Goal: Task Accomplishment & Management: Complete application form

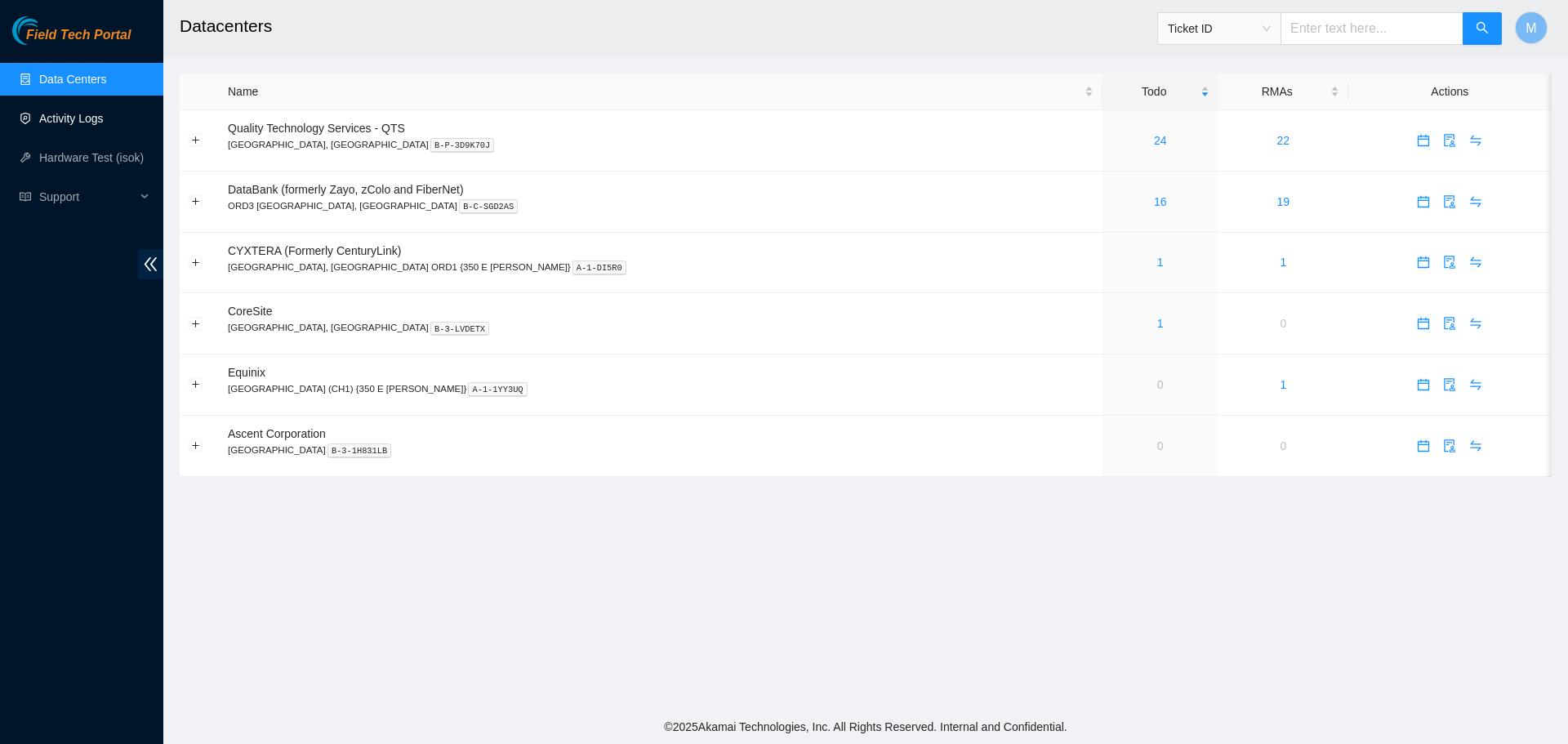
click at [56, 112] on link "Activity Logs" at bounding box center [71, 118] width 65 height 13
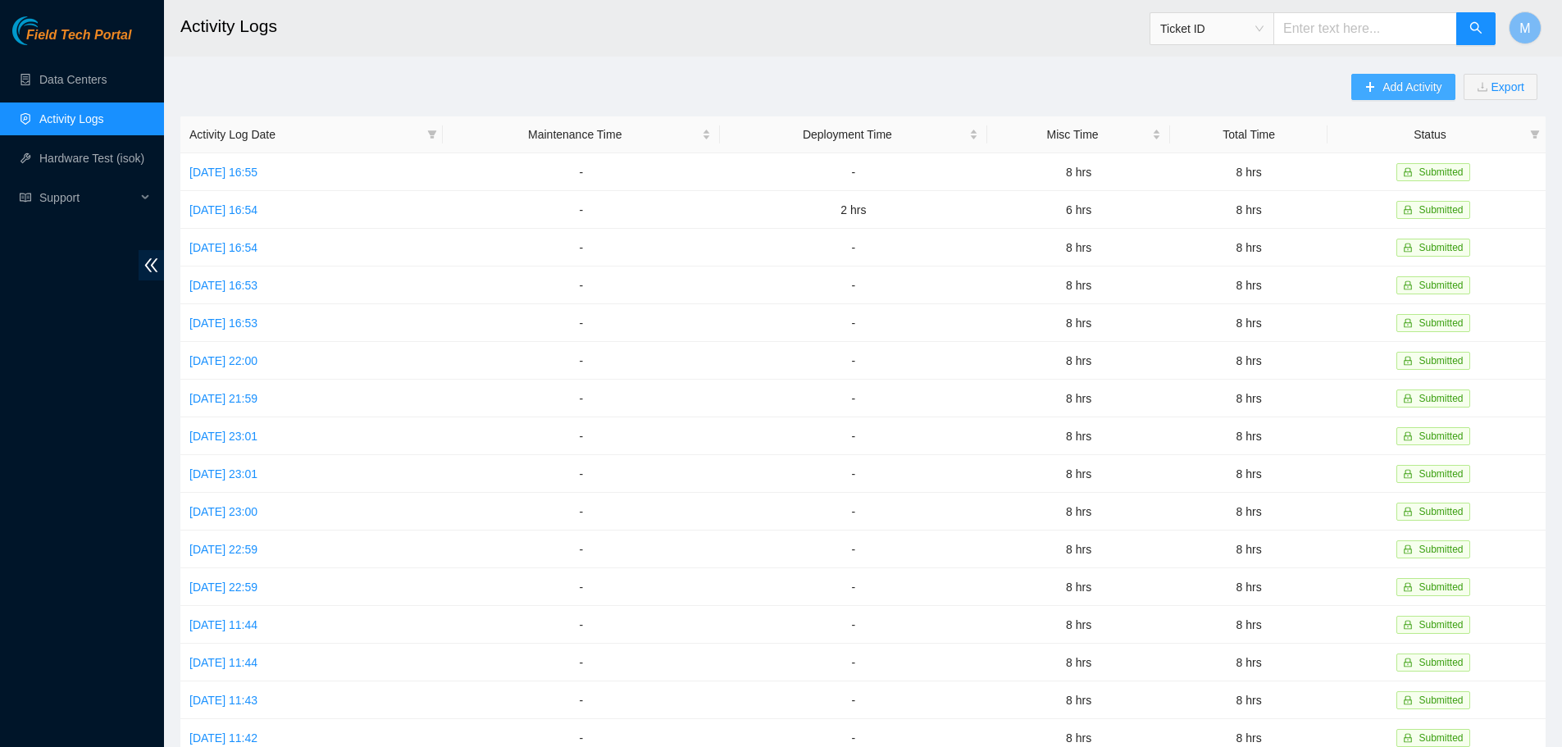
click at [1365, 91] on icon "plus" at bounding box center [1369, 86] width 11 height 11
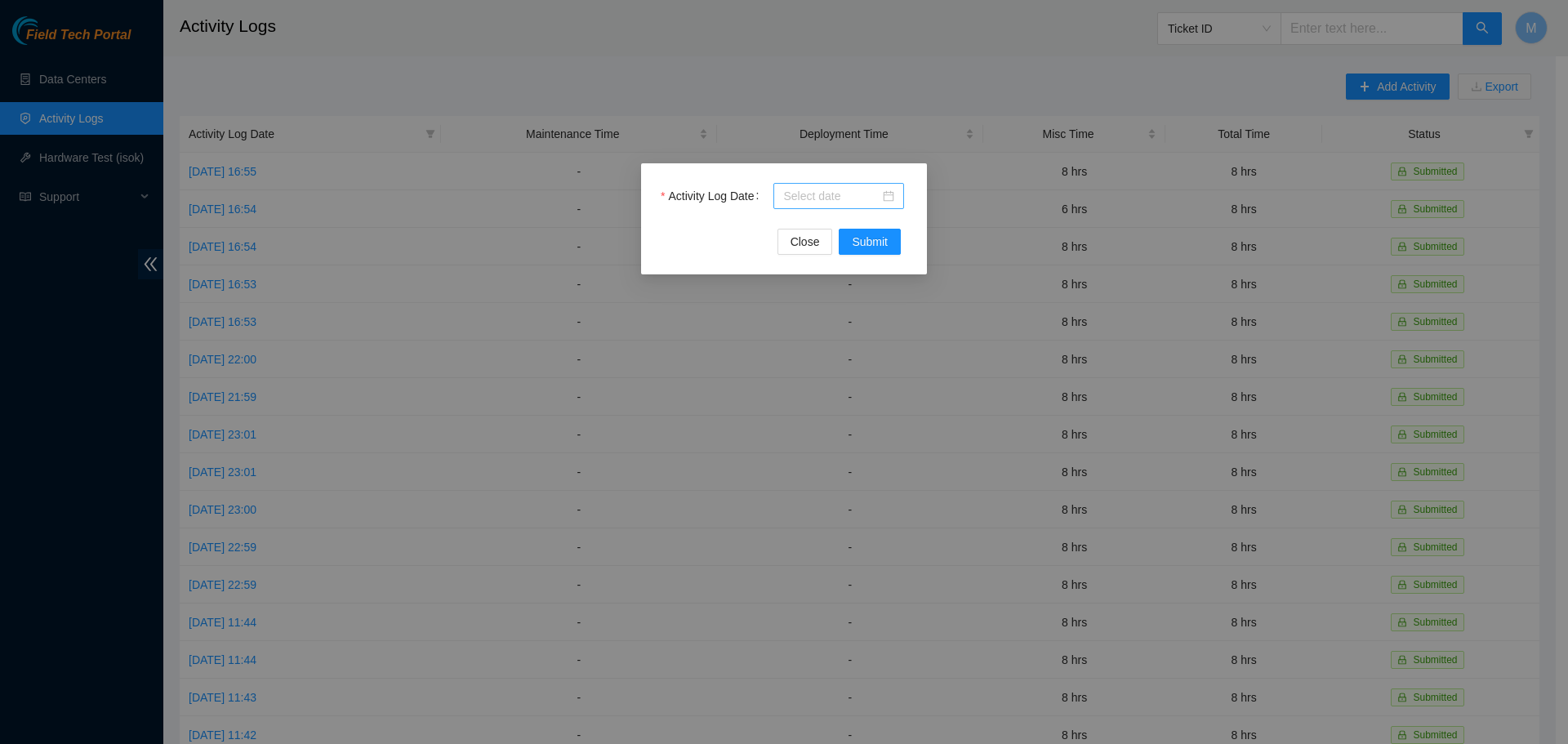
click at [898, 200] on div at bounding box center [838, 196] width 131 height 26
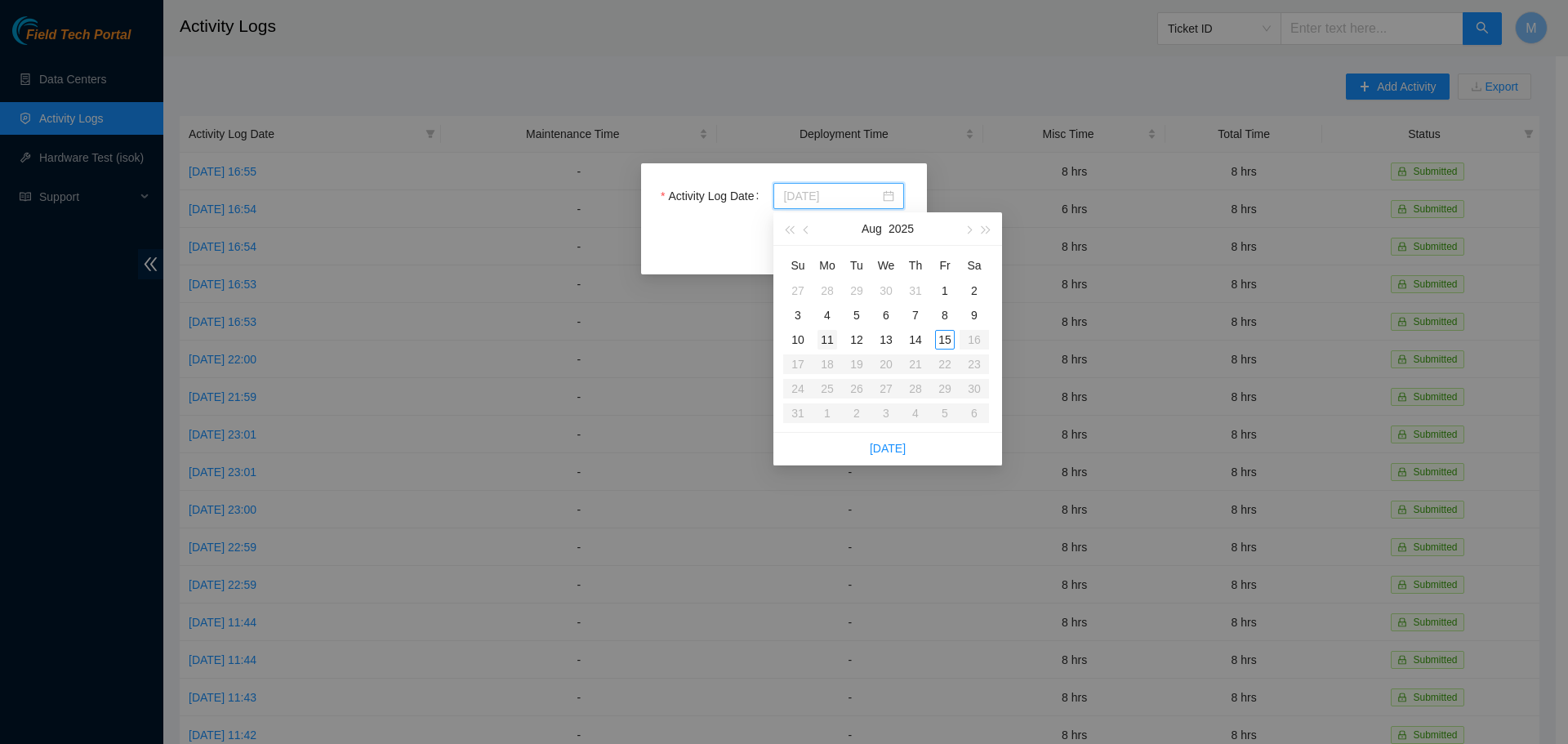
type input "2025-08-11"
click at [831, 338] on div "11" at bounding box center [828, 340] width 20 height 20
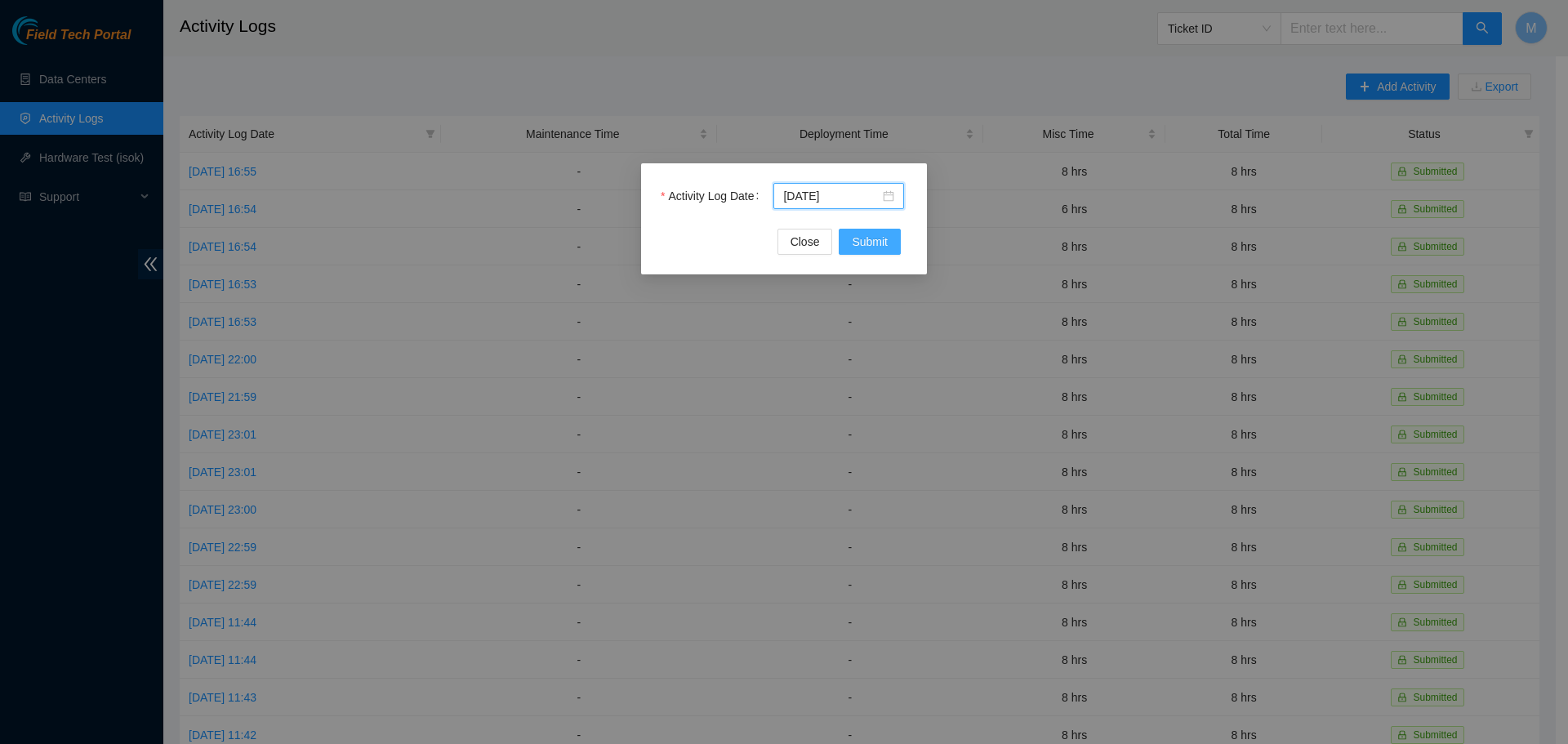
click at [874, 245] on span "Submit" at bounding box center [870, 242] width 36 height 18
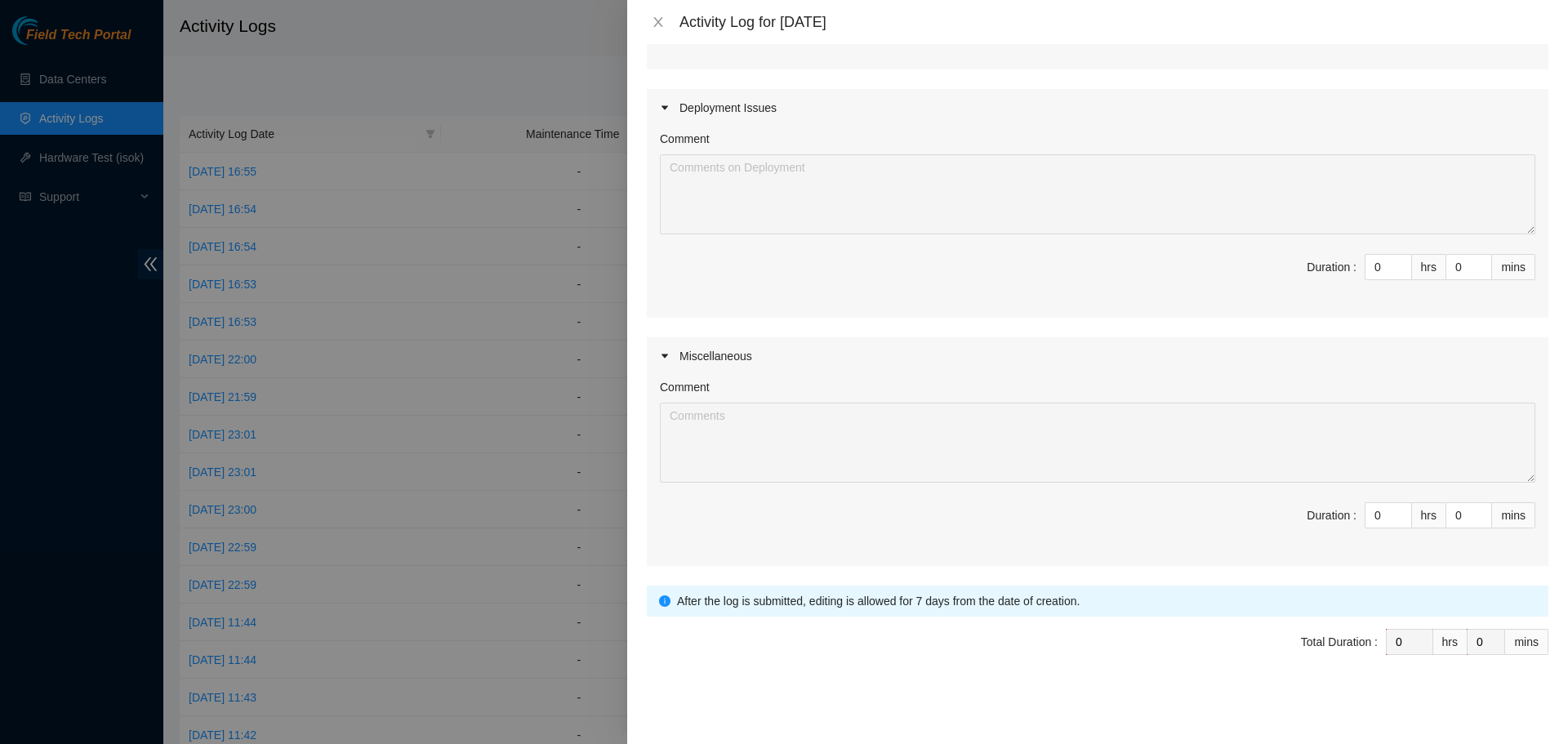
scroll to position [353, 0]
type input "1"
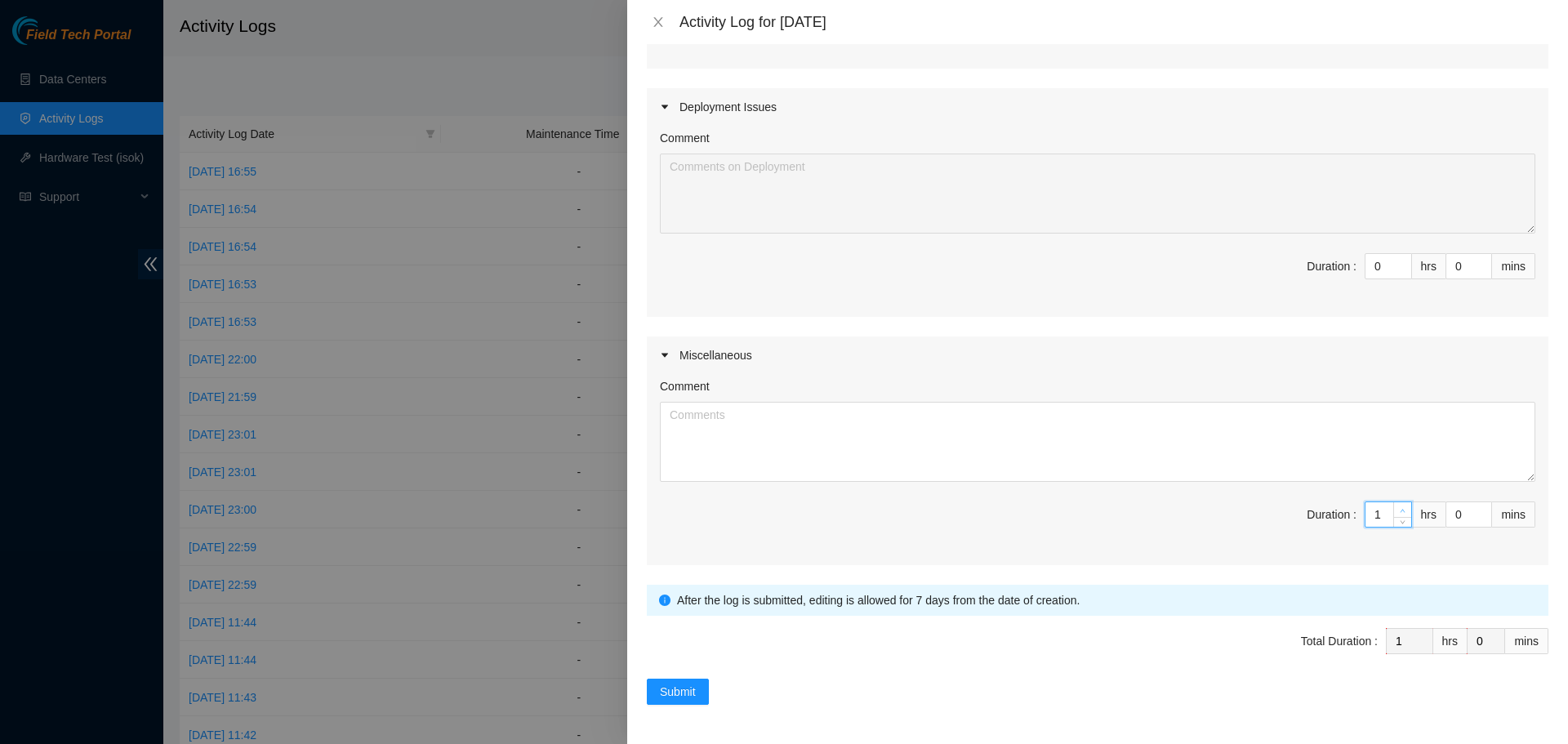
click at [1399, 510] on span "up" at bounding box center [1404, 511] width 10 height 10
click at [1180, 445] on textarea "Comment" at bounding box center [1097, 441] width 876 height 80
paste textarea "Spent most of the day monitoring chat rooms and emails for any questions field …"
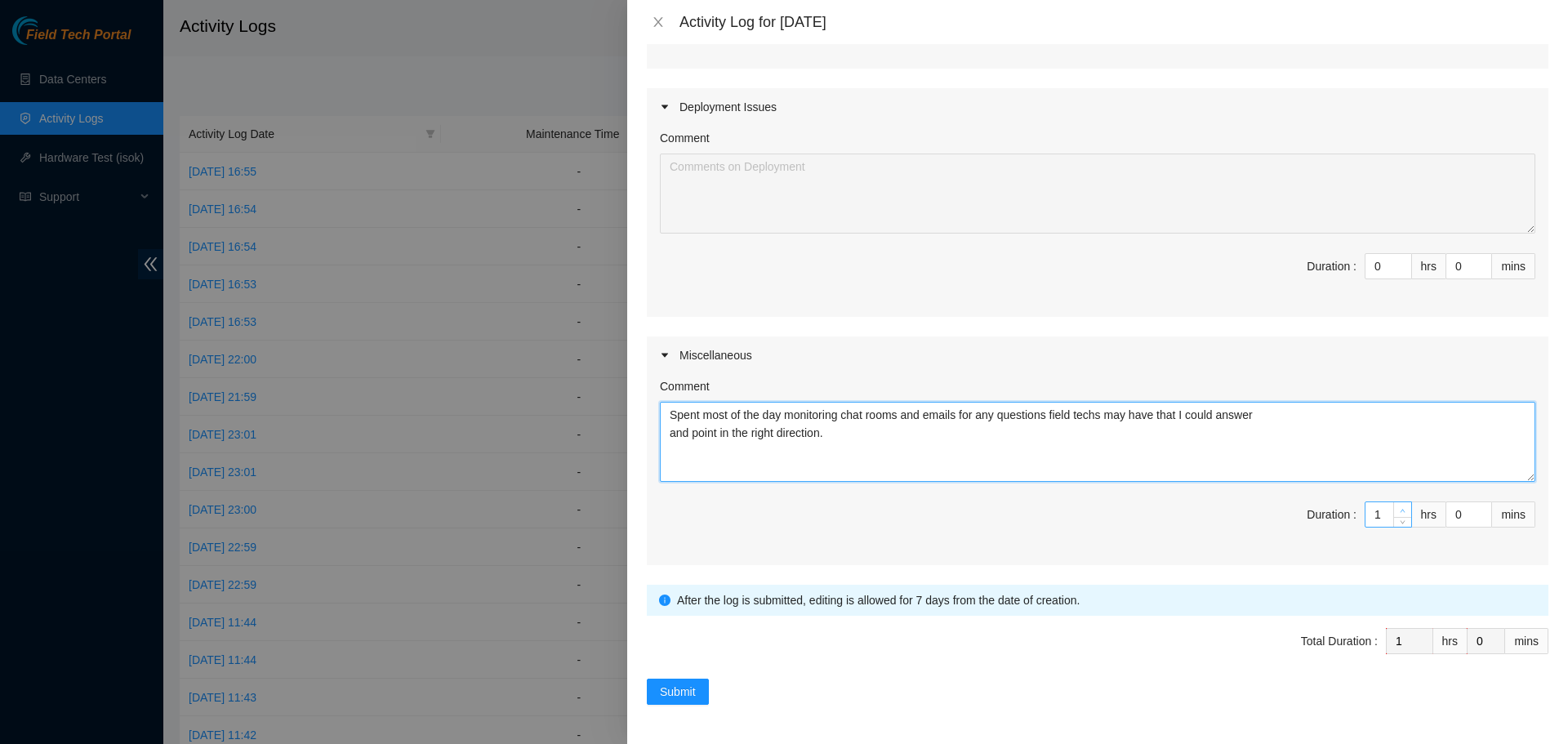
type textarea "Spent most of the day monitoring chat rooms and emails for any questions field …"
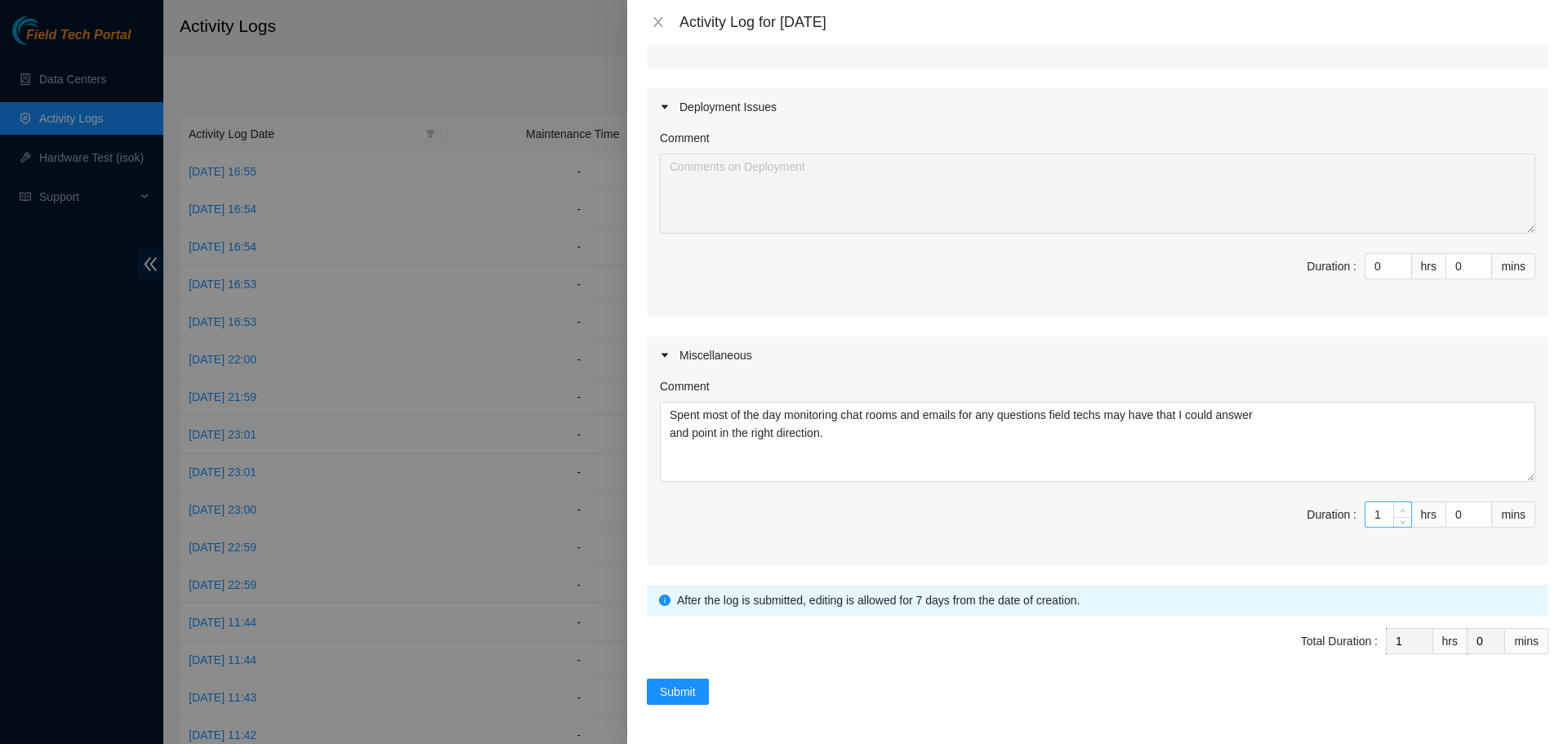
type input "2"
click at [1400, 508] on icon "up" at bounding box center [1403, 511] width 6 height 6
type input "3"
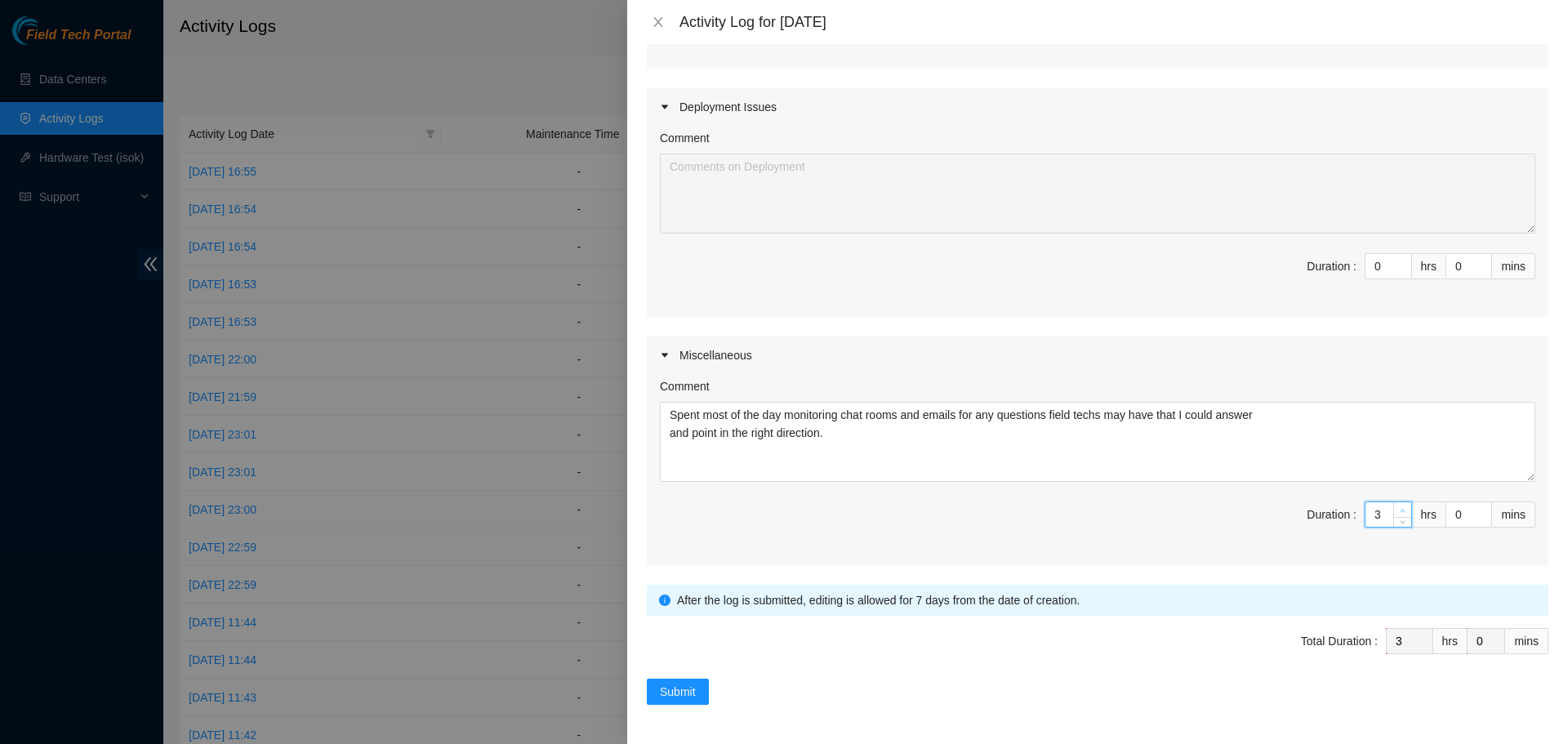
click at [1400, 508] on icon "up" at bounding box center [1403, 511] width 6 height 6
type input "4"
click at [1400, 508] on icon "up" at bounding box center [1403, 511] width 6 height 6
type input "5"
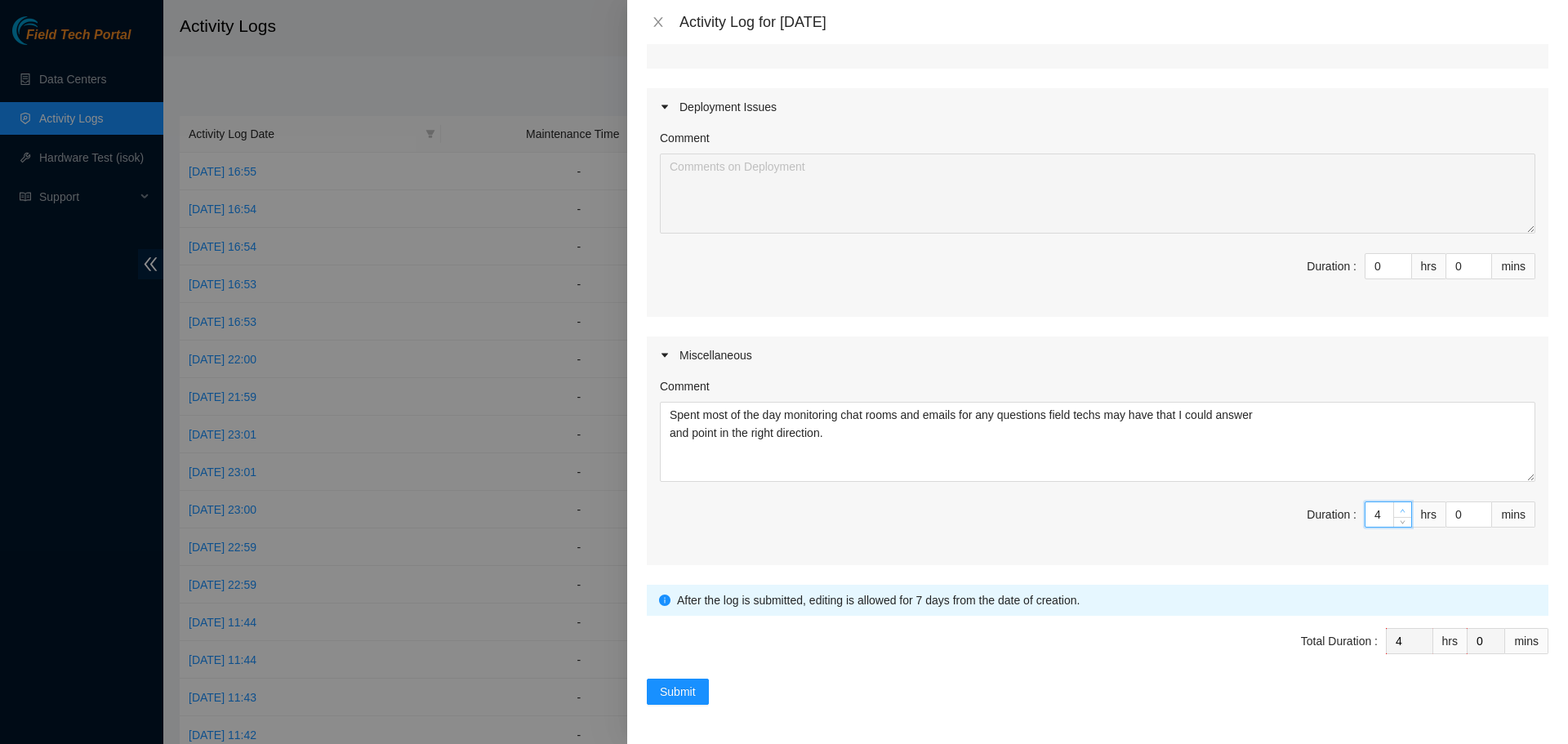
type input "5"
click at [1400, 508] on icon "up" at bounding box center [1403, 511] width 6 height 6
type input "6"
click at [1400, 508] on icon "up" at bounding box center [1403, 511] width 6 height 6
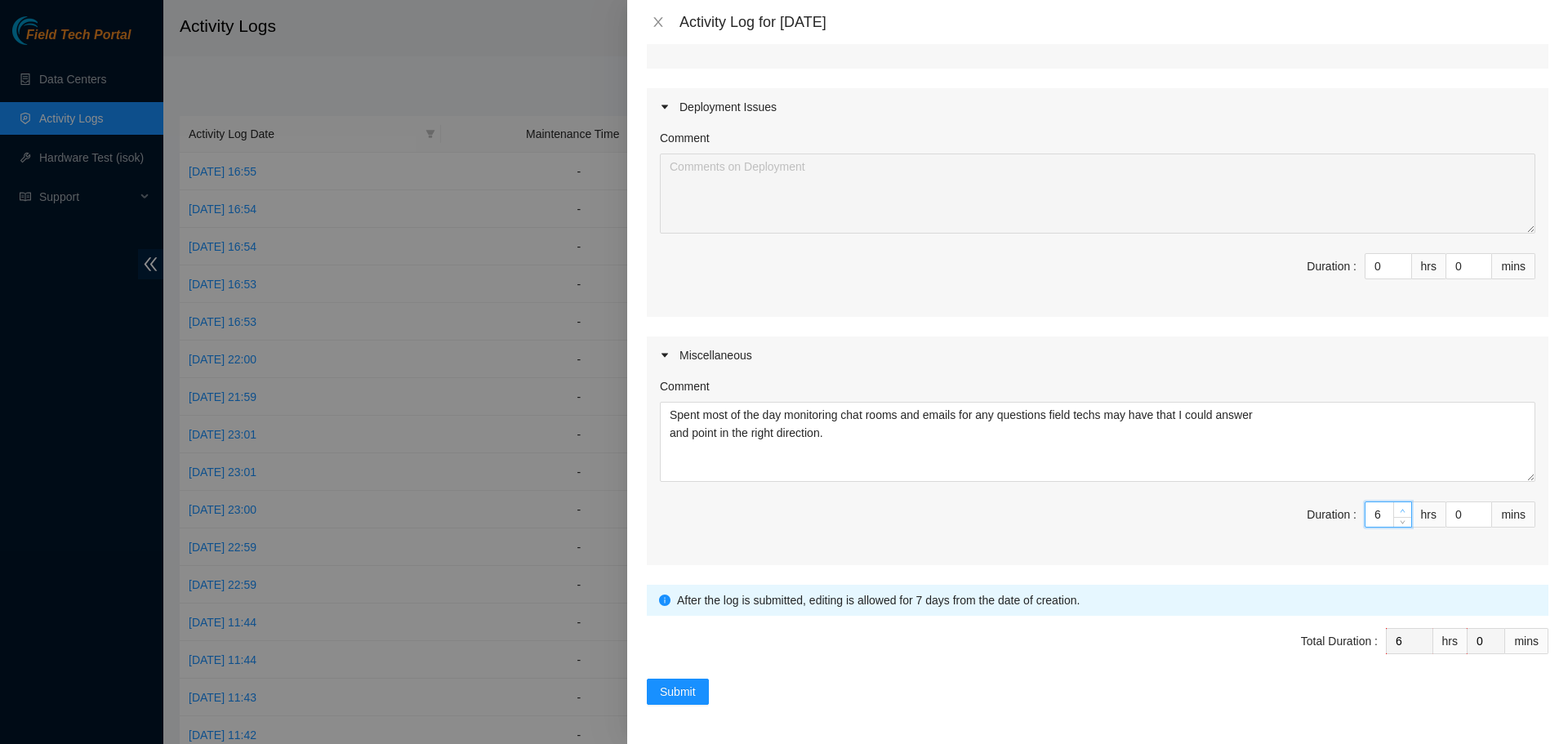
type input "7"
click at [1400, 508] on icon "up" at bounding box center [1403, 511] width 6 height 6
type input "8"
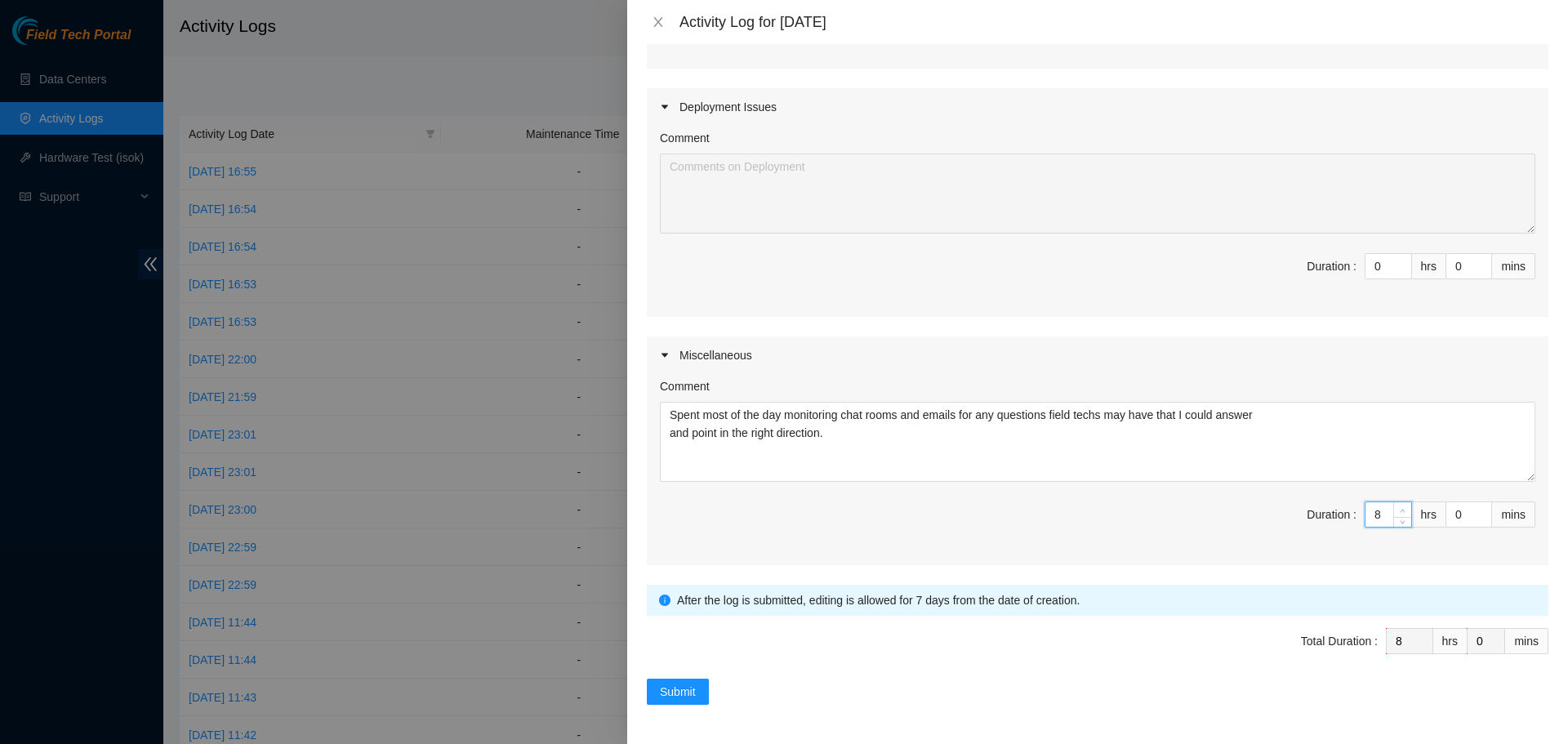
click at [1400, 508] on icon "up" at bounding box center [1403, 511] width 6 height 6
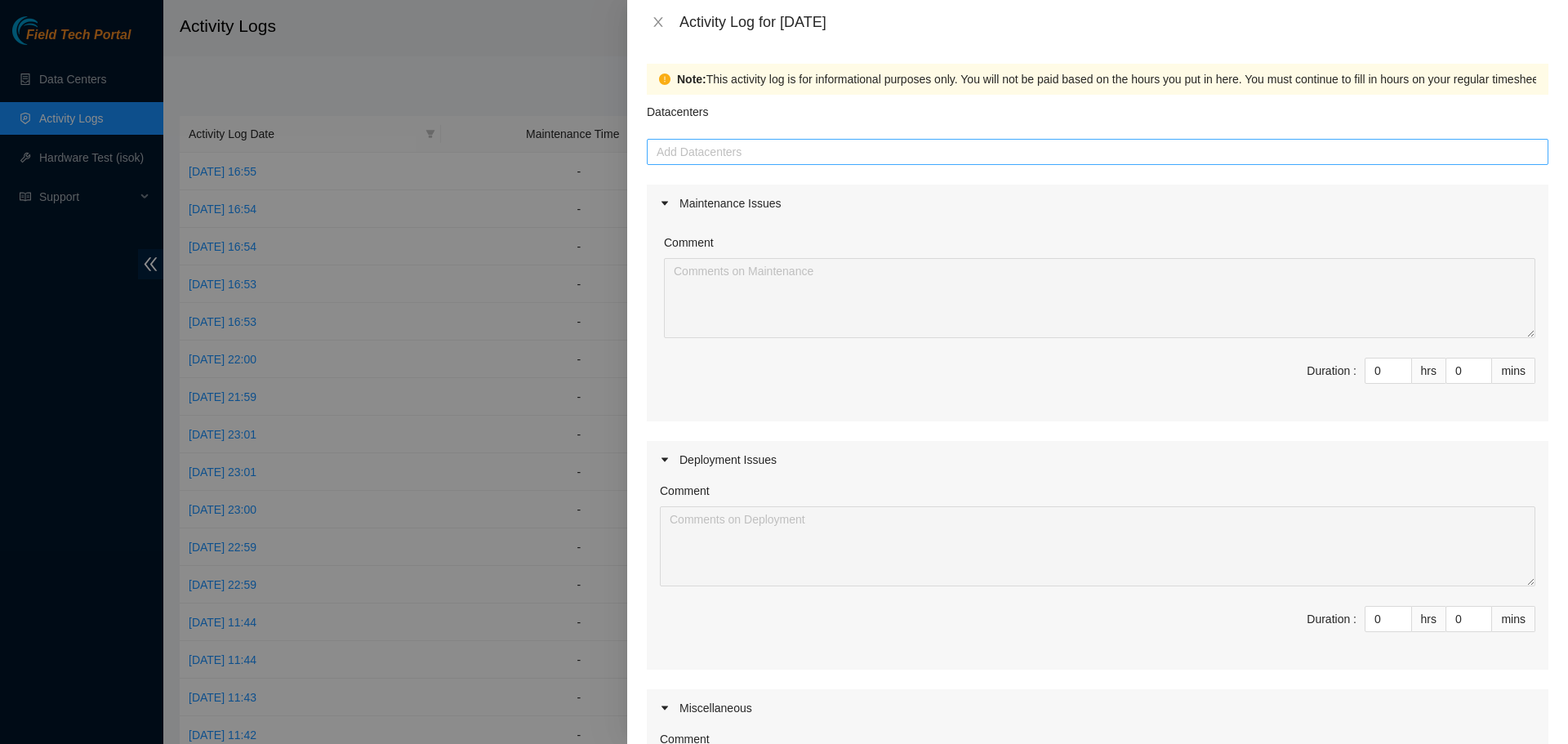
click at [759, 147] on div at bounding box center [1097, 152] width 894 height 20
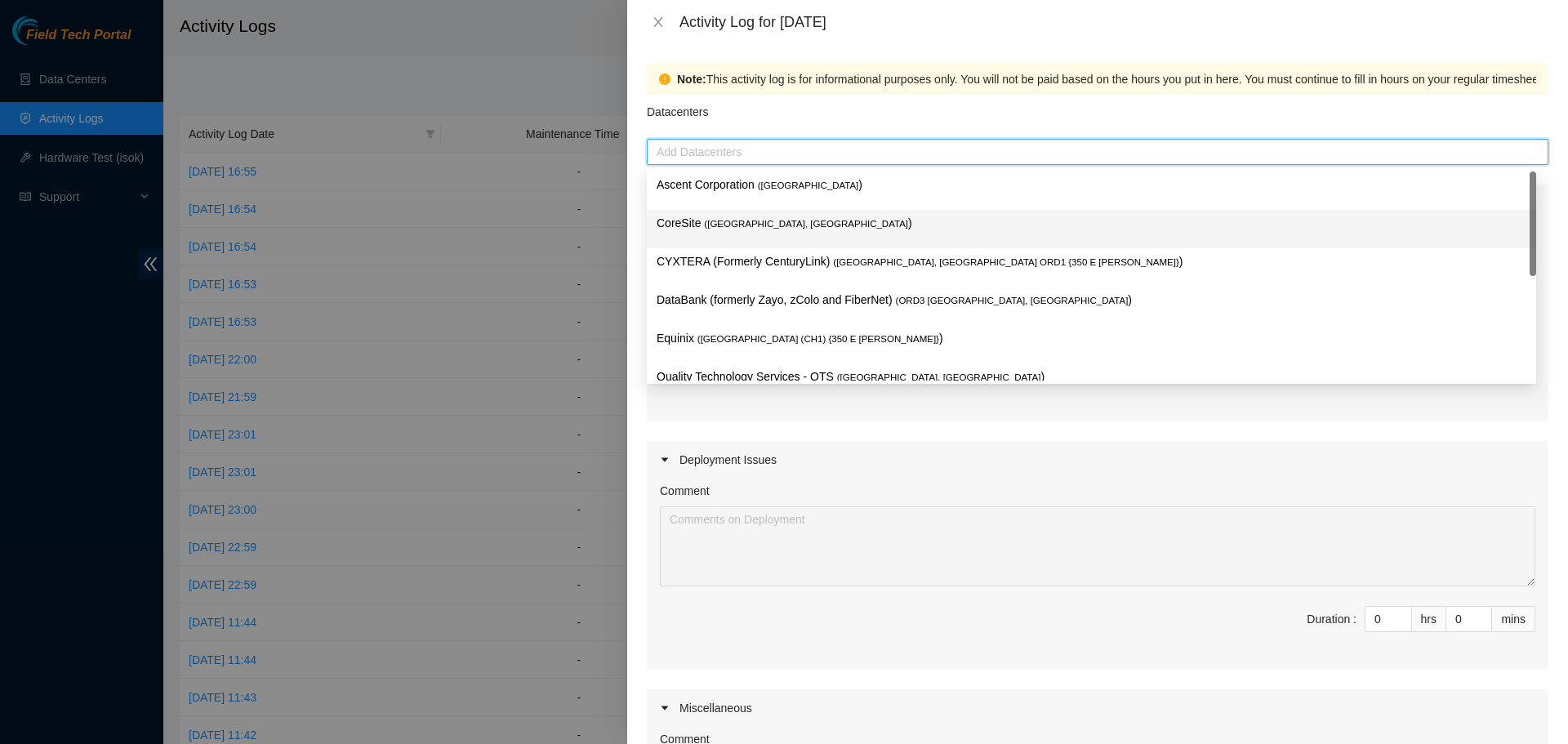
scroll to position [21, 0]
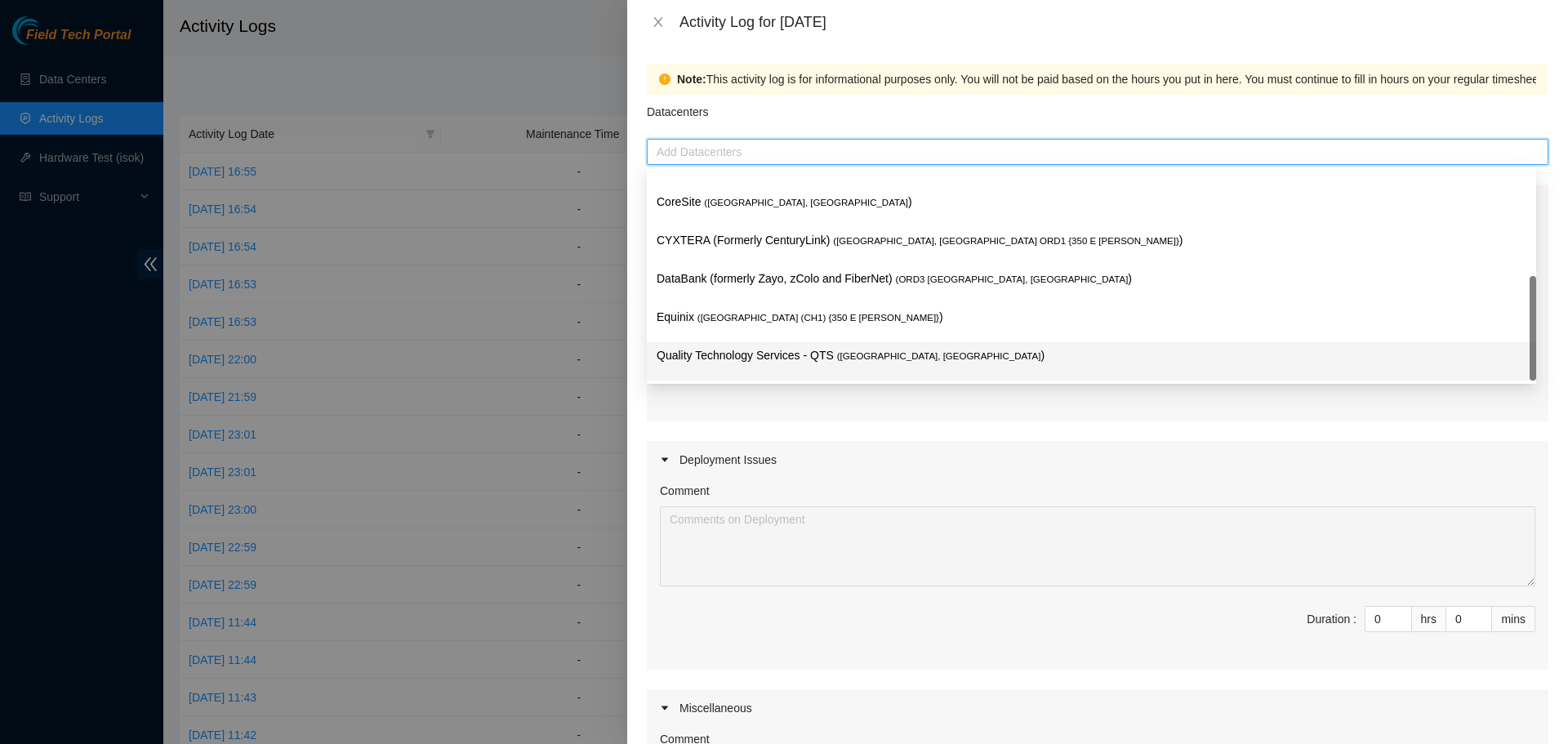
click at [732, 361] on p "Quality Technology Services - QTS ( Chicago, IL )" at bounding box center [1091, 356] width 870 height 19
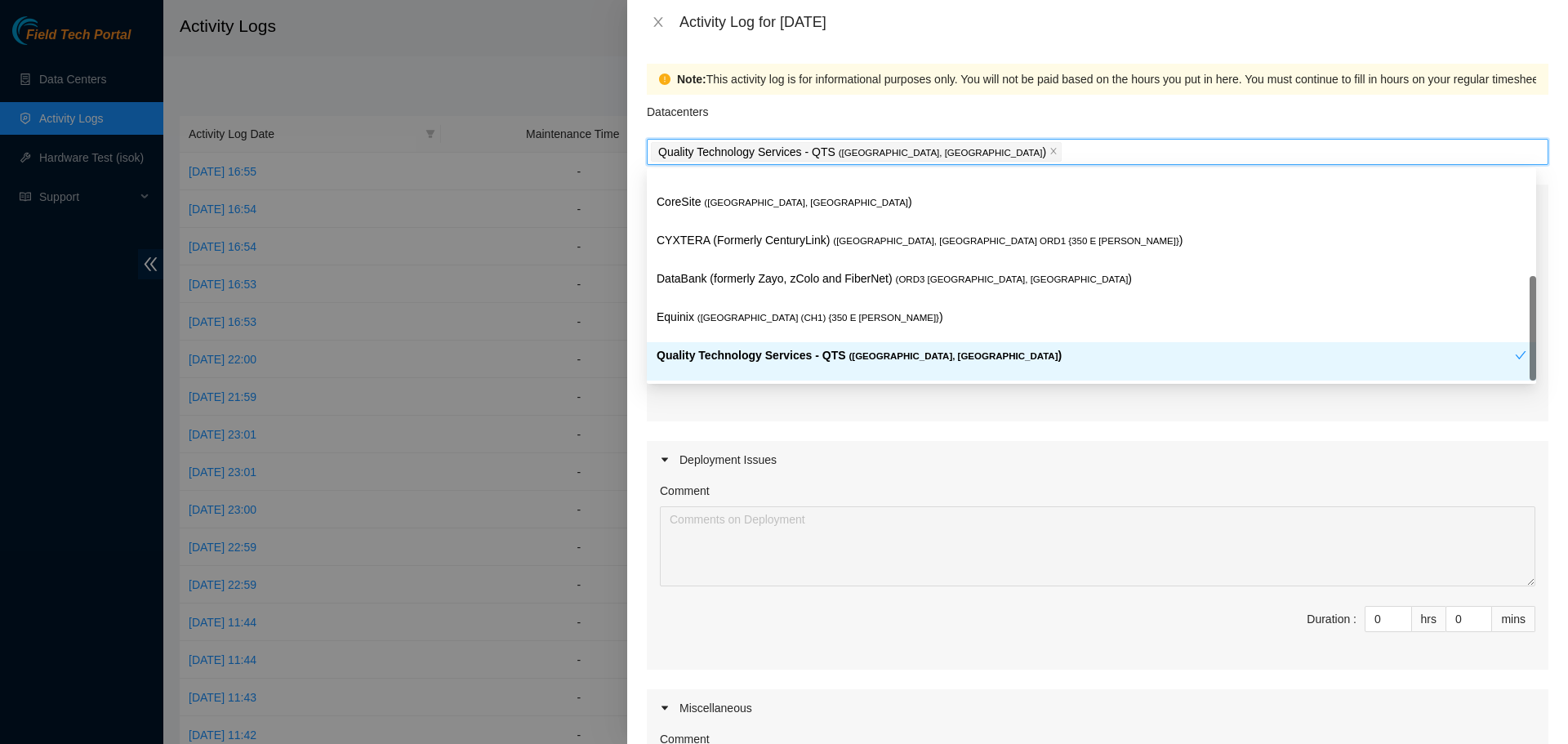
click at [782, 433] on div "Maintenance Issues Comment Duration : 0 hrs 0 mins Deployment Issues Comment Du…" at bounding box center [1097, 551] width 902 height 733
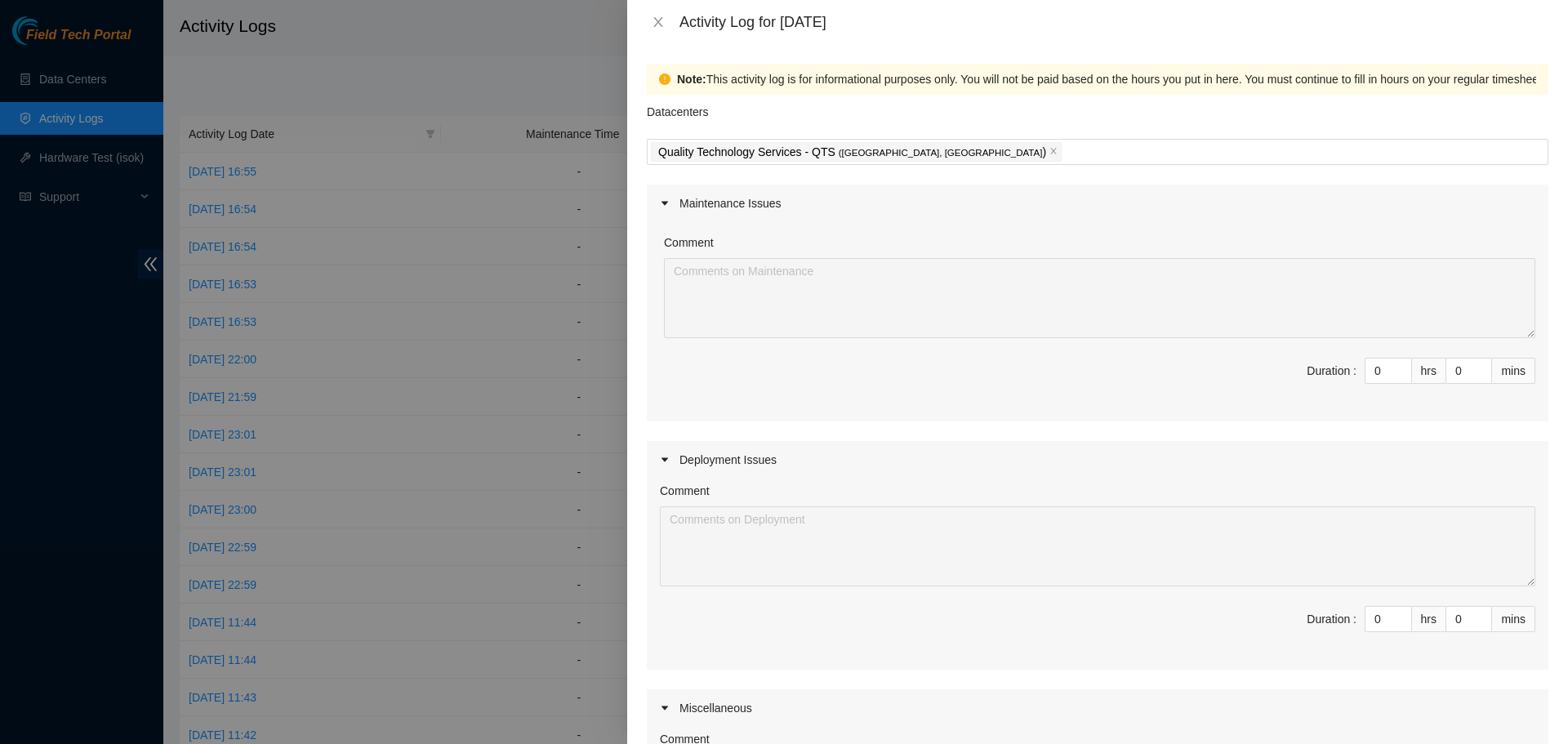
scroll to position [353, 0]
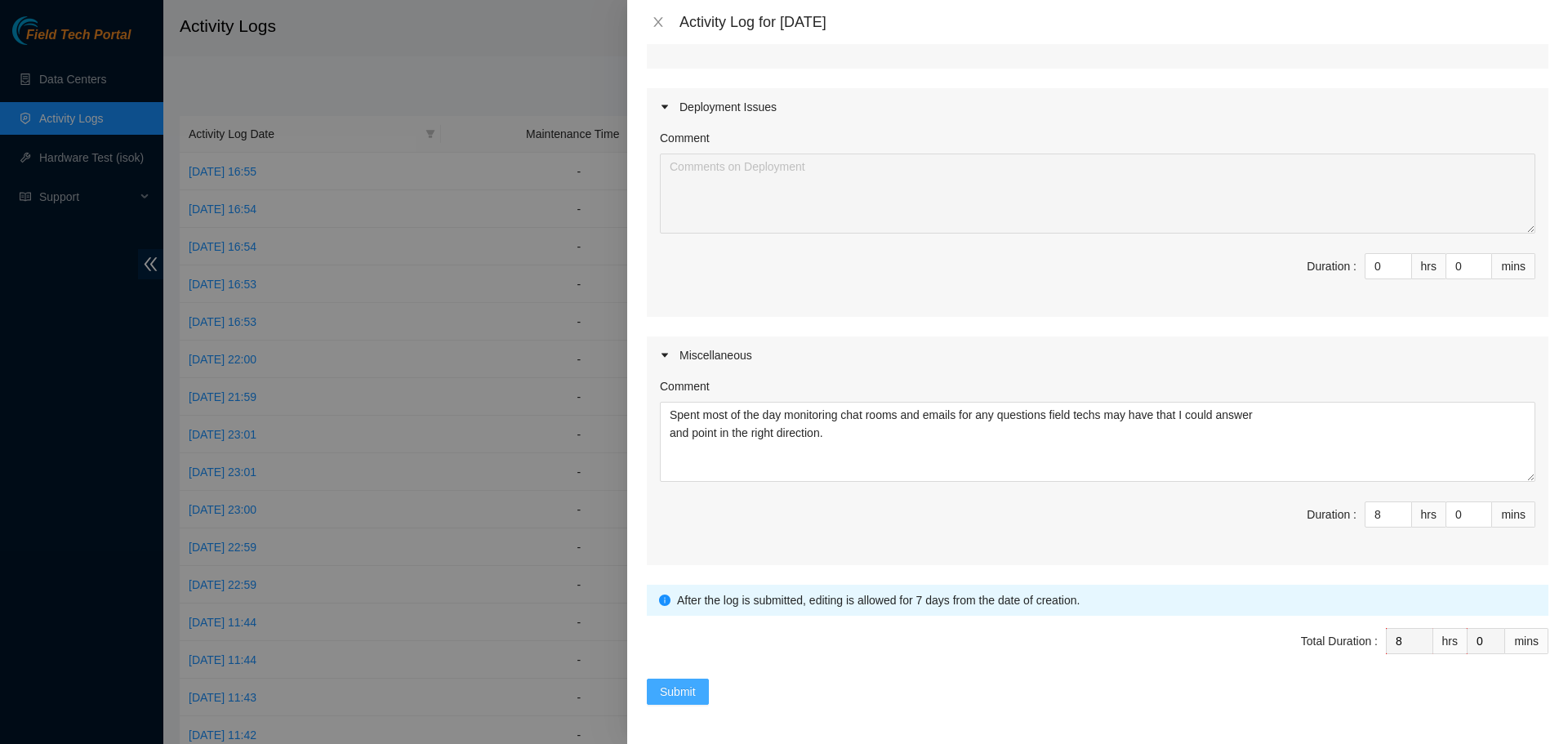
click at [668, 694] on span "Submit" at bounding box center [677, 691] width 36 height 18
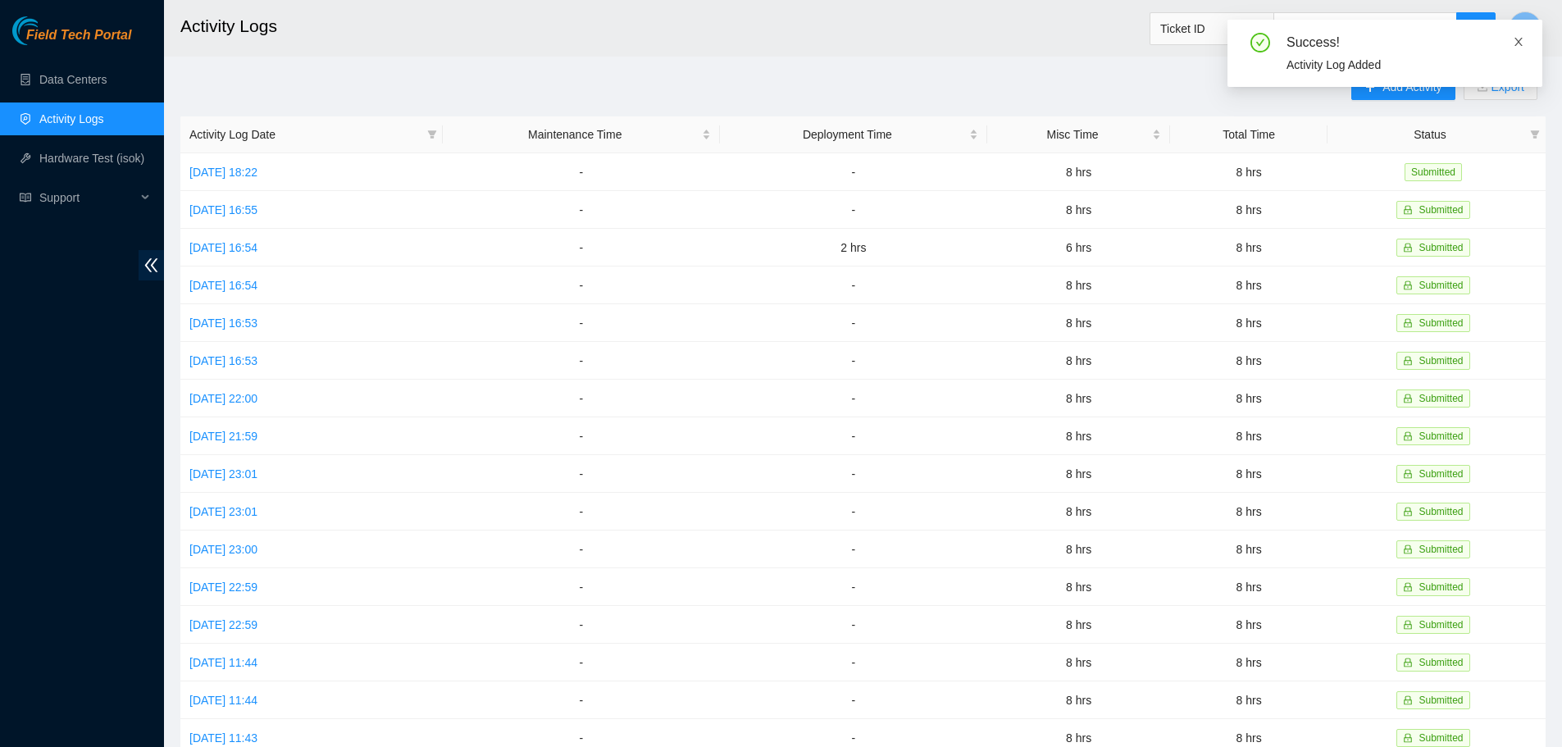
click at [1517, 41] on icon "close" at bounding box center [1518, 41] width 11 height 11
click at [1377, 85] on button "Add Activity" at bounding box center [1402, 87] width 103 height 26
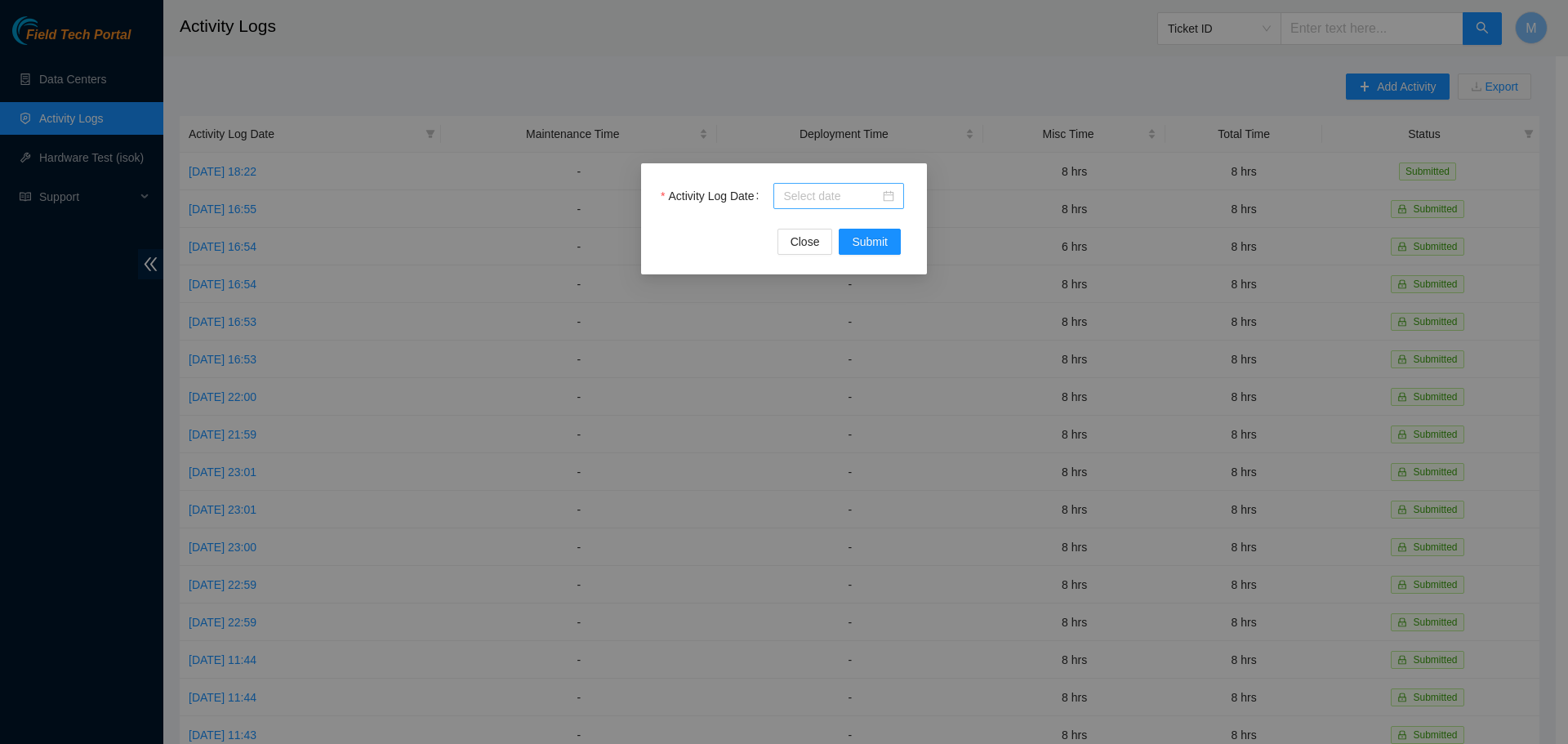
click at [886, 197] on div at bounding box center [839, 196] width 112 height 18
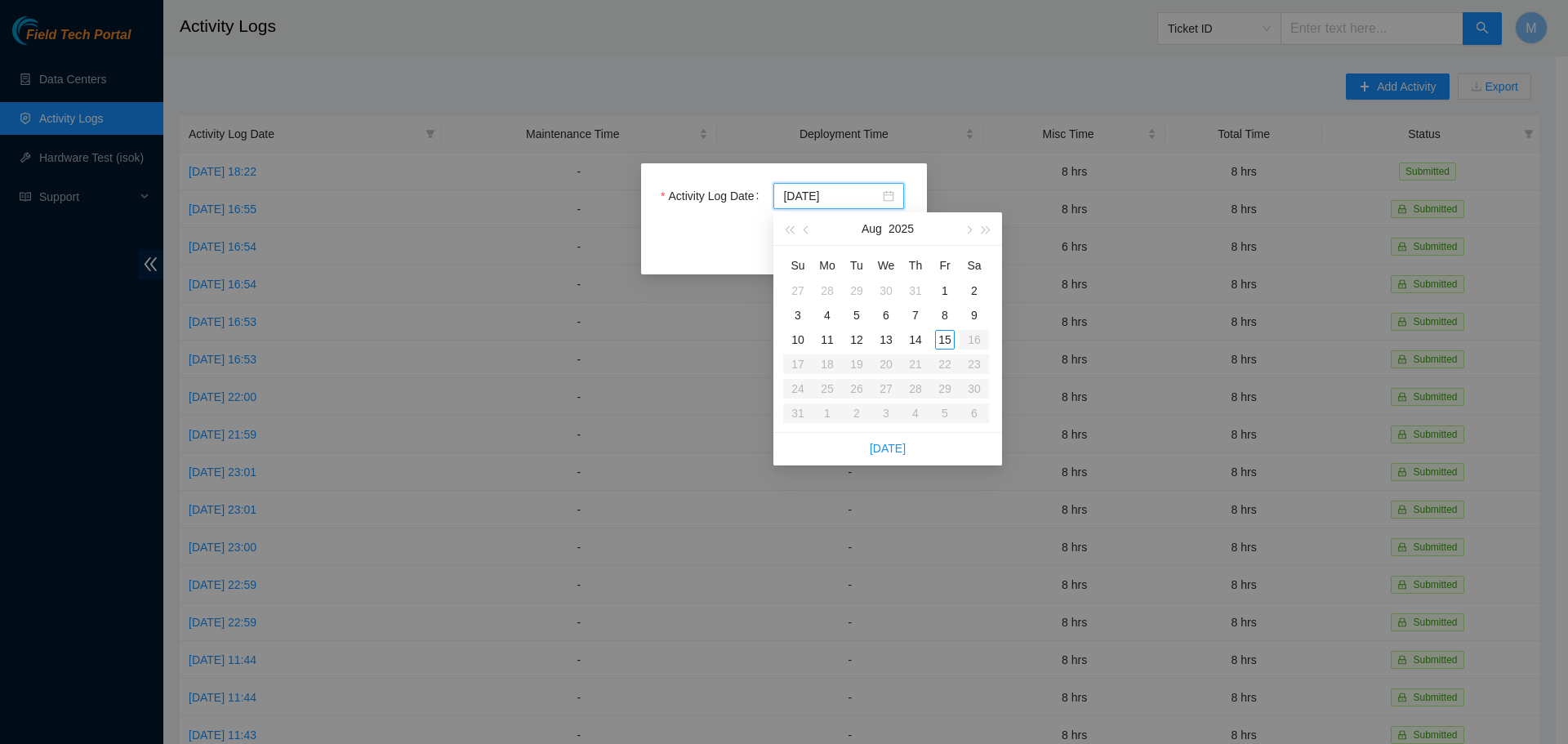
type input "2025-08-13"
type input "2025-08-12"
click at [855, 336] on div "12" at bounding box center [857, 340] width 20 height 20
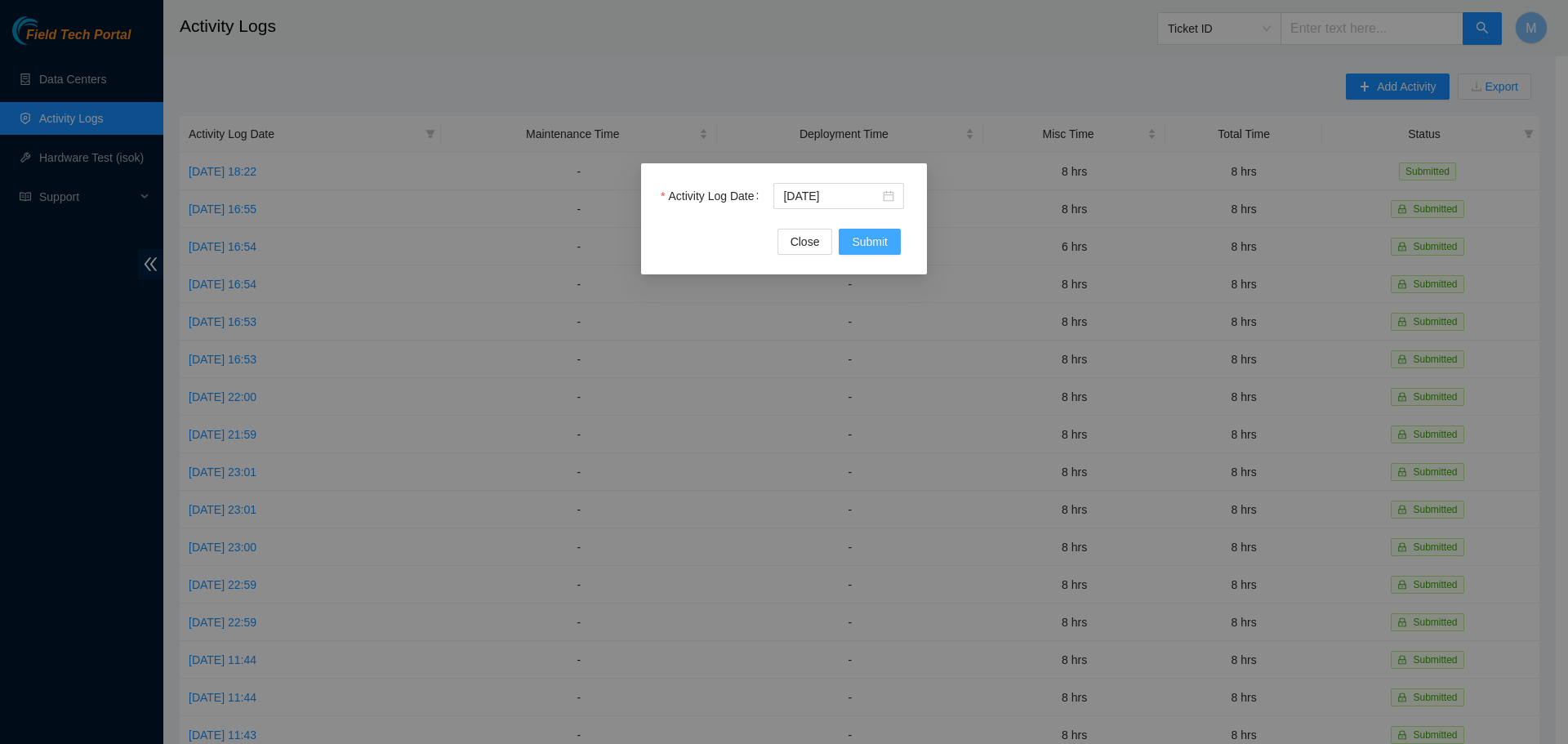
click at [869, 233] on span "Submit" at bounding box center [870, 242] width 36 height 18
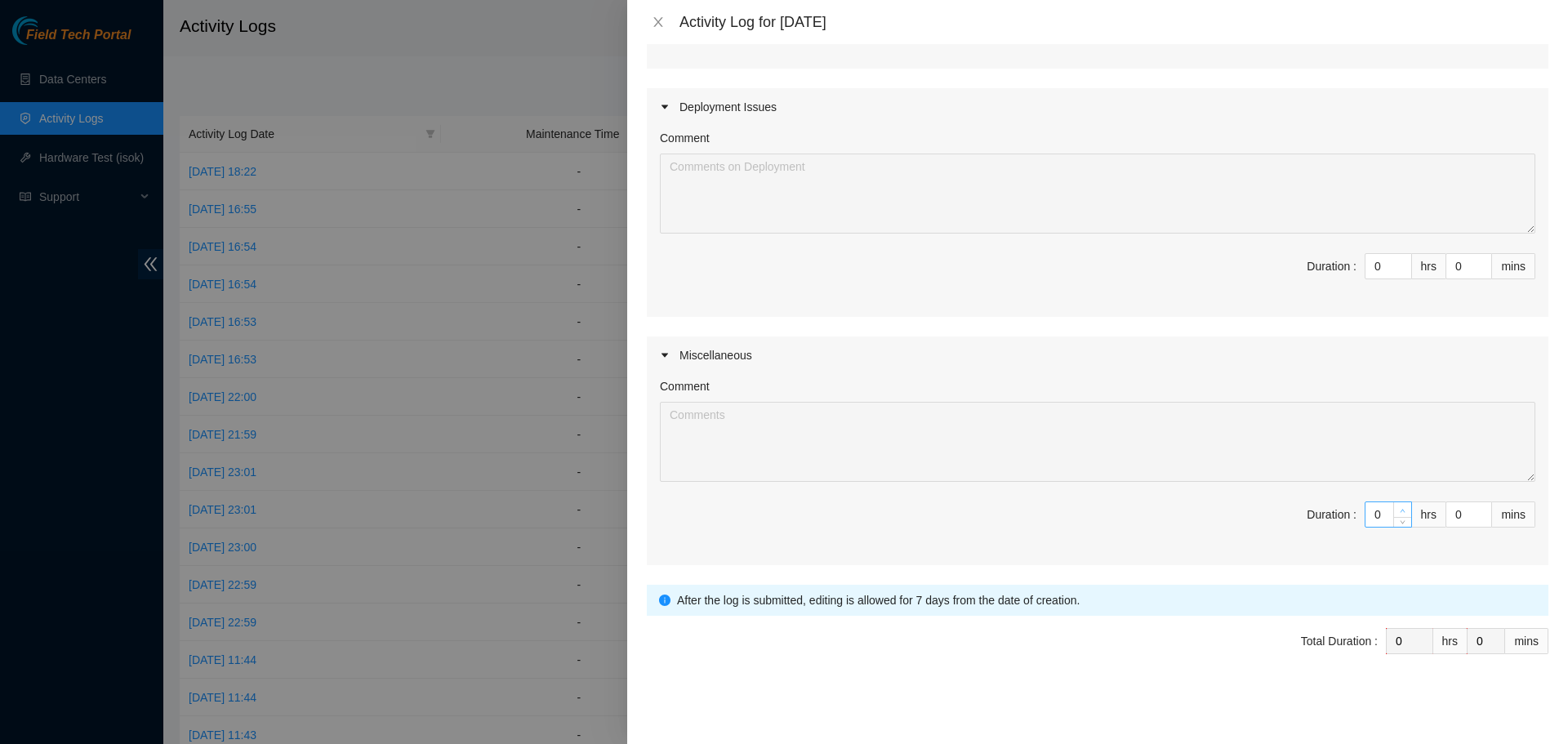
type input "1"
click at [1394, 503] on span "Increase Value" at bounding box center [1403, 509] width 18 height 15
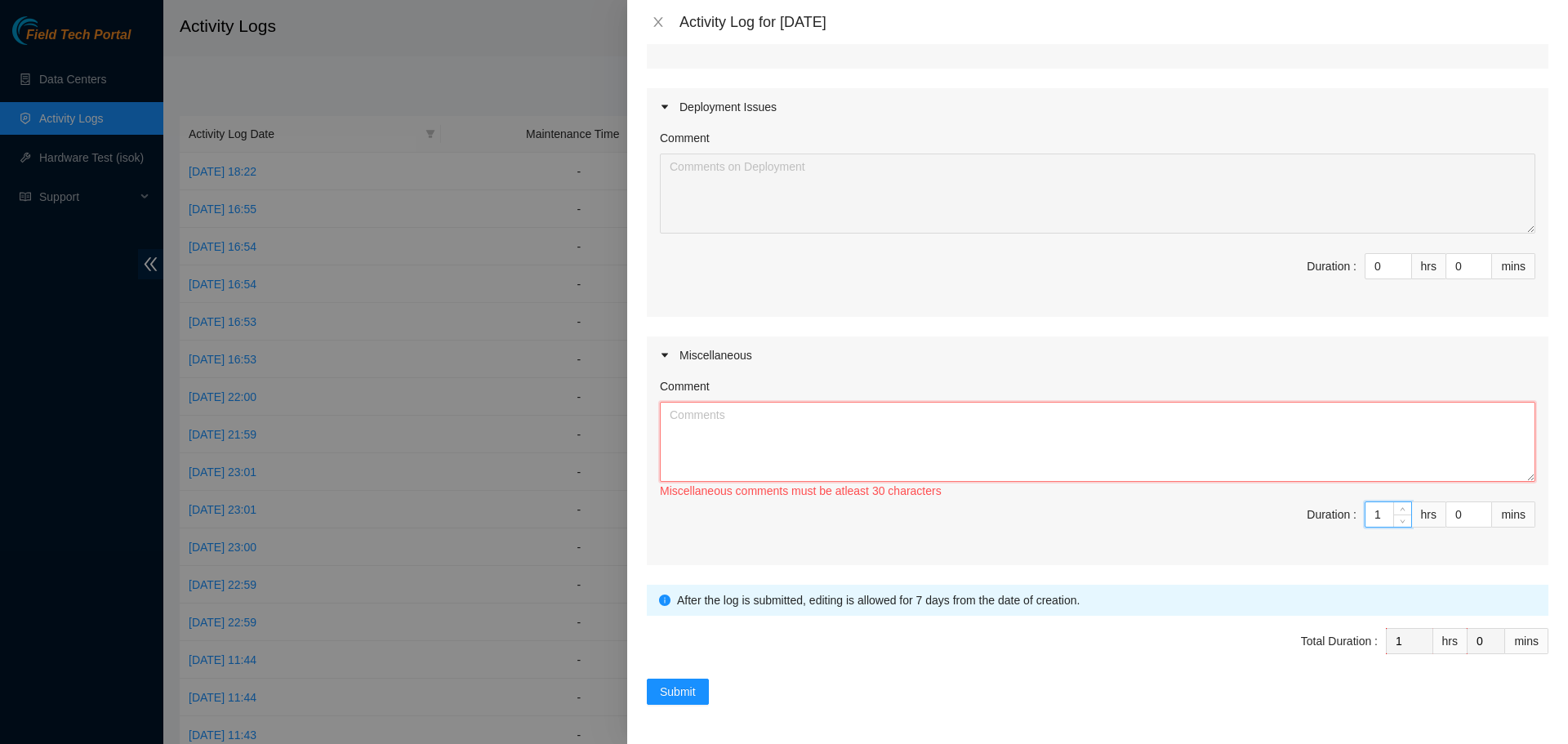
click at [1230, 432] on textarea "Comment" at bounding box center [1097, 441] width 876 height 80
paste textarea "Spent the day monitoring chat rooms and emails for any questions field techs ma…"
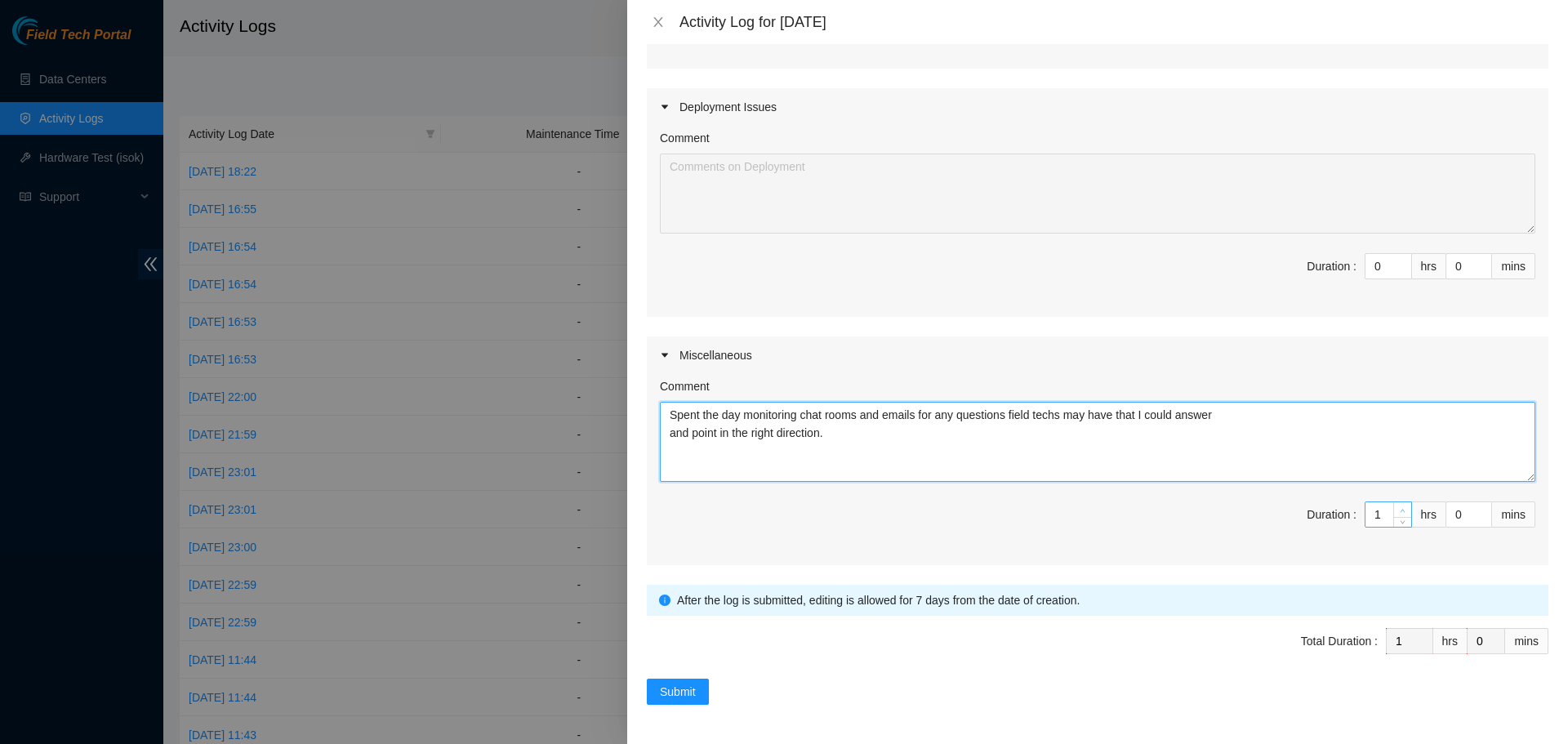
type textarea "Spent the day monitoring chat rooms and emails for any questions field techs ma…"
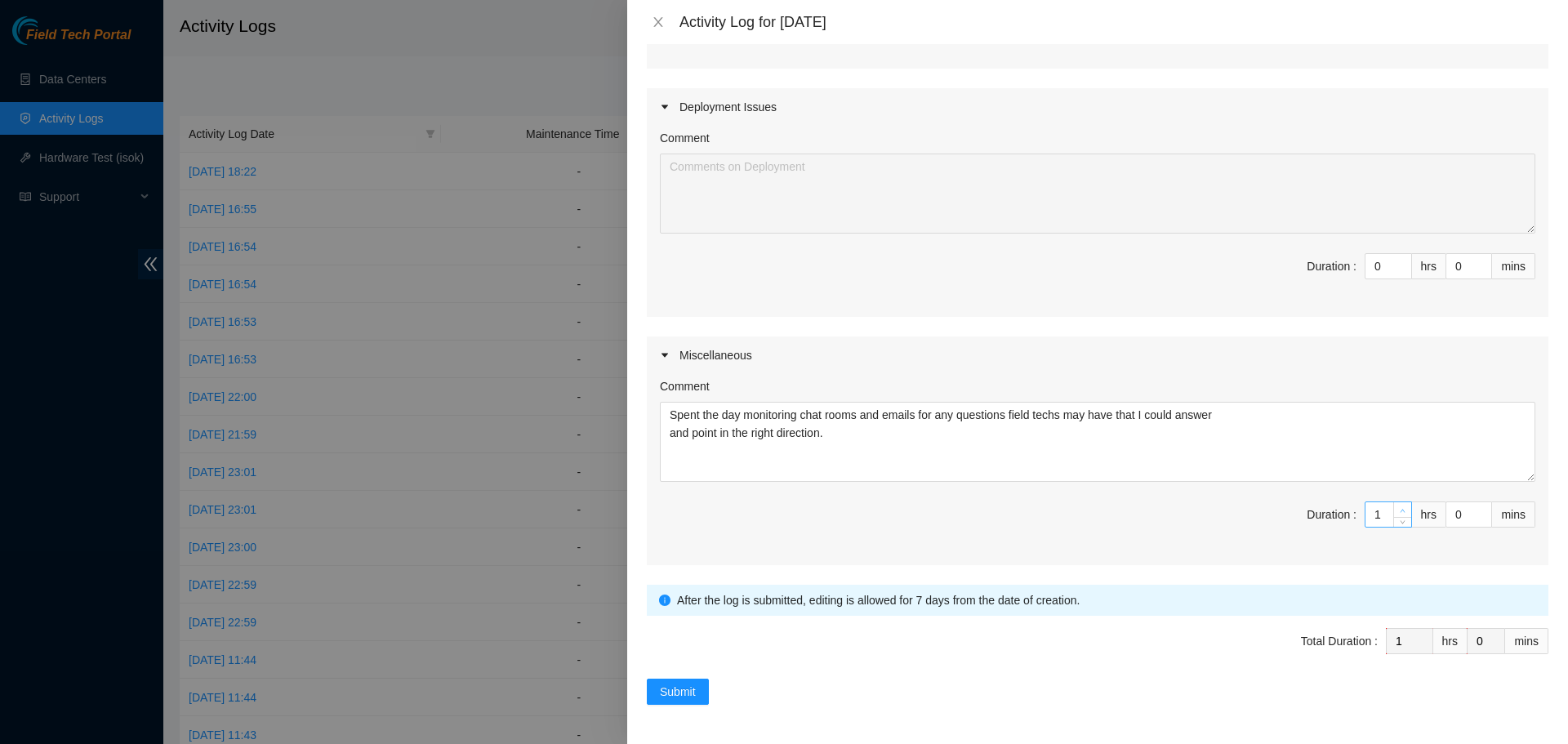
type input "2"
click at [1400, 508] on icon "up" at bounding box center [1403, 511] width 6 height 6
type input "3"
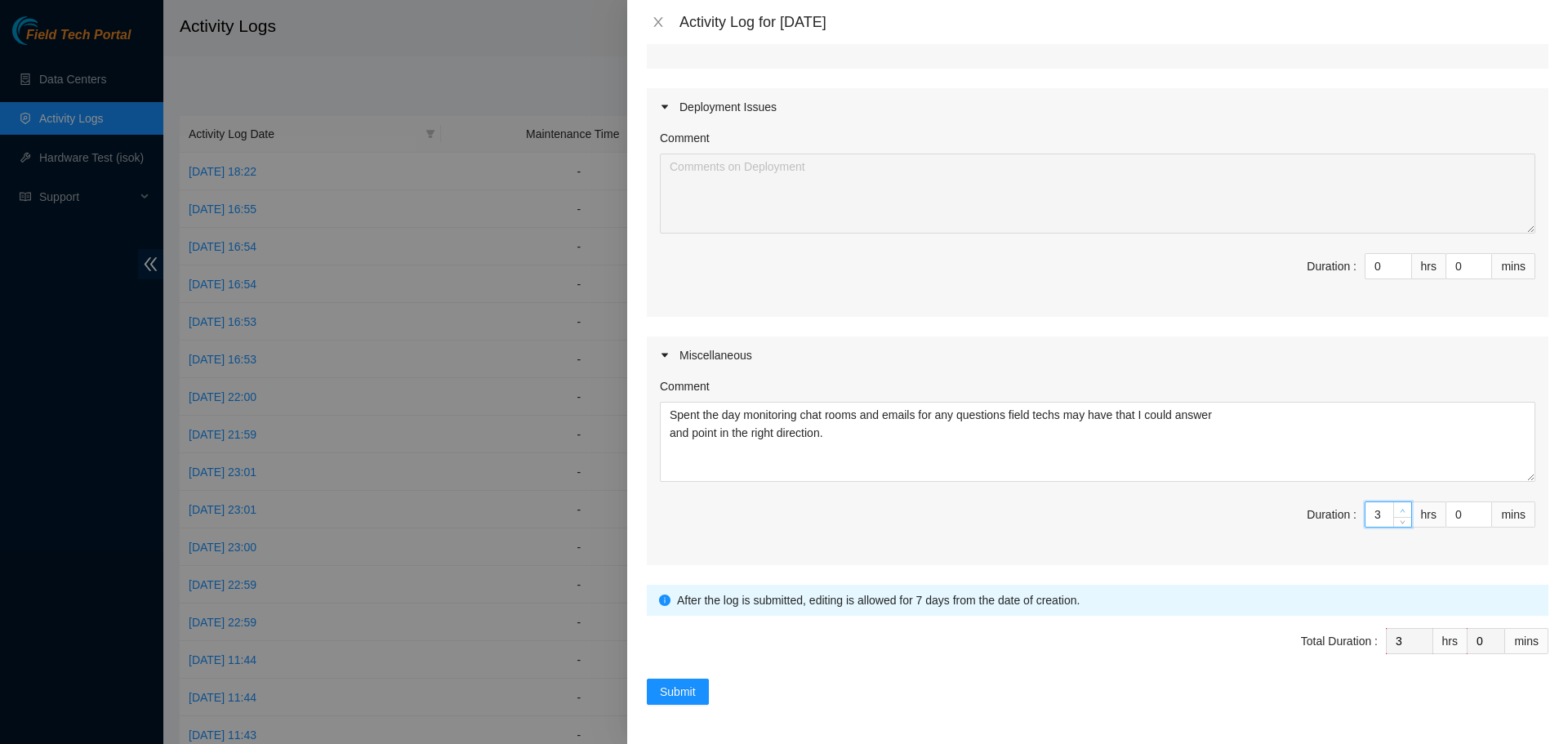
click at [1400, 508] on icon "up" at bounding box center [1403, 511] width 6 height 6
type input "4"
click at [1400, 508] on icon "up" at bounding box center [1403, 511] width 6 height 6
type input "5"
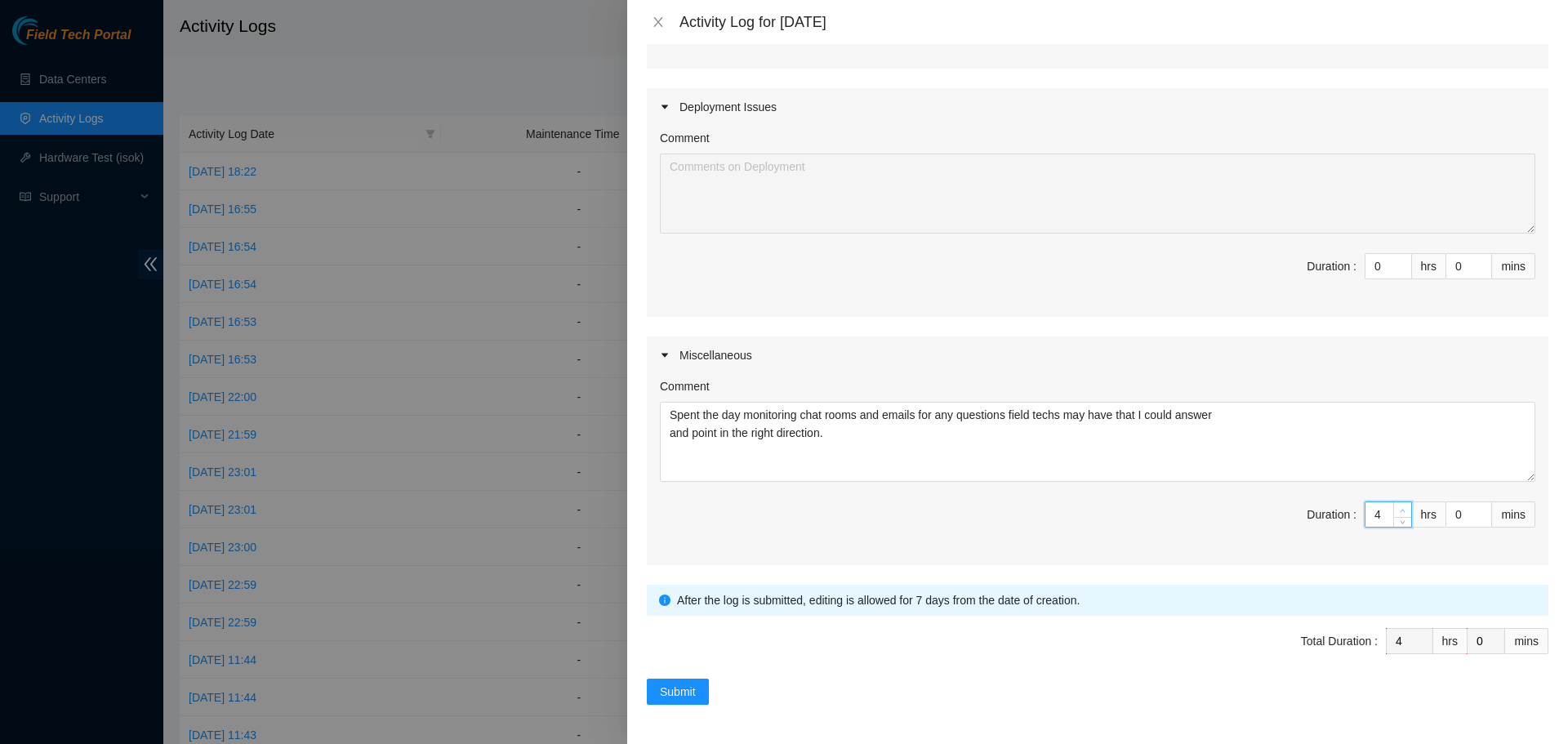
type input "5"
click at [1400, 508] on icon "up" at bounding box center [1403, 511] width 6 height 6
type input "6"
click at [1400, 508] on icon "up" at bounding box center [1403, 511] width 6 height 6
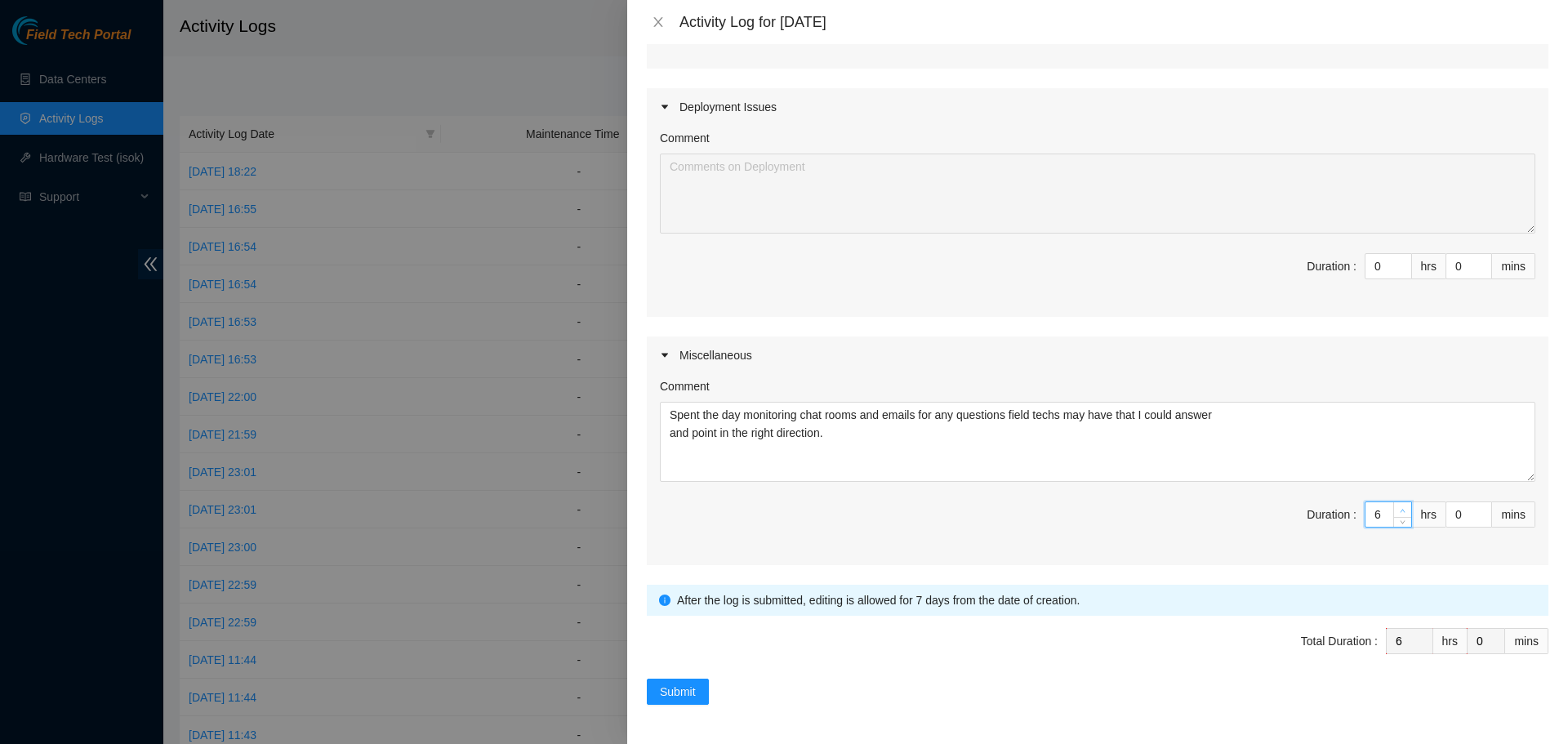
type input "7"
click at [1400, 508] on icon "up" at bounding box center [1403, 511] width 6 height 6
type input "8"
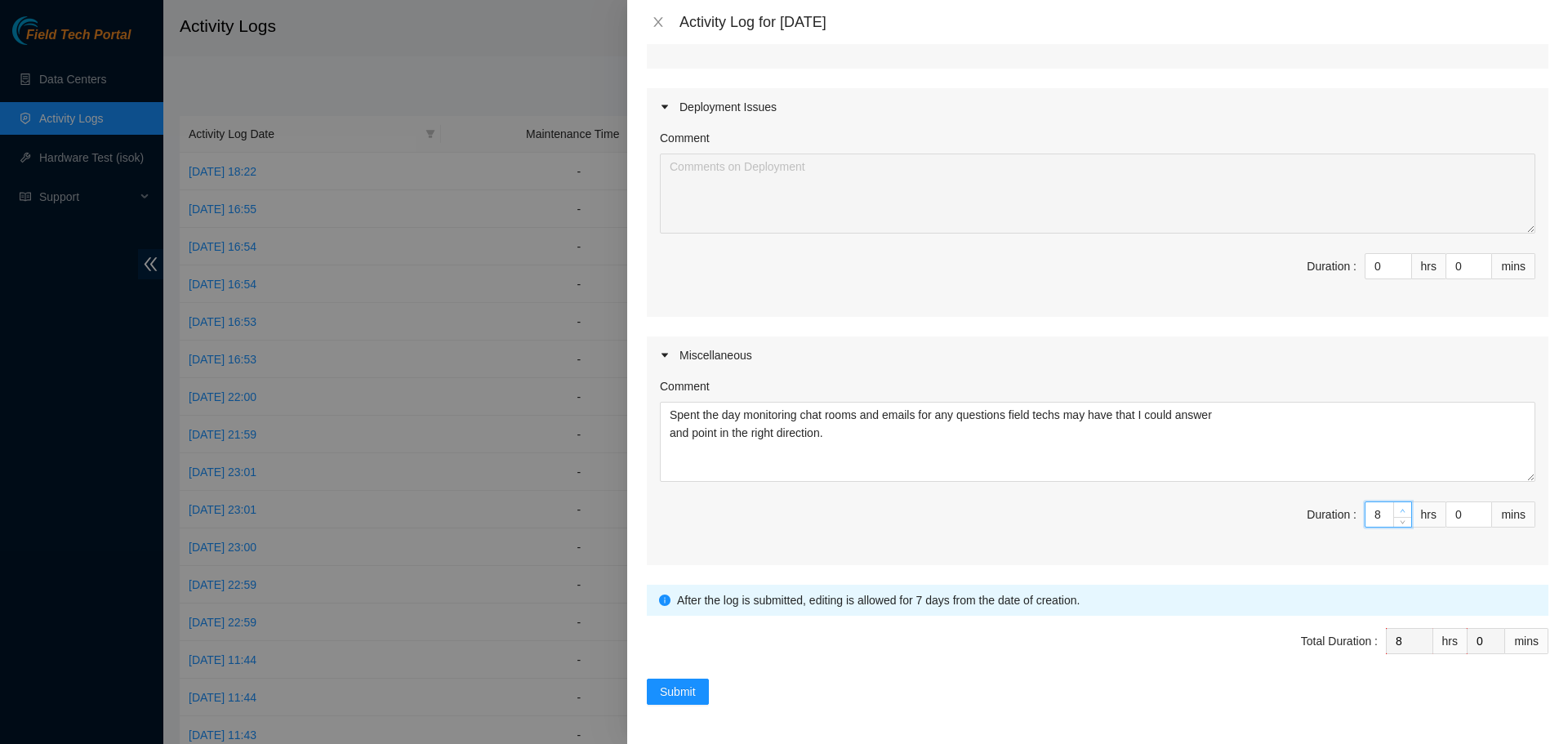
click at [1400, 508] on icon "up" at bounding box center [1403, 511] width 6 height 6
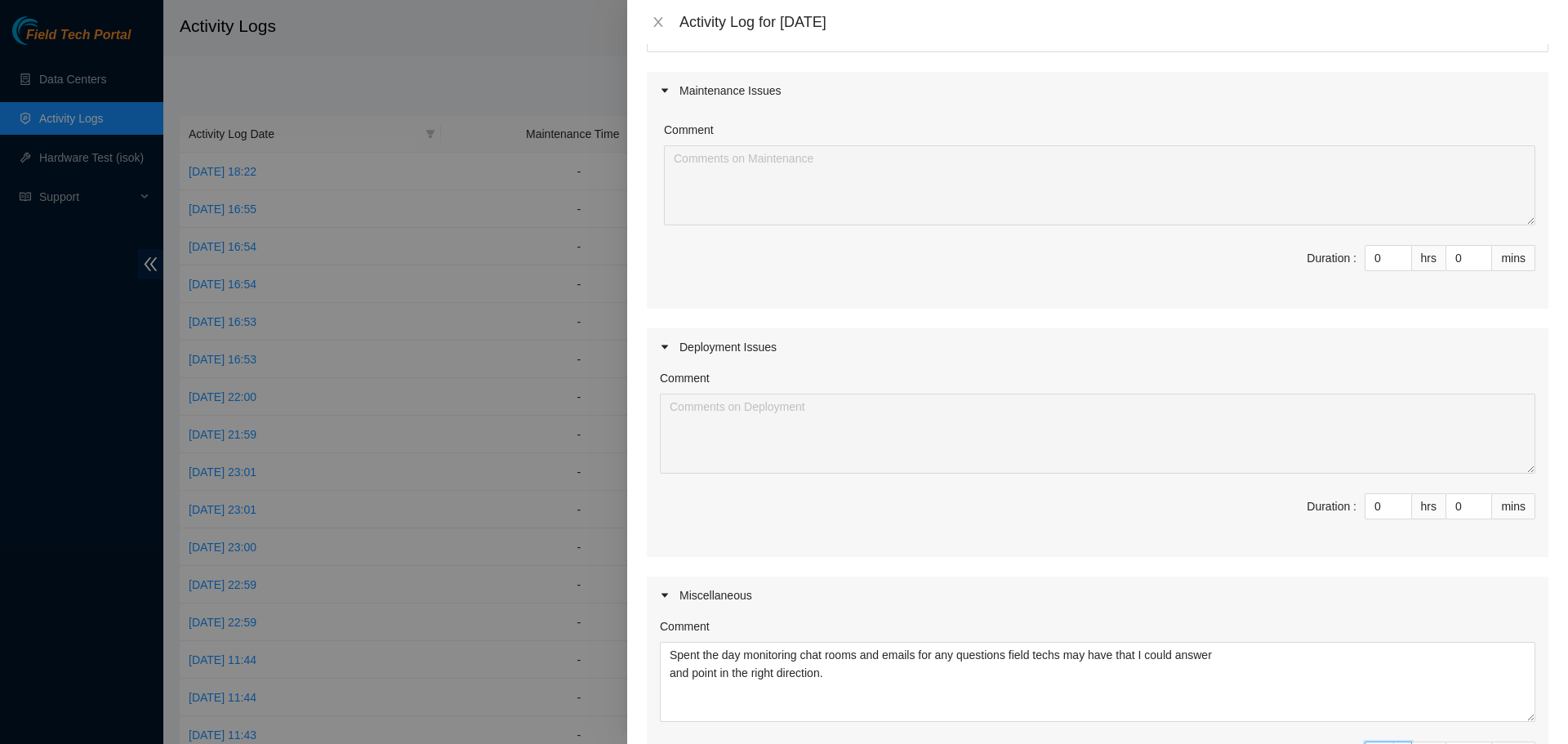
scroll to position [0, 0]
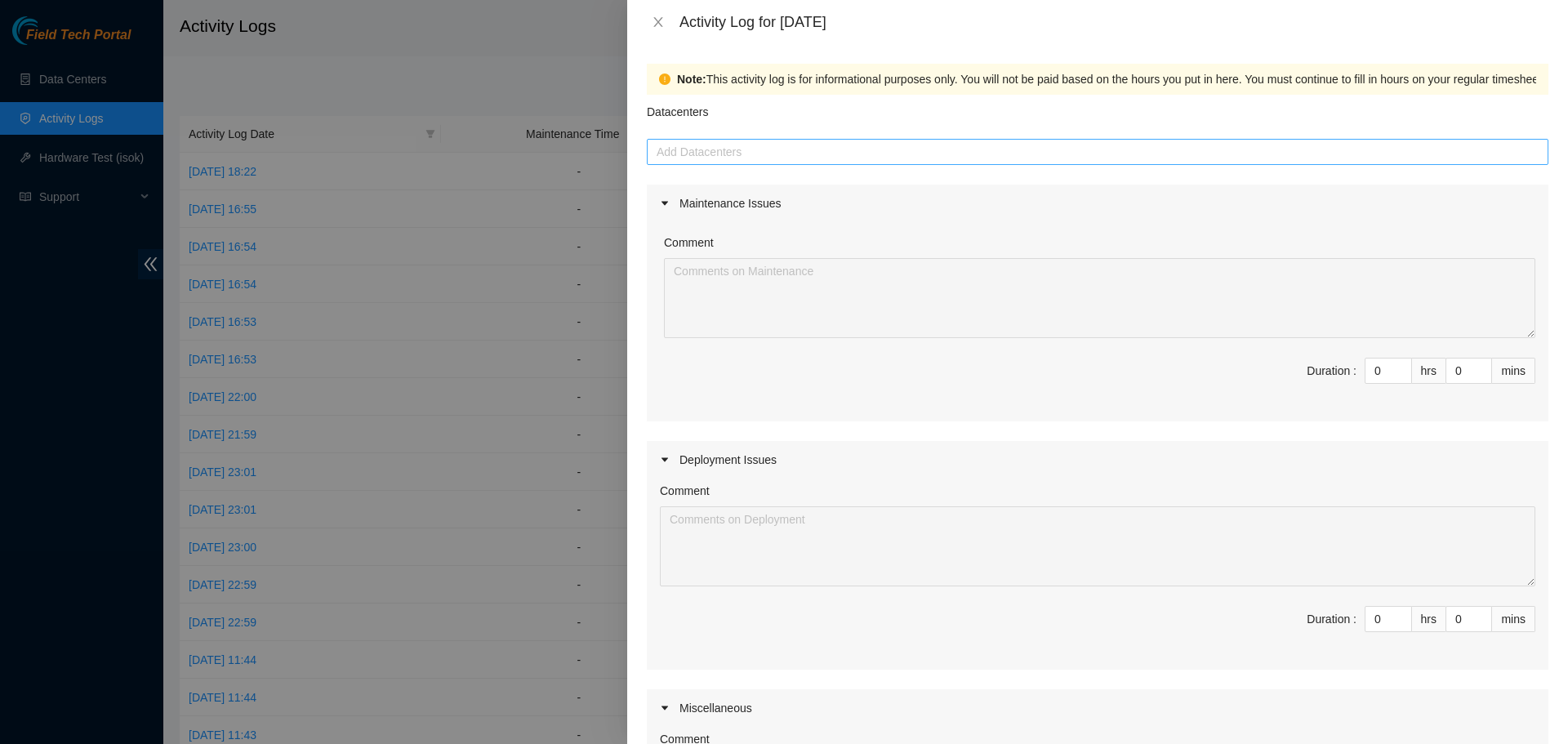
click at [798, 152] on div at bounding box center [1097, 152] width 894 height 20
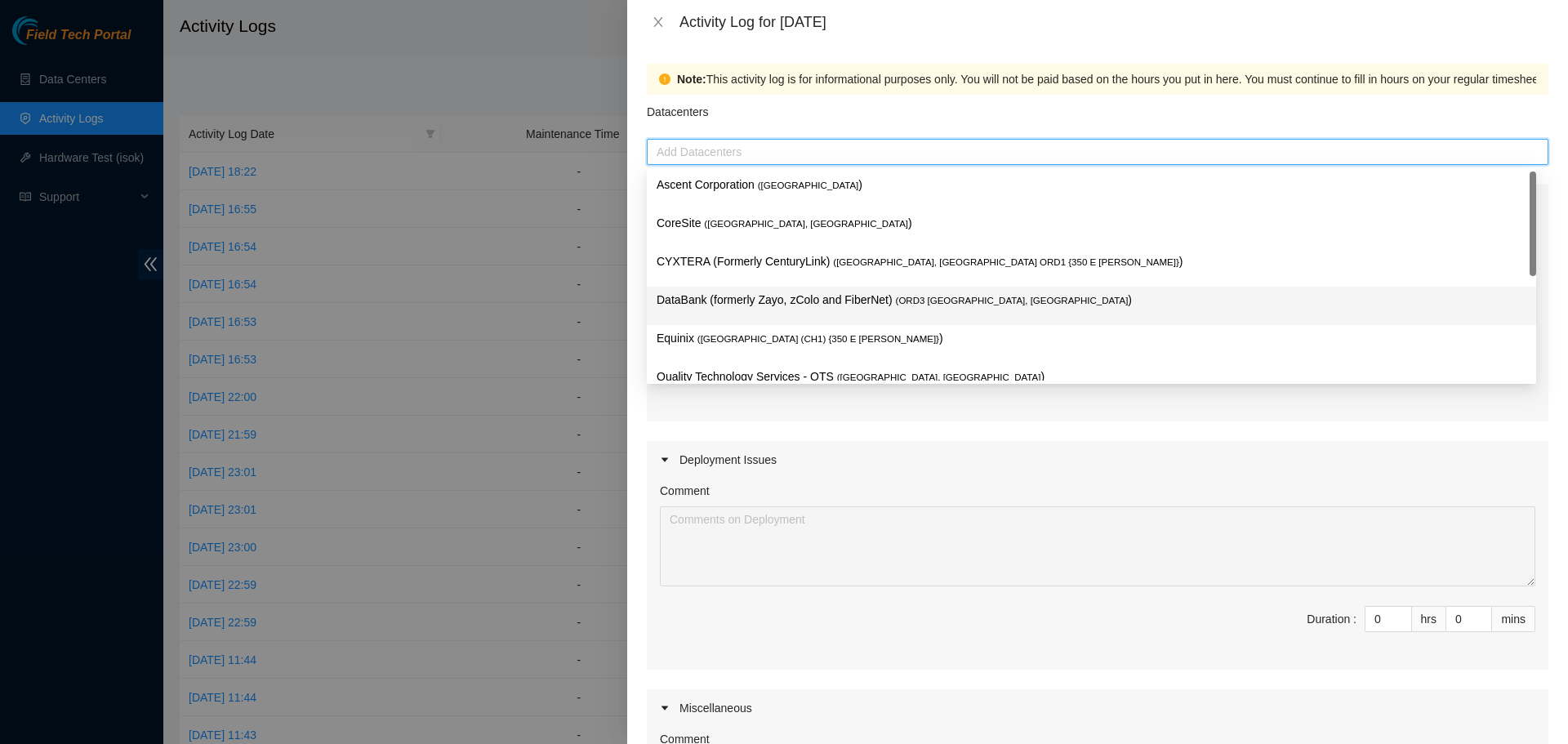
scroll to position [21, 0]
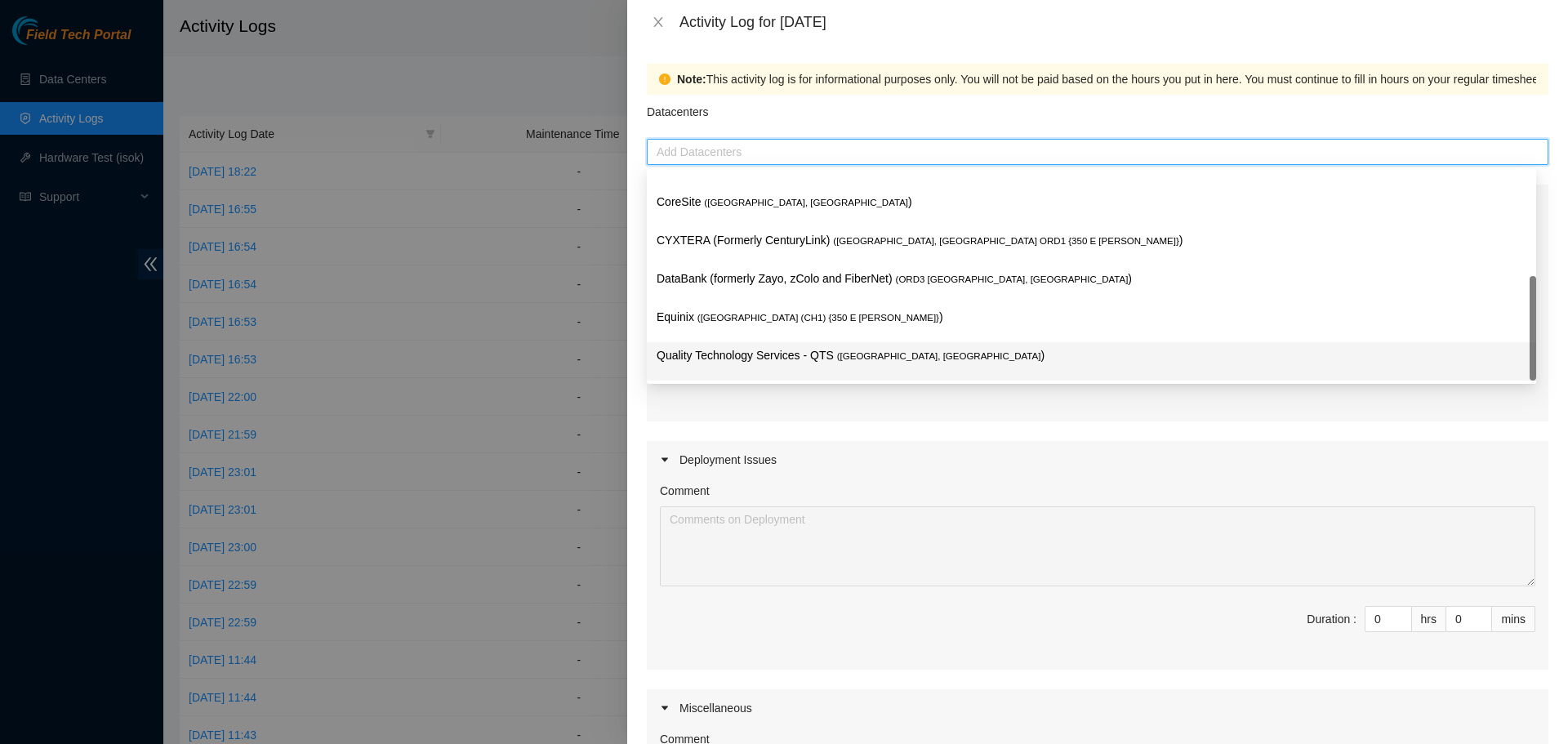
click at [728, 359] on p "Quality Technology Services - QTS ( Chicago, IL )" at bounding box center [1091, 356] width 870 height 19
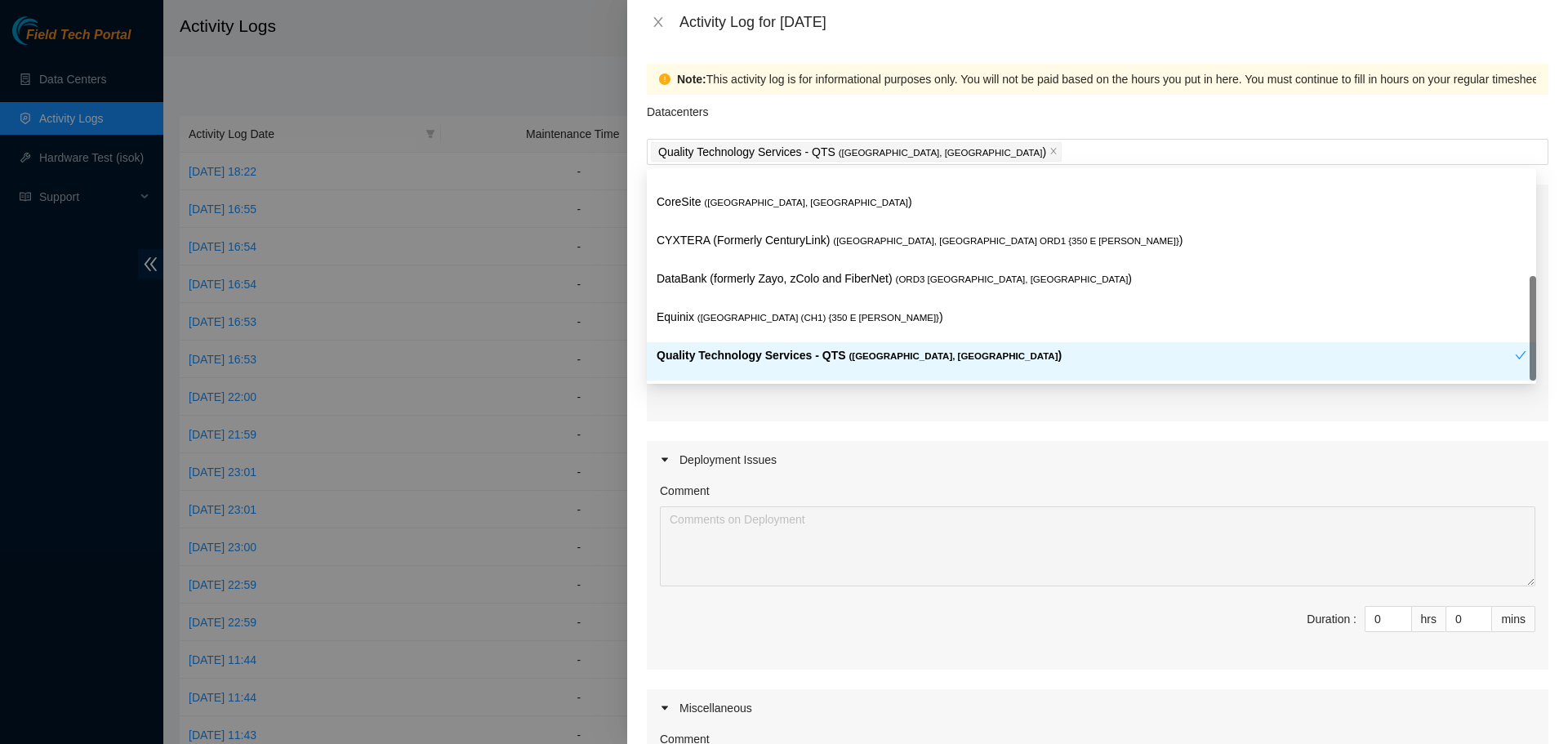
click at [762, 431] on div "Maintenance Issues Comment Duration : 0 hrs 0 mins Deployment Issues Comment Du…" at bounding box center [1097, 551] width 902 height 733
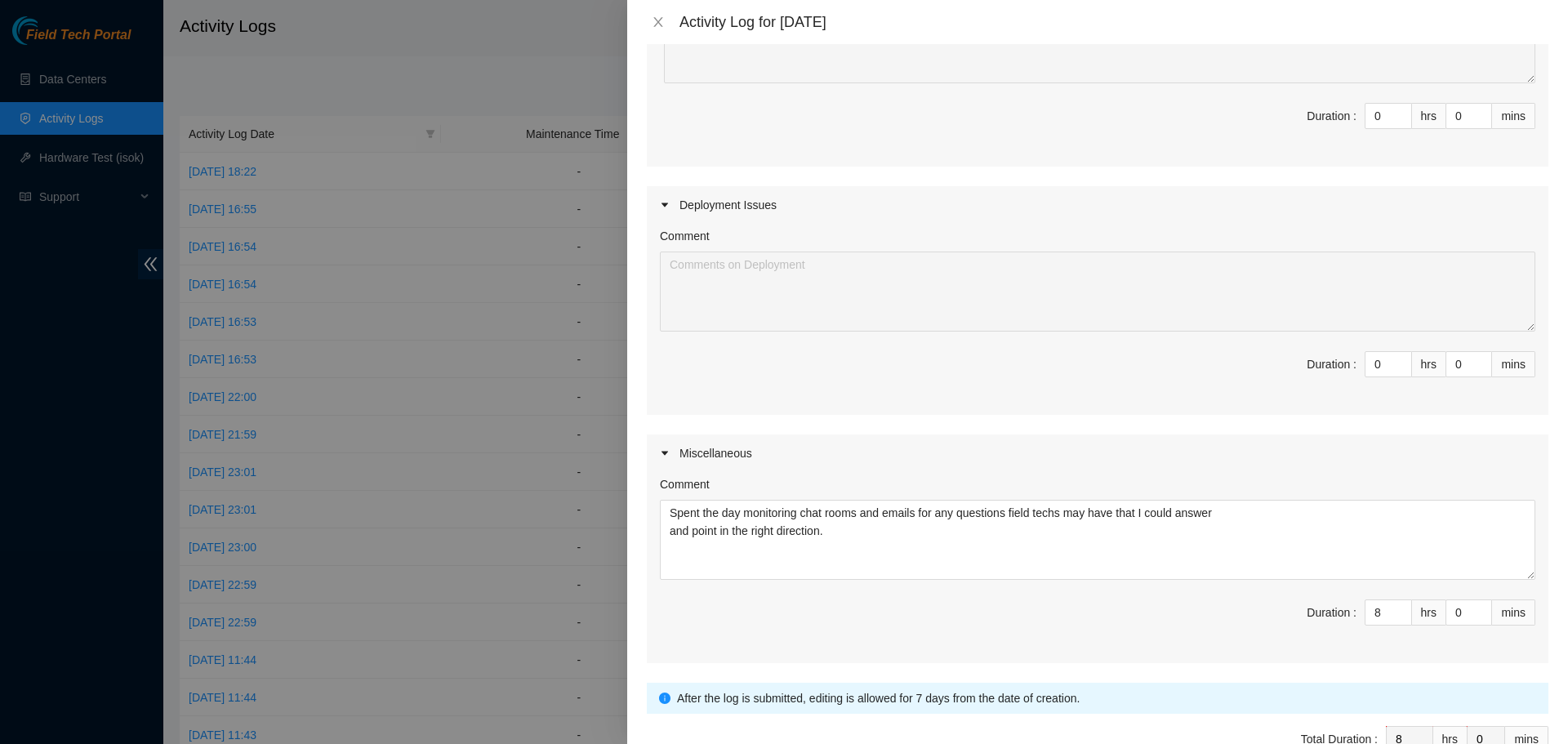
scroll to position [353, 0]
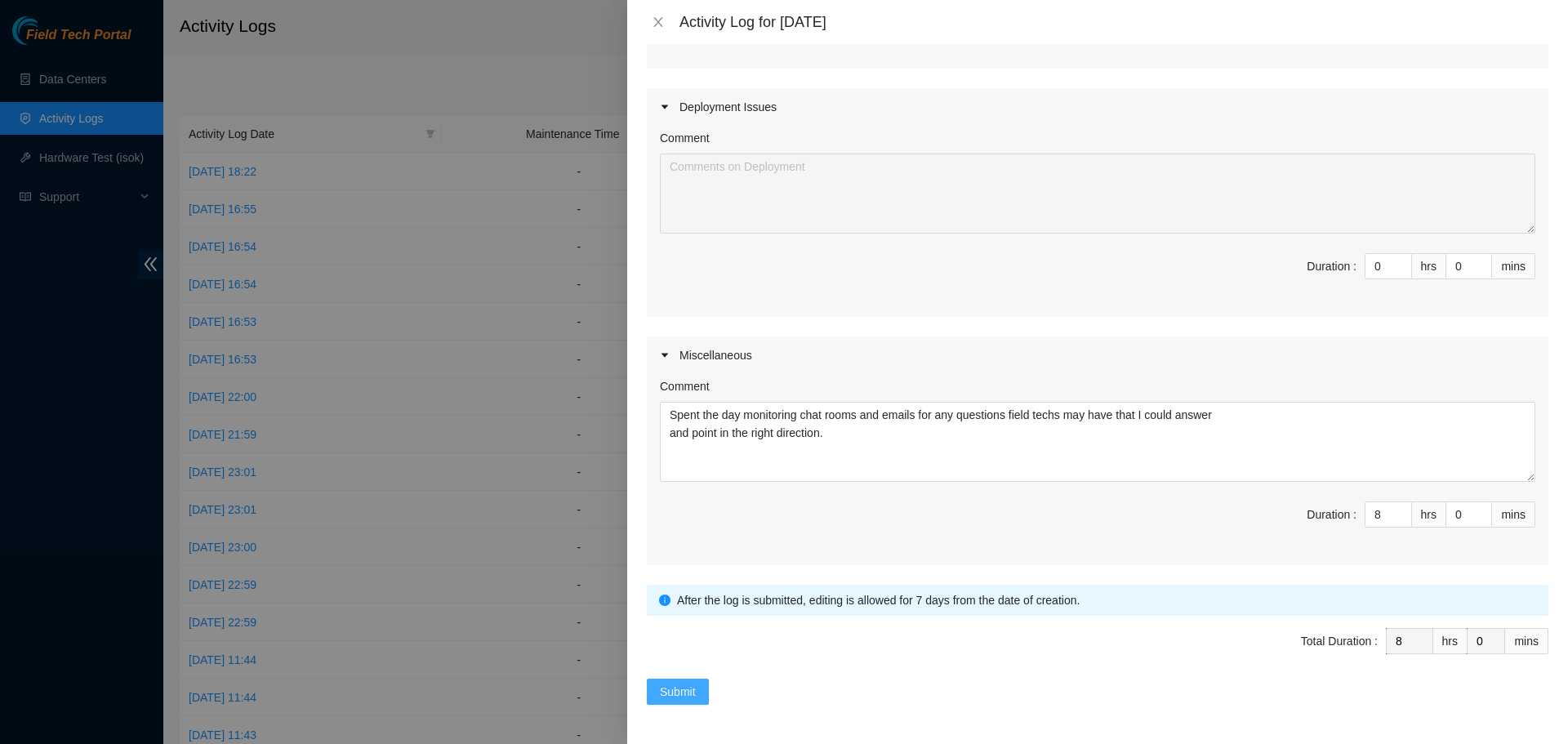
click at [672, 683] on span "Submit" at bounding box center [677, 691] width 36 height 18
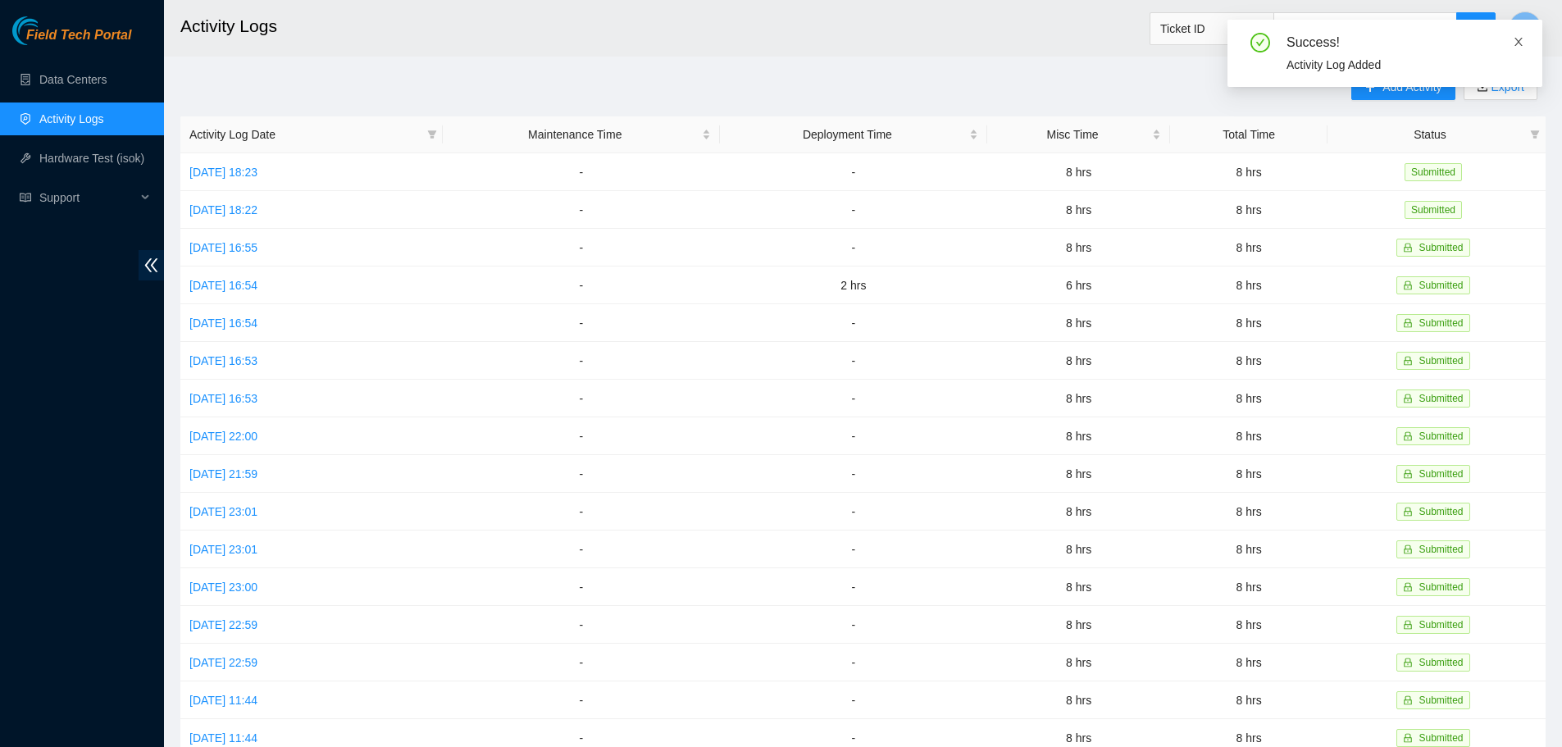
click at [1523, 39] on icon "close" at bounding box center [1518, 41] width 11 height 11
click at [1403, 84] on span "Add Activity" at bounding box center [1411, 87] width 59 height 18
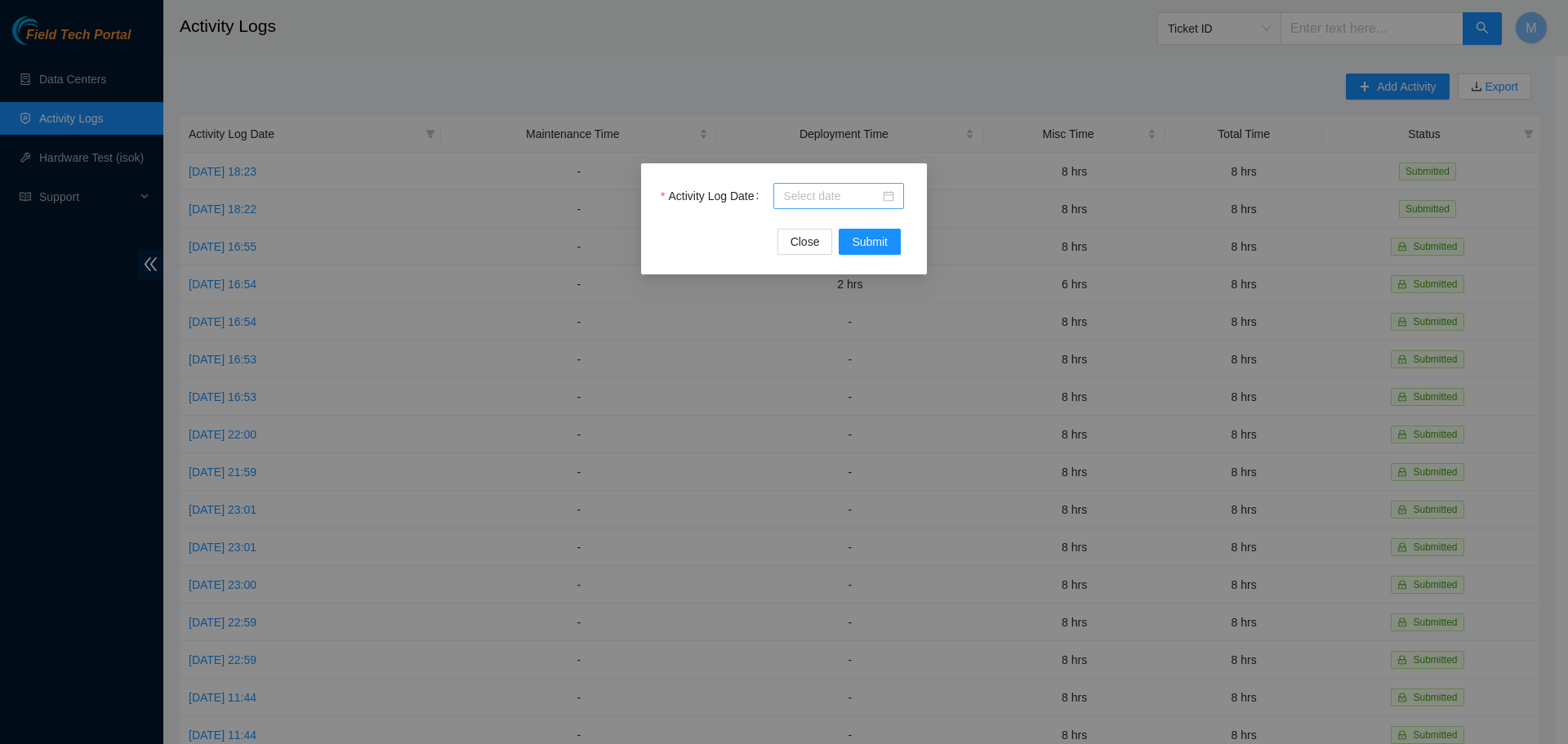
click at [893, 195] on div at bounding box center [839, 196] width 112 height 18
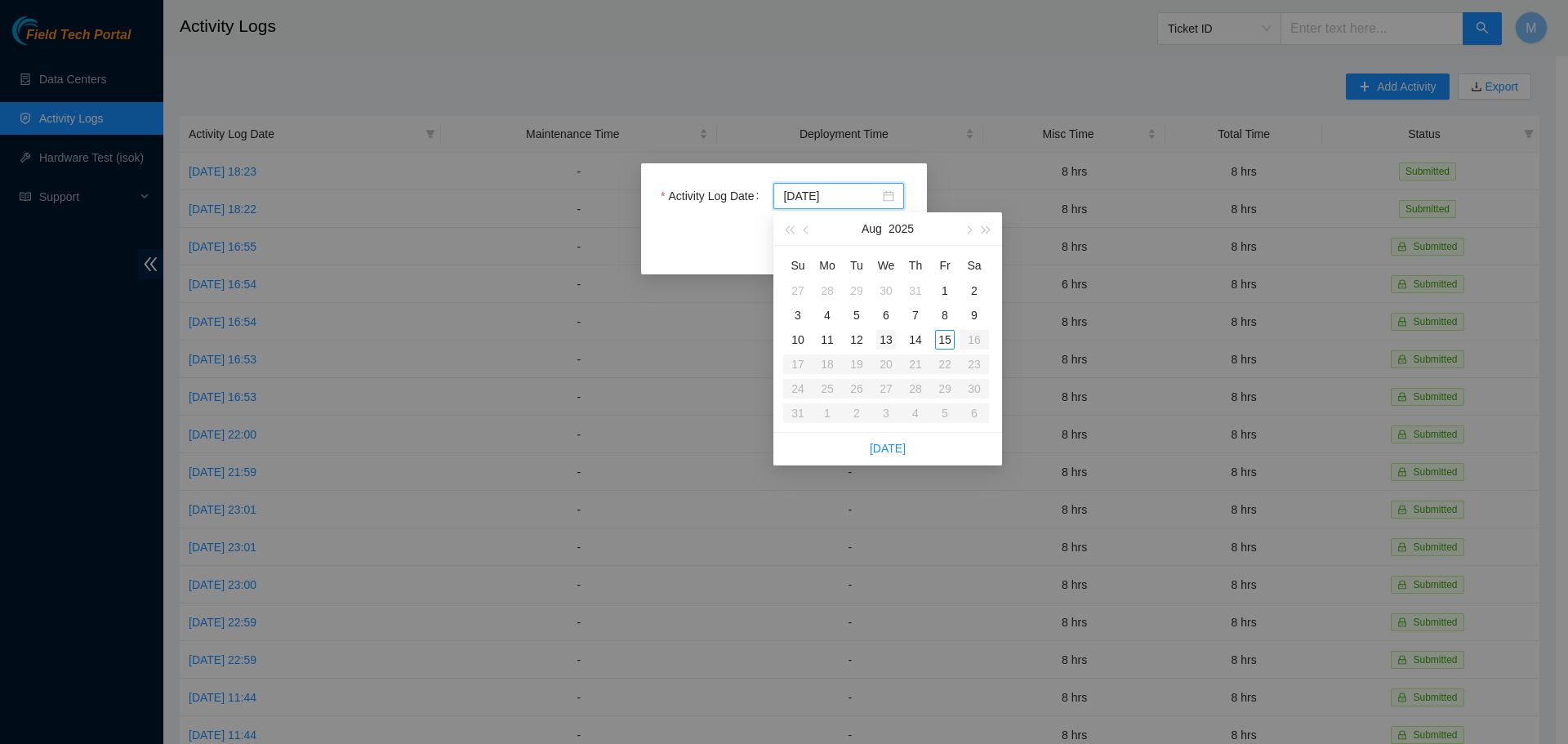
type input "2025-08-13"
click at [882, 343] on div "13" at bounding box center [887, 340] width 20 height 20
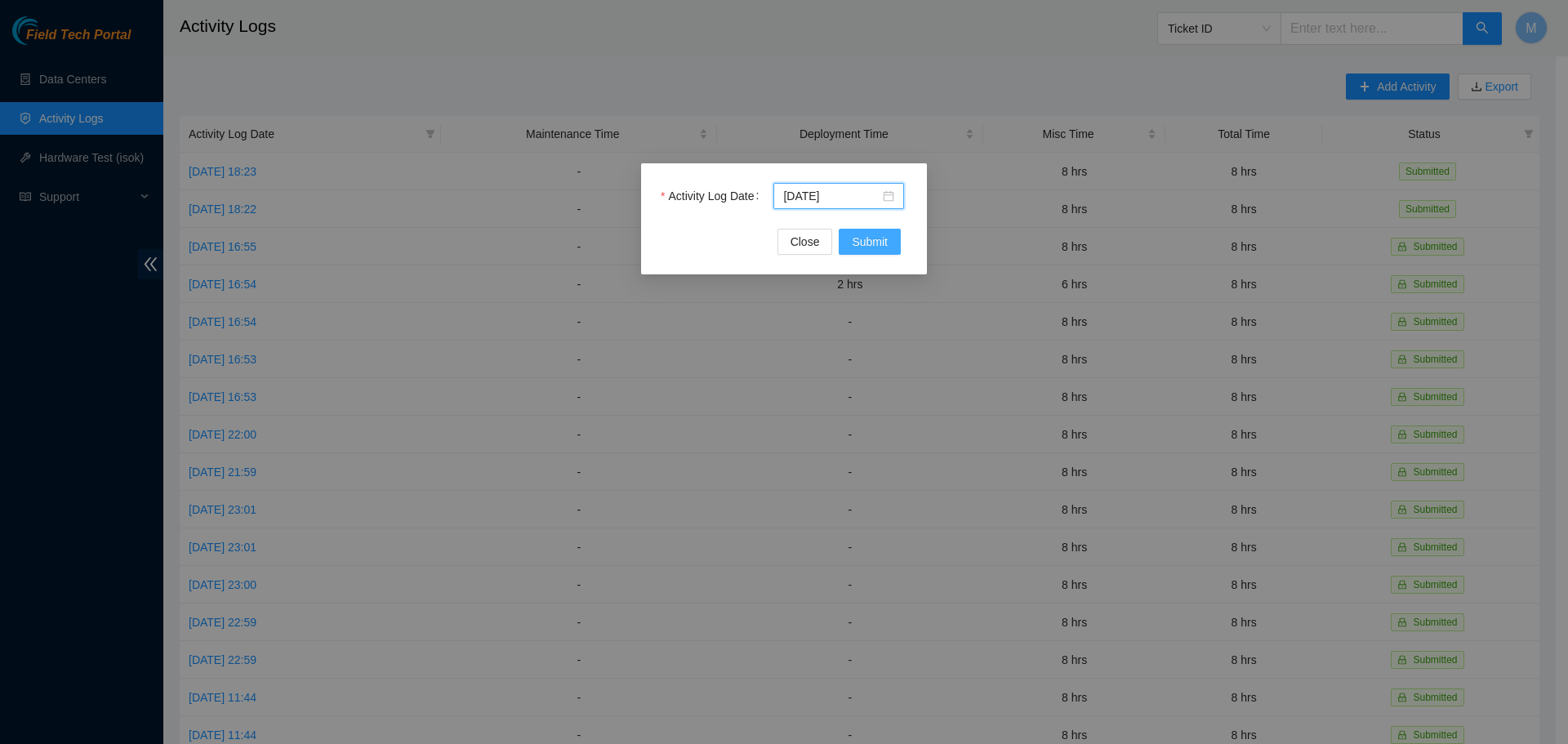
click at [855, 243] on span "Submit" at bounding box center [870, 242] width 36 height 18
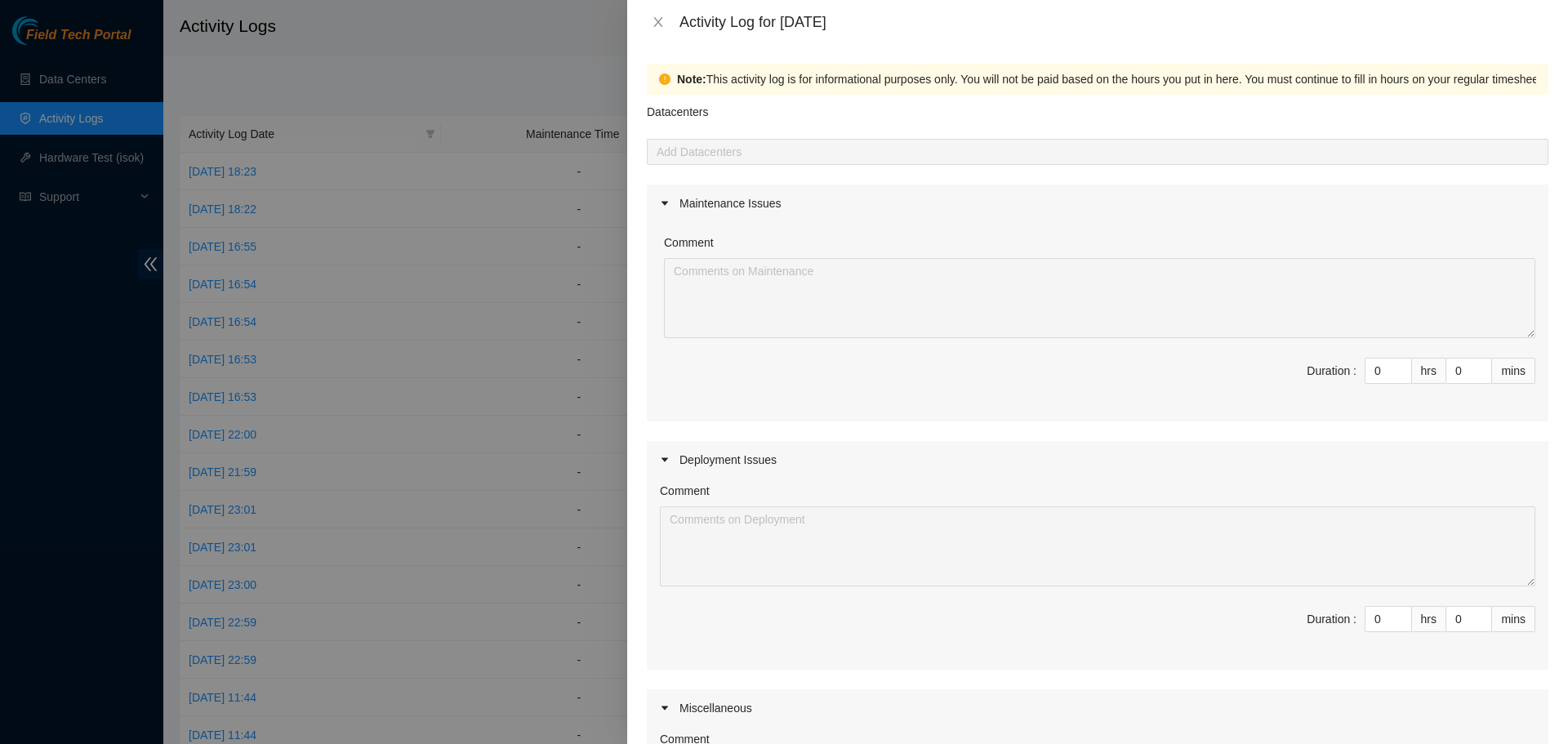
scroll to position [163, 0]
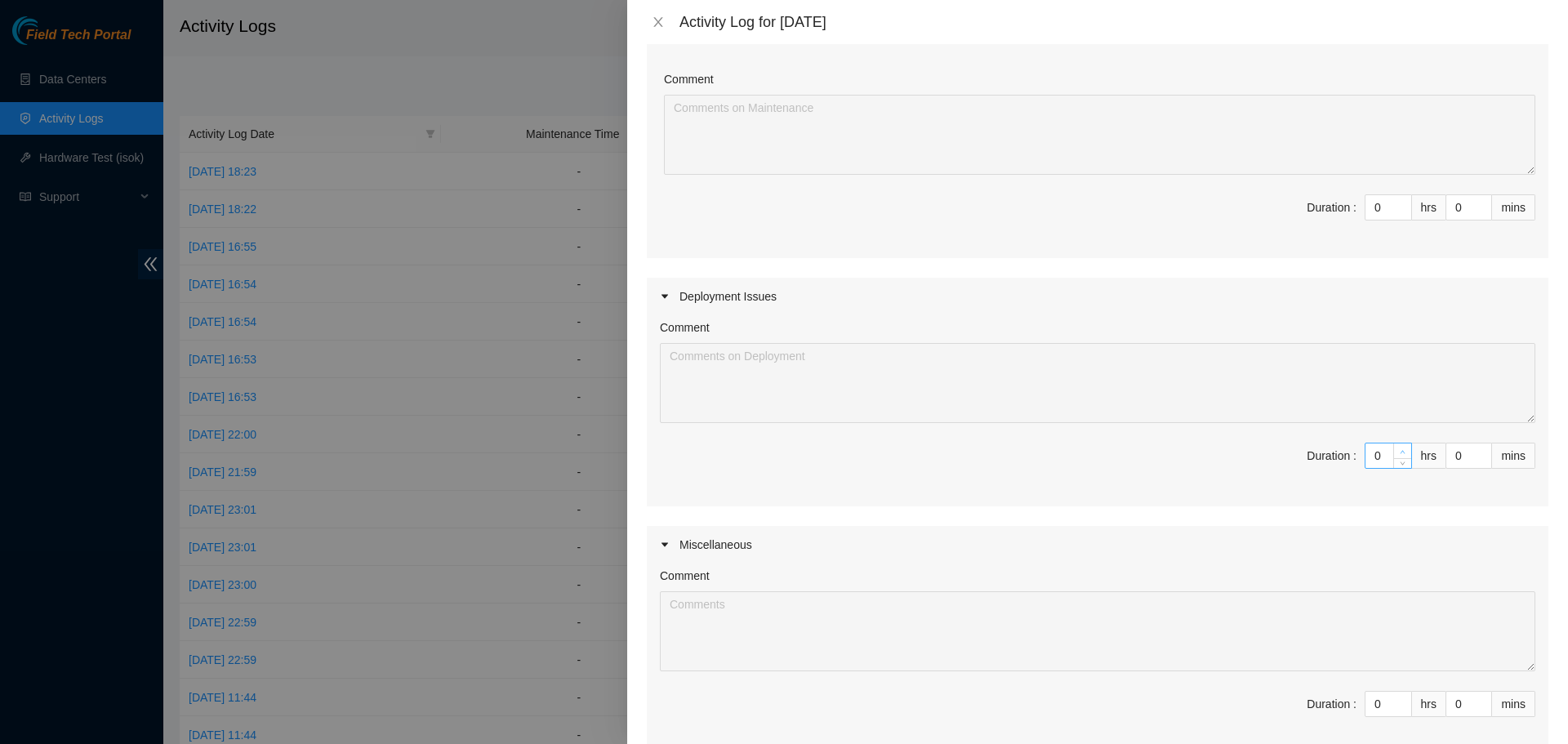
type input "1"
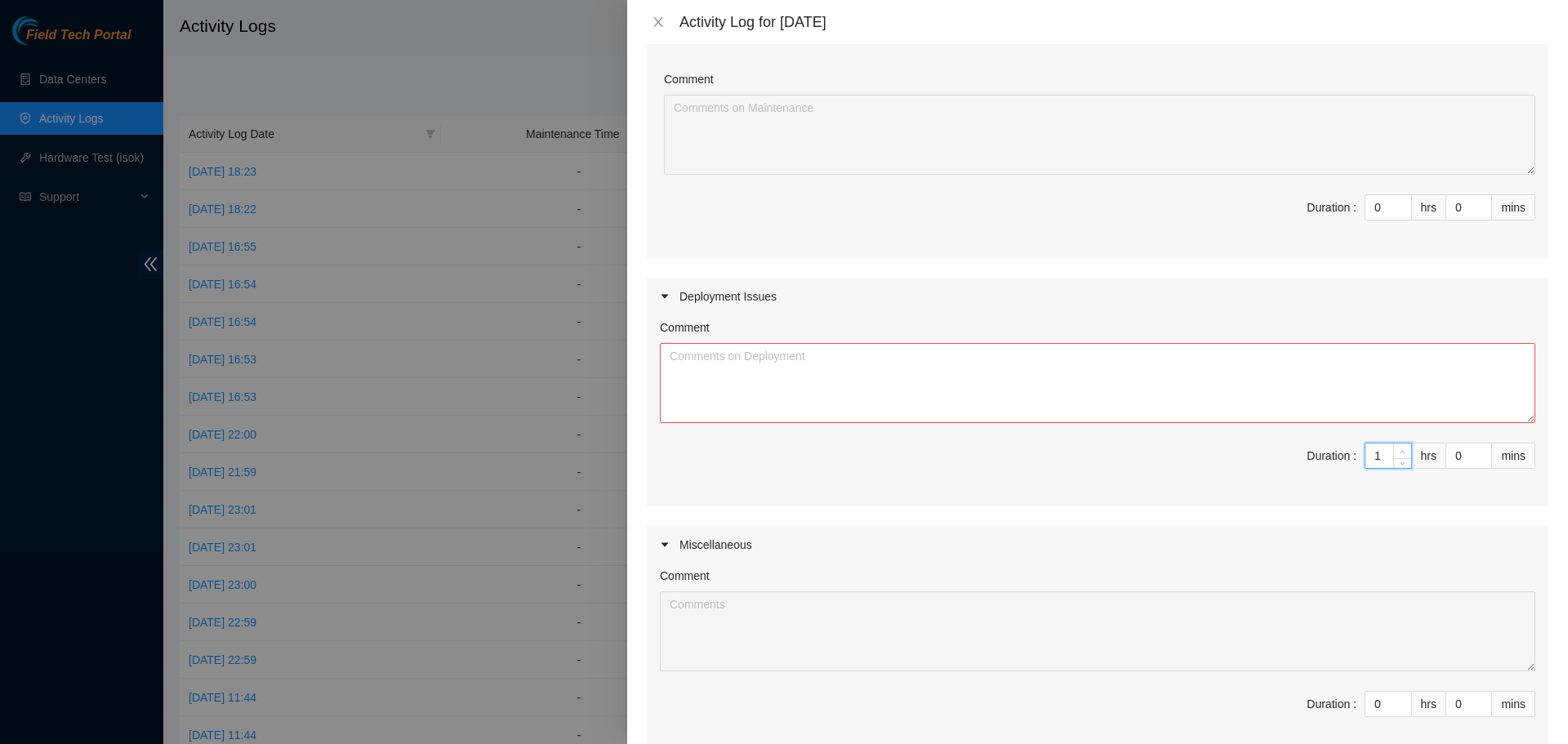
click at [1394, 451] on span "Increase Value" at bounding box center [1403, 450] width 18 height 15
click at [1080, 370] on textarea "Comment" at bounding box center [1097, 382] width 876 height 80
paste textarea "DP81454 - unpacked servers and brought up to DH2 cage. DP77234 - Unpacked suppl…"
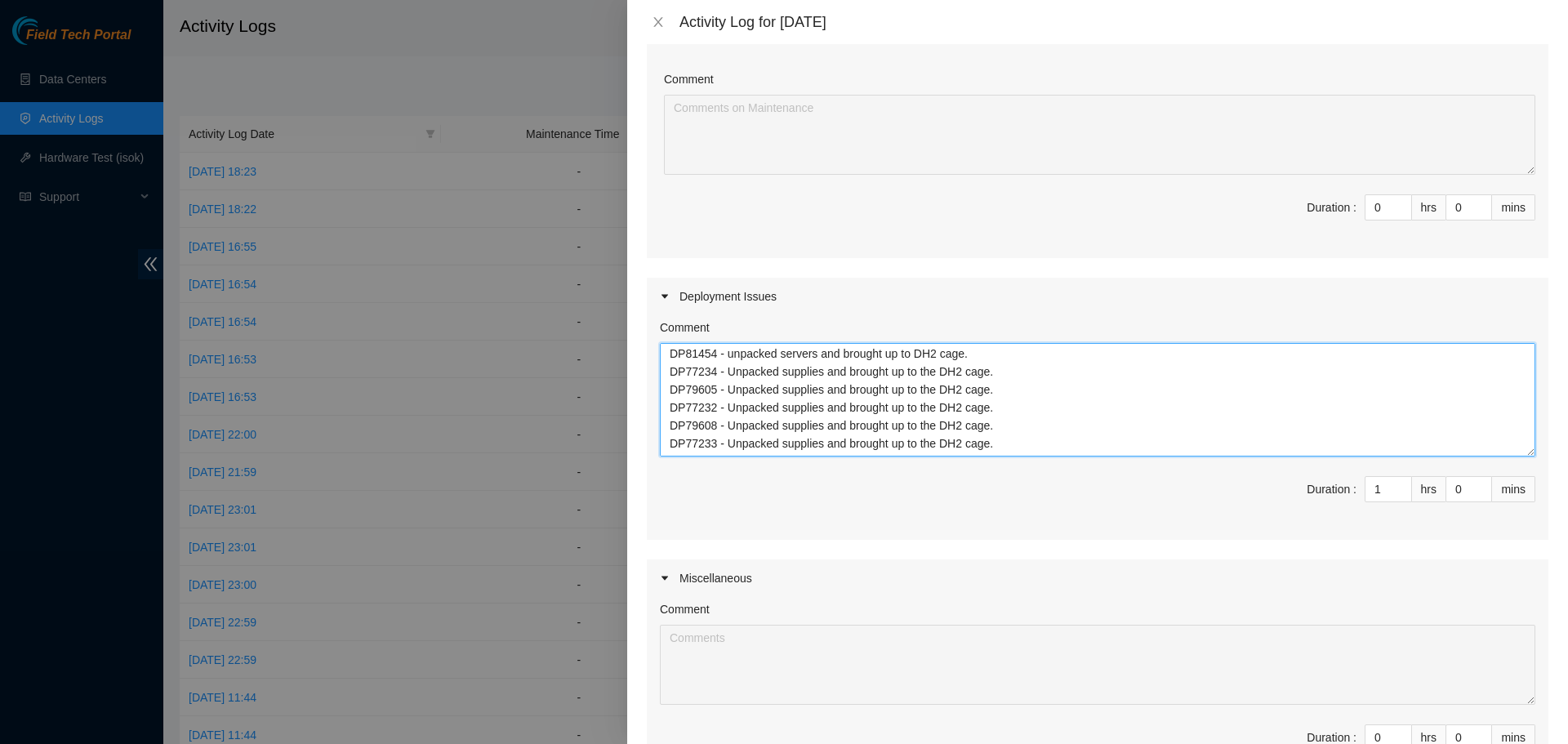
scroll to position [0, 0]
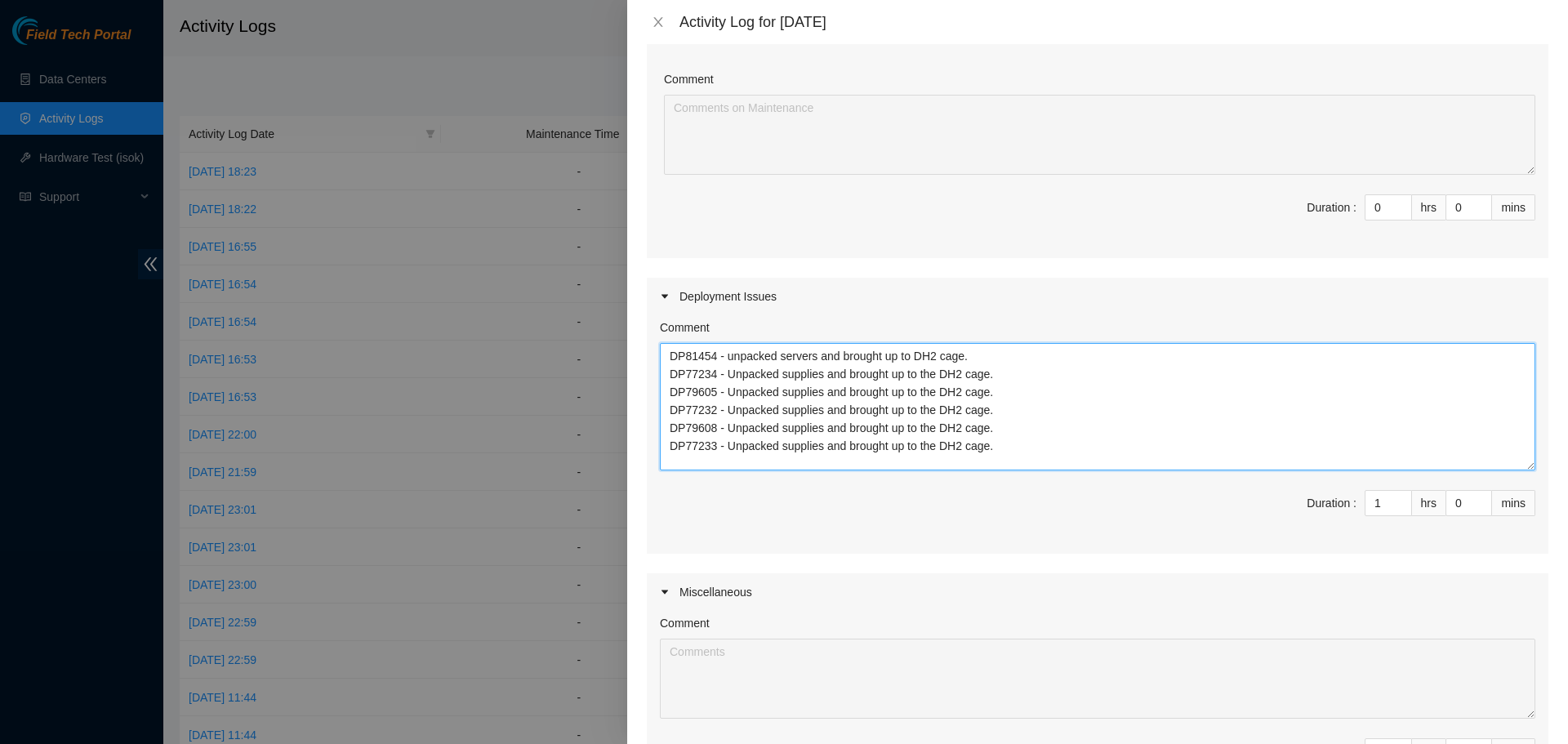
drag, startPoint x: 1514, startPoint y: 419, endPoint x: 1503, endPoint y: 466, distance: 48.3
click at [1503, 466] on textarea "DP81454 - unpacked servers and brought up to DH2 cage. DP77234 - Unpacked suppl…" at bounding box center [1097, 406] width 876 height 127
type textarea "DP81454 - unpacked servers and brought up to DH2 cage. DP77234 - Unpacked suppl…"
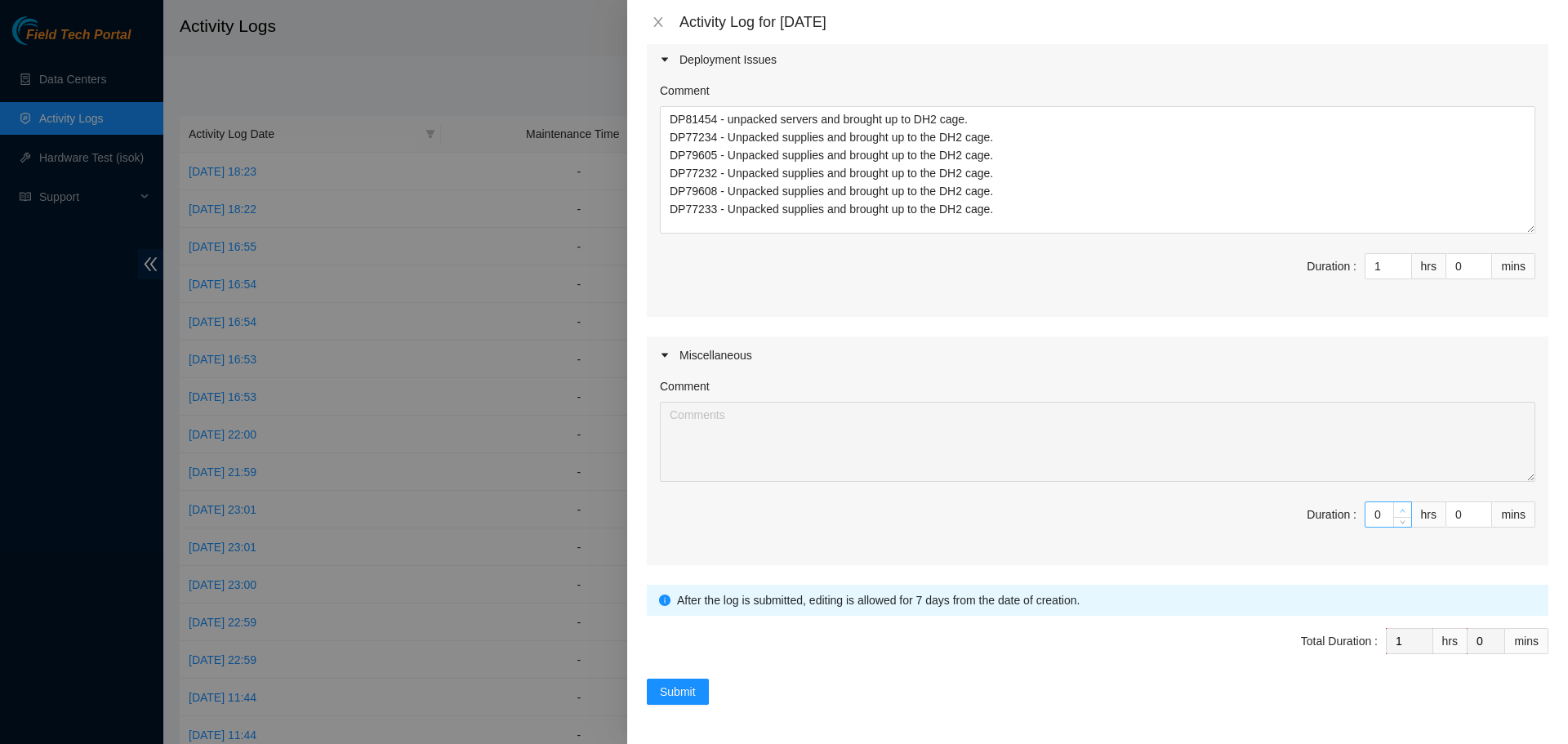
type input "1"
type input "2"
click at [1394, 506] on span "Increase Value" at bounding box center [1403, 509] width 18 height 15
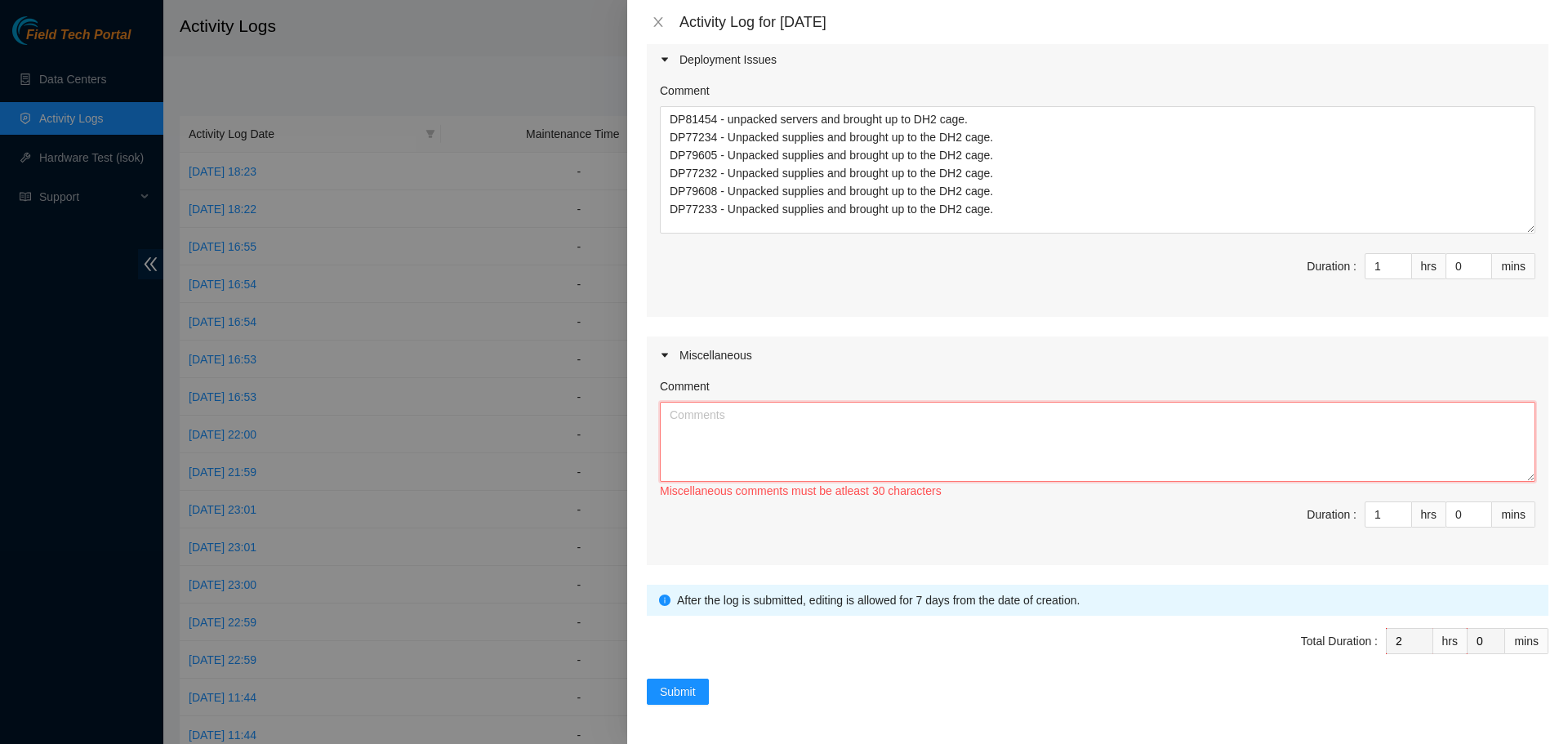
click at [1120, 423] on textarea "Comment" at bounding box center [1097, 441] width 876 height 80
paste textarea "Morning commute to QTS recorded - 7:00 AM - 9:00 PM 9:00 PM - 5:00 PM Night com…"
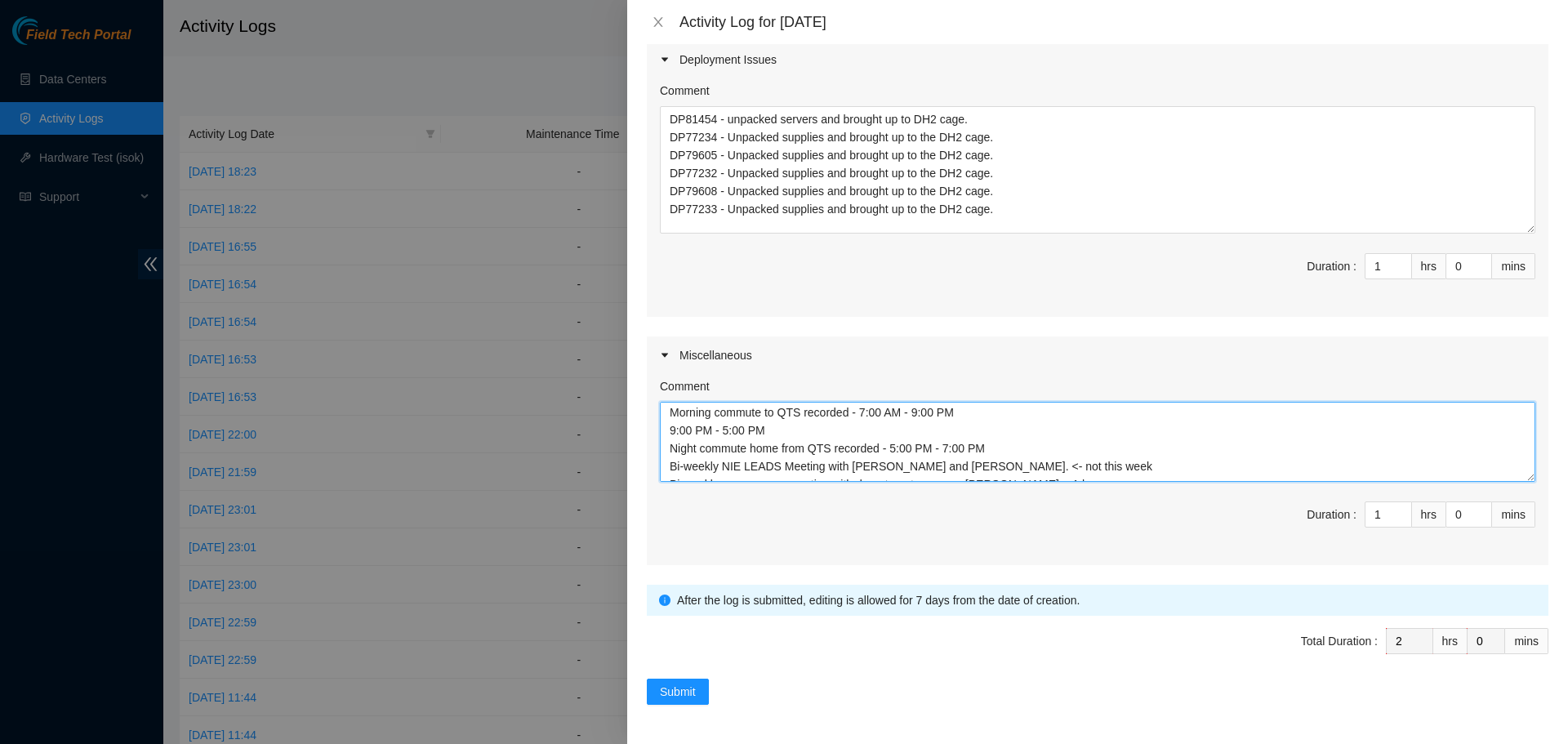
scroll to position [0, 0]
drag, startPoint x: 726, startPoint y: 433, endPoint x: 668, endPoint y: 431, distance: 58.0
click at [668, 431] on textarea "Morning commute to QTS recorded - 7:00 AM - 9:00 PM 9:00 PM - 5:00 PM Night com…" at bounding box center [1097, 441] width 876 height 80
drag, startPoint x: 927, startPoint y: 444, endPoint x: 668, endPoint y: 442, distance: 259.0
click at [668, 442] on textarea "Morning commute to QTS recorded - 7:00 AM - 9:00 PM Night commute home from QTS…" at bounding box center [1097, 441] width 876 height 80
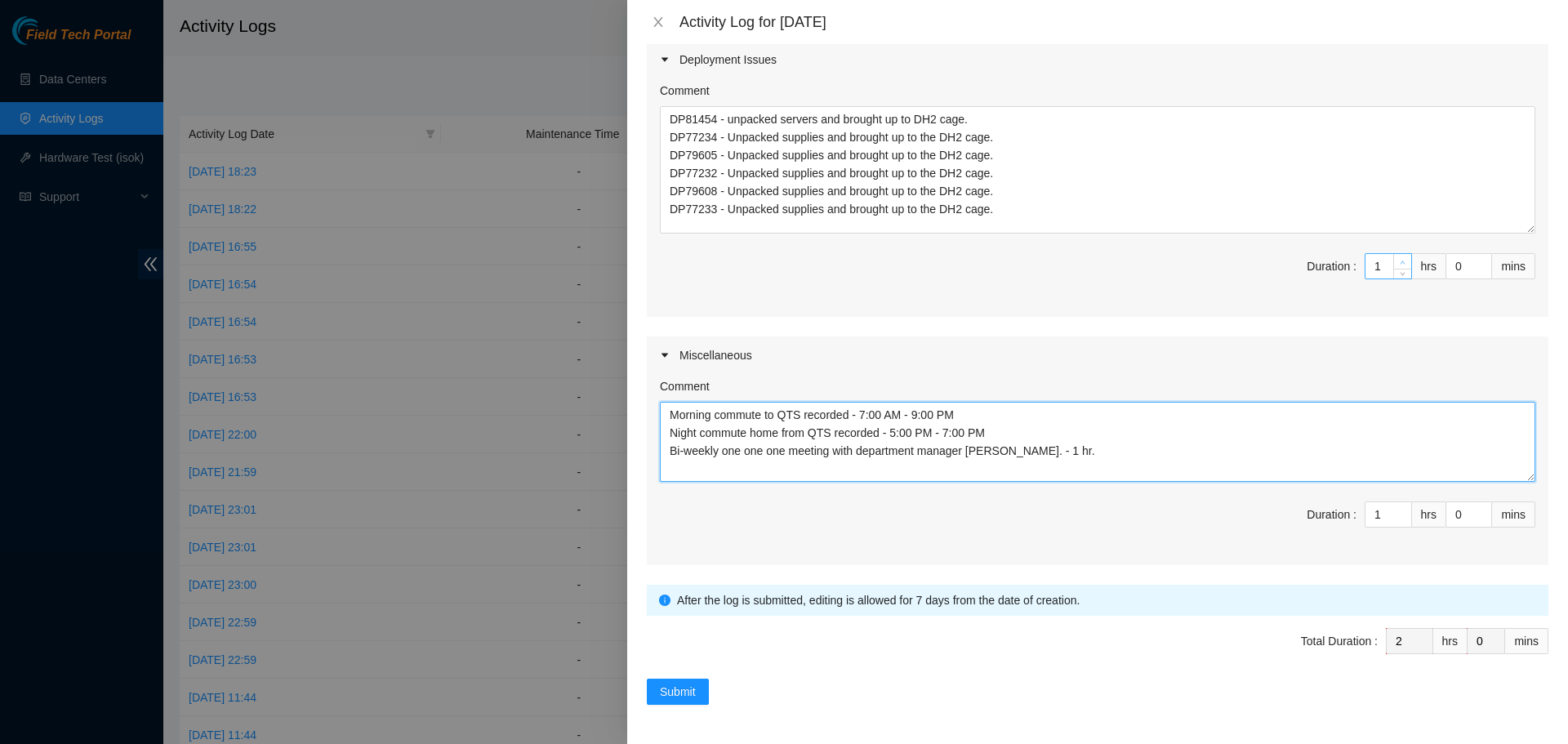
type textarea "Morning commute to QTS recorded - 7:00 AM - 9:00 PM Night commute home from QTS…"
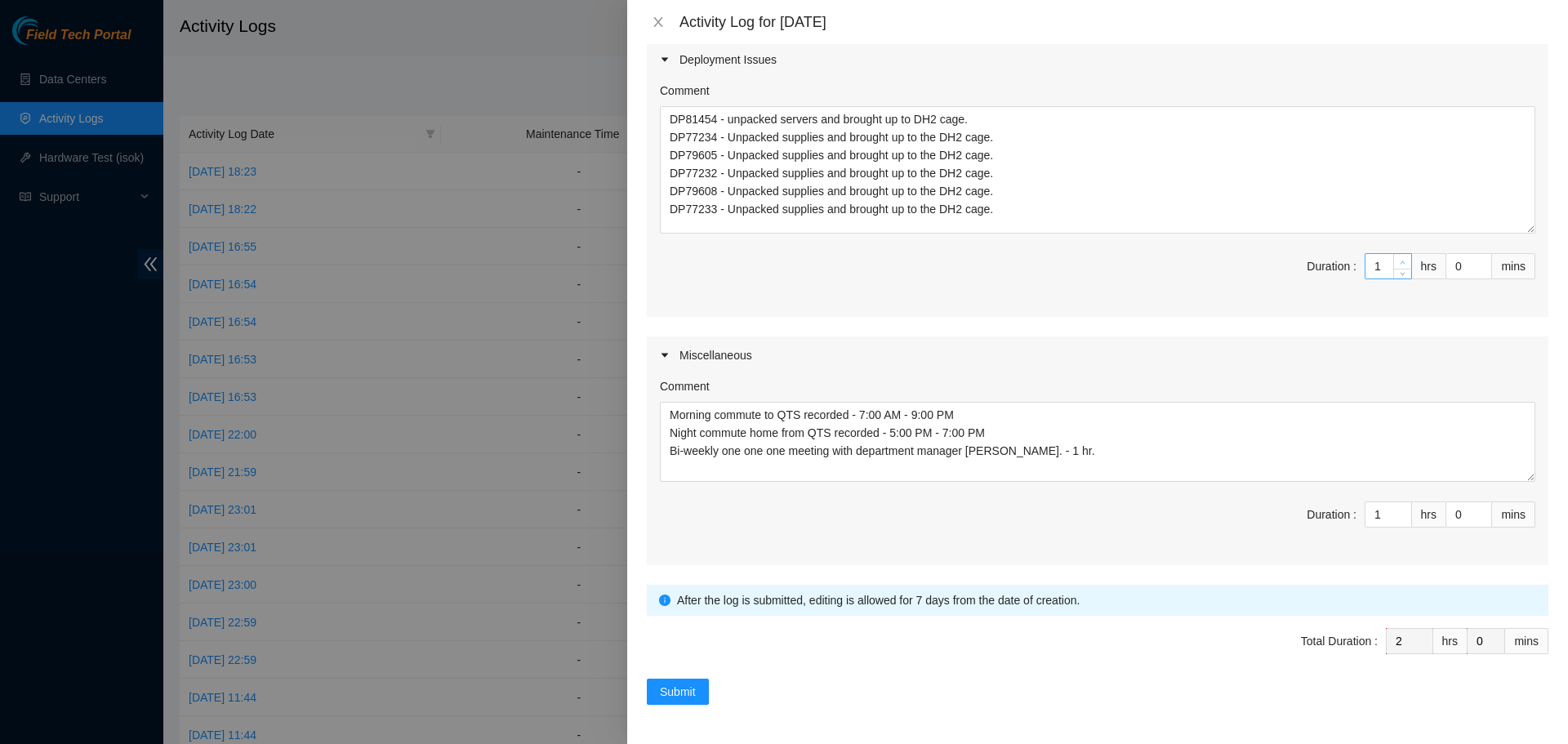
type input "2"
type input "3"
click at [1400, 261] on icon "up" at bounding box center [1403, 263] width 6 height 6
type input "3"
type input "4"
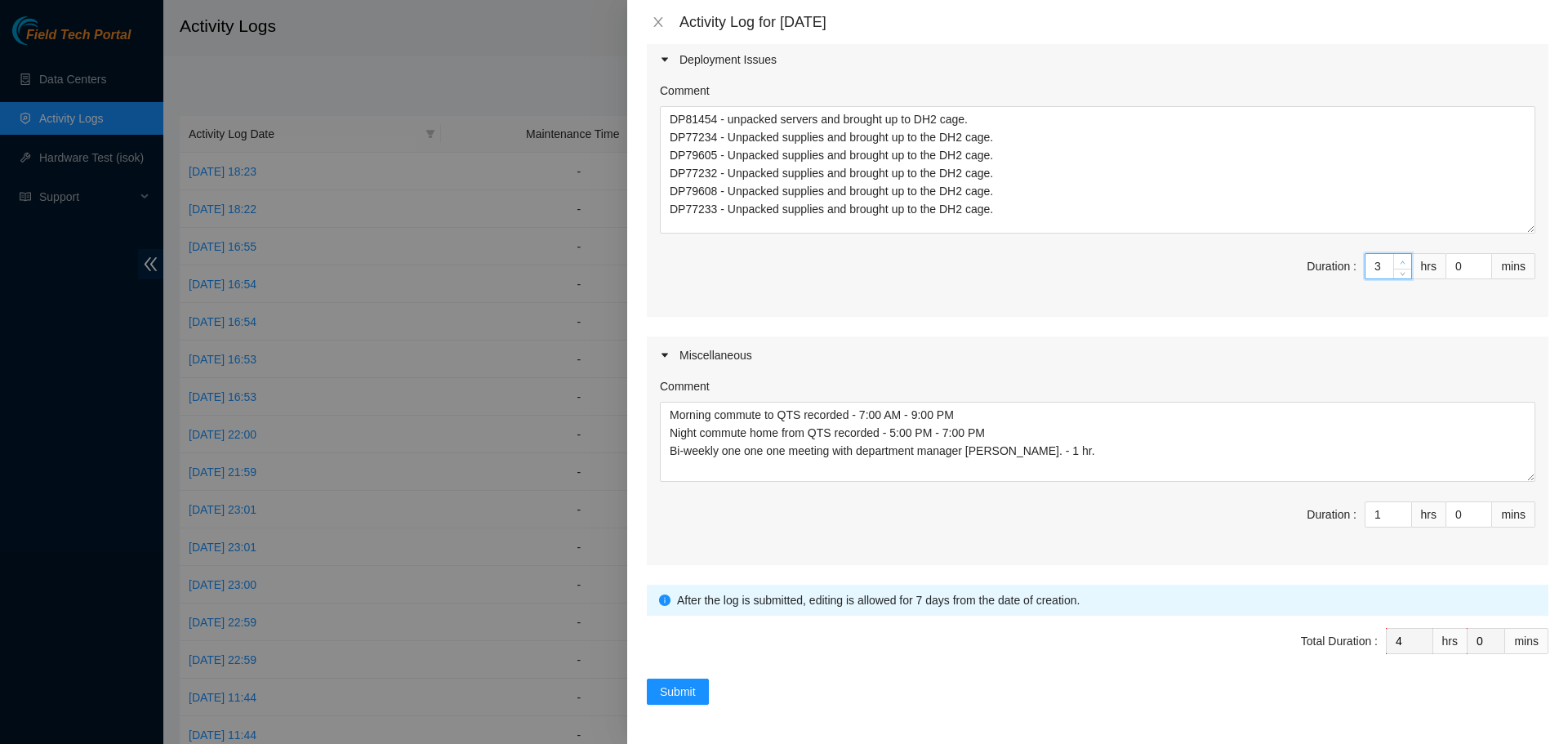
click at [1400, 261] on icon "up" at bounding box center [1403, 263] width 6 height 6
type input "4"
type input "5"
click at [1400, 261] on icon "up" at bounding box center [1403, 263] width 6 height 6
type input "5"
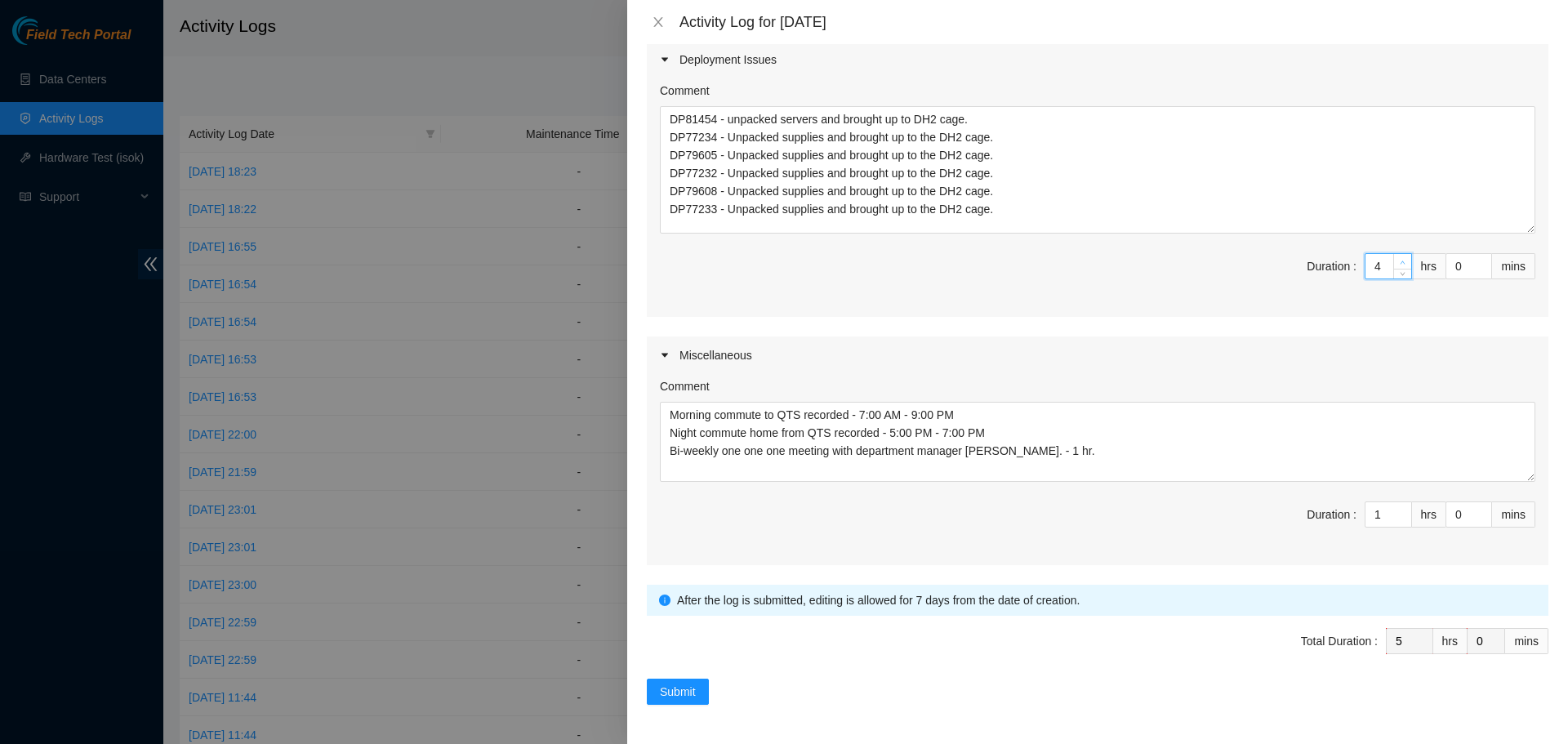
type input "6"
click at [1400, 261] on icon "up" at bounding box center [1403, 263] width 6 height 6
type input "6"
type input "7"
click at [1400, 261] on icon "up" at bounding box center [1403, 263] width 6 height 6
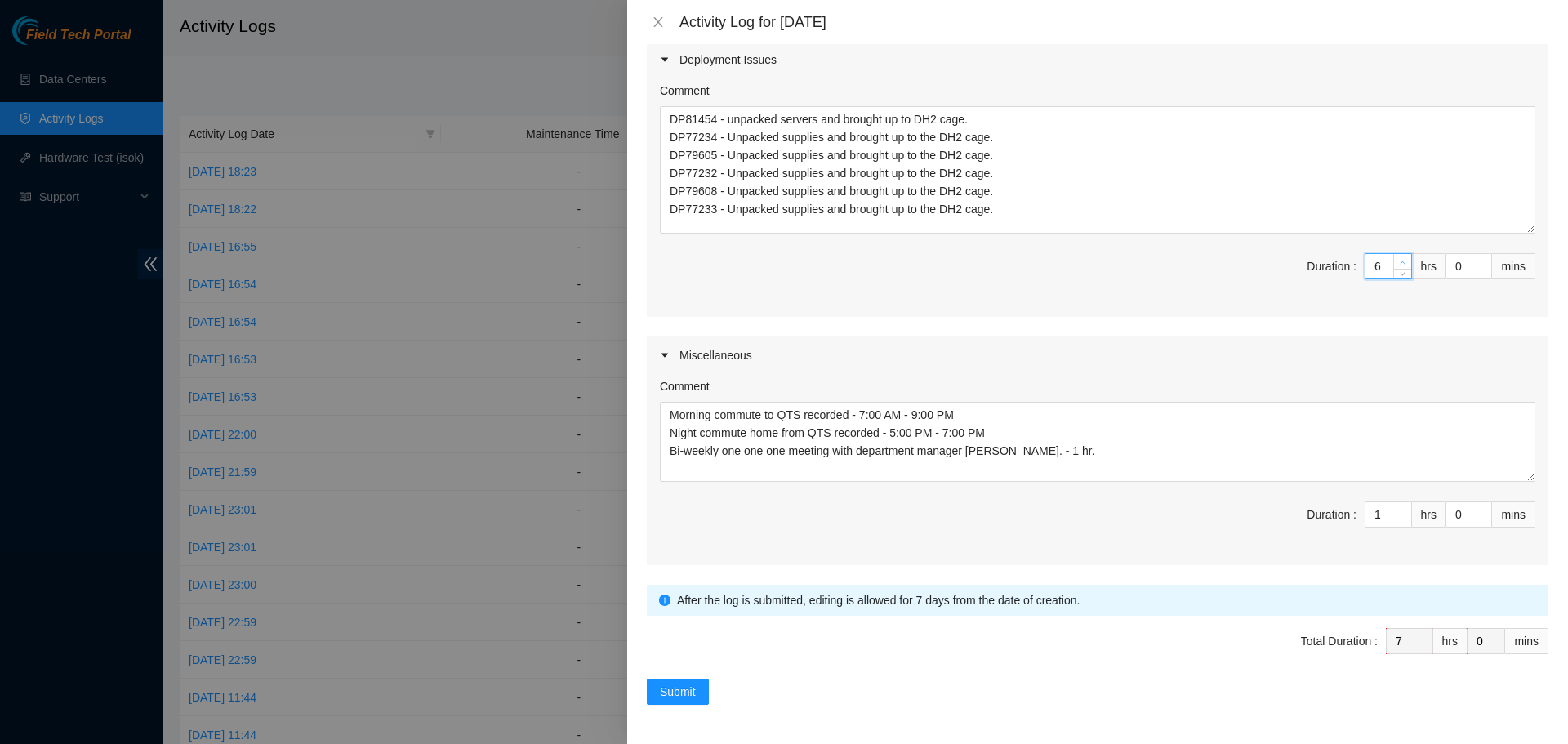
type input "7"
type input "8"
click at [1400, 261] on icon "up" at bounding box center [1403, 263] width 6 height 6
type input "2"
type input "9"
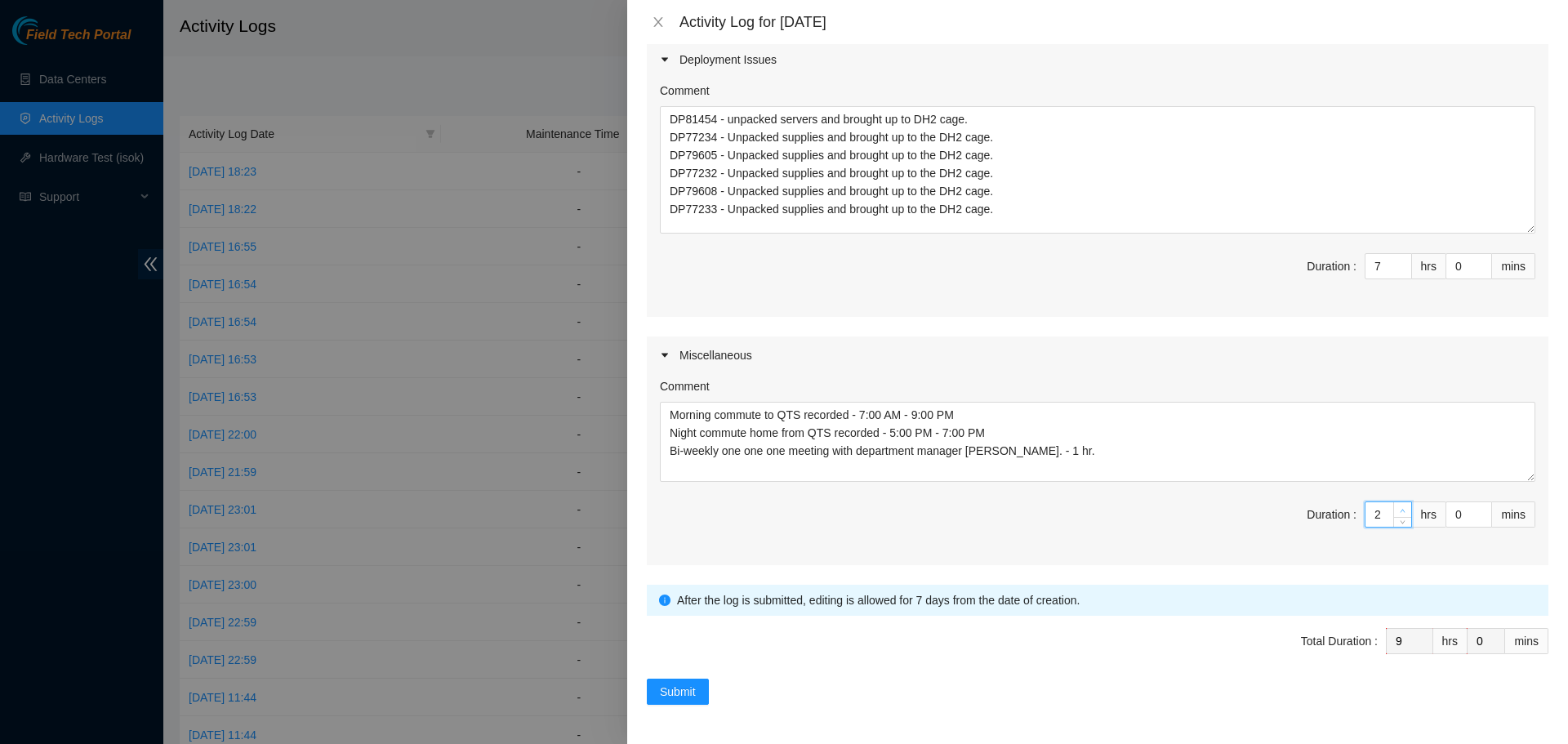
click at [1400, 511] on icon "up" at bounding box center [1403, 511] width 6 height 6
type input "3"
type input "10"
click at [1400, 511] on icon "up" at bounding box center [1403, 511] width 6 height 6
type input "4"
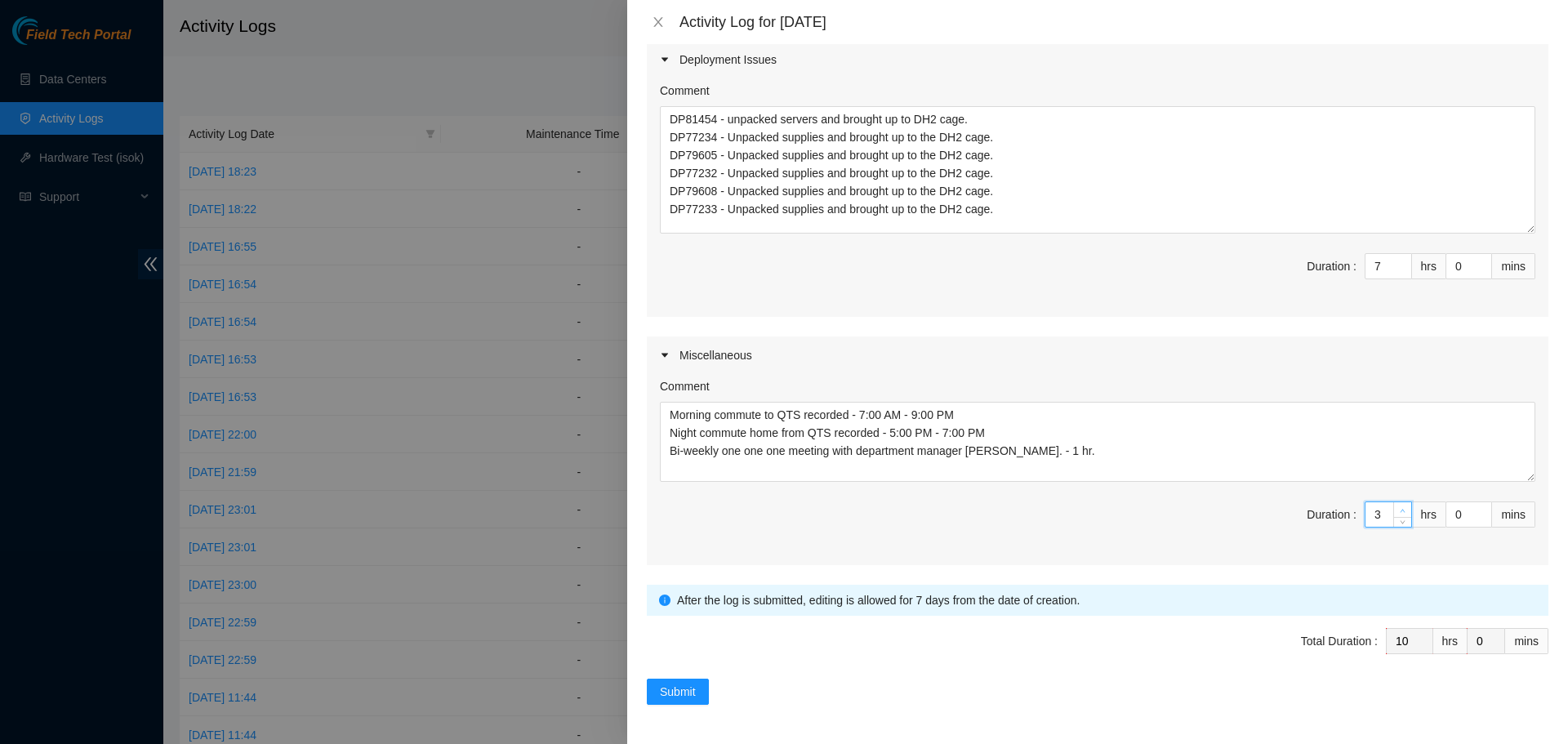
type input "11"
click at [1400, 511] on icon "up" at bounding box center [1403, 511] width 6 height 6
type input "5"
type input "12"
click at [1400, 511] on icon "up" at bounding box center [1403, 511] width 6 height 6
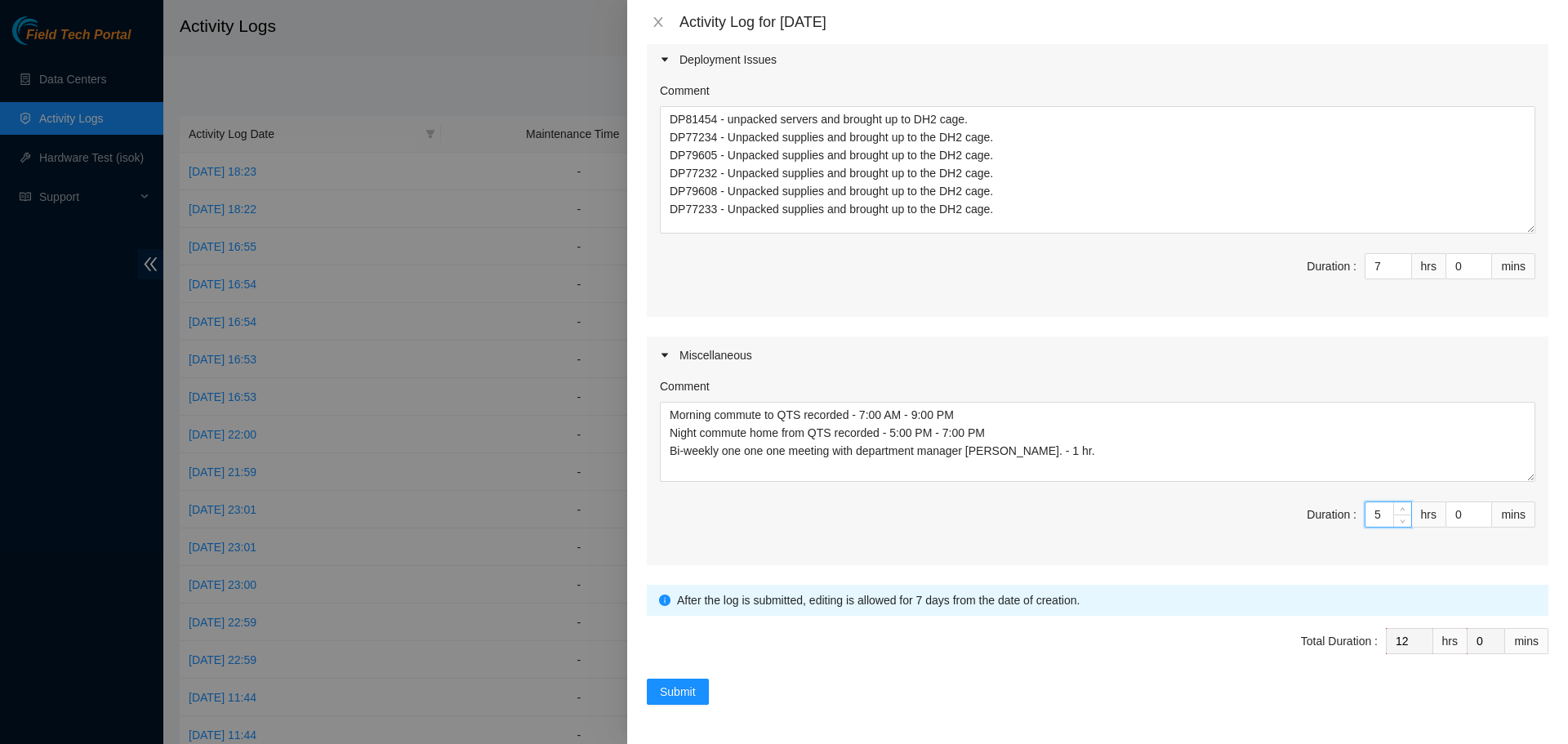
click at [1057, 654] on span "Total Duration : 12 hrs 0 mins" at bounding box center [1097, 650] width 902 height 46
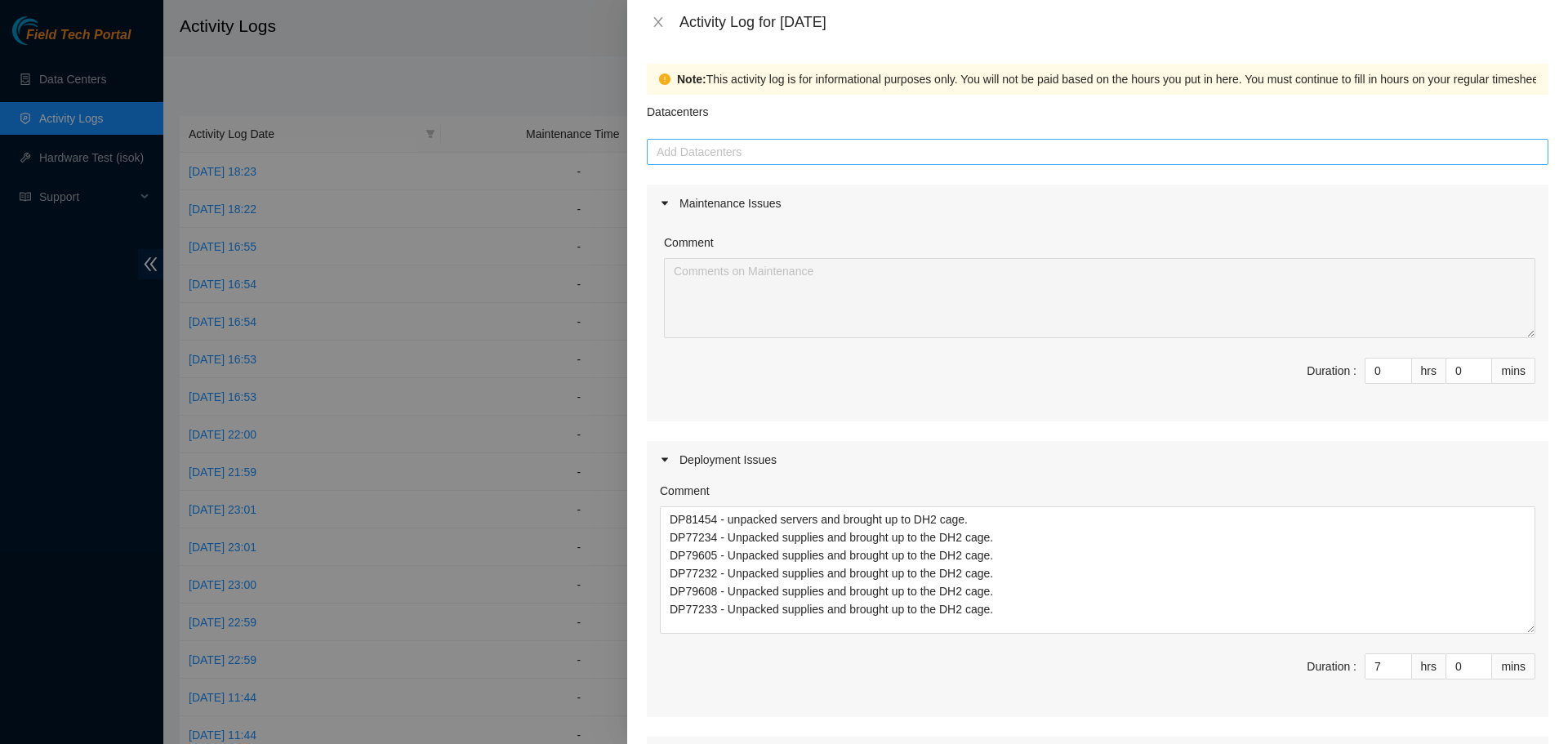
click at [809, 146] on div at bounding box center [1097, 152] width 894 height 20
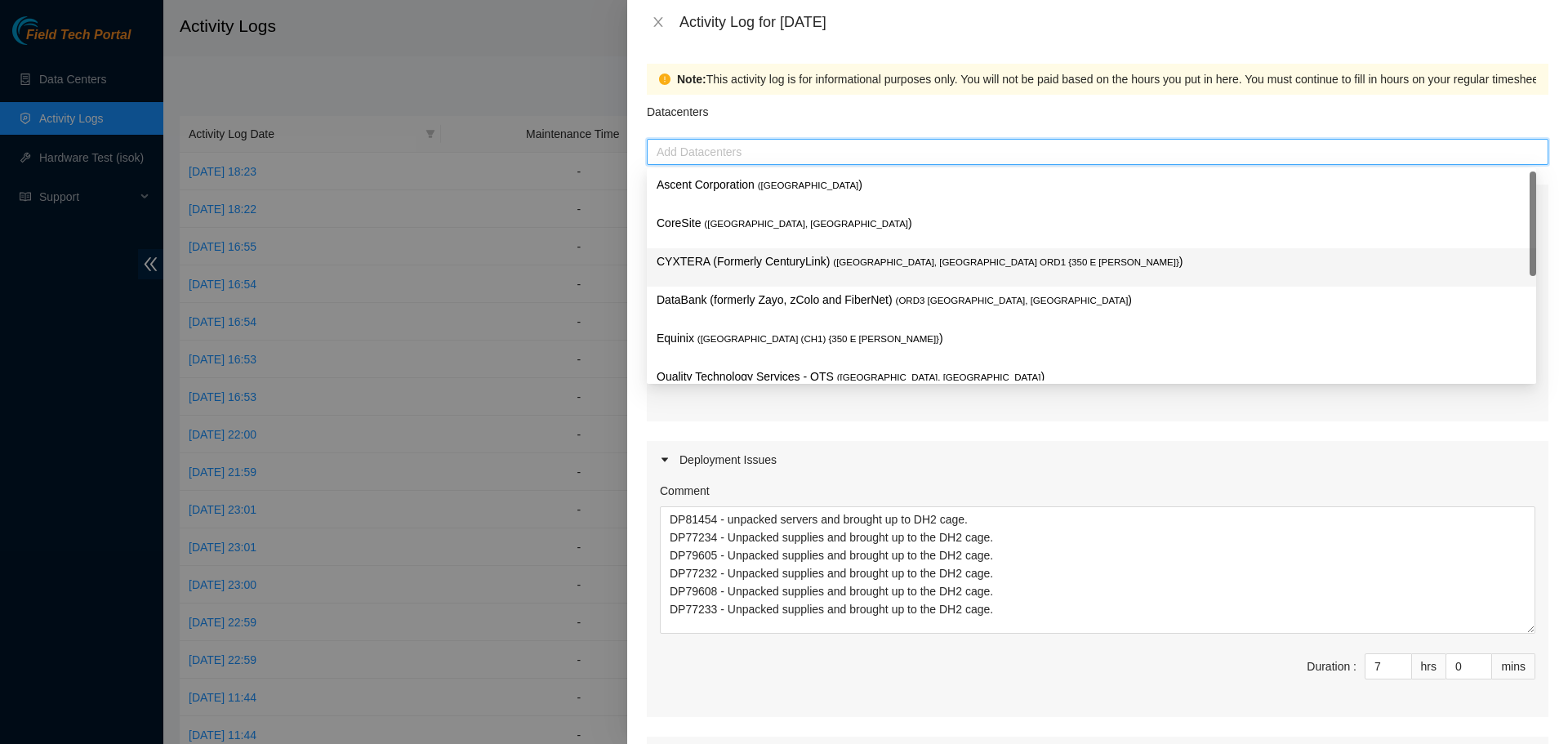
scroll to position [21, 0]
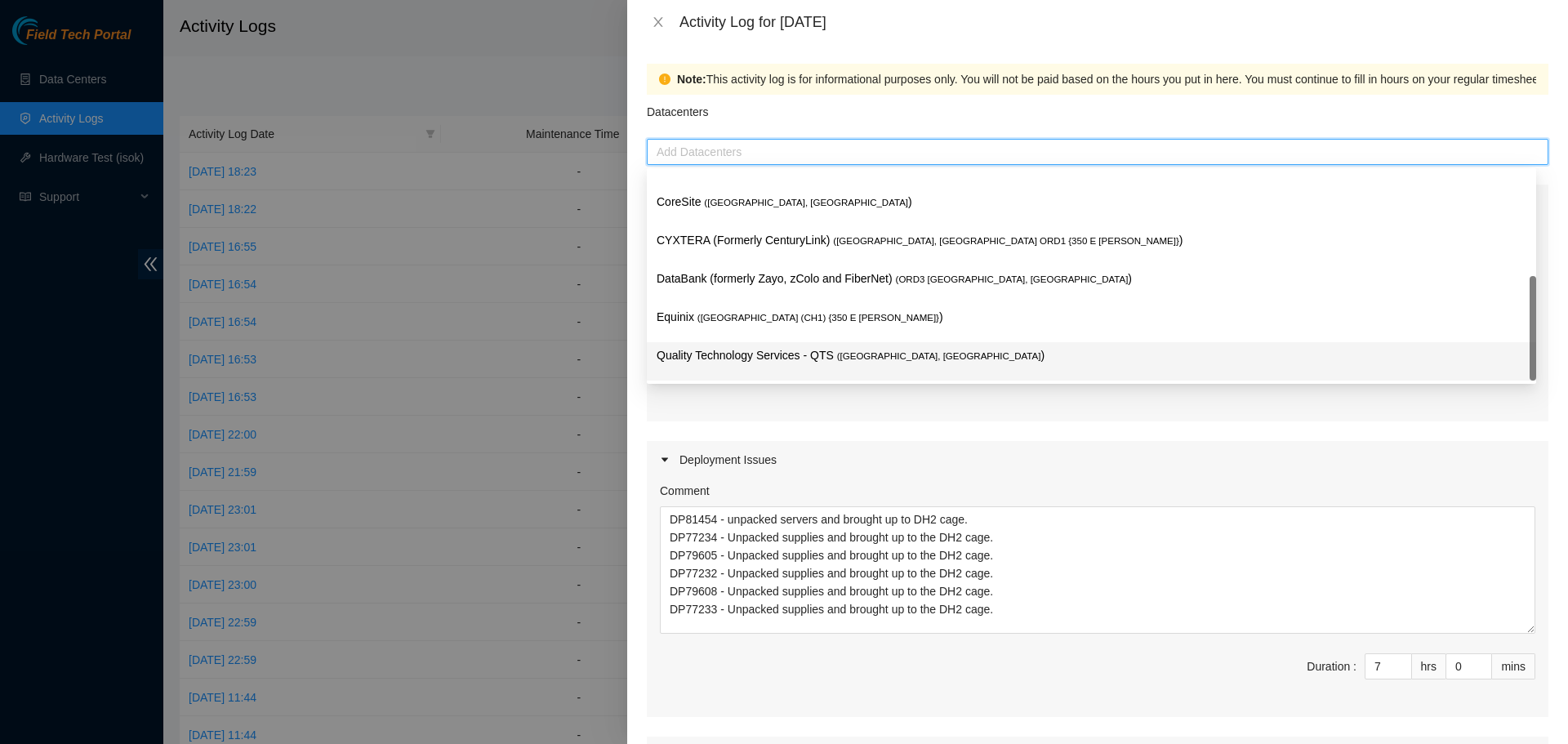
click at [750, 352] on p "Quality Technology Services - QTS ( Chicago, IL )" at bounding box center [1091, 356] width 870 height 19
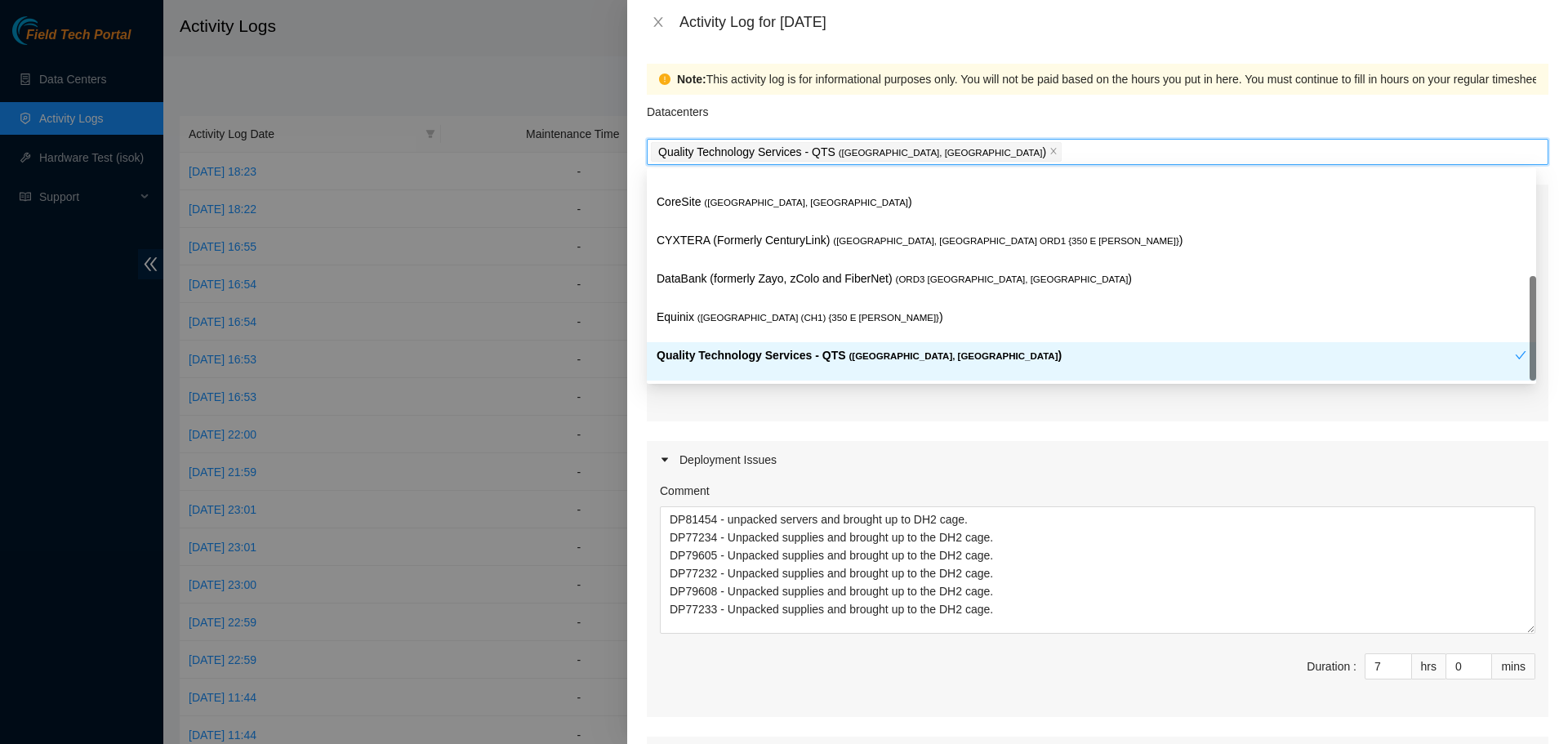
click at [786, 426] on div "Maintenance Issues Comment Duration : 0 hrs 0 mins Deployment Issues Comment DP…" at bounding box center [1097, 575] width 902 height 781
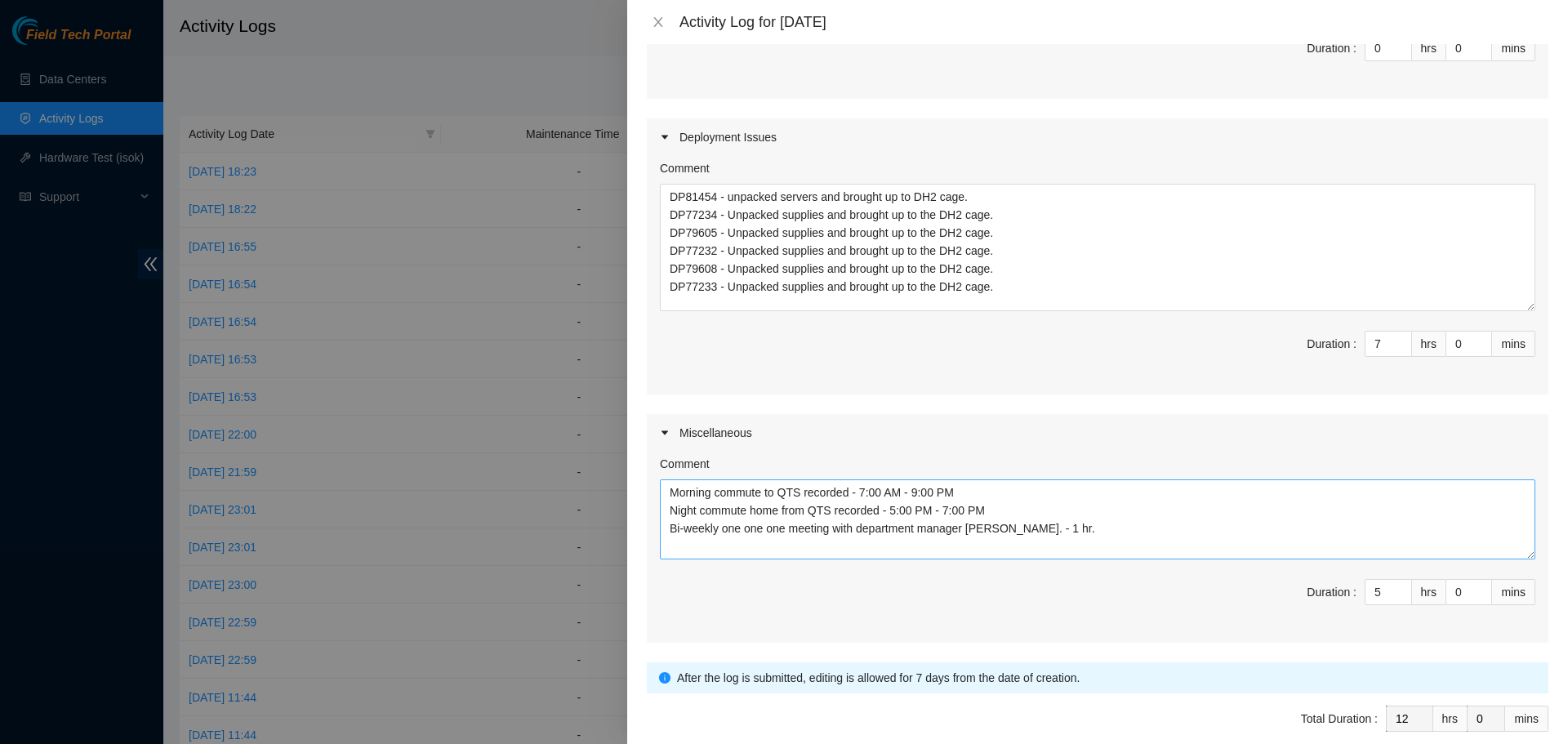
scroll to position [400, 0]
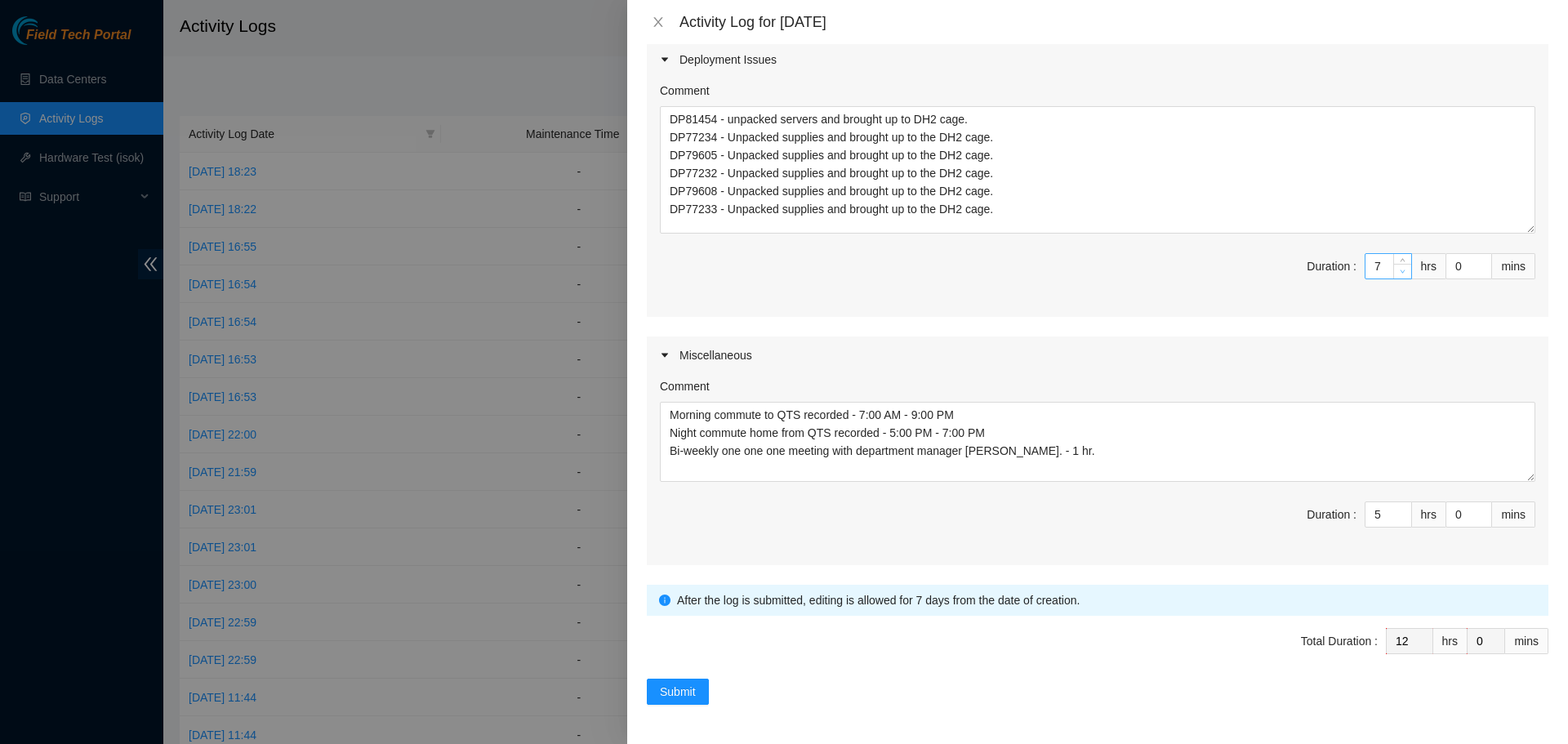
type input "6"
type input "11"
click at [1394, 274] on span "Decrease Value" at bounding box center [1403, 271] width 18 height 15
click at [1453, 270] on input "0" at bounding box center [1468, 266] width 45 height 25
type input "3"
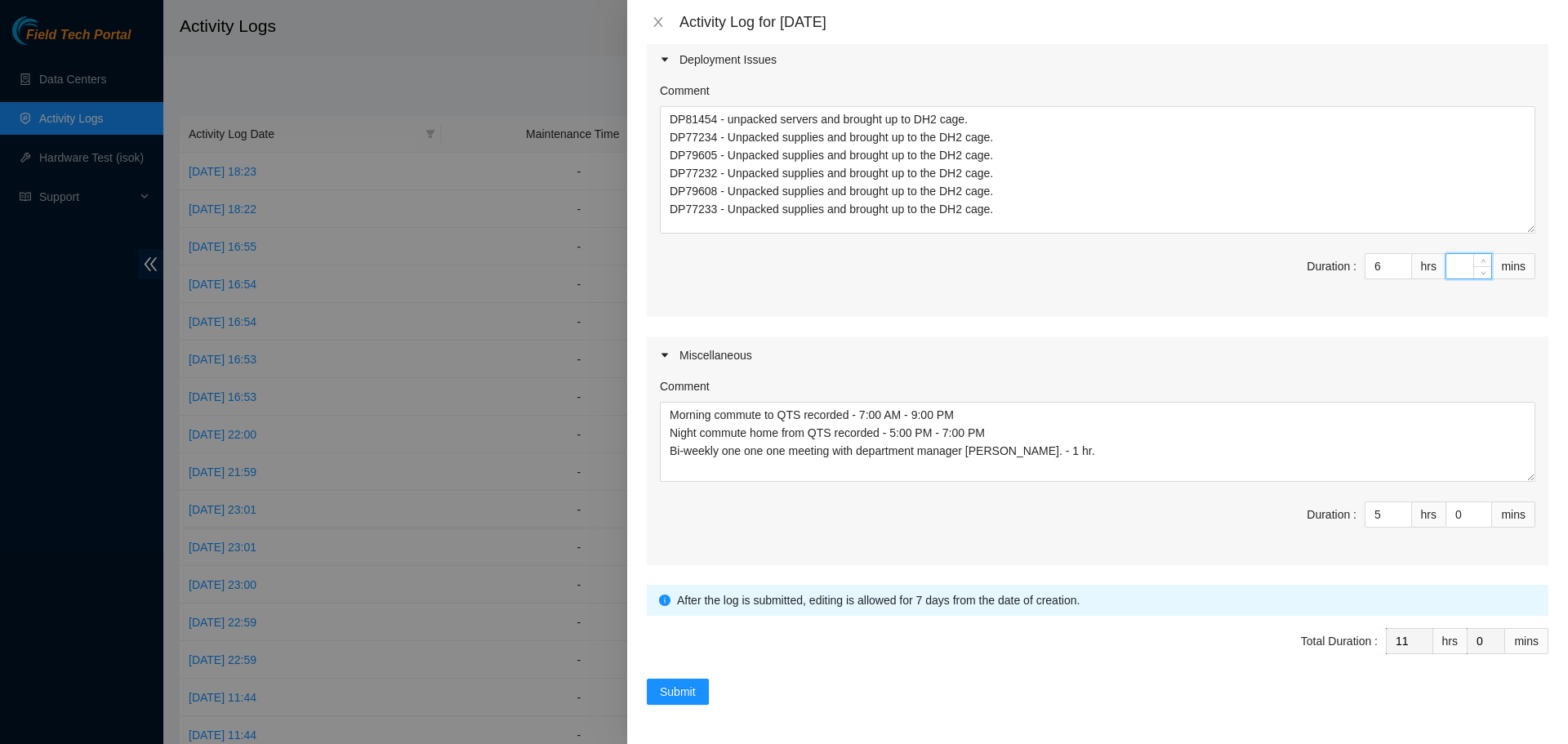
type input "3"
type input "30"
click at [939, 658] on span "Total Duration : 11 hrs 30 mins" at bounding box center [1097, 650] width 902 height 46
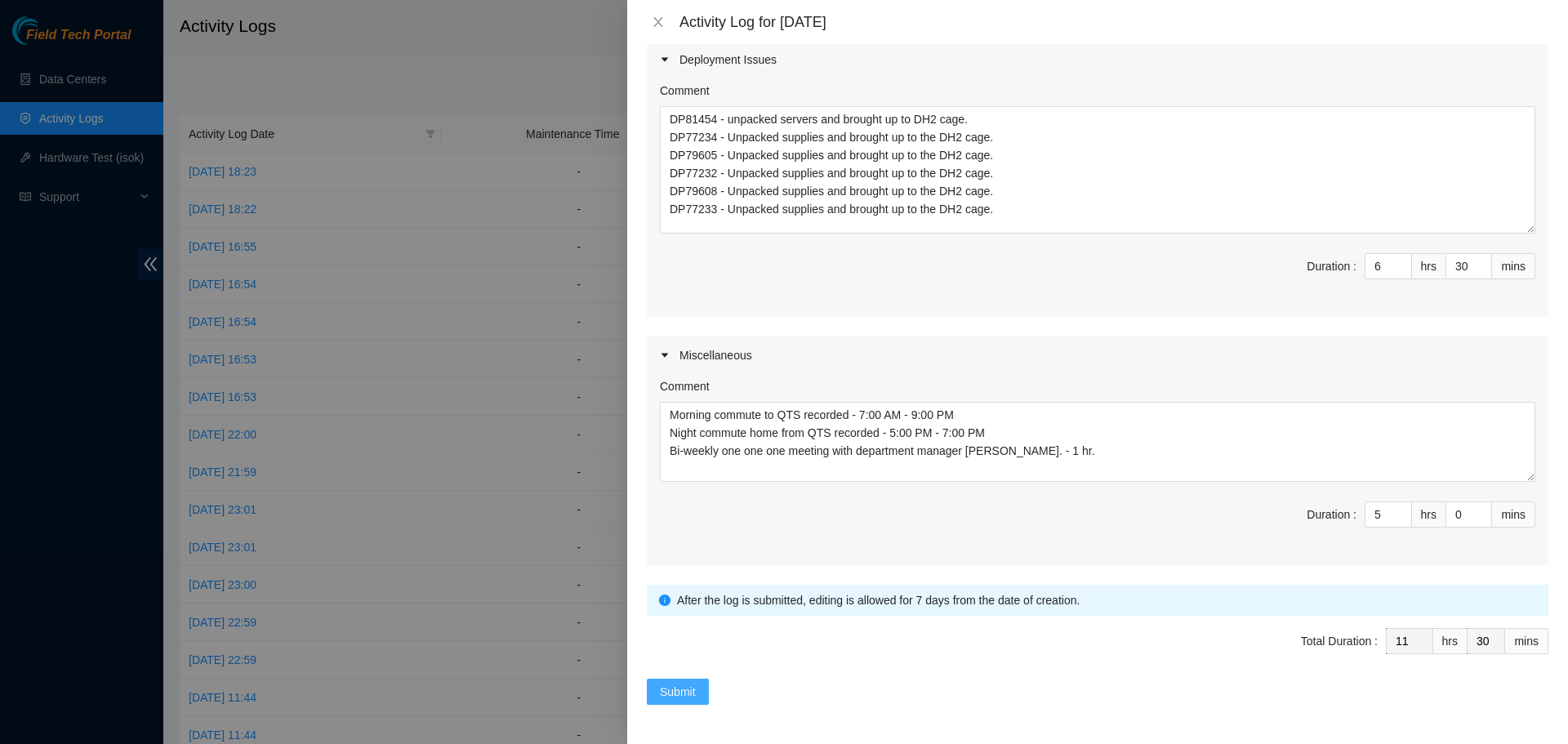
click at [675, 689] on span "Submit" at bounding box center [677, 691] width 36 height 18
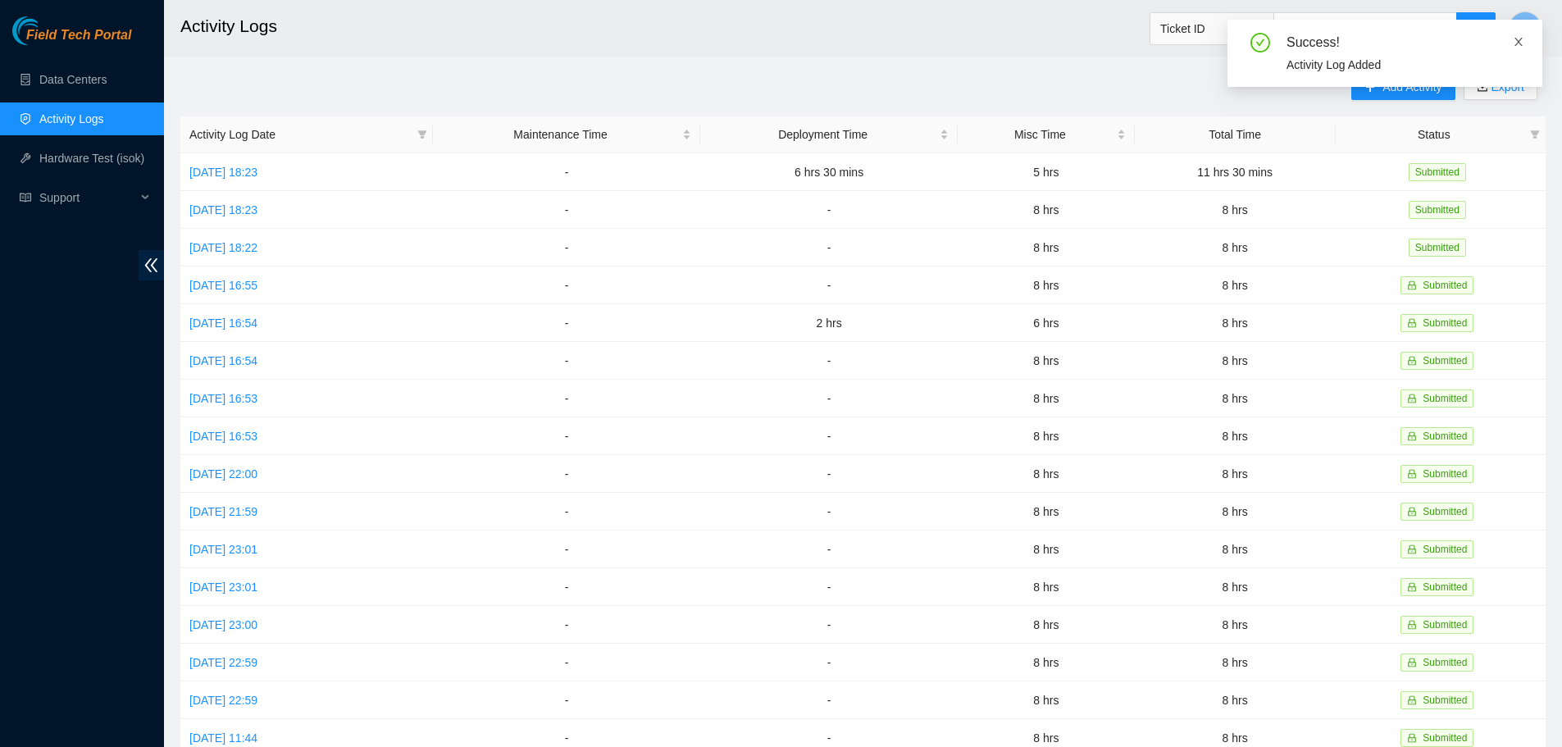
click at [1519, 43] on icon "close" at bounding box center [1518, 42] width 8 height 8
click at [1382, 88] on span "Add Activity" at bounding box center [1411, 87] width 59 height 18
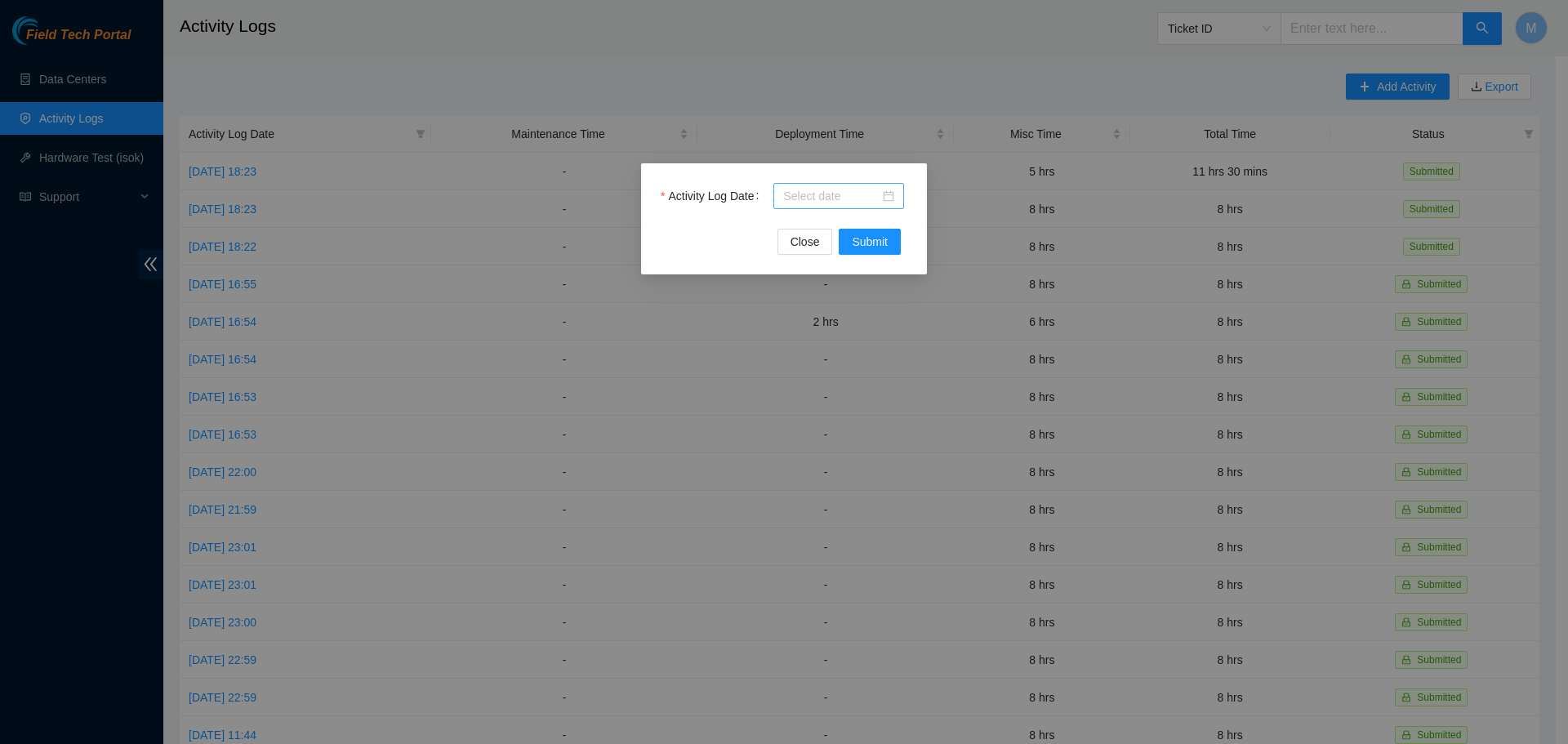
click at [891, 195] on div at bounding box center [839, 196] width 112 height 18
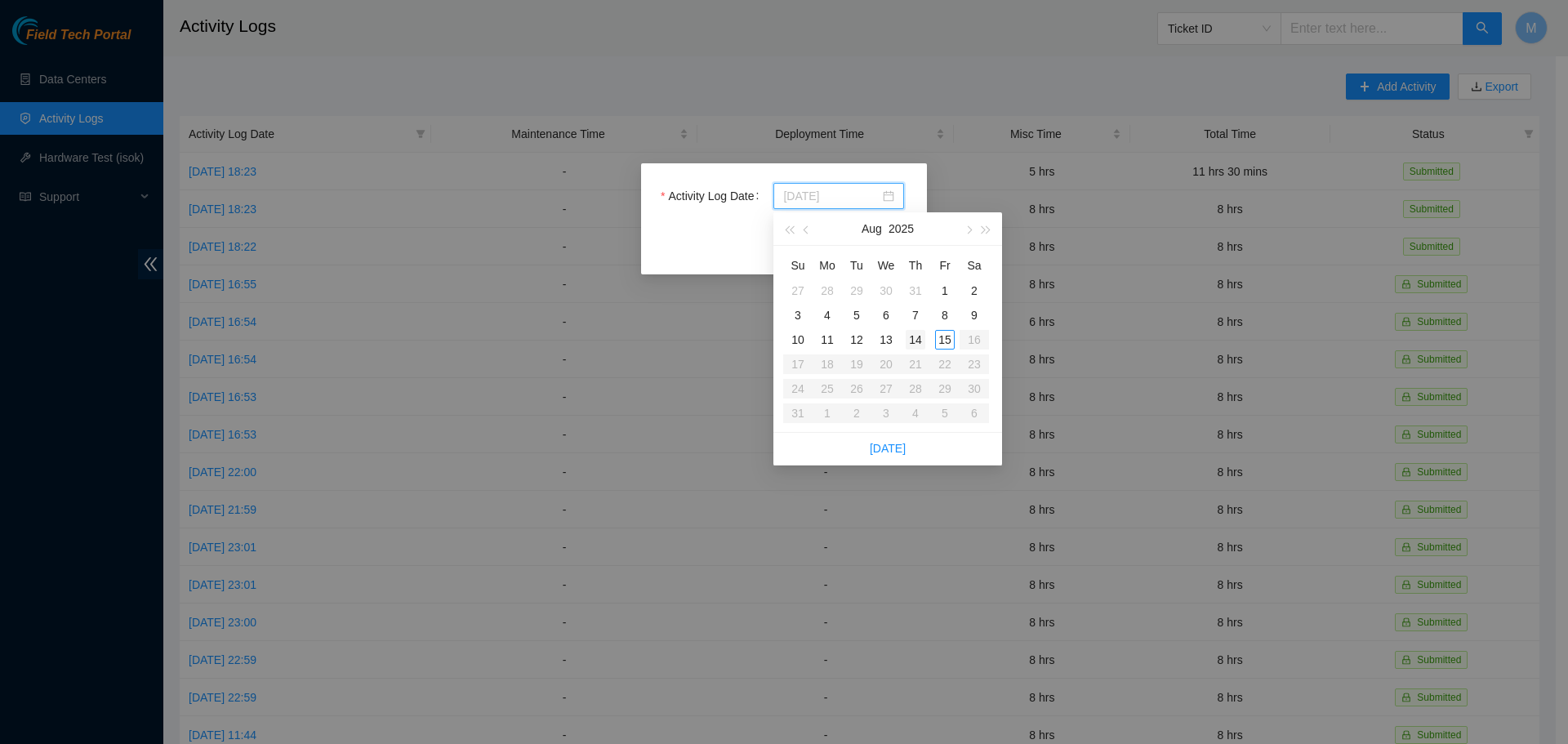
type input "2025-08-14"
click at [915, 338] on div "14" at bounding box center [915, 340] width 20 height 20
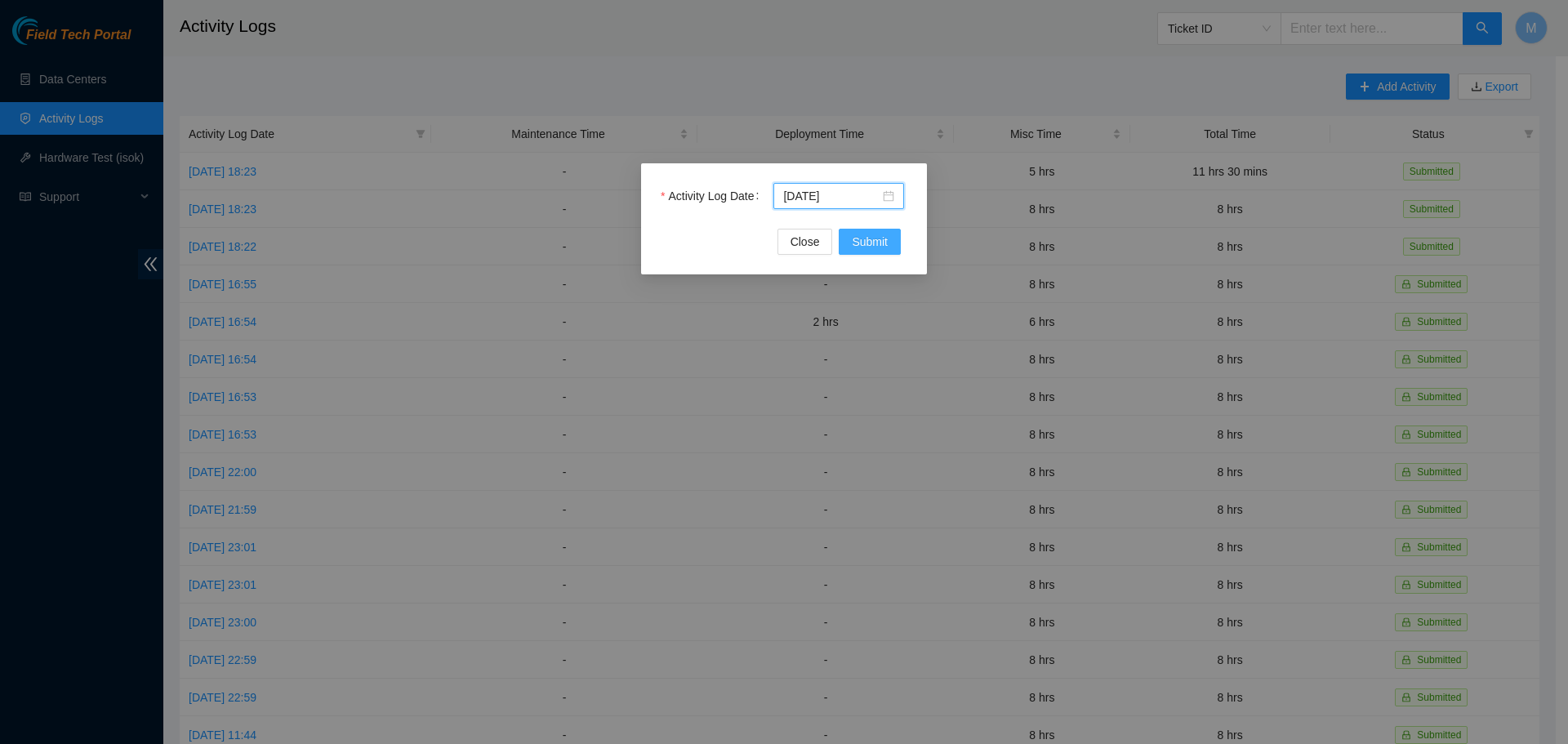
click at [865, 232] on button "Submit" at bounding box center [870, 242] width 62 height 26
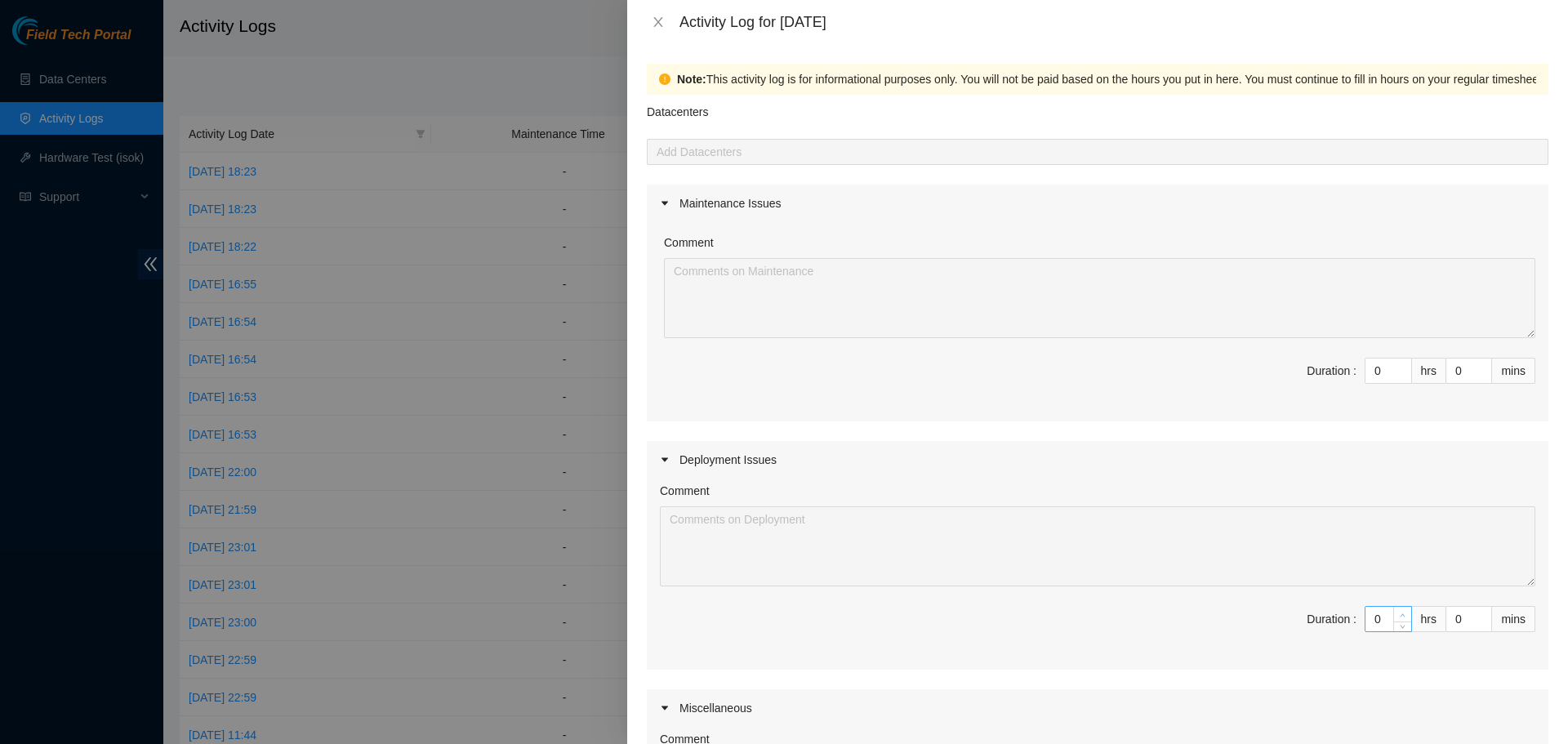
type input "1"
click at [1400, 613] on icon "up" at bounding box center [1403, 616] width 6 height 6
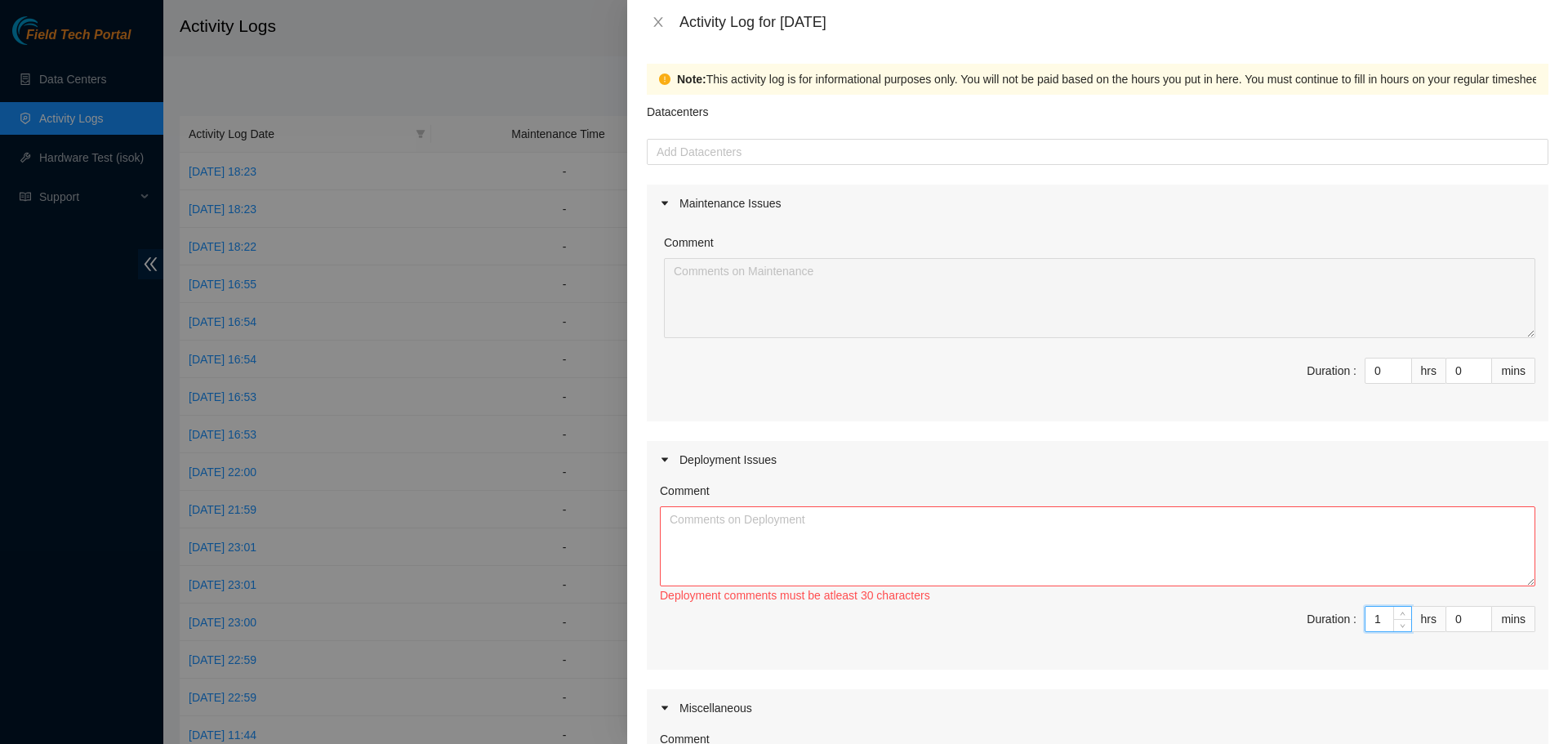
scroll to position [353, 0]
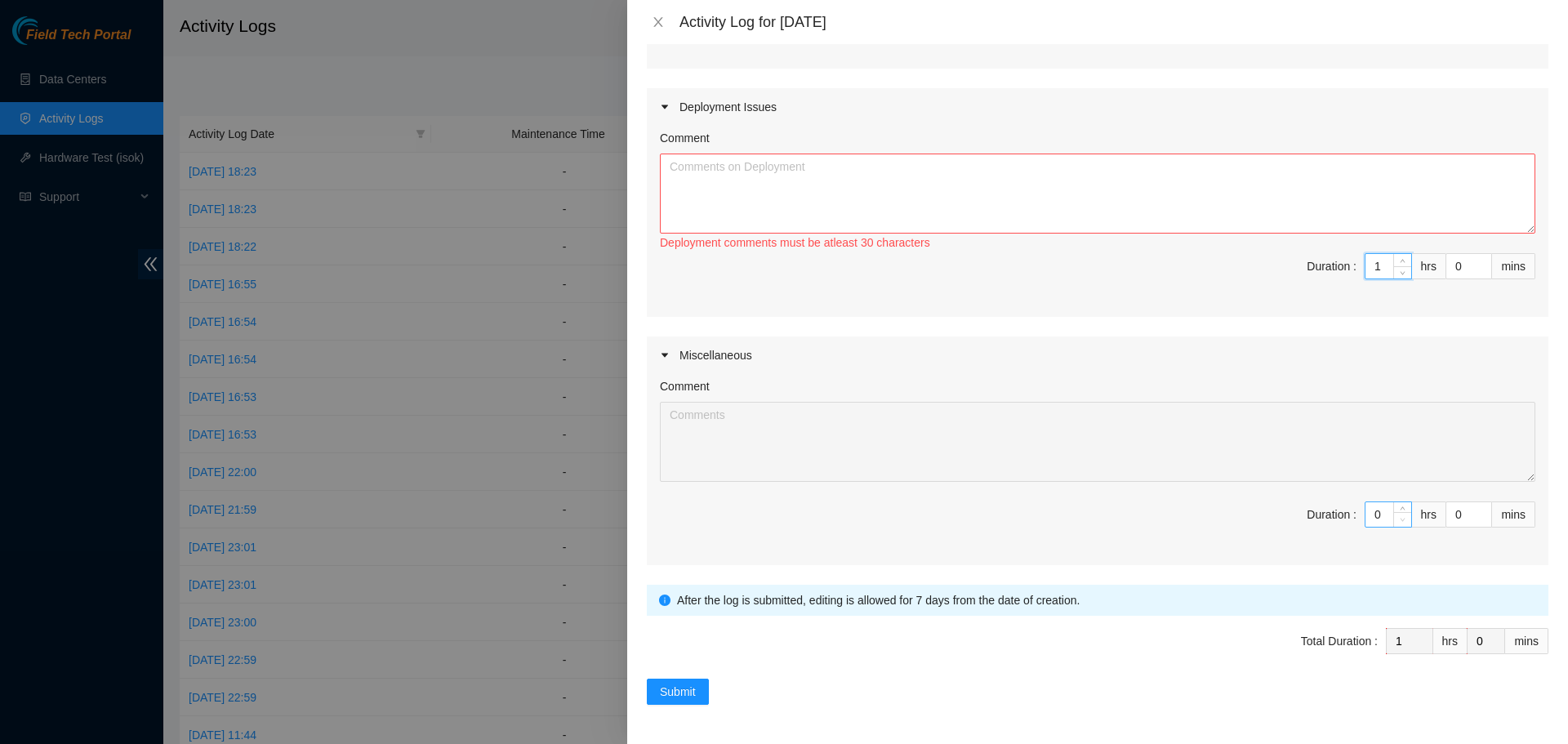
click at [1394, 513] on span "Decrease Value" at bounding box center [1403, 519] width 18 height 15
type input "1"
type input "2"
click at [1399, 506] on span "up" at bounding box center [1404, 511] width 10 height 10
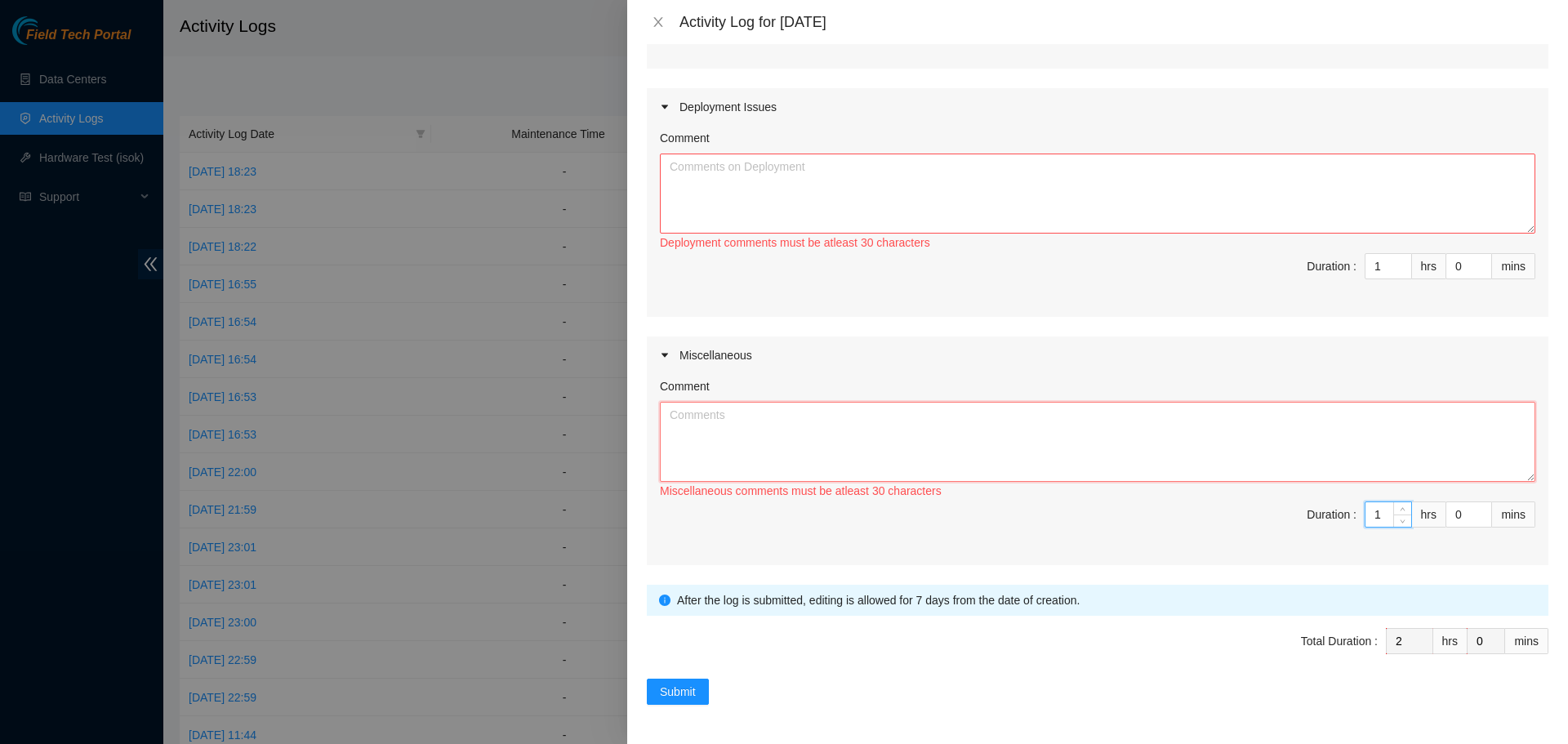
click at [1065, 424] on textarea "Comment" at bounding box center [1097, 441] width 876 height 80
click at [982, 207] on textarea "Comment" at bounding box center [1097, 193] width 876 height 80
paste textarea "Morning commute to QTS recorded - 8:00 AM - 10:00 PM 9:00 PM - 5:00 PM Night co…"
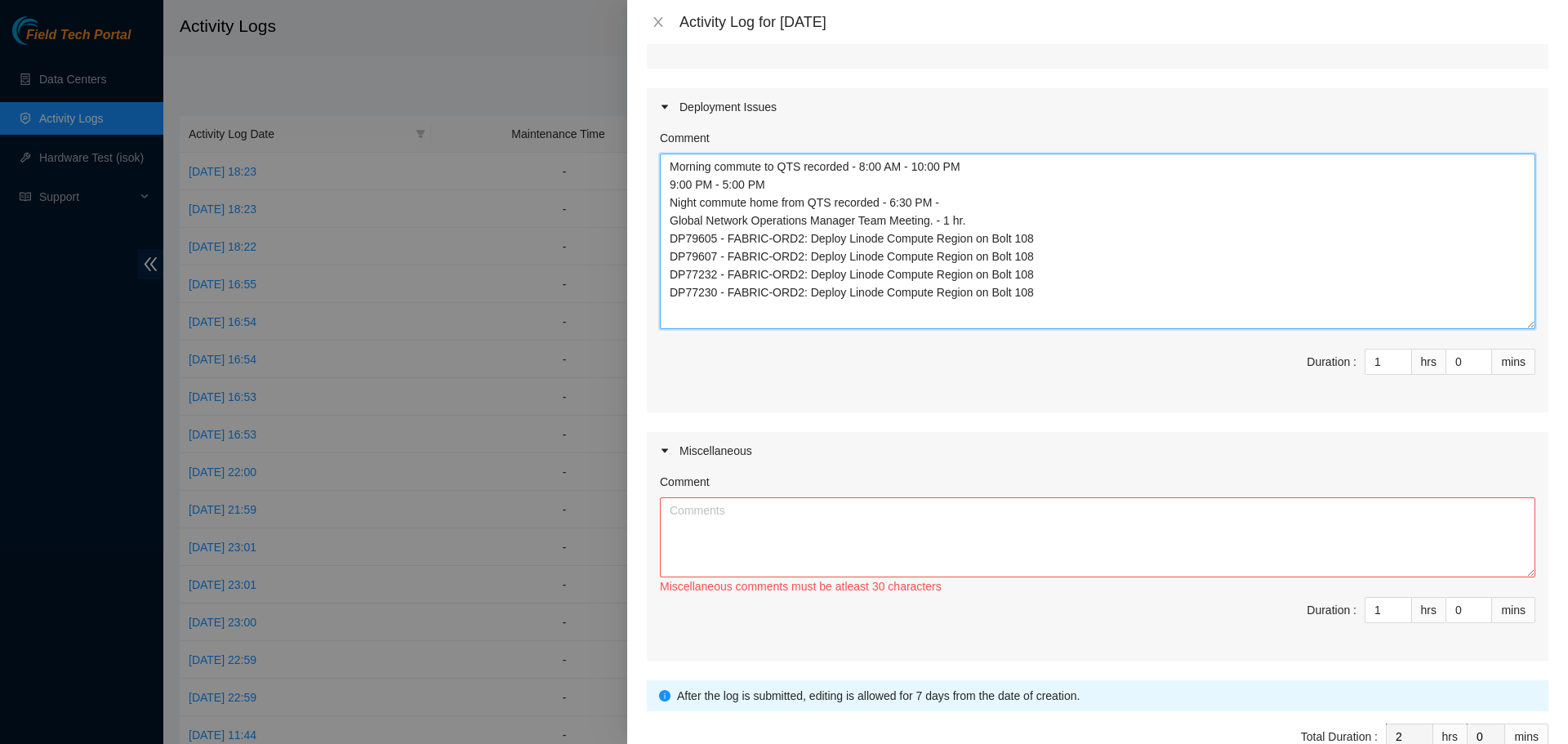
scroll to position [0, 0]
drag, startPoint x: 1514, startPoint y: 227, endPoint x: 1512, endPoint y: 348, distance: 121.0
click at [1512, 329] on textarea "Morning commute to QTS recorded - 8:00 AM - 10:00 PM 9:00 PM - 5:00 PM Night co…" at bounding box center [1097, 241] width 876 height 175
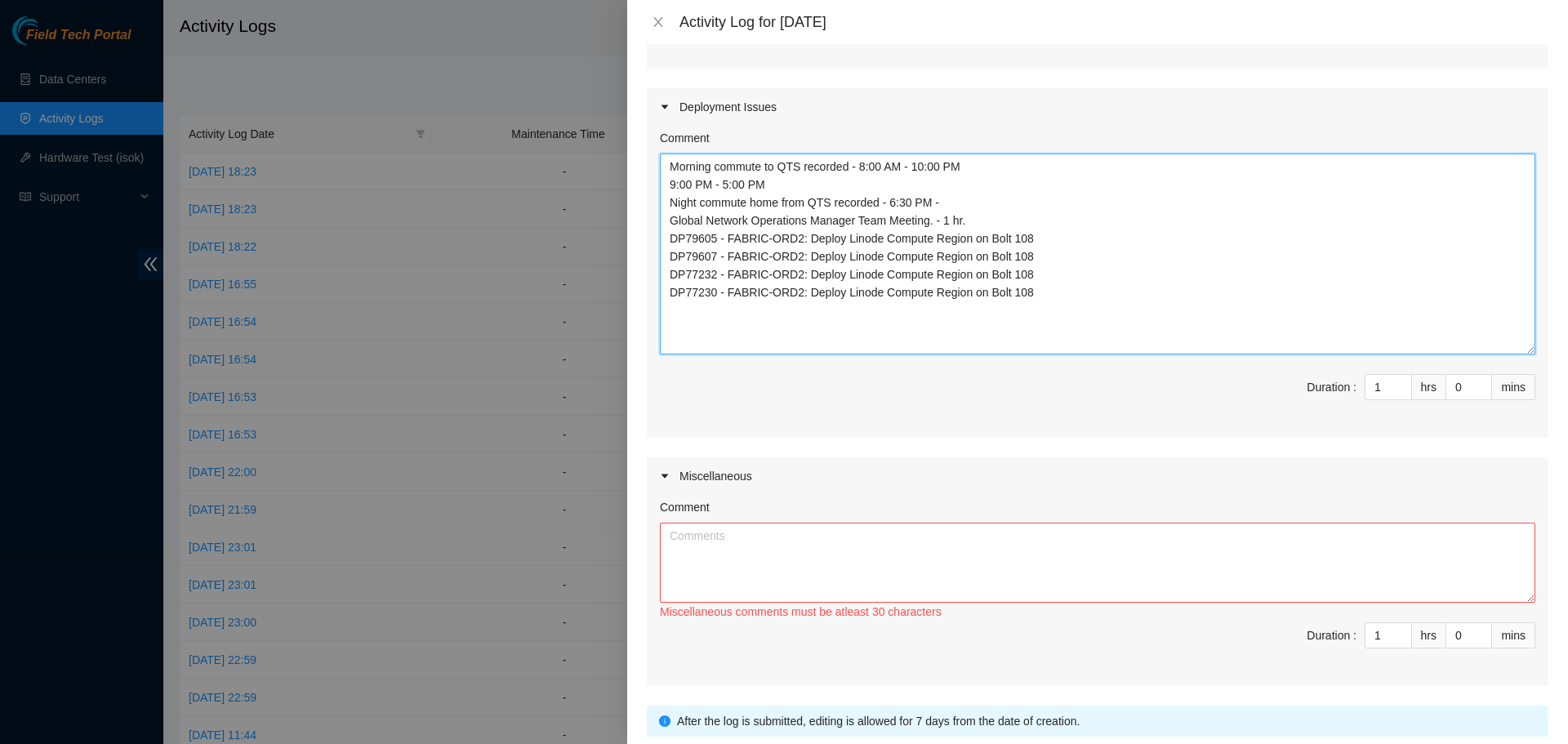
drag, startPoint x: 1036, startPoint y: 297, endPoint x: 725, endPoint y: 294, distance: 311.0
click at [725, 294] on textarea "Morning commute to QTS recorded - 8:00 AM - 10:00 PM 9:00 PM - 5:00 PM Night co…" at bounding box center [1097, 254] width 876 height 201
drag, startPoint x: 1033, startPoint y: 274, endPoint x: 723, endPoint y: 275, distance: 310.0
click at [723, 275] on textarea "Morning commute to QTS recorded - 8:00 AM - 10:00 PM 9:00 PM - 5:00 PM Night co…" at bounding box center [1097, 254] width 876 height 201
drag, startPoint x: 1027, startPoint y: 258, endPoint x: 728, endPoint y: 256, distance: 299.0
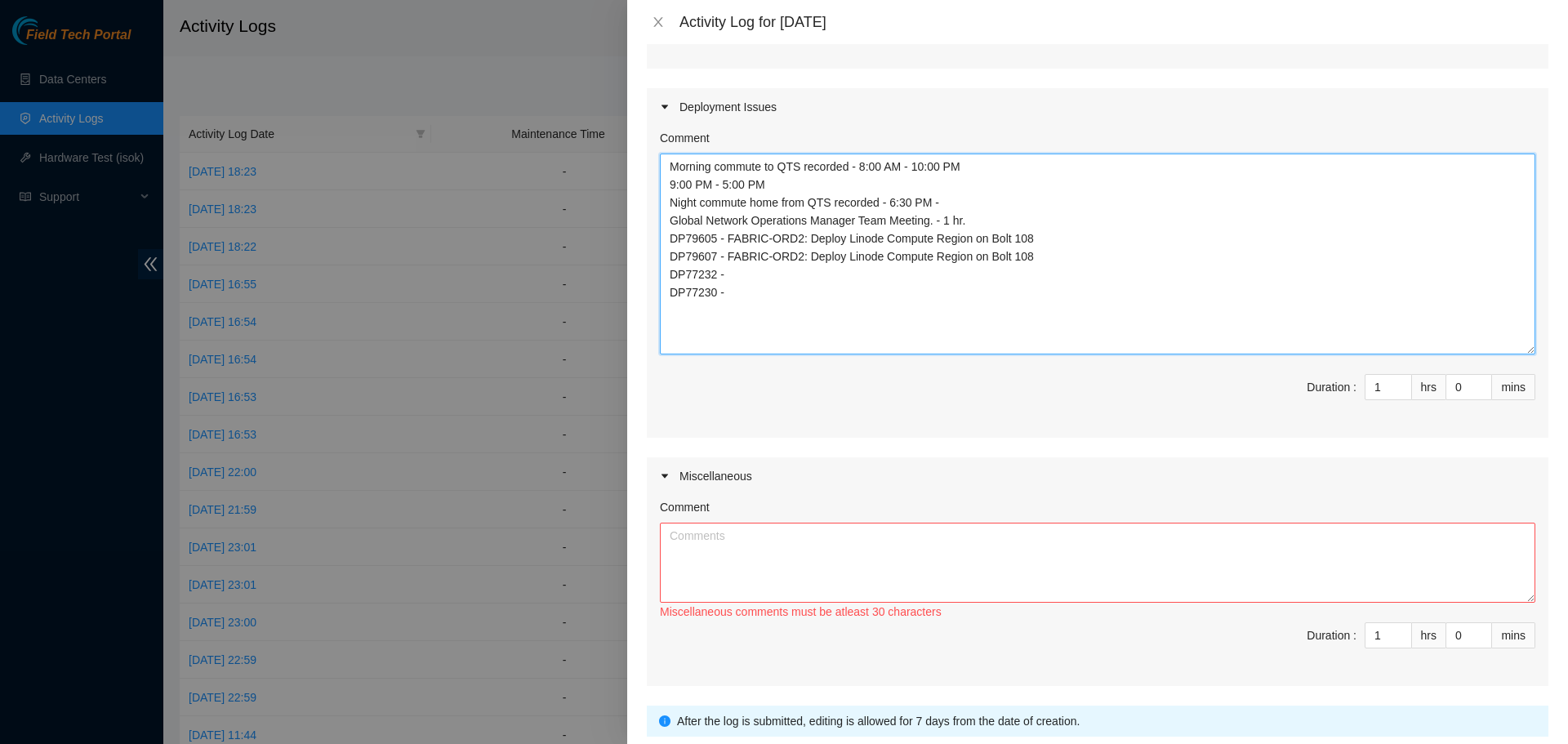
click at [728, 256] on textarea "Morning commute to QTS recorded - 8:00 AM - 10:00 PM 9:00 PM - 5:00 PM Night co…" at bounding box center [1097, 254] width 876 height 201
drag, startPoint x: 1033, startPoint y: 241, endPoint x: 725, endPoint y: 239, distance: 308.0
click at [725, 239] on textarea "Morning commute to QTS recorded - 8:00 AM - 10:00 PM 9:00 PM - 5:00 PM Night co…" at bounding box center [1097, 254] width 876 height 201
drag, startPoint x: 977, startPoint y: 223, endPoint x: 668, endPoint y: 171, distance: 313.3
click at [668, 171] on textarea "Morning commute to QTS recorded - 8:00 AM - 10:00 PM 9:00 PM - 5:00 PM Night co…" at bounding box center [1097, 254] width 876 height 201
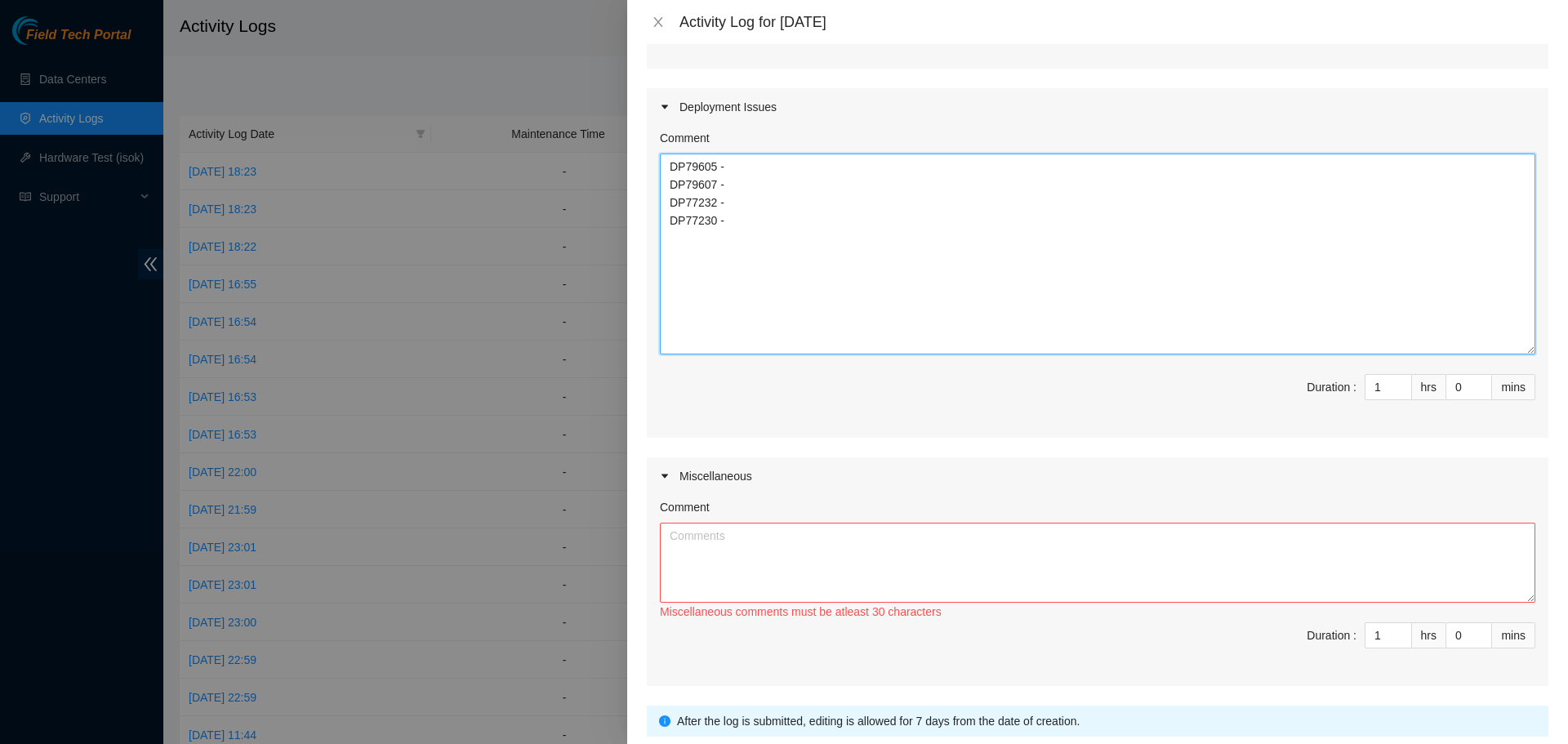
type textarea "DP79605 - DP79607 - DP77232 - DP77230 -"
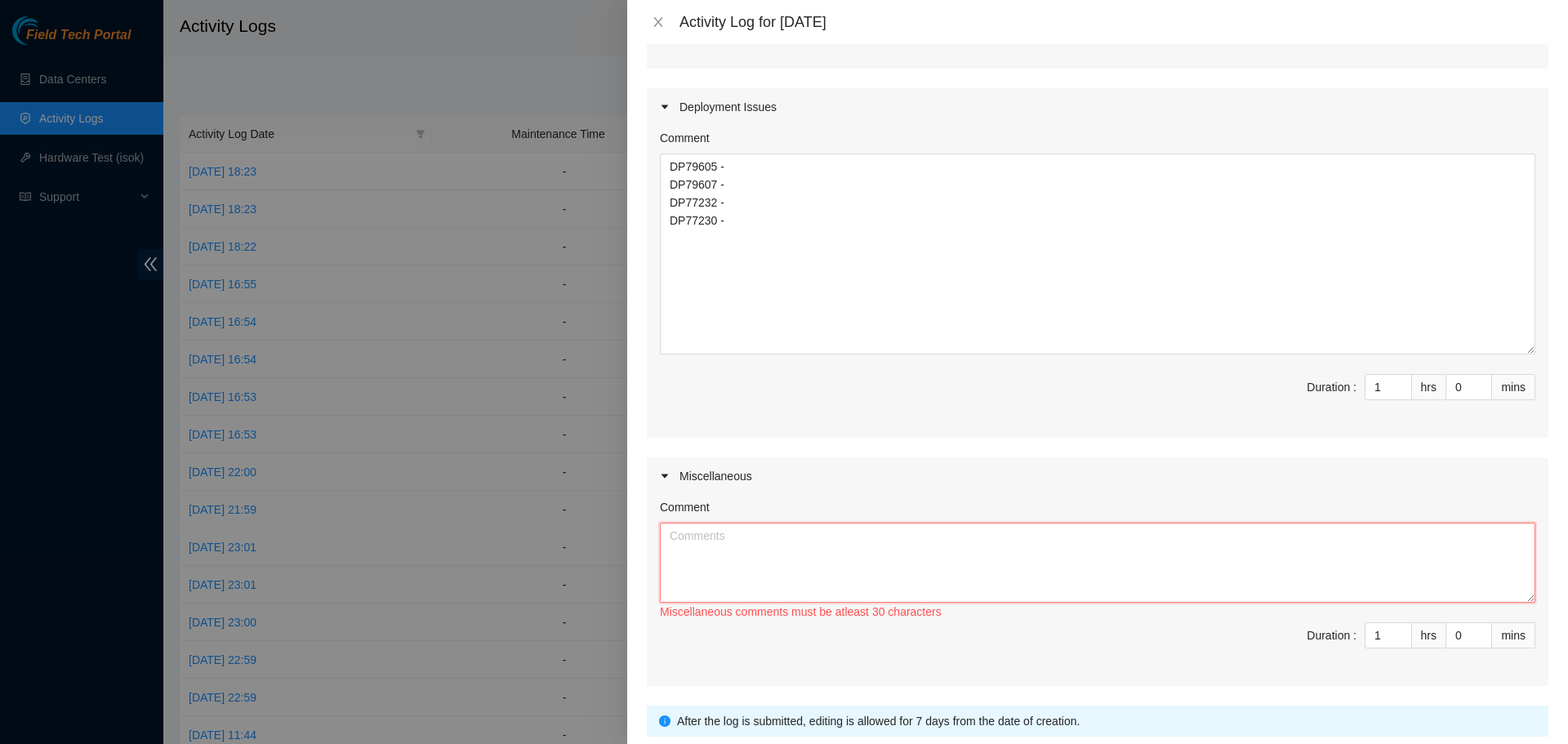
click at [731, 539] on textarea "Comment" at bounding box center [1097, 563] width 876 height 80
paste textarea "Morning commute to QTS recorded - 8:00 AM - 10:00 PM 9:00 PM - 5:00 PM Night co…"
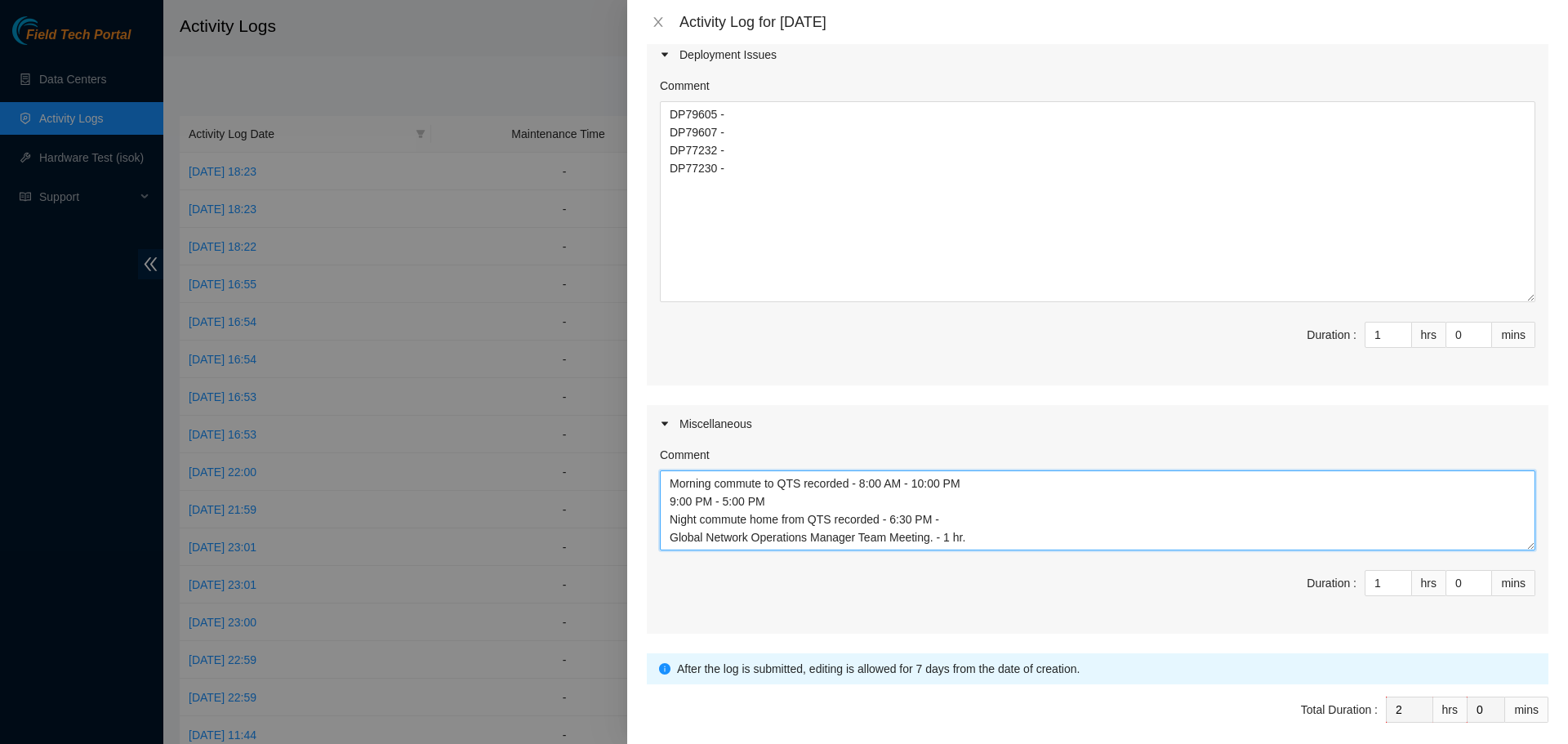
scroll to position [434, 0]
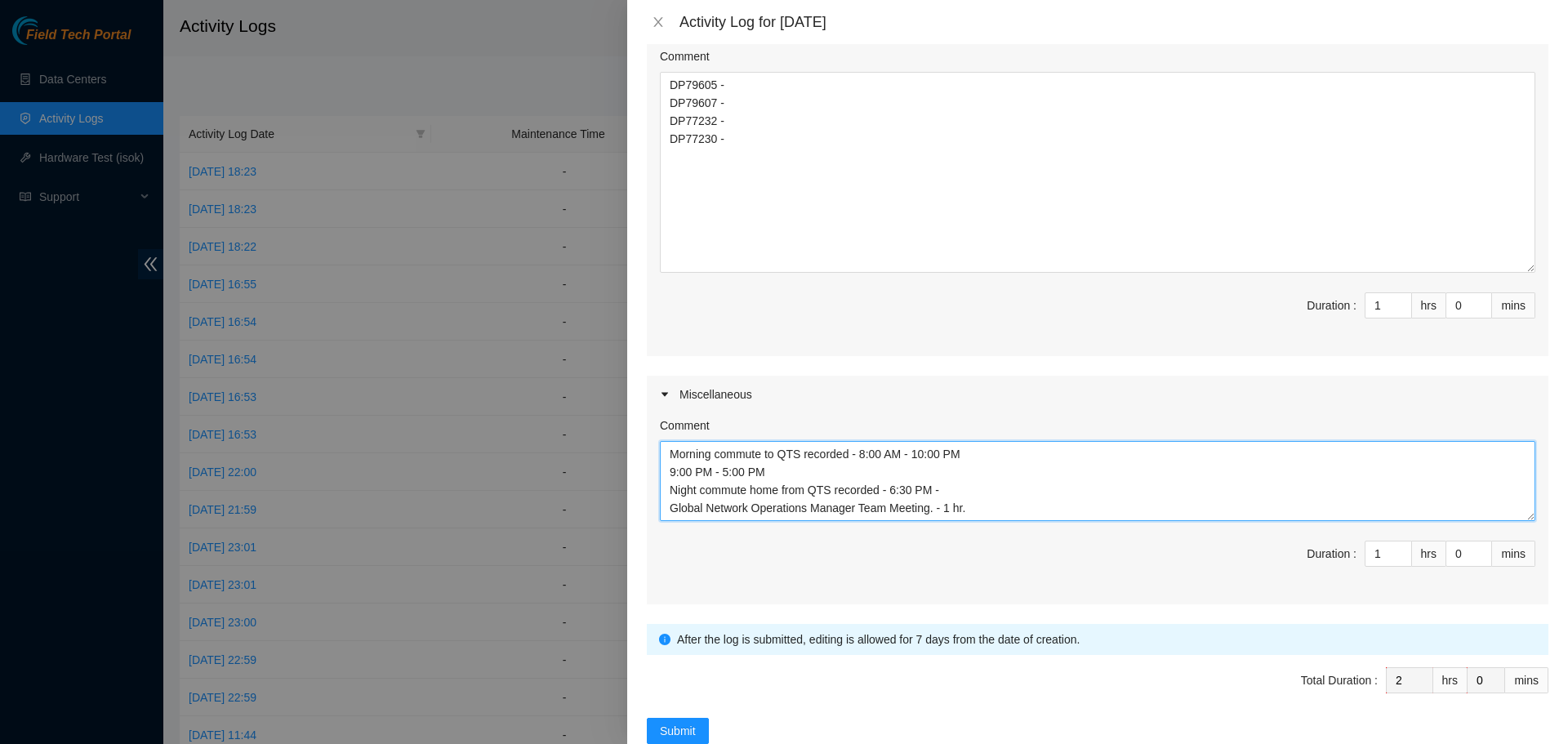
click at [673, 470] on textarea "Morning commute to QTS recorded - 8:00 AM - 10:00 PM 9:00 PM - 5:00 PM Night co…" at bounding box center [1097, 481] width 876 height 80
click at [961, 489] on textarea "Morning commute to QTS recorded - 8:00 AM - 10:00 PM 10:00 PM - 6:30 PM Night c…" at bounding box center [1097, 481] width 876 height 80
drag, startPoint x: 744, startPoint y: 473, endPoint x: 672, endPoint y: 472, distance: 72.0
click at [672, 472] on textarea "Morning commute to QTS recorded - 8:00 AM - 10:00 PM 10:00 PM - 6:30 PM Night c…" at bounding box center [1097, 481] width 876 height 80
click at [964, 473] on textarea "Morning commute to QTS recorded - 8:00 AM - 10:00 PM Night commute home from QT…" at bounding box center [1097, 481] width 876 height 80
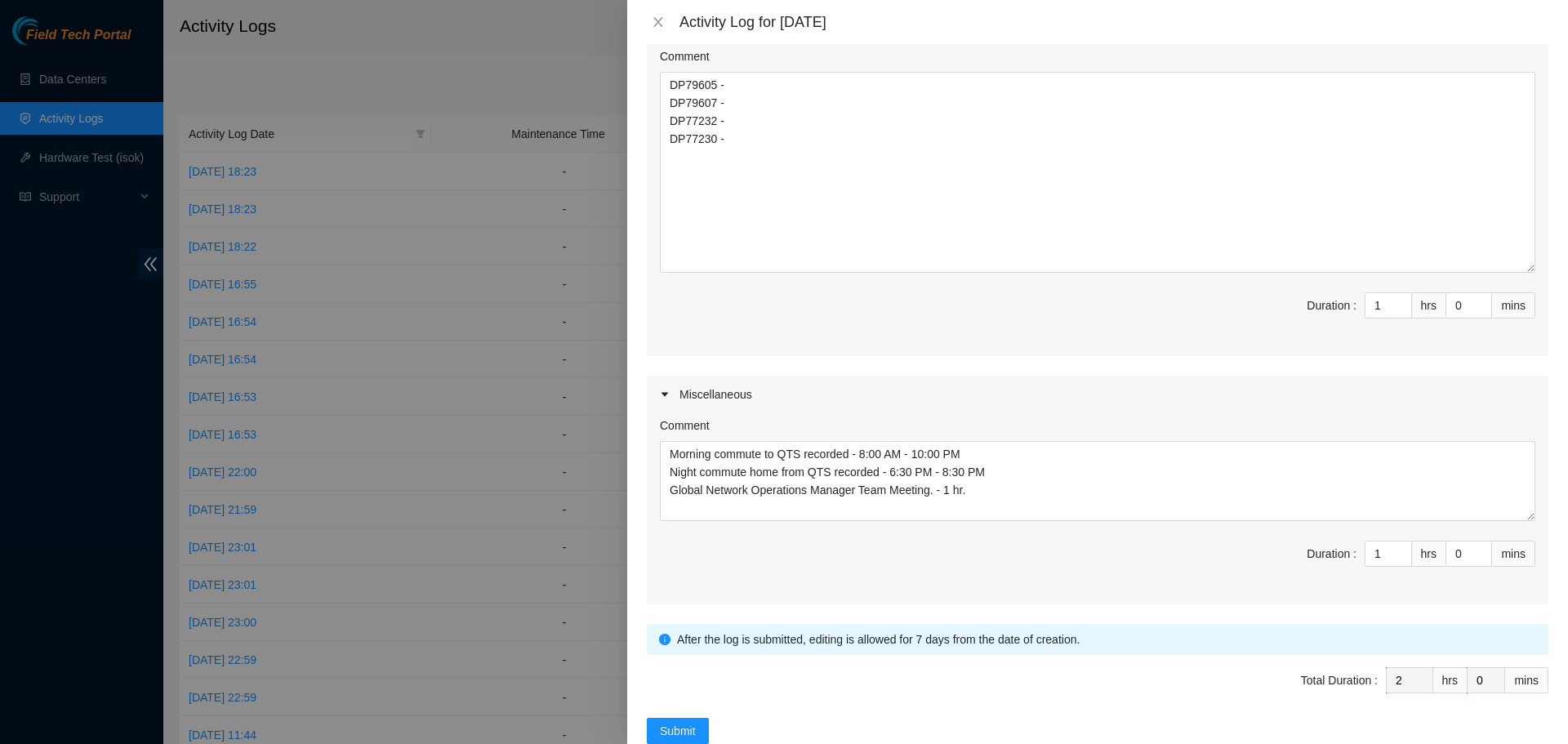
click at [998, 573] on span "Duration : 1 hrs 0 mins" at bounding box center [1097, 564] width 876 height 46
click at [961, 470] on textarea "Morning commute to QTS recorded - 8:00 AM - 10:00 PM Night commute home from QT…" at bounding box center [1097, 481] width 876 height 80
type textarea "Morning commute to QTS recorded - 8:00 AM - 10:00 PM Night commute home from QT…"
click at [1004, 574] on span "Duration : 1 hrs 0 mins" at bounding box center [1097, 564] width 876 height 46
type input "2"
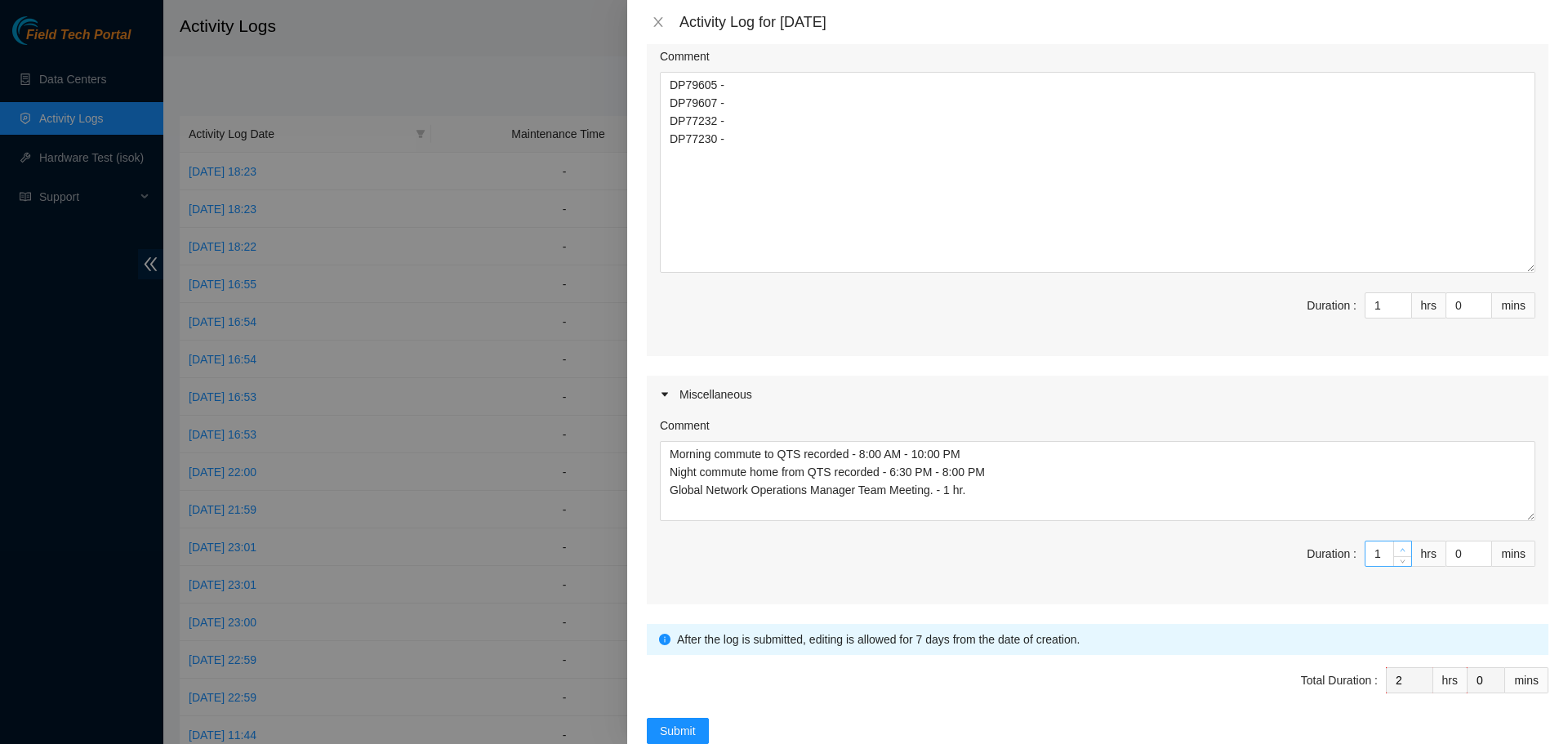
type input "3"
click at [1400, 547] on icon "up" at bounding box center [1403, 550] width 6 height 6
type input "3"
type input "4"
click at [1400, 547] on icon "up" at bounding box center [1403, 550] width 6 height 6
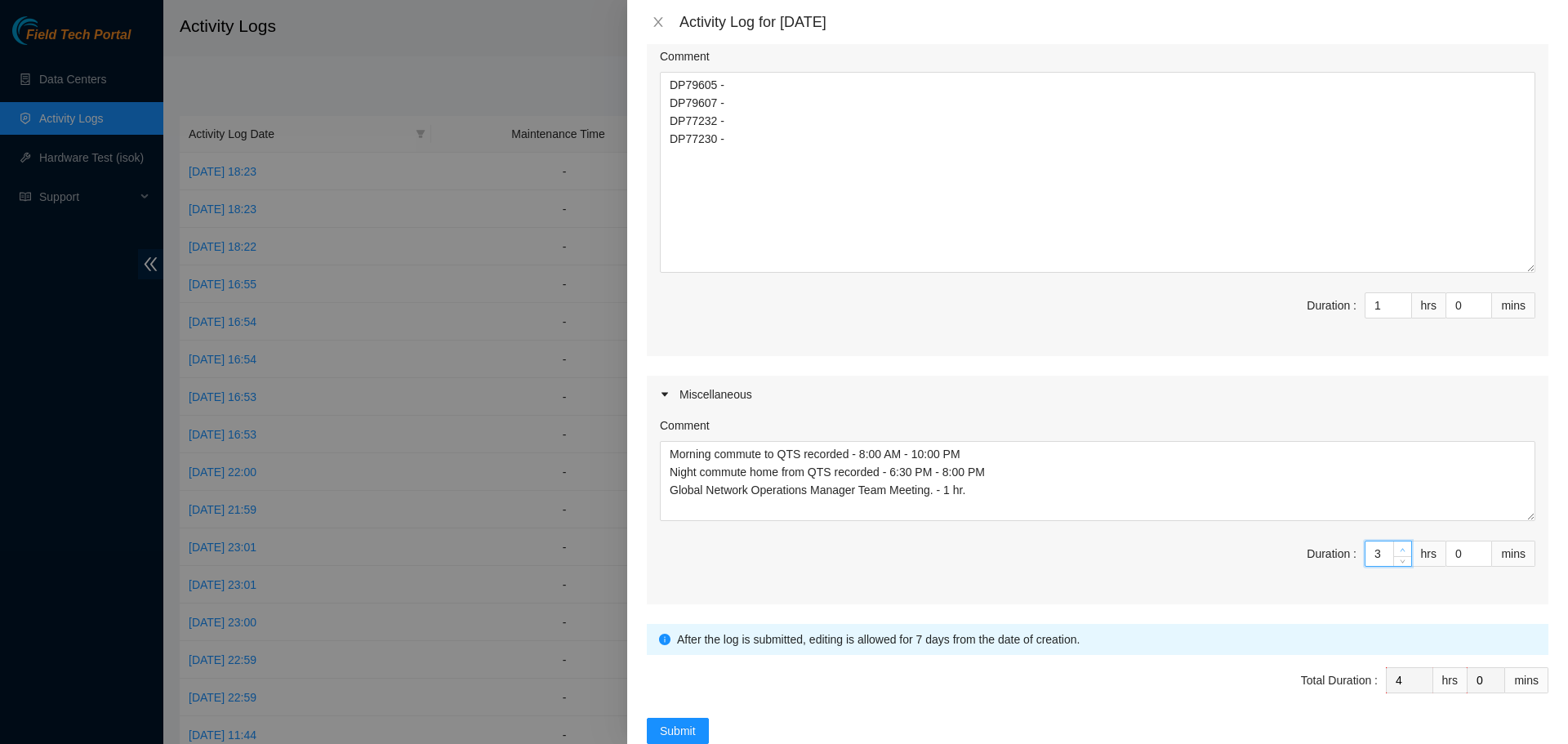
type input "4"
type input "5"
click at [1400, 547] on icon "up" at bounding box center [1403, 550] width 6 height 6
click at [1453, 551] on input "0" at bounding box center [1468, 554] width 45 height 25
type input "3"
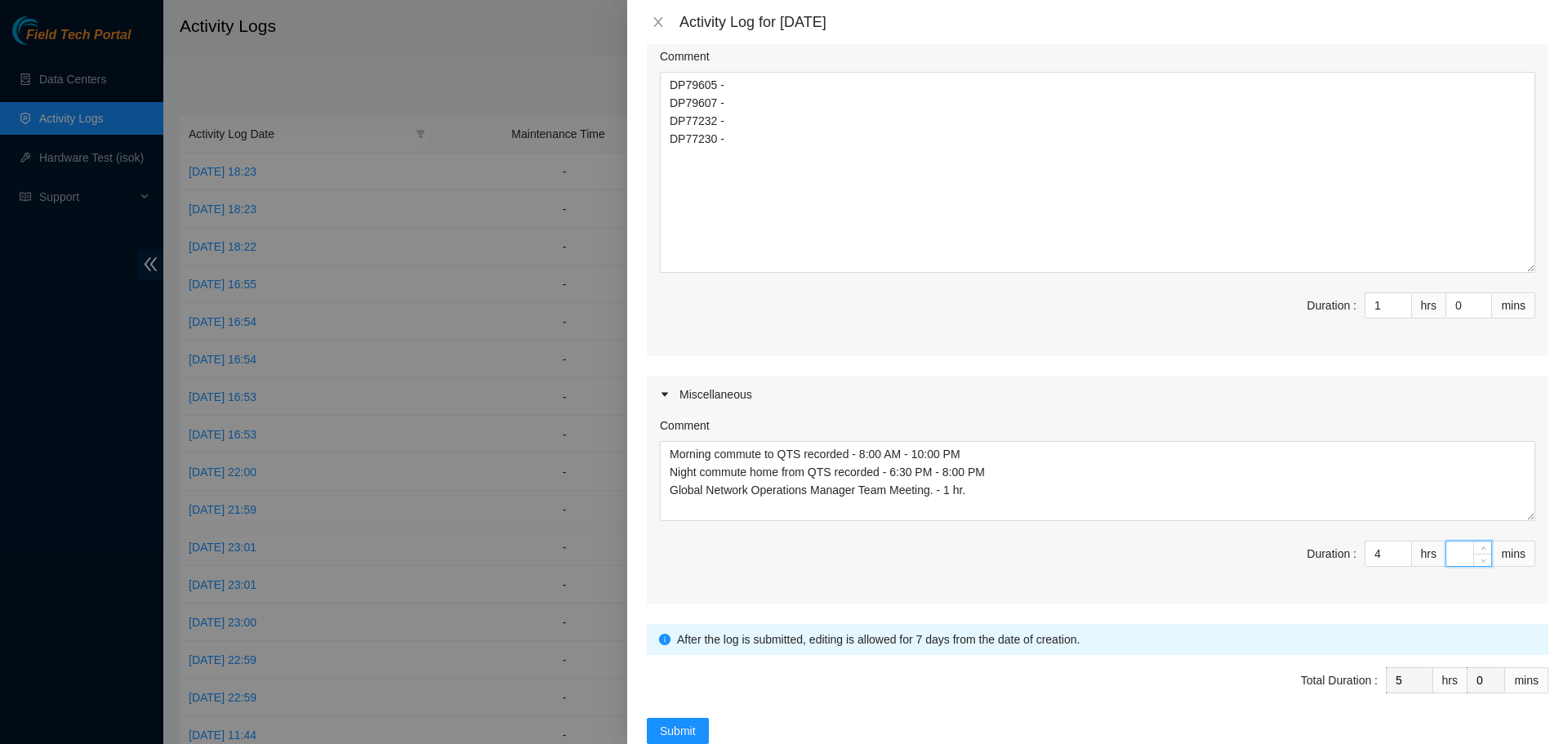
type input "3"
type input "30"
click at [1164, 591] on div "Comment Morning commute to QTS recorded - 8:00 AM - 10:00 PM Night commute home…" at bounding box center [1097, 509] width 902 height 191
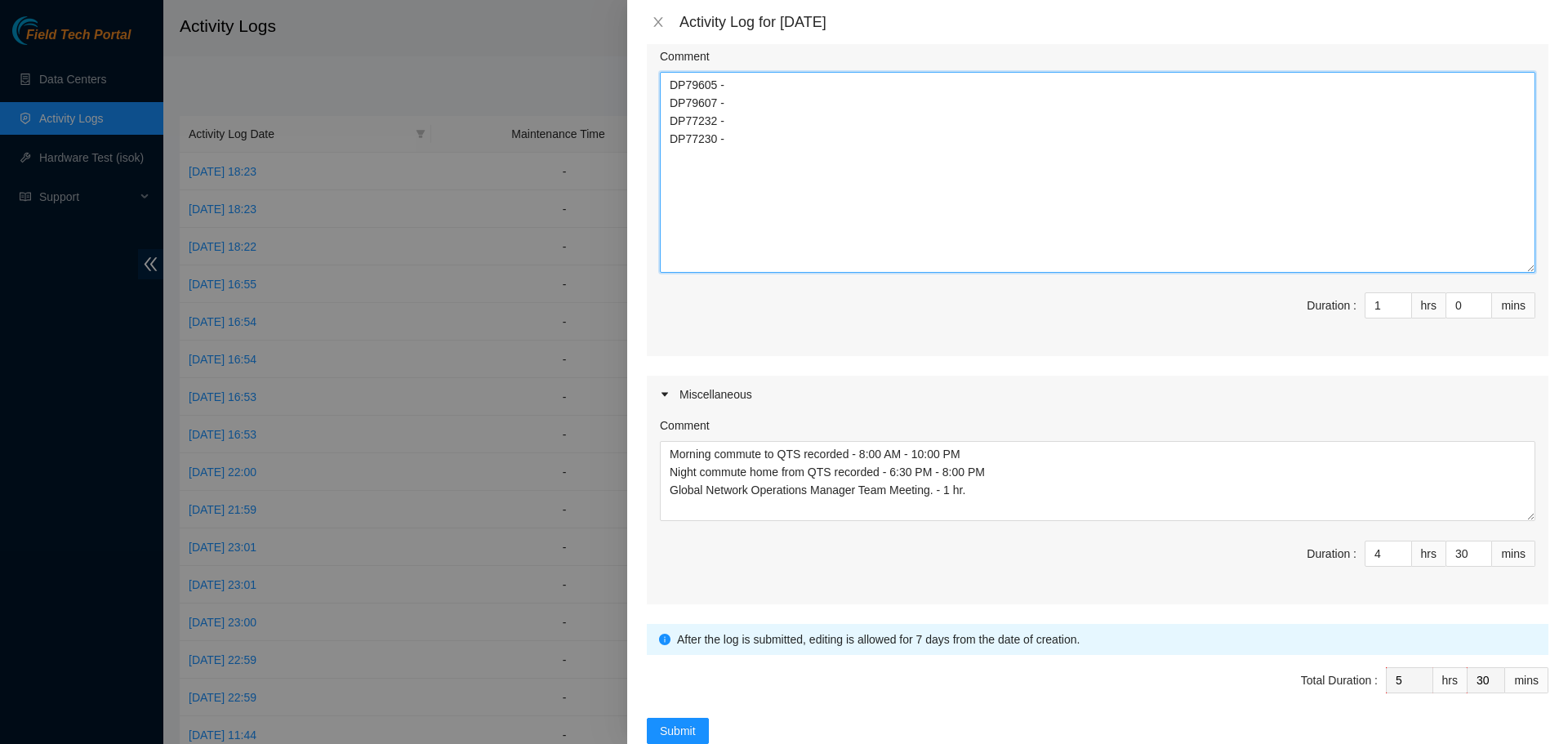
click at [752, 85] on textarea "DP79605 - DP79607 - DP77232 - DP77230 -" at bounding box center [1097, 172] width 876 height 201
drag, startPoint x: 1303, startPoint y: 86, endPoint x: 728, endPoint y: 72, distance: 575.2
click at [728, 72] on textarea "DP79605 - Mounted all 22 2U servers in the assigned rack. Mounted the opengear …" at bounding box center [1097, 172] width 876 height 201
click at [745, 106] on textarea "DP79605 - Mounted all 22 2U servers in the assigned rack. Mounted the opengear …" at bounding box center [1097, 172] width 876 height 201
paste textarea "Mounted all 22 2U servers in the assigned rack. Mounted the opengear switch as …"
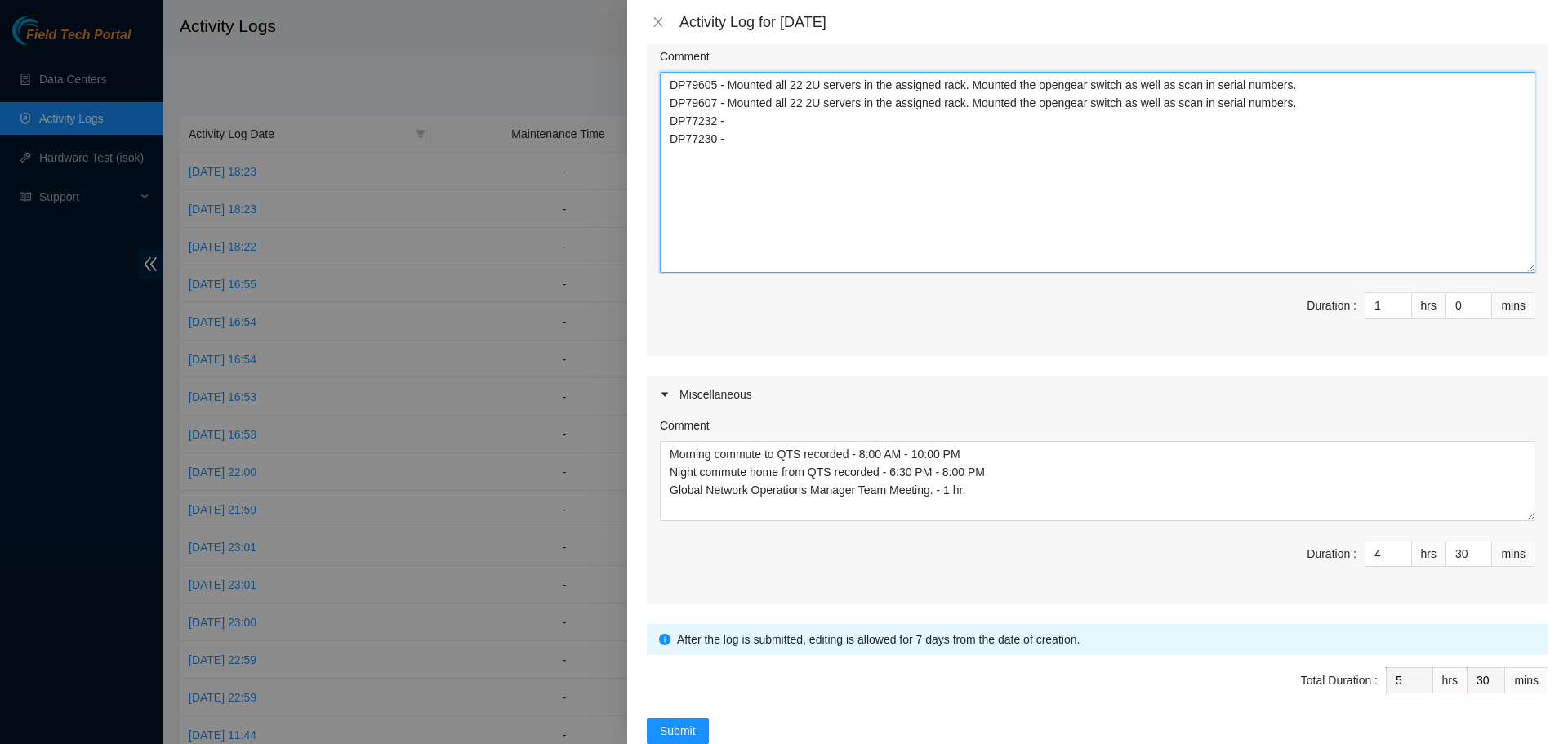
click at [761, 124] on textarea "DP79605 - Mounted all 22 2U servers in the assigned rack. Mounted the opengear …" at bounding box center [1097, 172] width 876 height 201
paste textarea "Mounted all 22 2U servers in the assigned rack. Mounted the opengear switch as …"
click at [722, 124] on textarea "DP79605 - Mounted all 22 2U servers in the assigned rack. Mounted the opengear …" at bounding box center [1097, 172] width 876 height 201
click at [752, 143] on textarea "DP79605 - Mounted all 22 2U servers in the assigned rack. Mounted the opengear …" at bounding box center [1097, 172] width 876 height 201
paste textarea "Mounted all 22 2U servers in the assigned rack. Mounted the opengear switch as …"
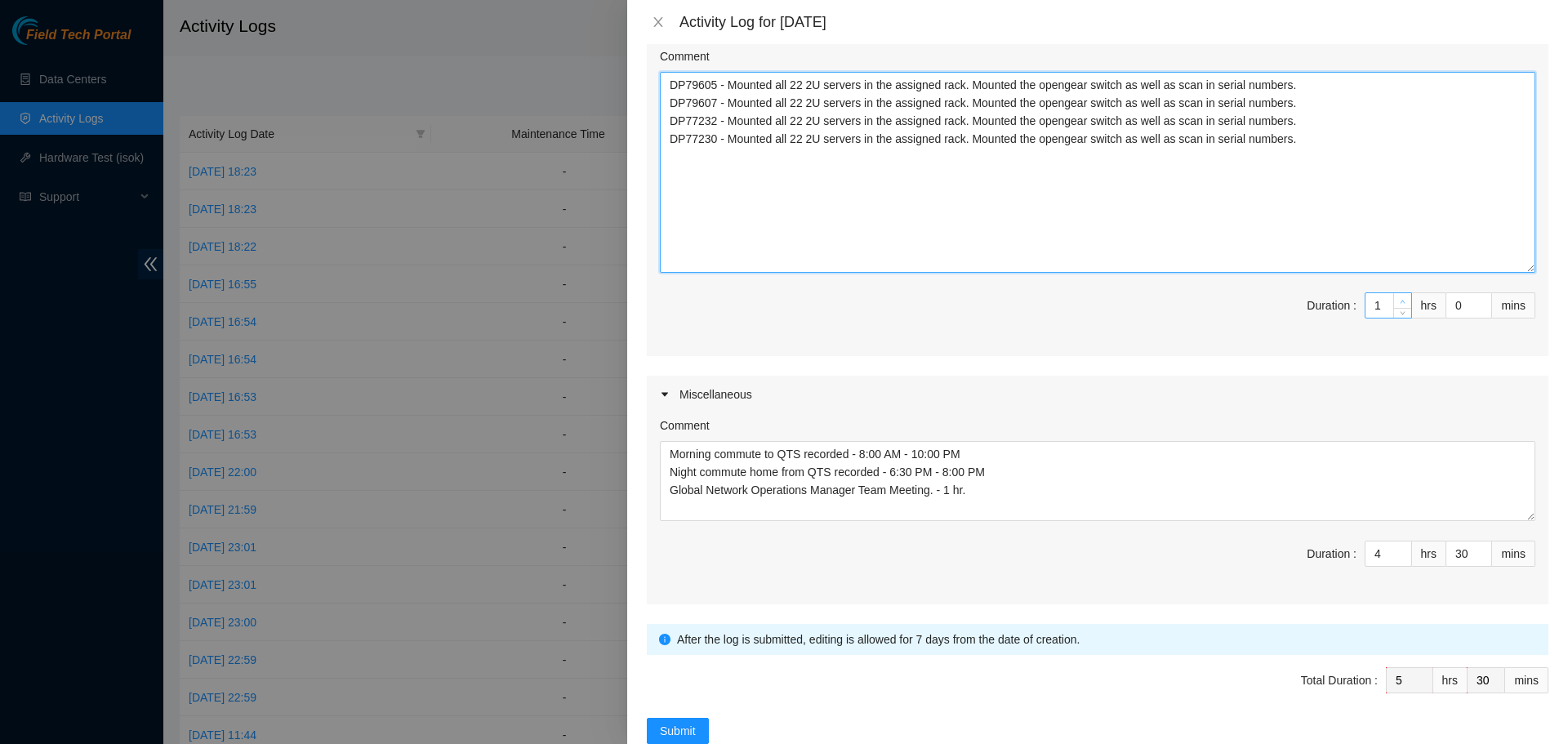
type textarea "DP79605 - Mounted all 22 2U servers in the assigned rack. Mounted the opengear …"
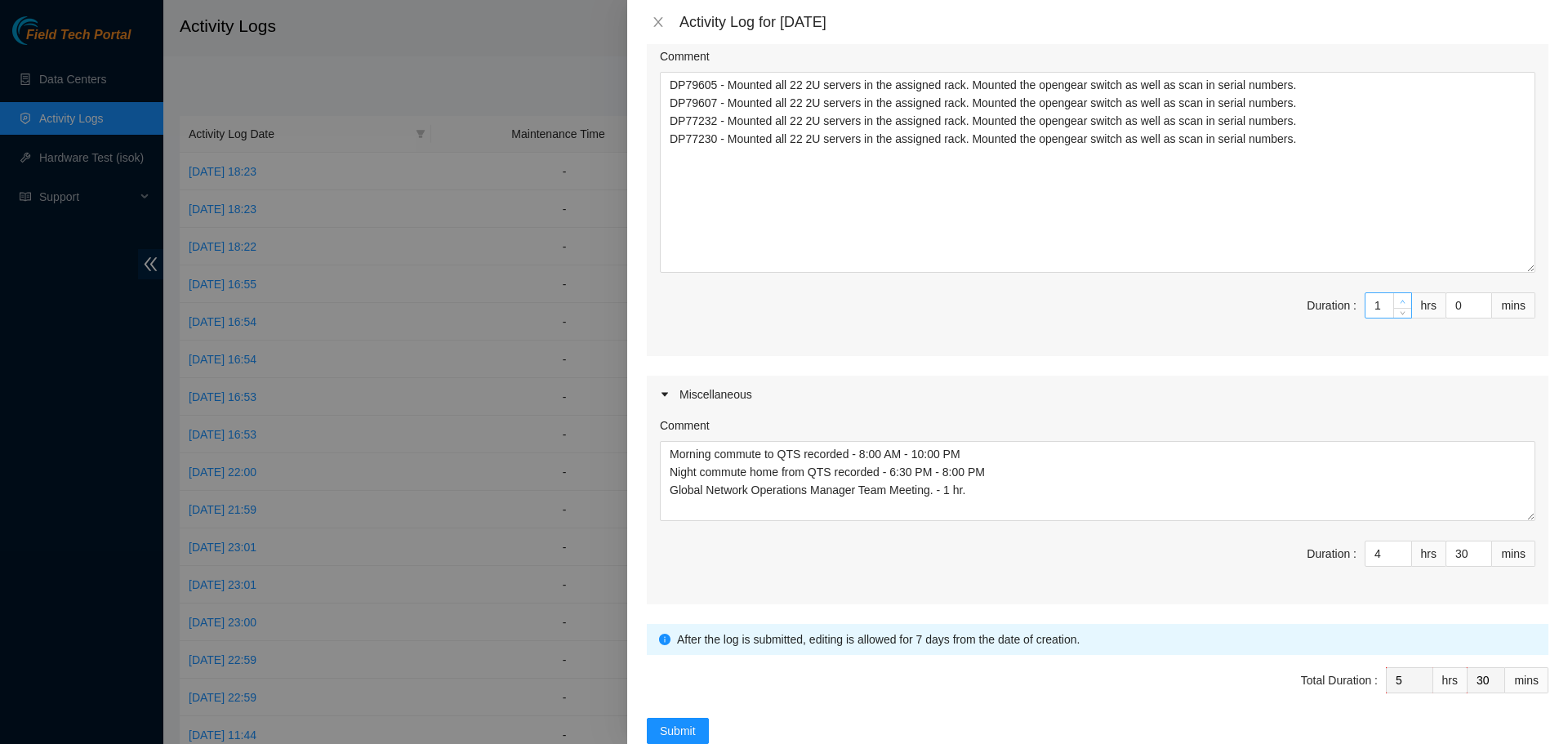
type input "2"
type input "6"
click at [1400, 299] on icon "up" at bounding box center [1403, 302] width 6 height 6
type input "3"
type input "7"
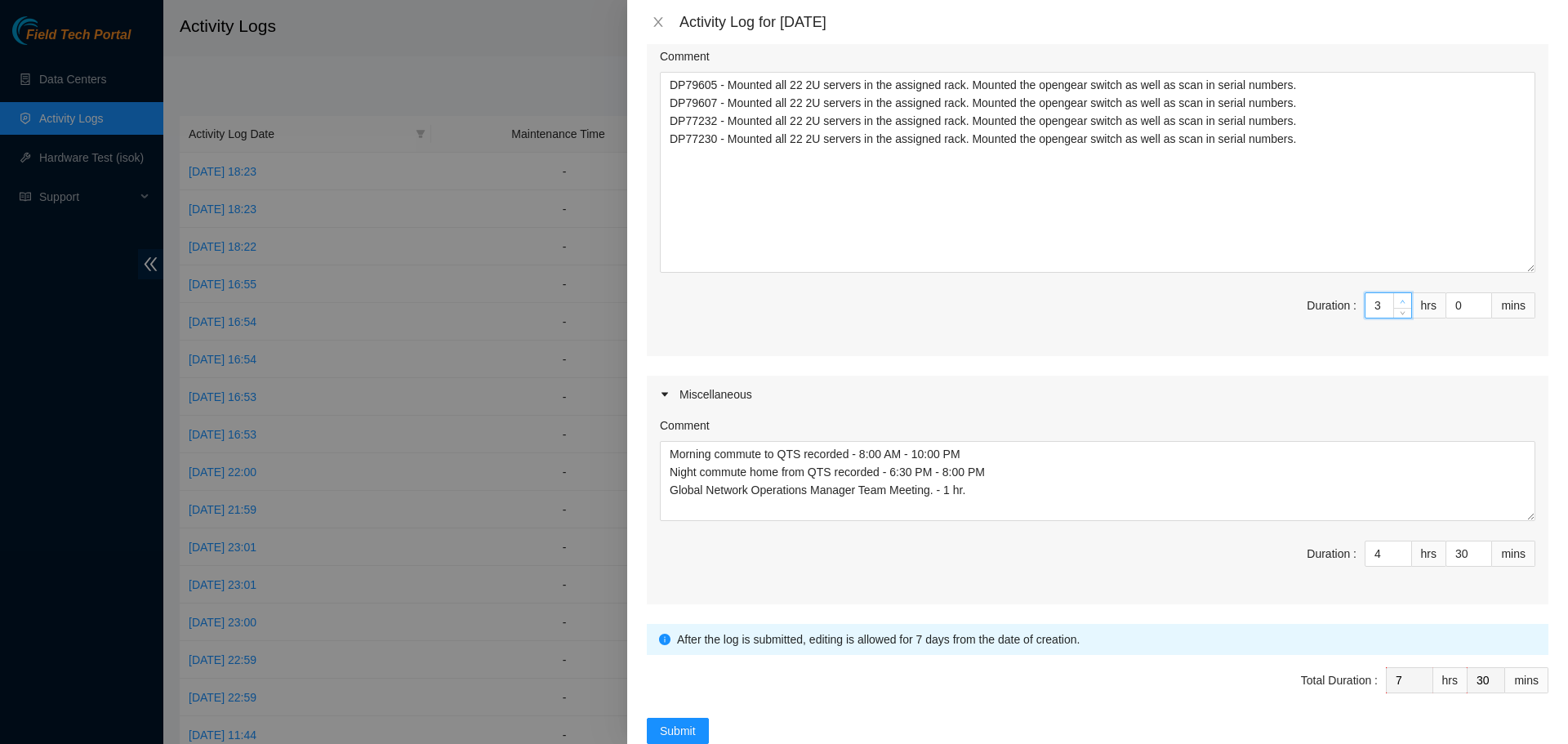
click at [1400, 299] on icon "up" at bounding box center [1403, 302] width 6 height 6
type input "4"
type input "8"
click at [1400, 299] on icon "up" at bounding box center [1403, 302] width 6 height 6
type input "5"
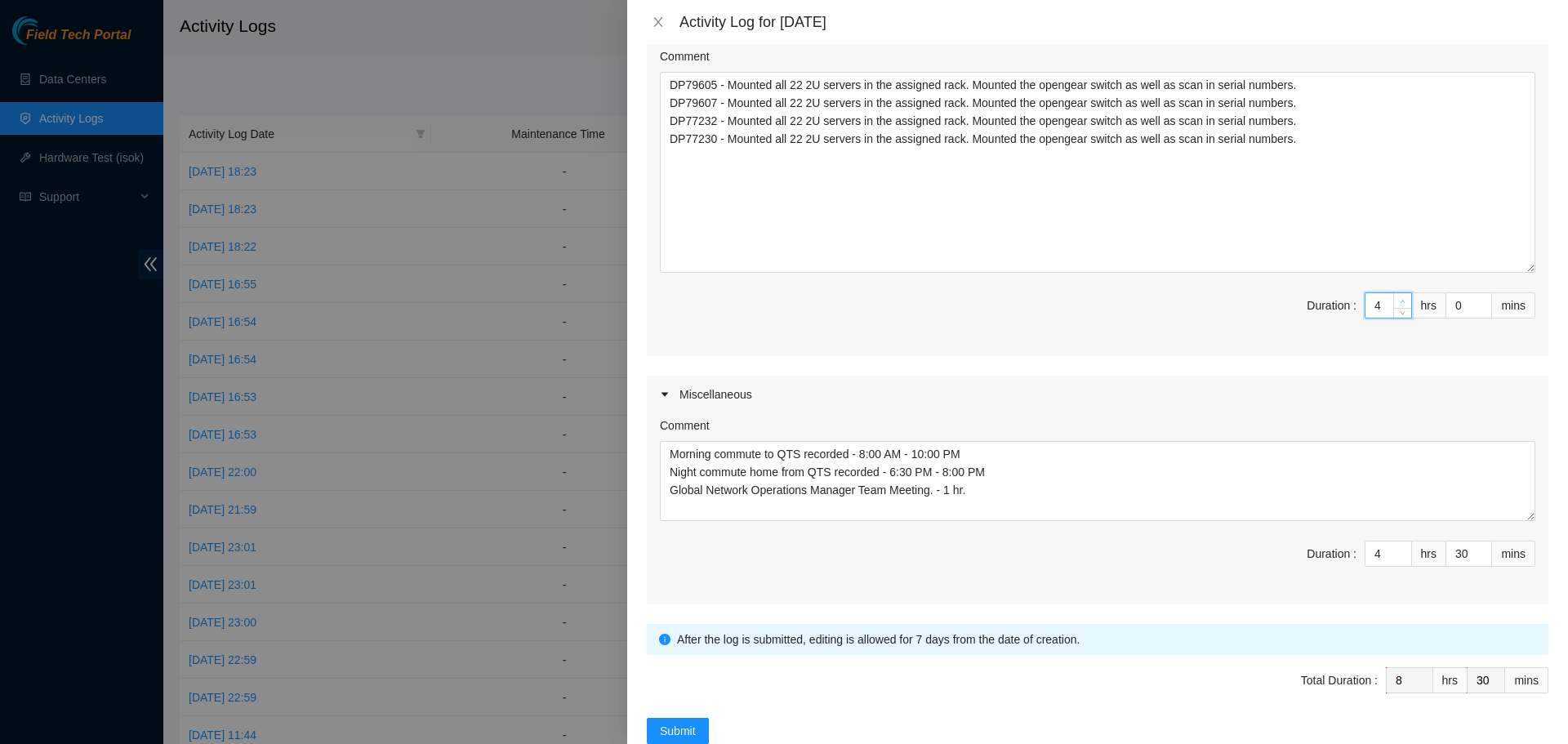
type input "9"
click at [1400, 299] on icon "up" at bounding box center [1403, 302] width 6 height 6
type input "6"
type input "10"
click at [1400, 299] on icon "up" at bounding box center [1403, 302] width 6 height 6
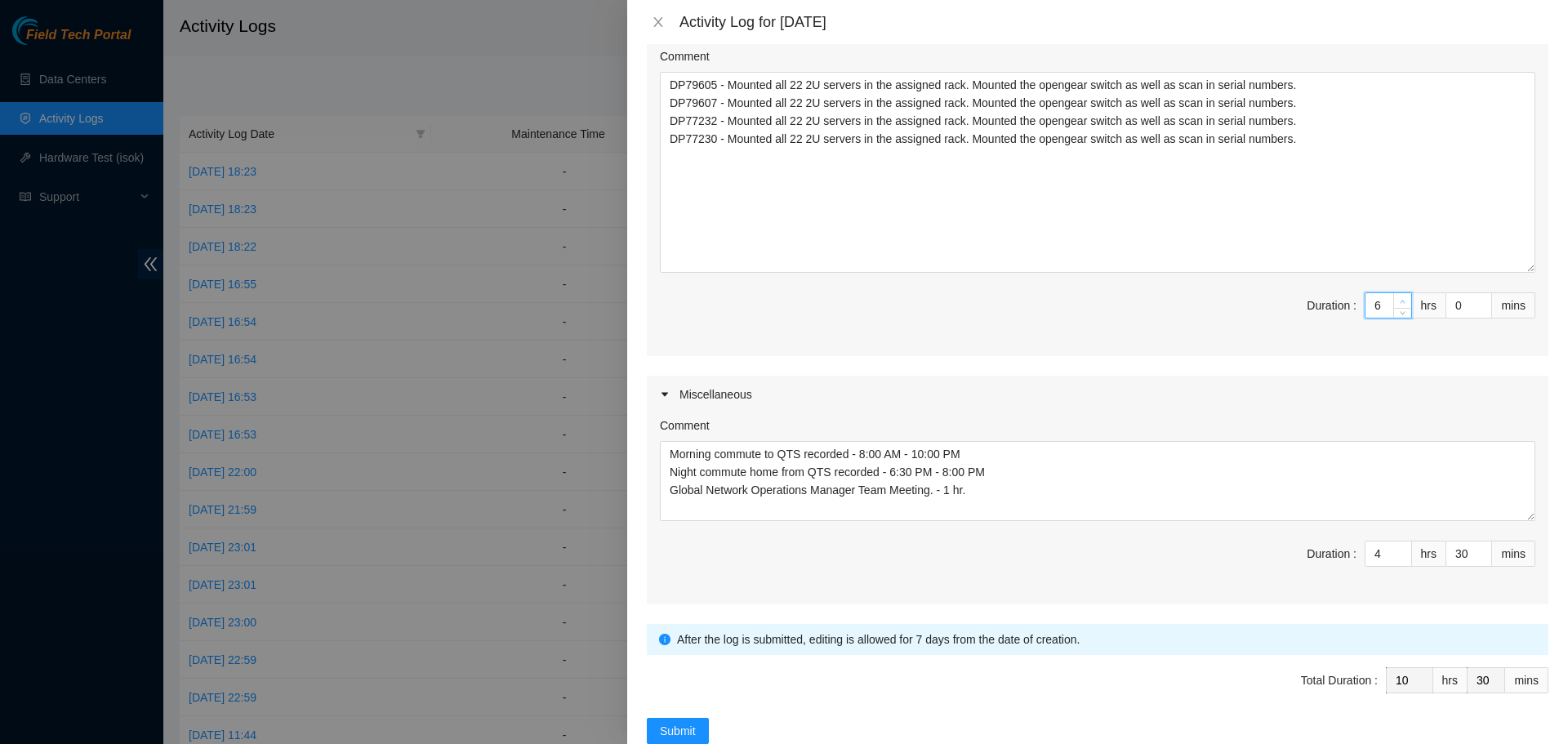
type input "7"
type input "11"
click at [1400, 299] on icon "up" at bounding box center [1403, 302] width 6 height 6
click at [1045, 589] on div "Comment Morning commute to QTS recorded - 8:00 AM - 10:00 PM Night commute home…" at bounding box center [1097, 509] width 902 height 191
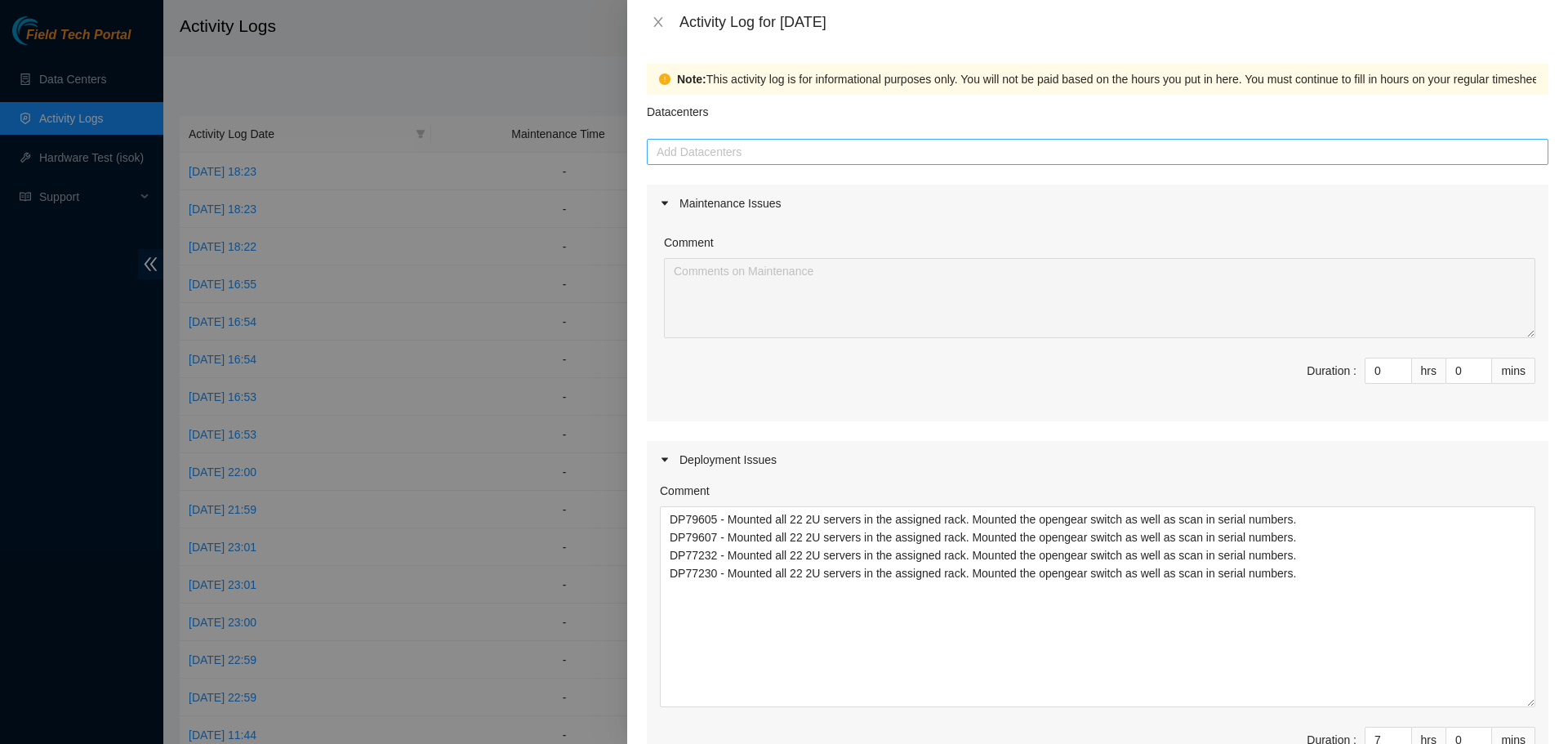
click at [828, 152] on div at bounding box center [1097, 152] width 894 height 20
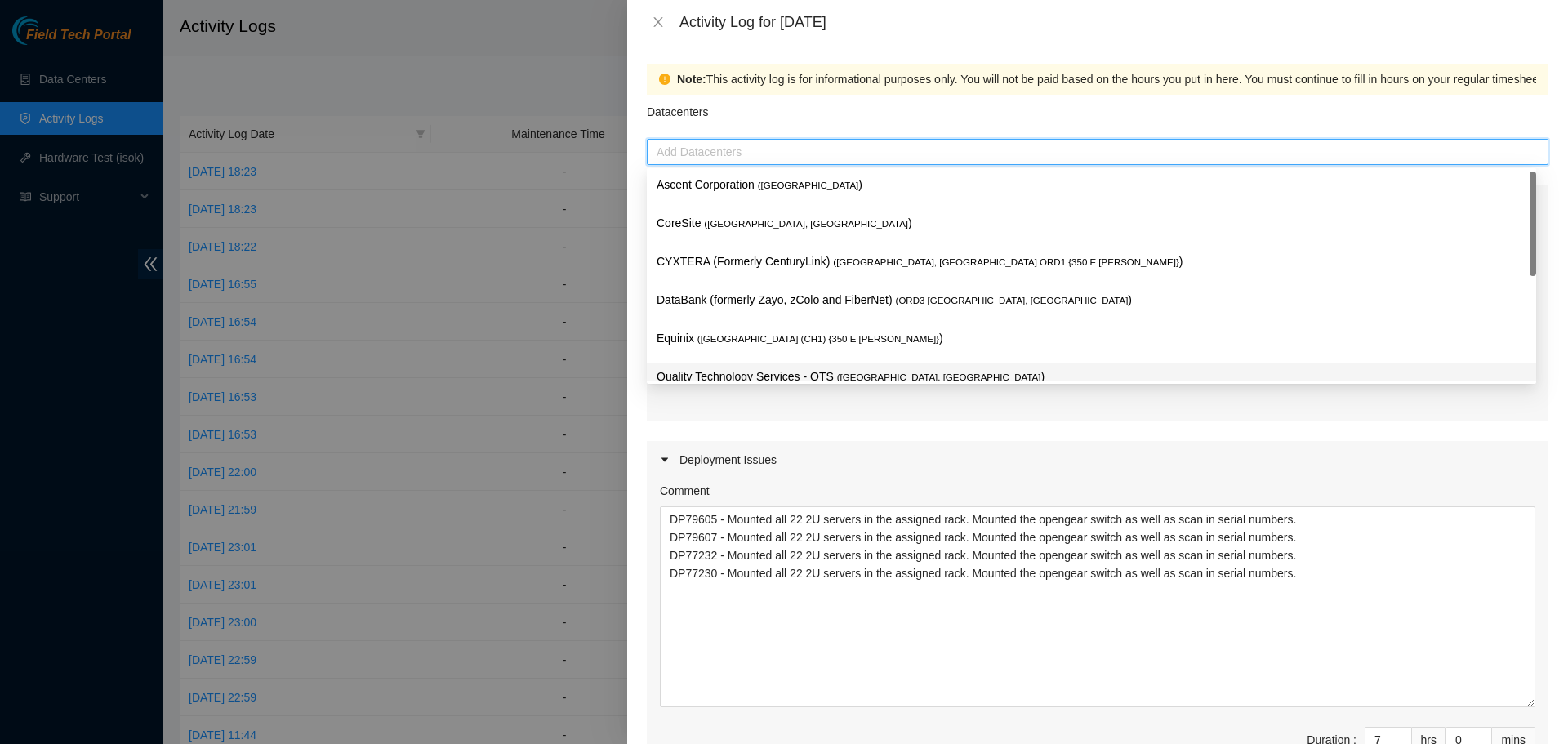
click at [758, 371] on p "Quality Technology Services - QTS ( Chicago, IL )" at bounding box center [1091, 376] width 870 height 19
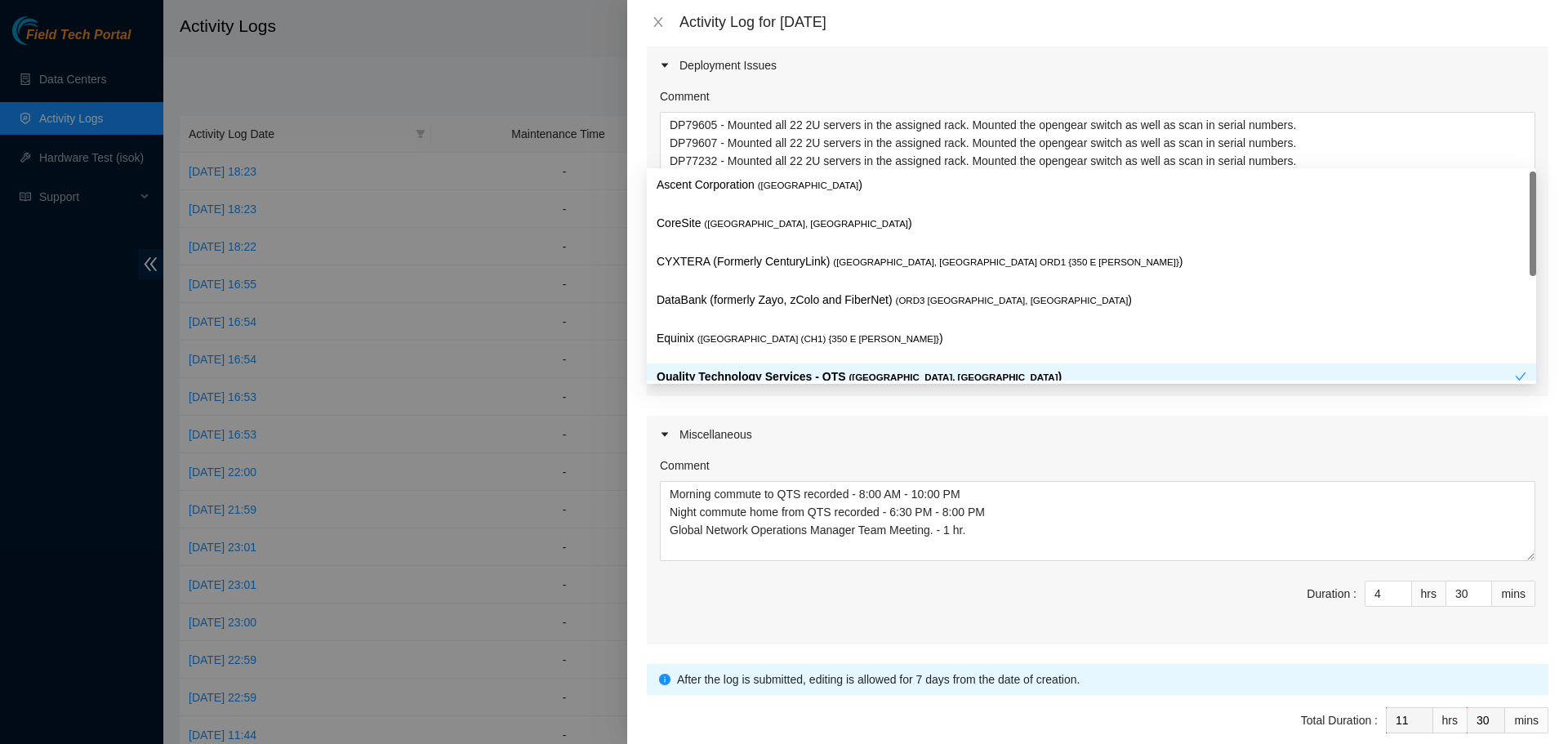
scroll to position [474, 0]
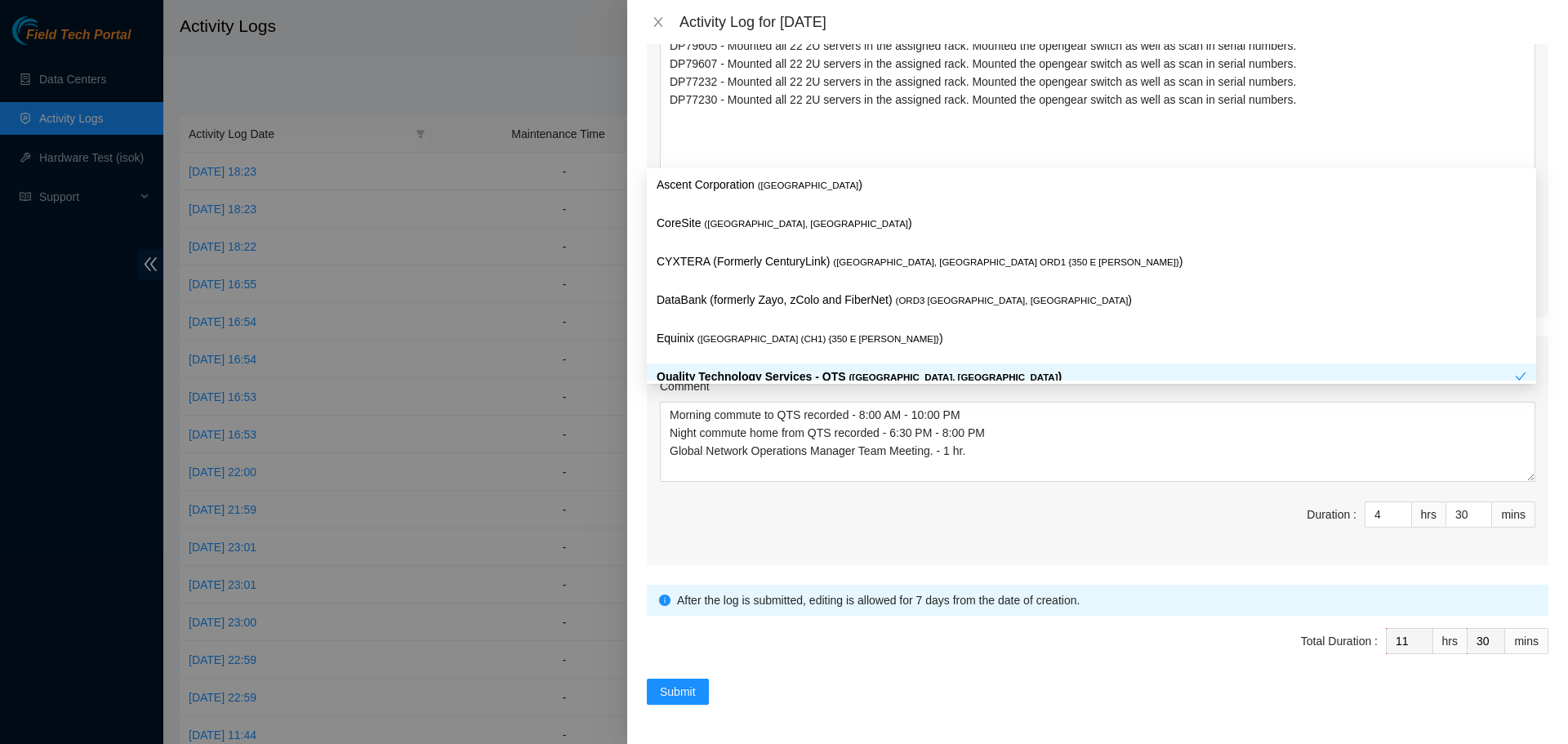
click at [828, 670] on span "Total Duration : 11 hrs 30 mins" at bounding box center [1097, 650] width 902 height 46
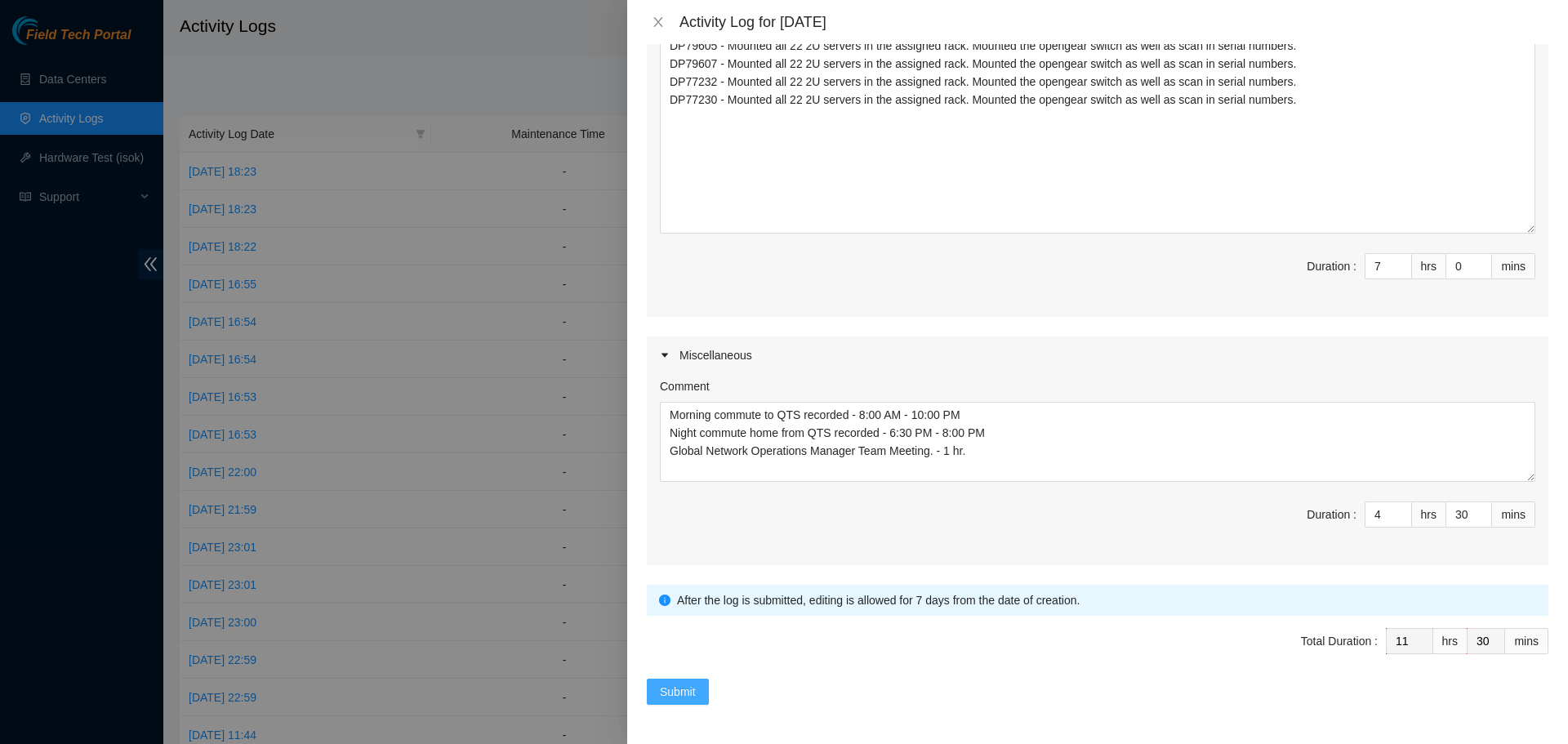
drag, startPoint x: 690, startPoint y: 691, endPoint x: 727, endPoint y: 693, distance: 37.1
click at [689, 692] on span "Submit" at bounding box center [677, 691] width 36 height 18
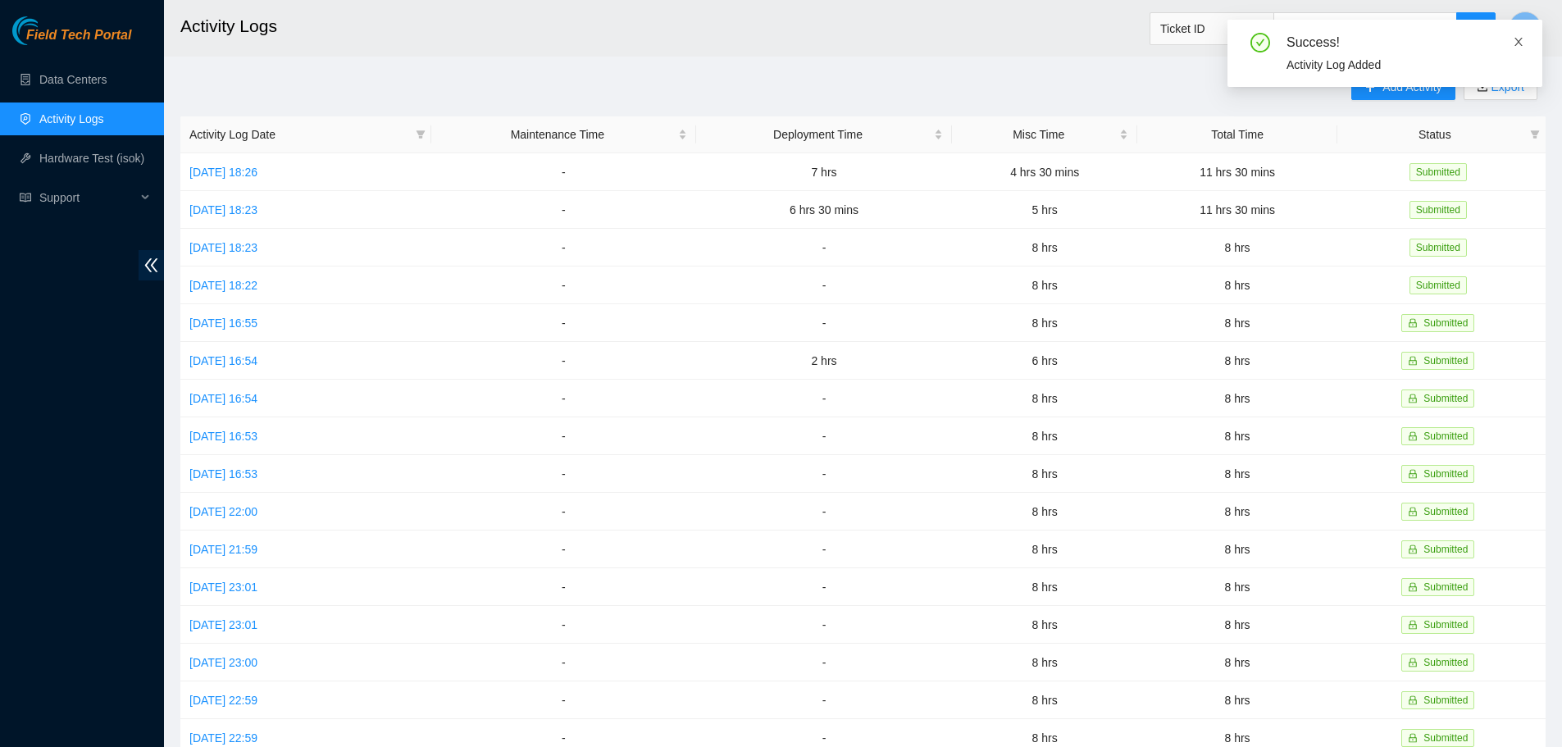
click at [1518, 38] on icon "close" at bounding box center [1518, 41] width 11 height 11
click at [1374, 94] on button "Add Activity" at bounding box center [1402, 87] width 103 height 26
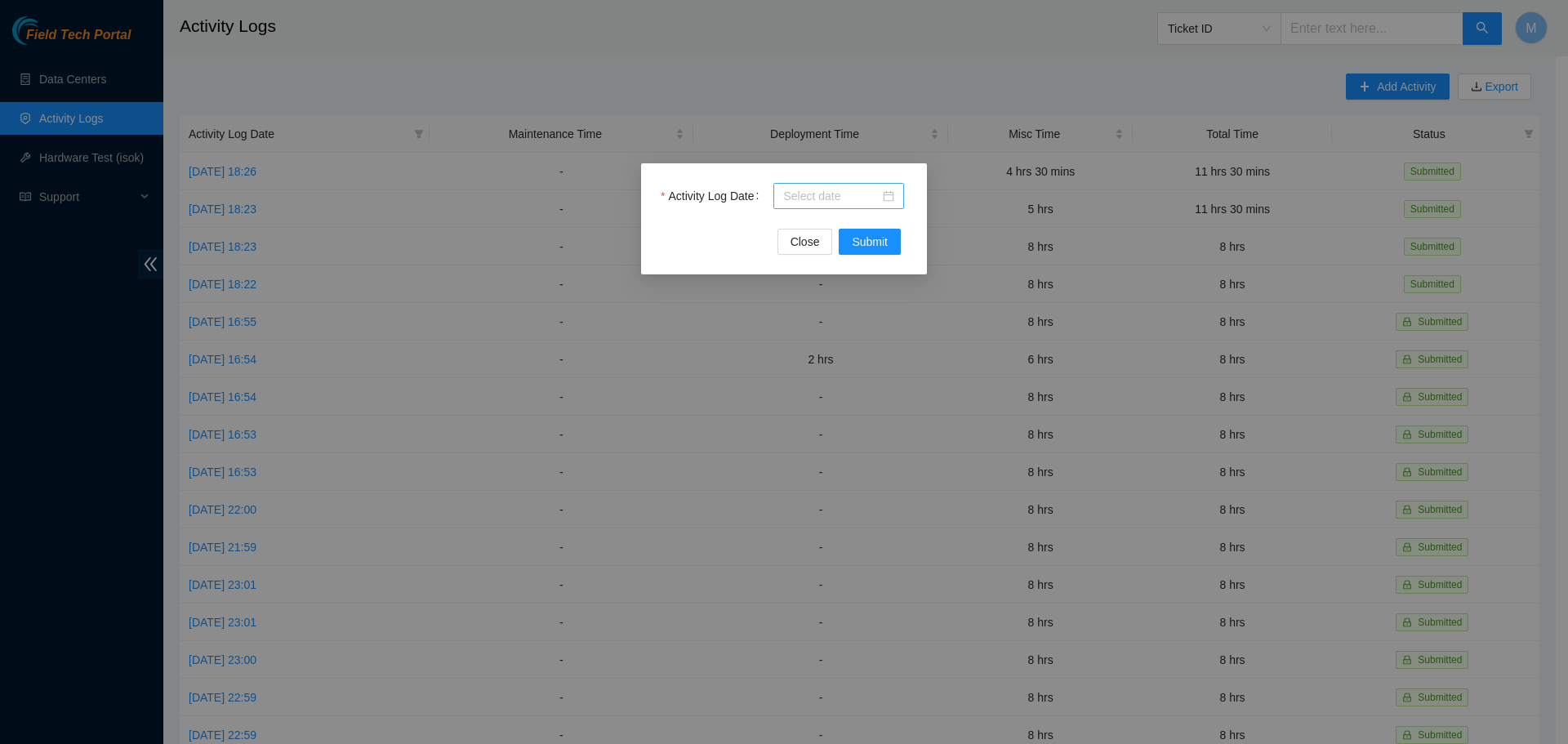
click at [890, 199] on div at bounding box center [839, 196] width 112 height 18
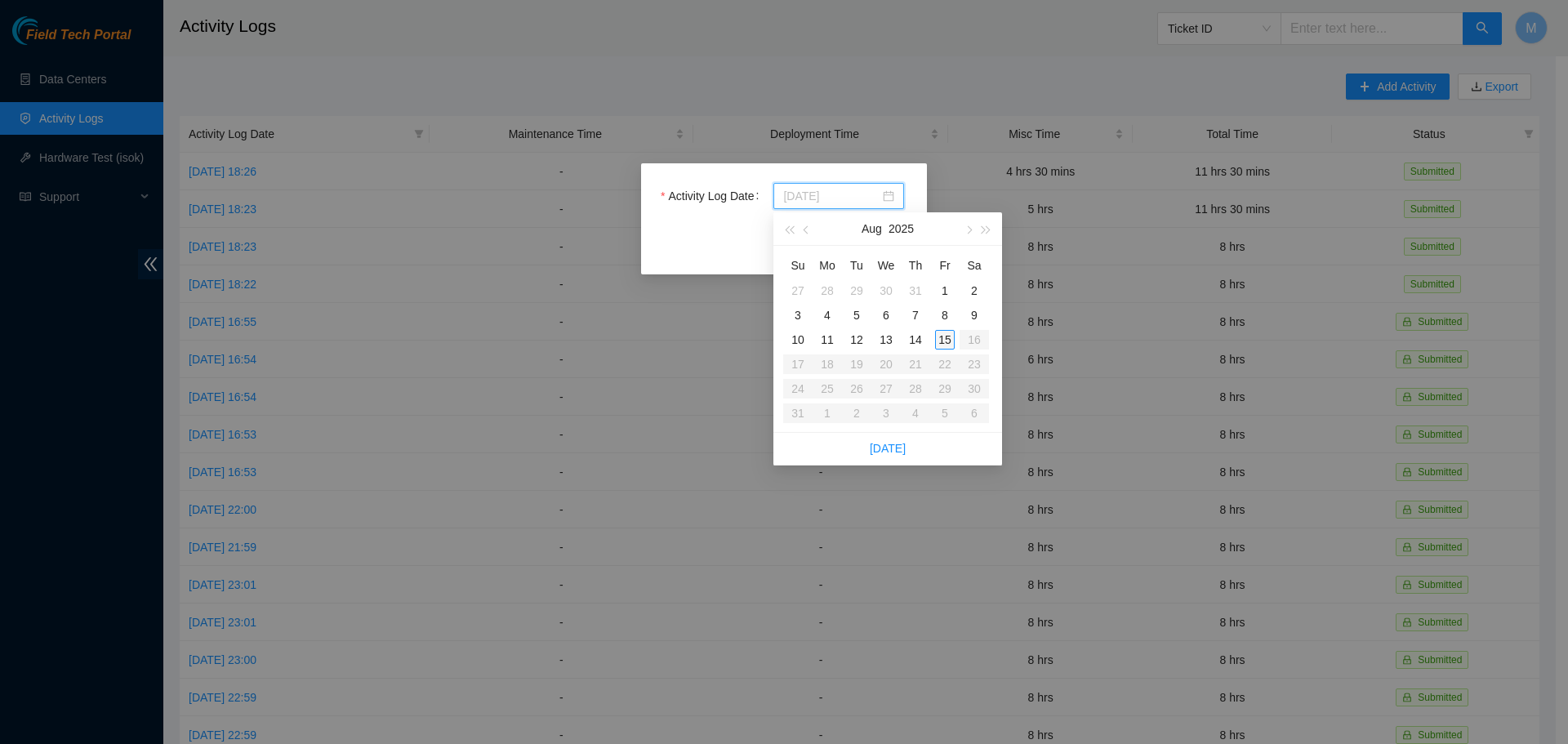
type input "2025-08-15"
click at [941, 340] on div "15" at bounding box center [945, 340] width 20 height 20
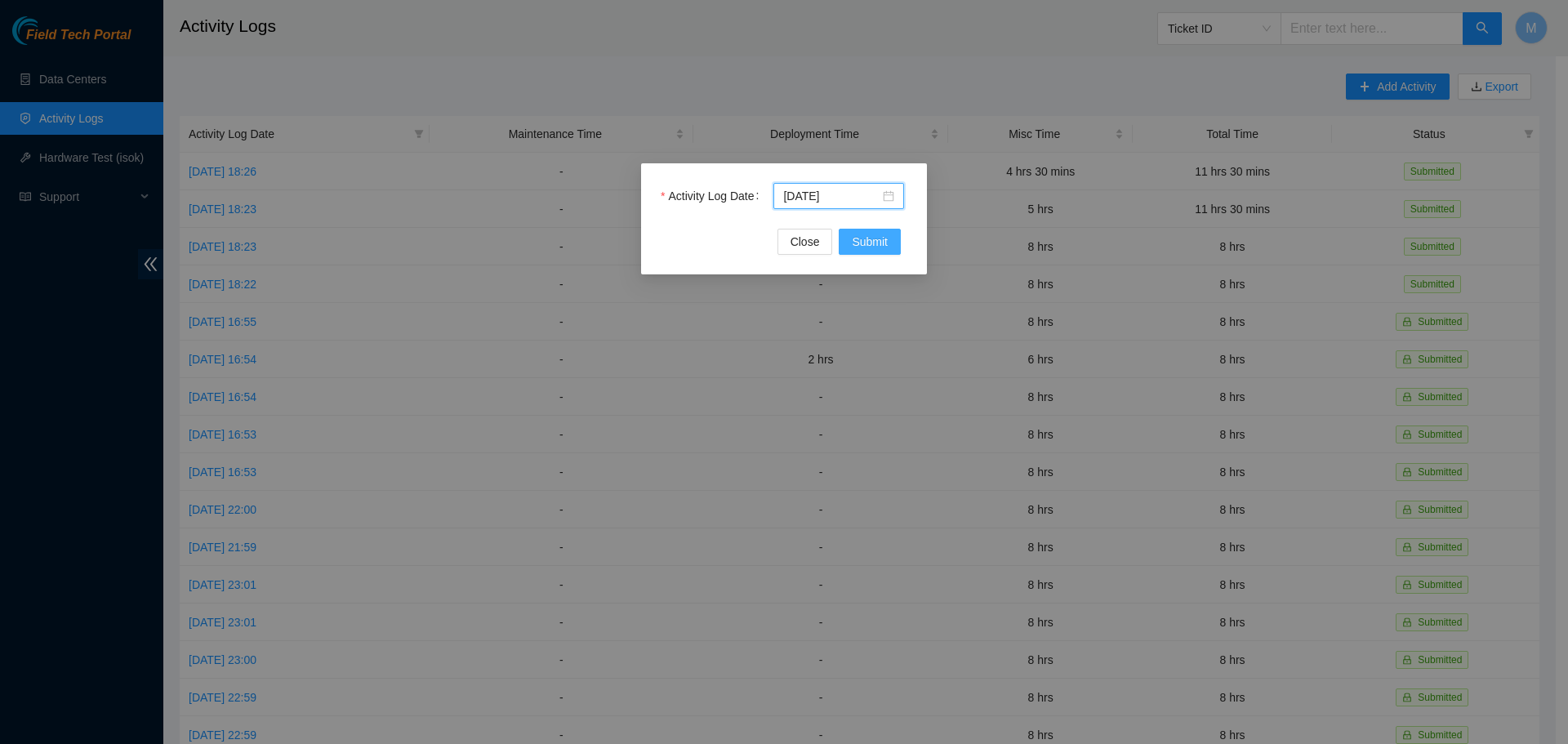
click at [868, 243] on span "Submit" at bounding box center [870, 242] width 36 height 18
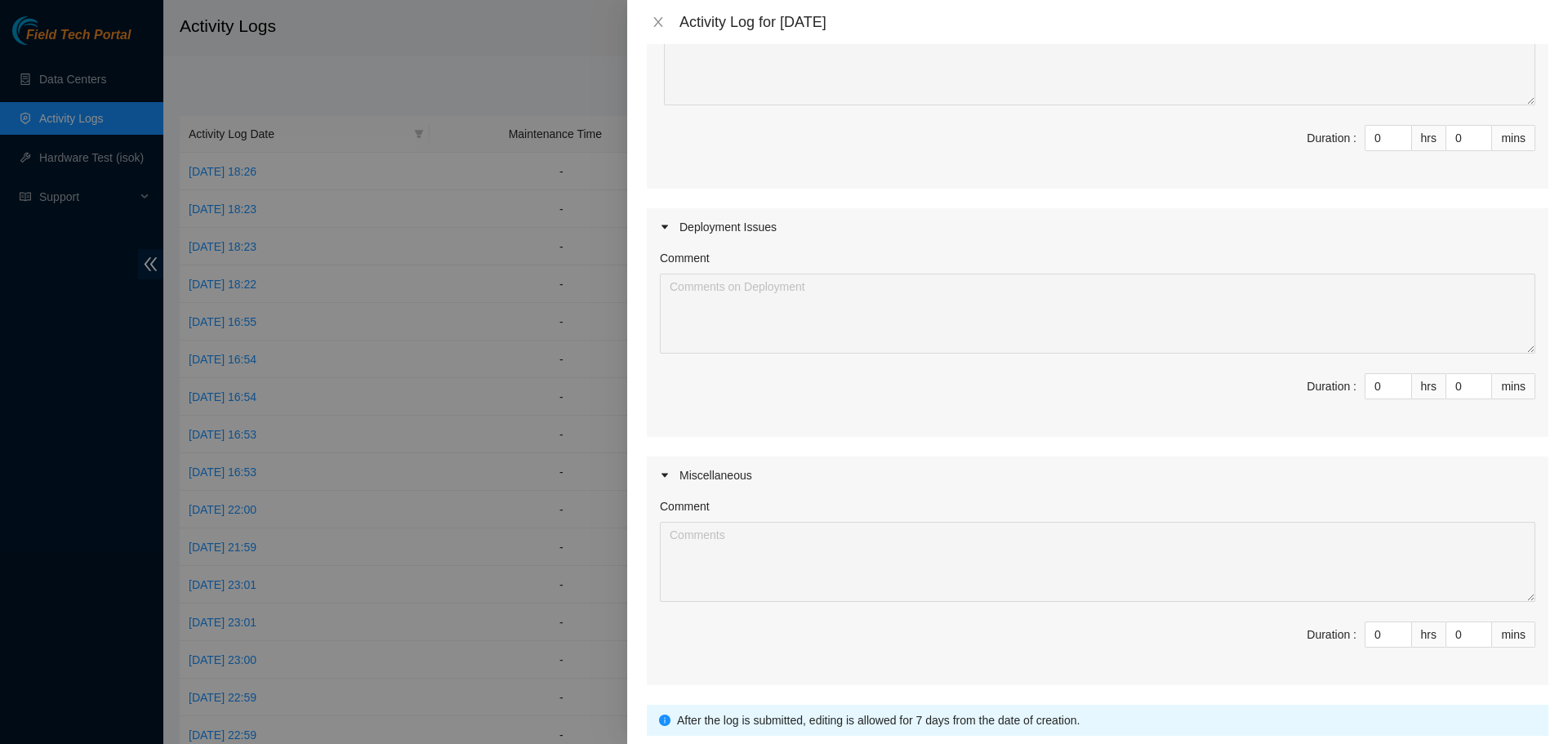
scroll to position [353, 0]
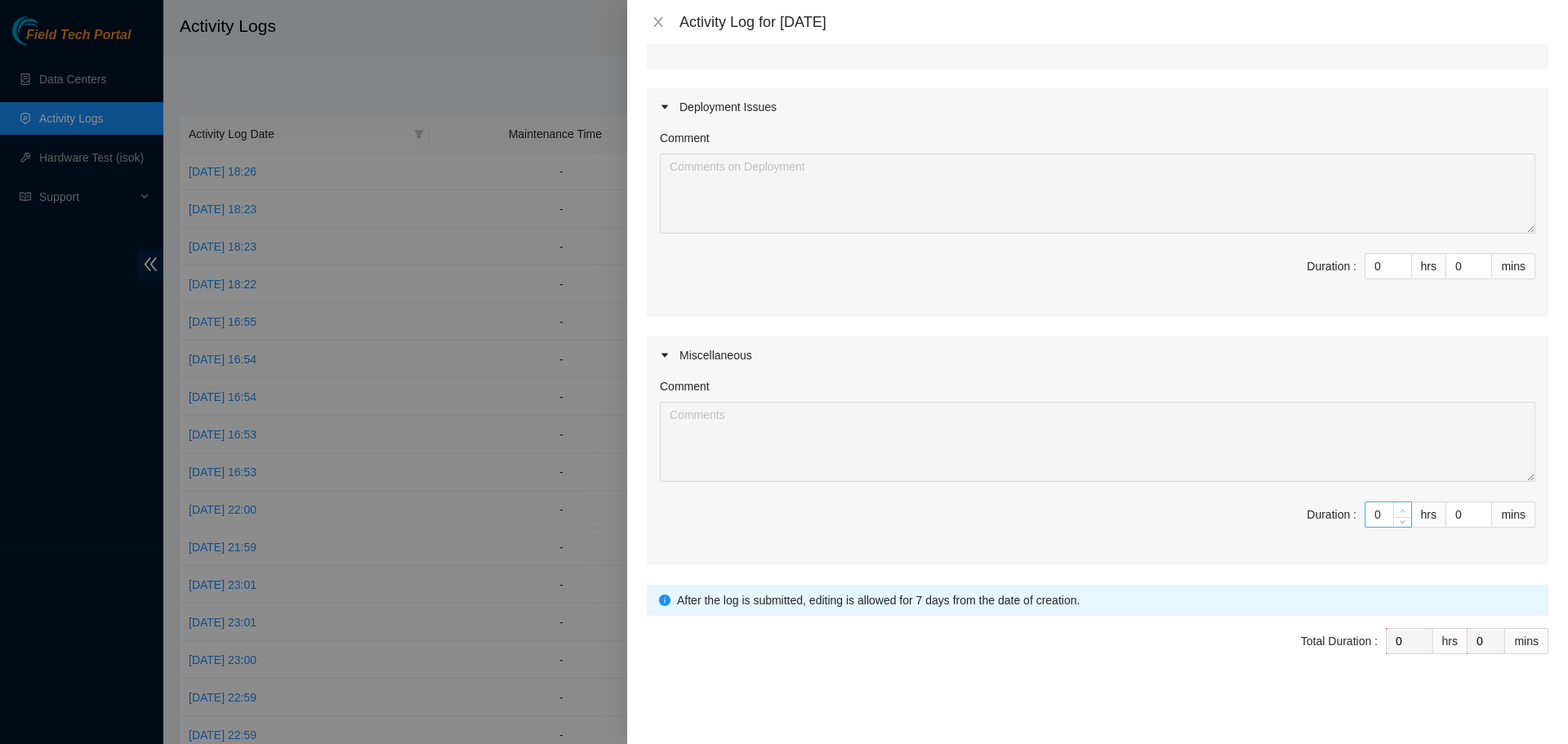
type input "1"
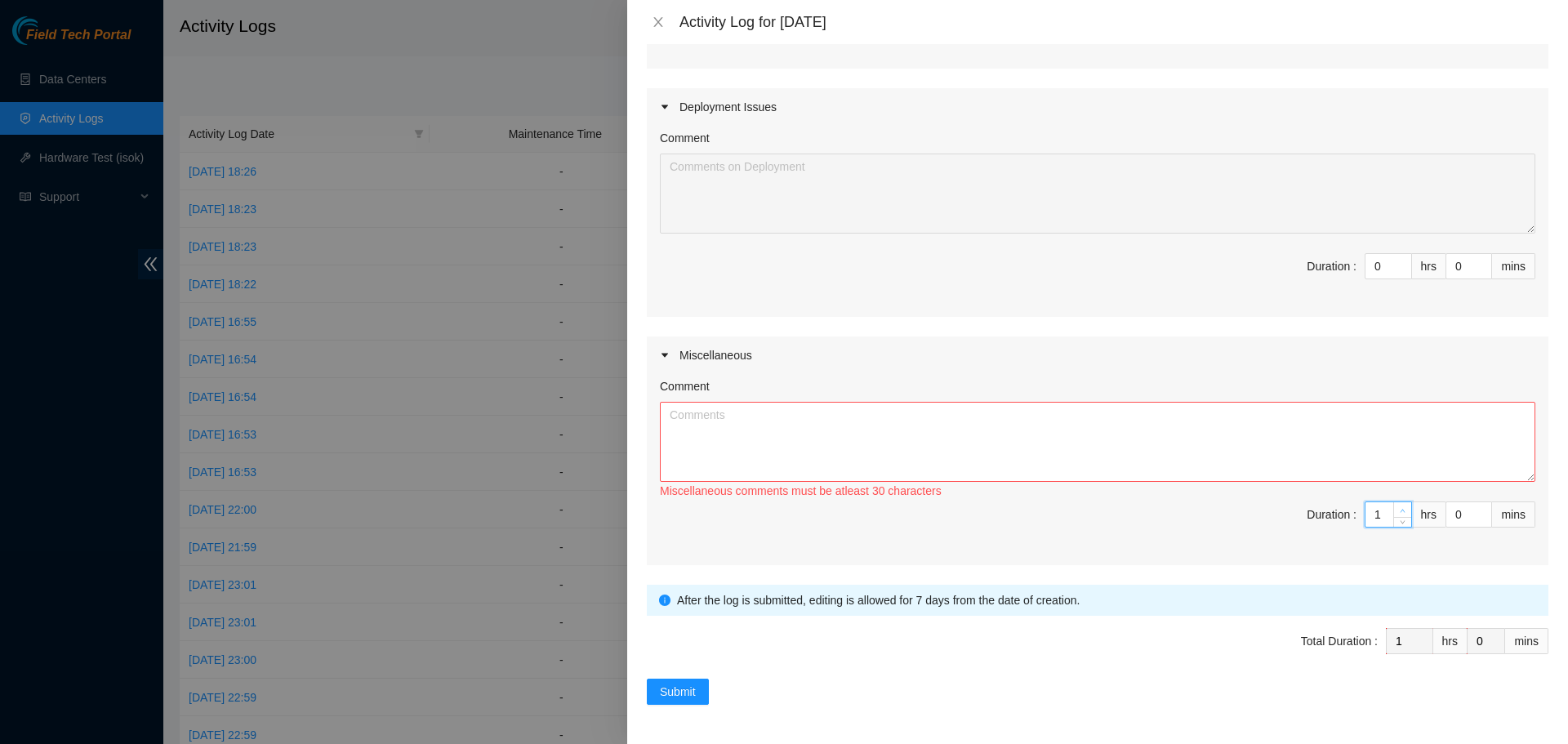
click at [1400, 508] on icon "up" at bounding box center [1403, 511] width 6 height 6
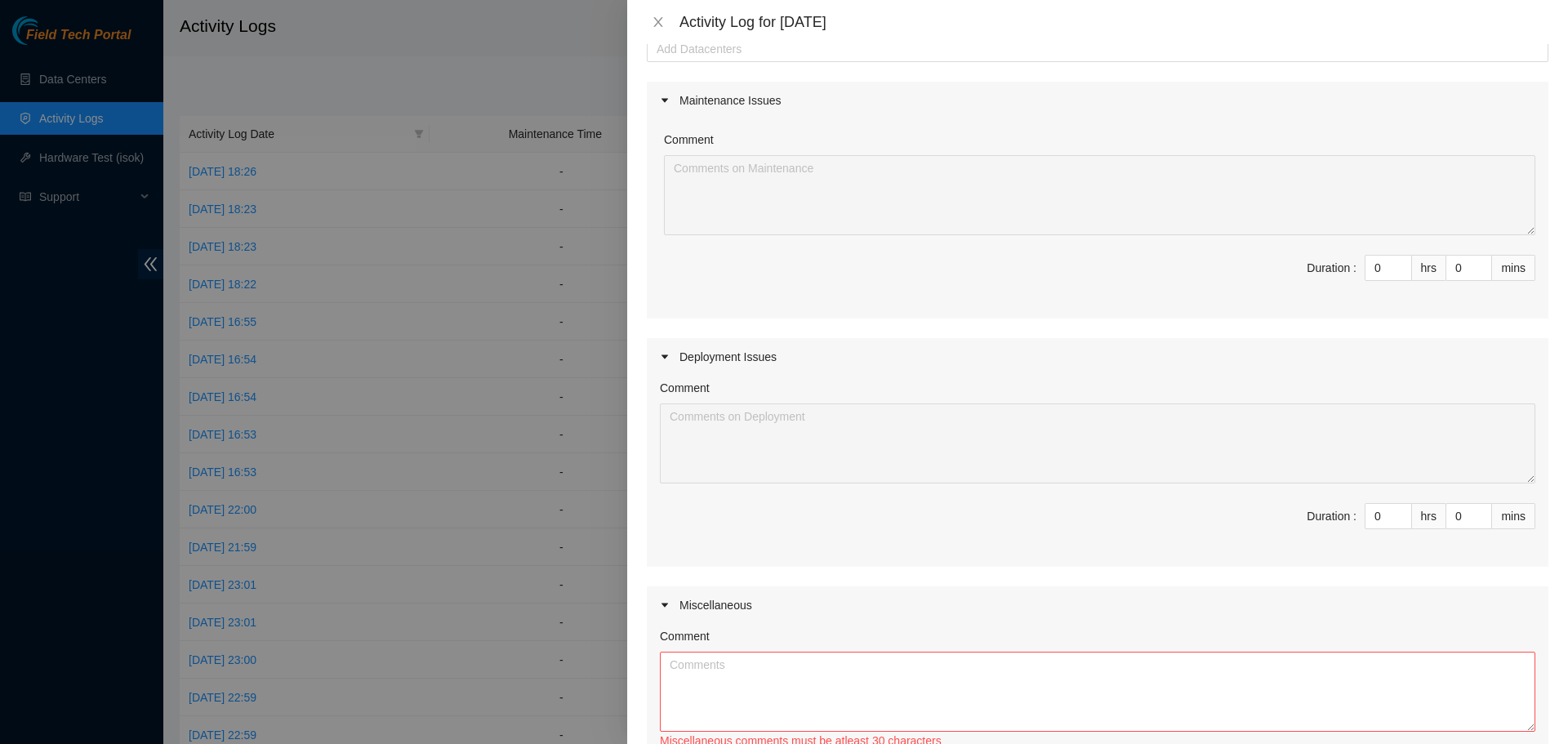
scroll to position [0, 0]
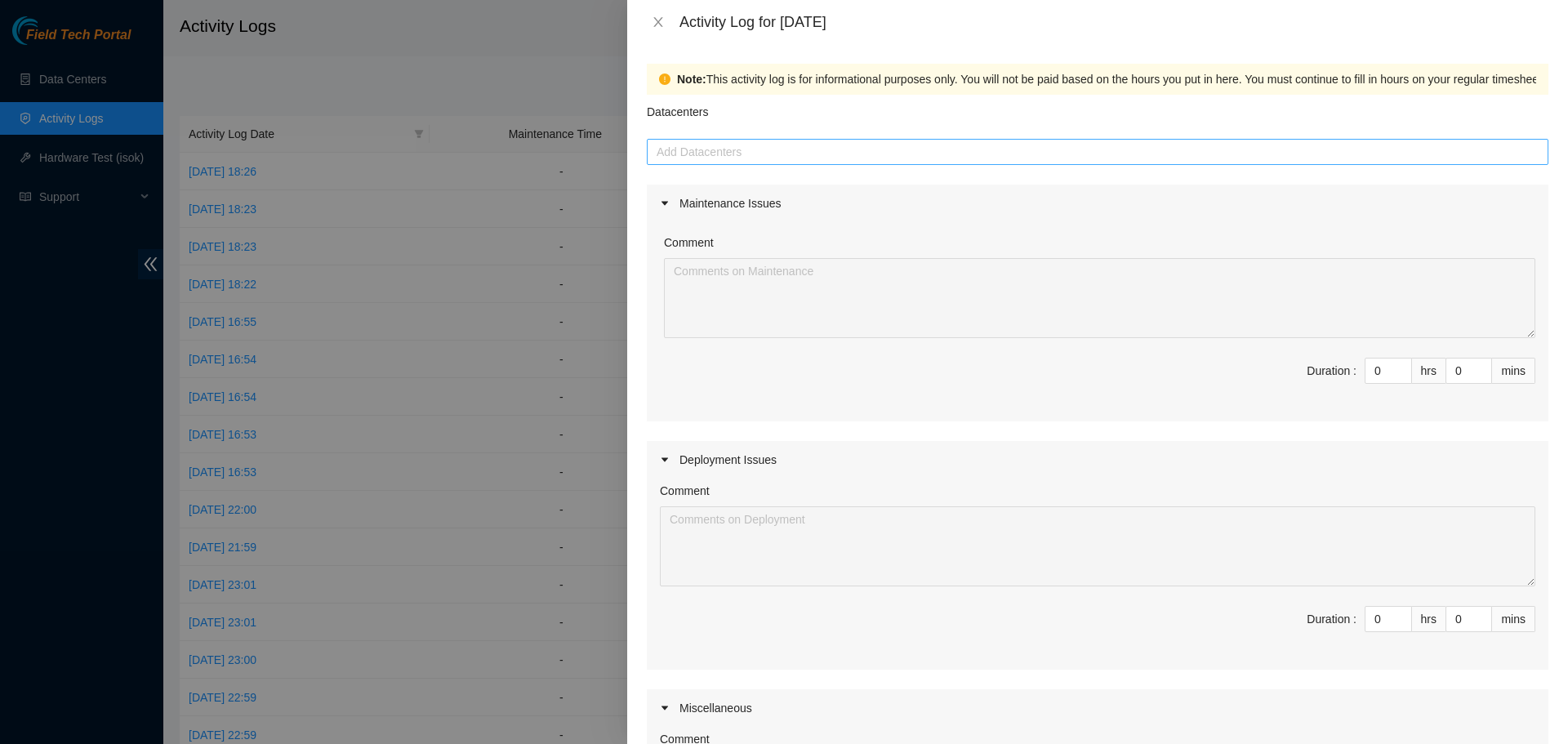
click at [776, 150] on div at bounding box center [1097, 152] width 894 height 20
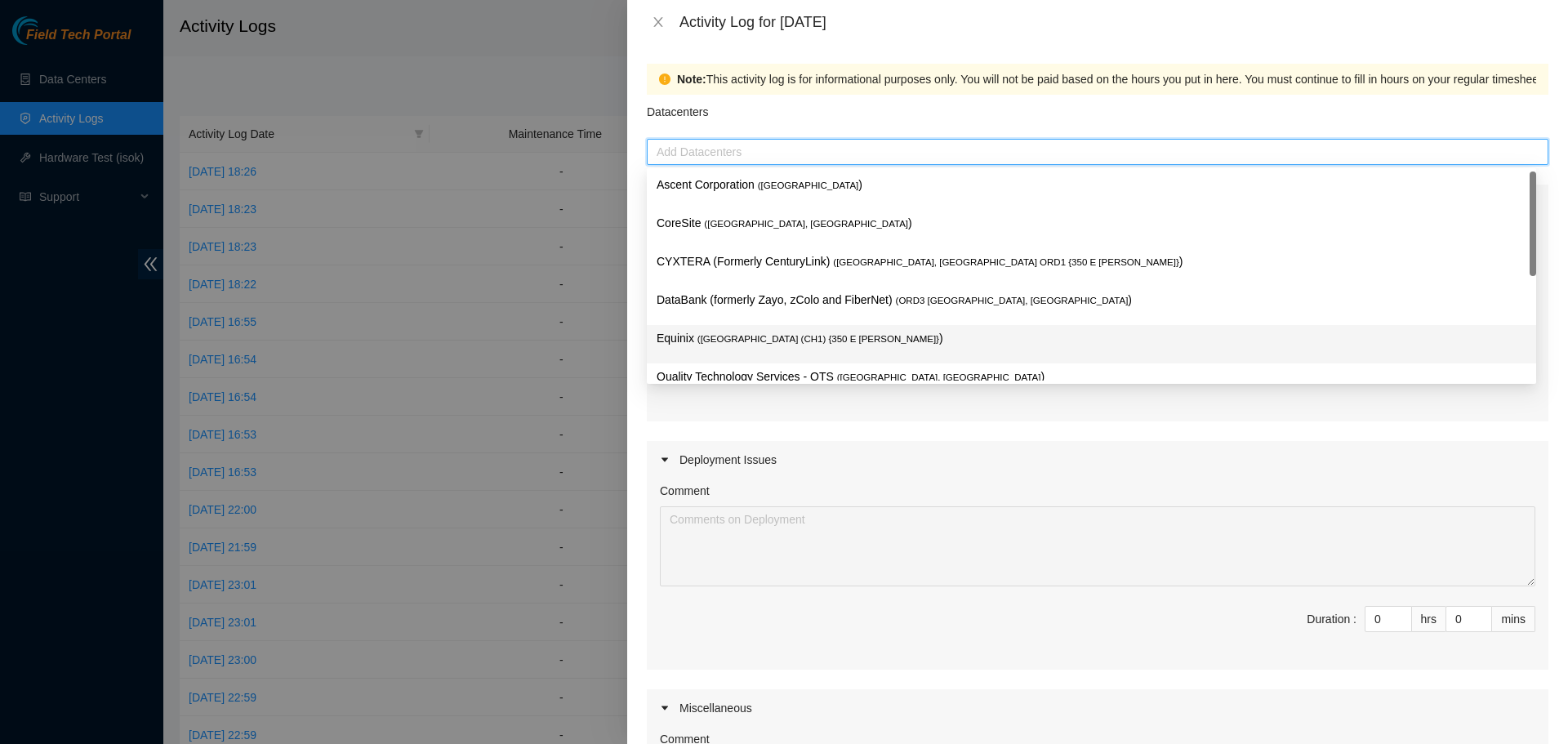
scroll to position [21, 0]
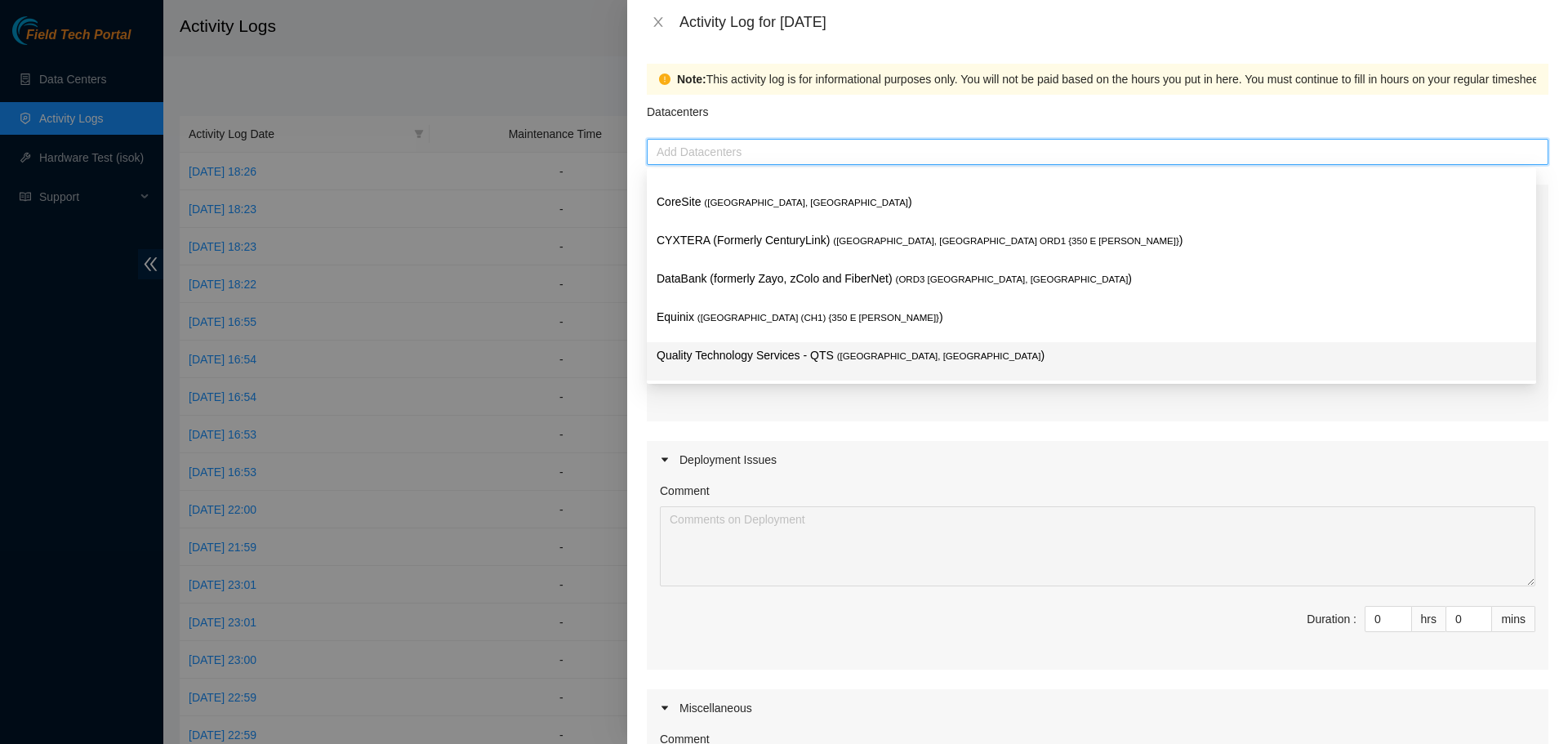
click at [756, 355] on p "Quality Technology Services - QTS ( Chicago, IL )" at bounding box center [1091, 356] width 870 height 19
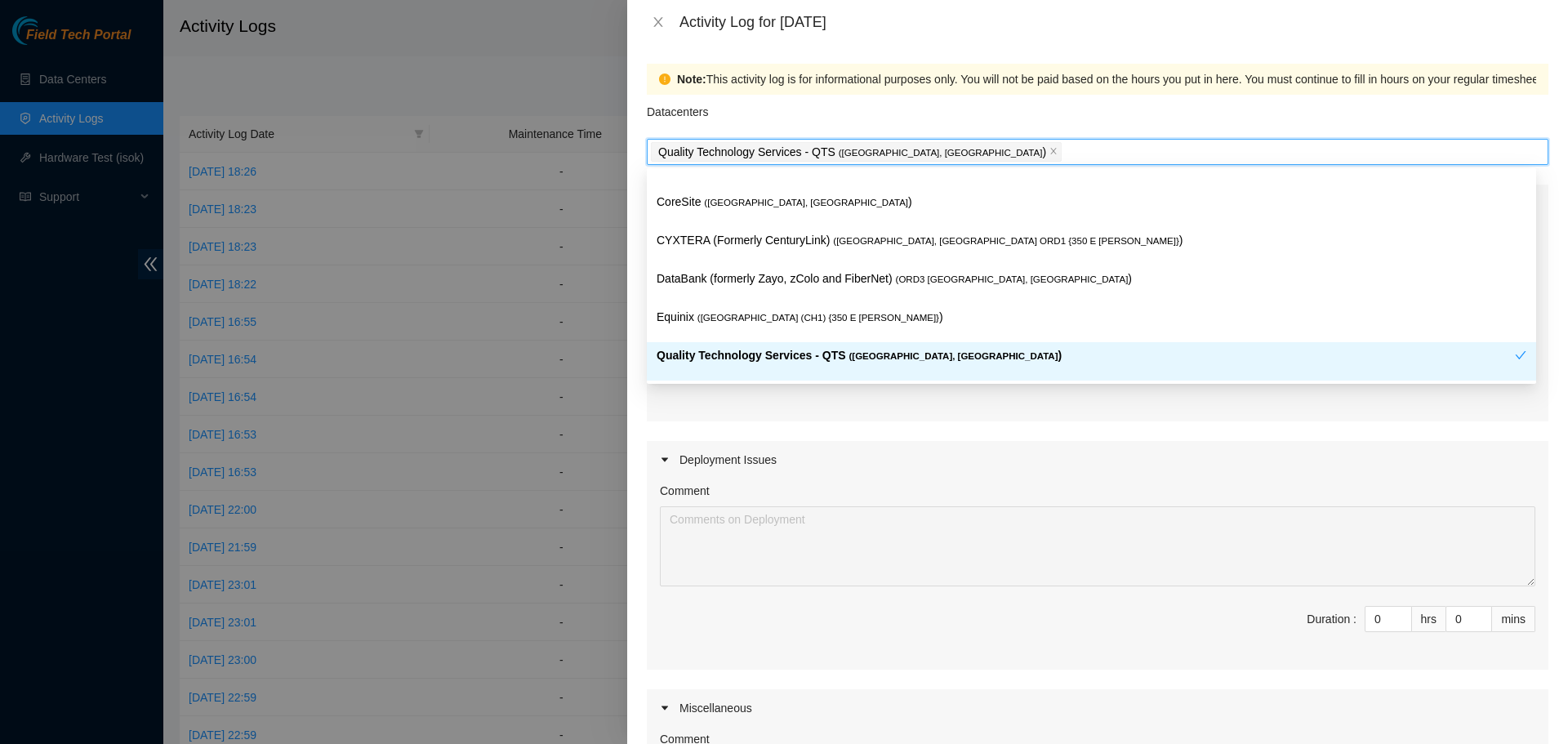
click at [841, 660] on div "Comment Duration : 0 hrs 0 mins" at bounding box center [1097, 574] width 902 height 191
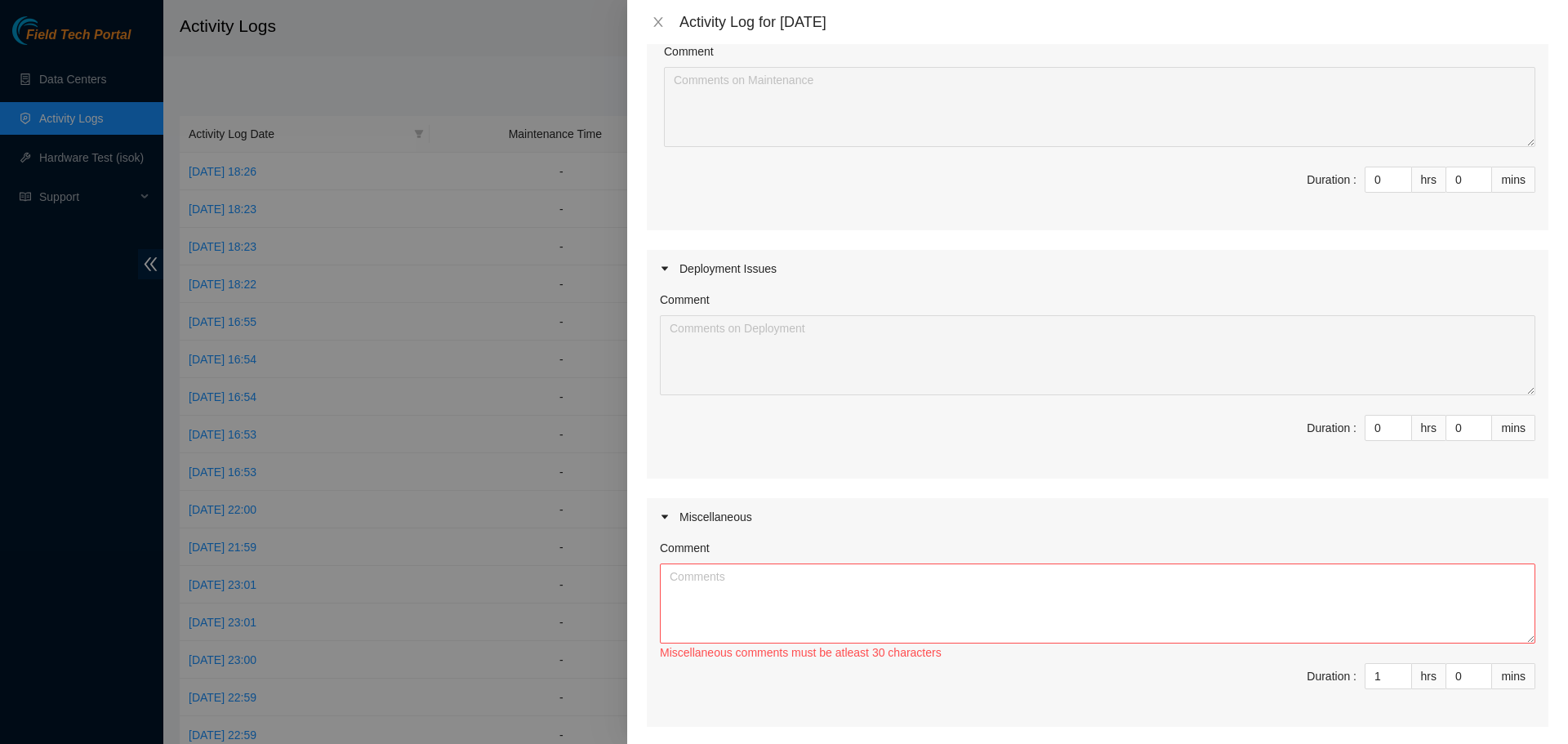
scroll to position [353, 0]
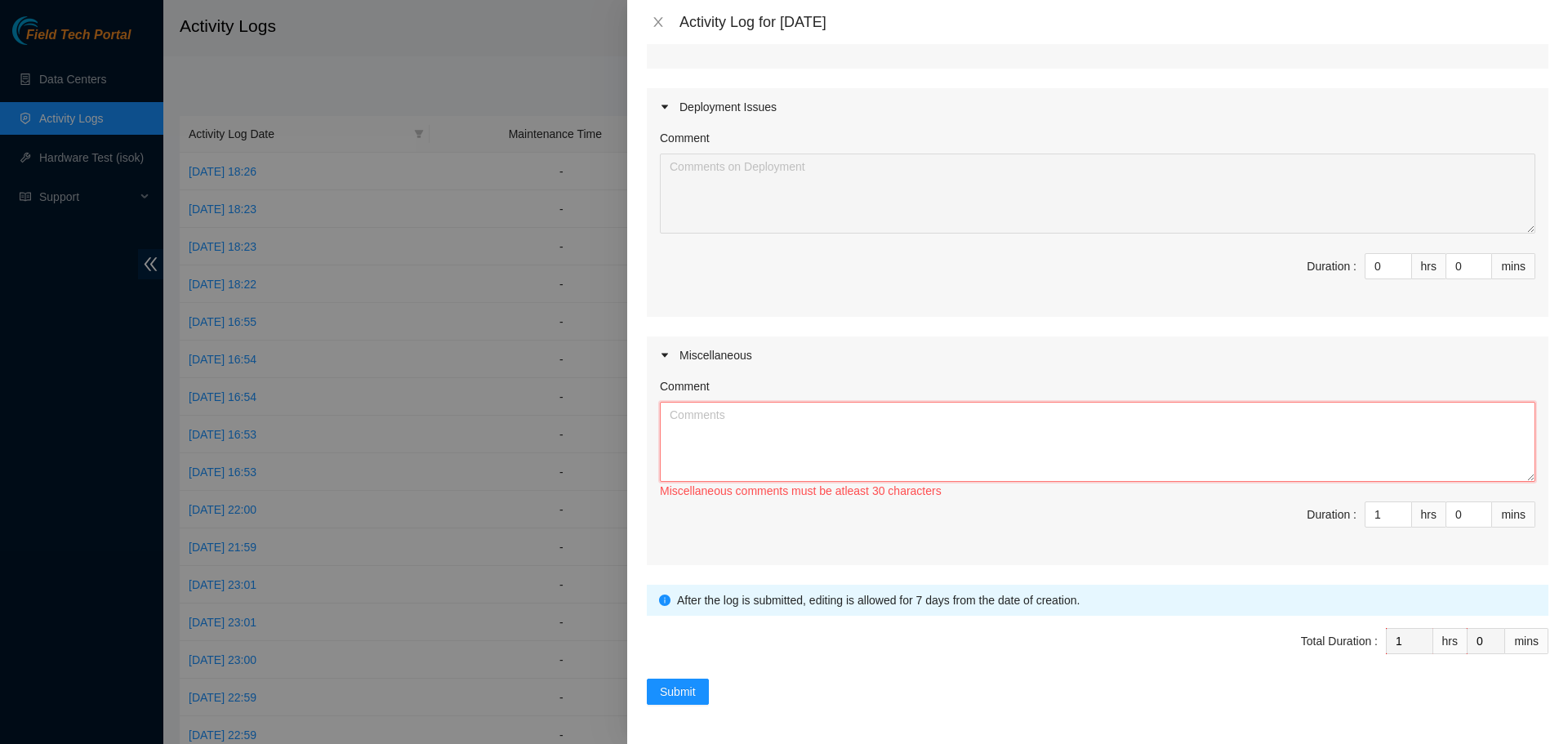
click at [782, 449] on textarea "Comment" at bounding box center [1097, 441] width 876 height 80
click at [787, 448] on textarea "Comment" at bounding box center [1097, 441] width 876 height 80
paste textarea "Spent the day filling for NIE Isaac Obando monitoring QTS chat rooms and emails…"
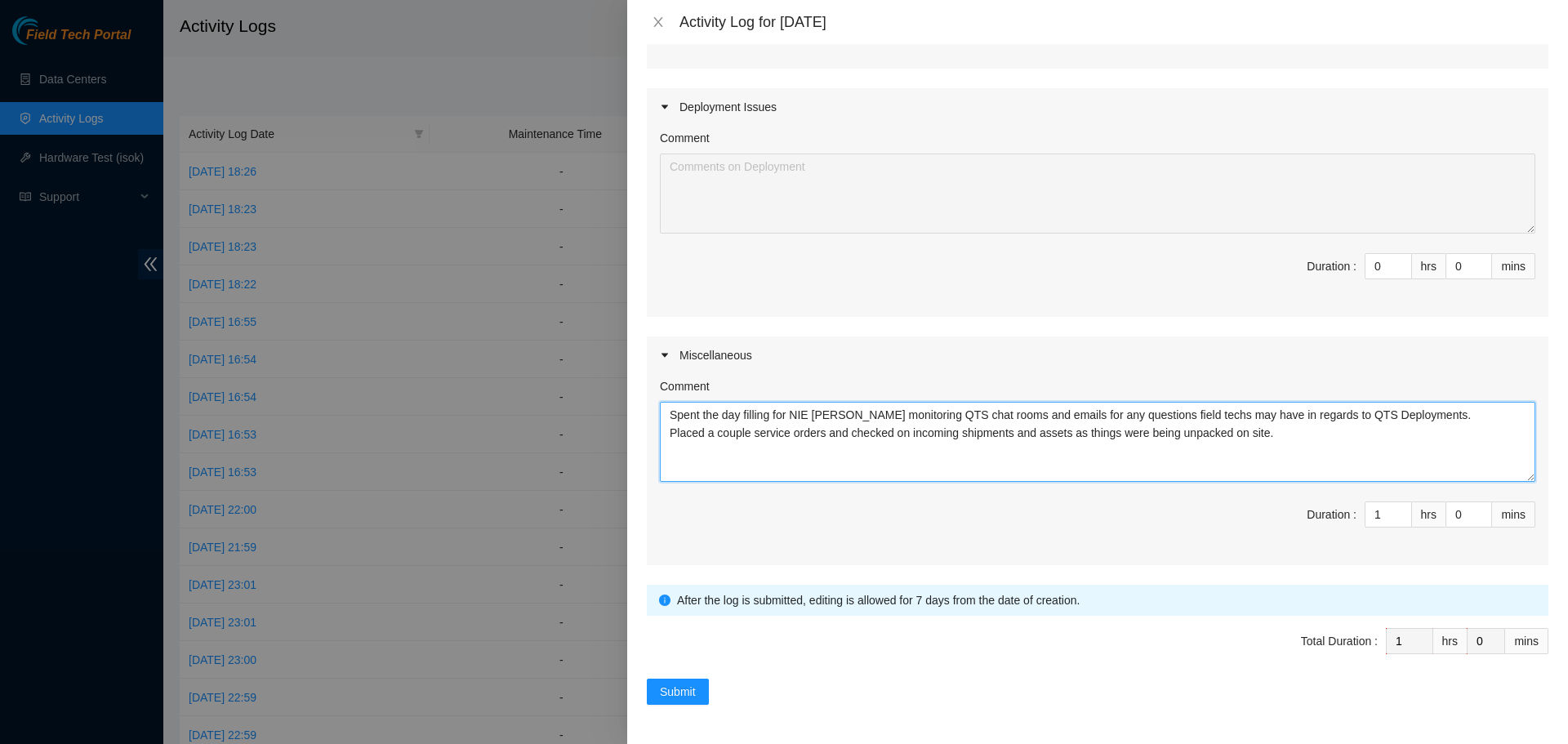
type textarea "Spent the day filling for NIE Isaac Obando monitoring QTS chat rooms and emails…"
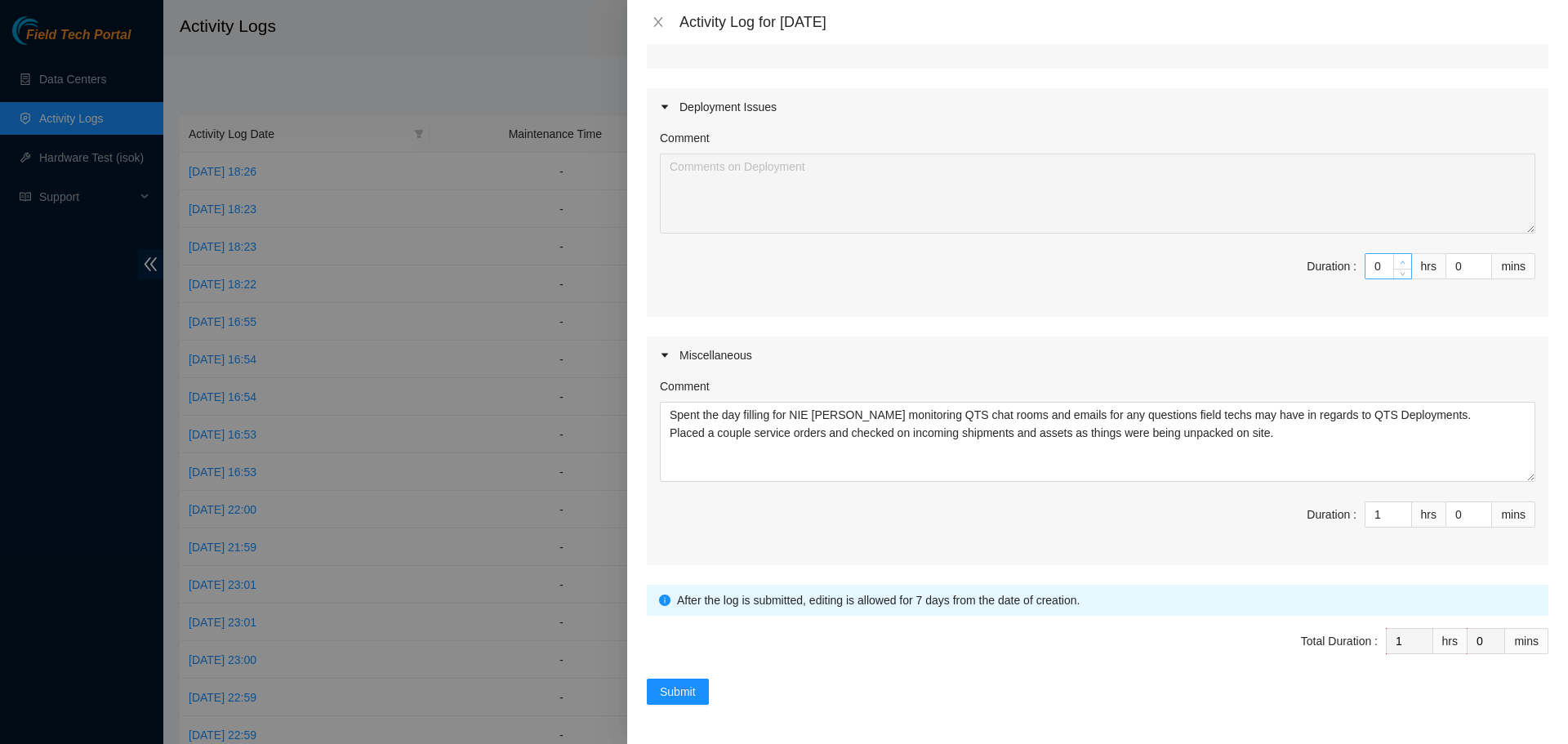
type input "1"
type input "2"
click at [1400, 260] on icon "up" at bounding box center [1403, 263] width 6 height 6
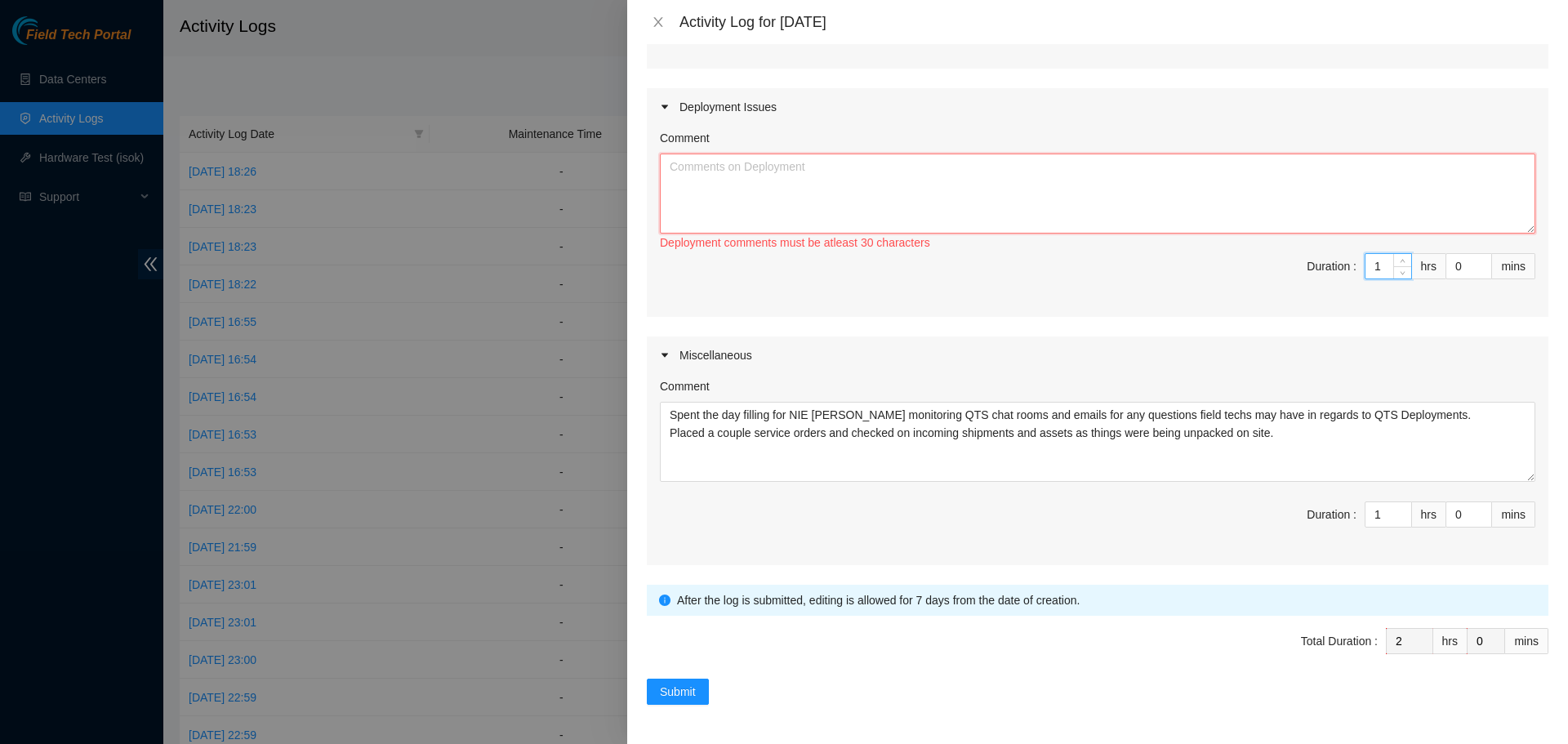
click at [1169, 183] on textarea "Comment" at bounding box center [1097, 193] width 876 height 80
paste textarea "DP77234 - FABRIC-ORD2: Deploy Linode Compute Region on Bolt 108 DP83723 - FABRI…"
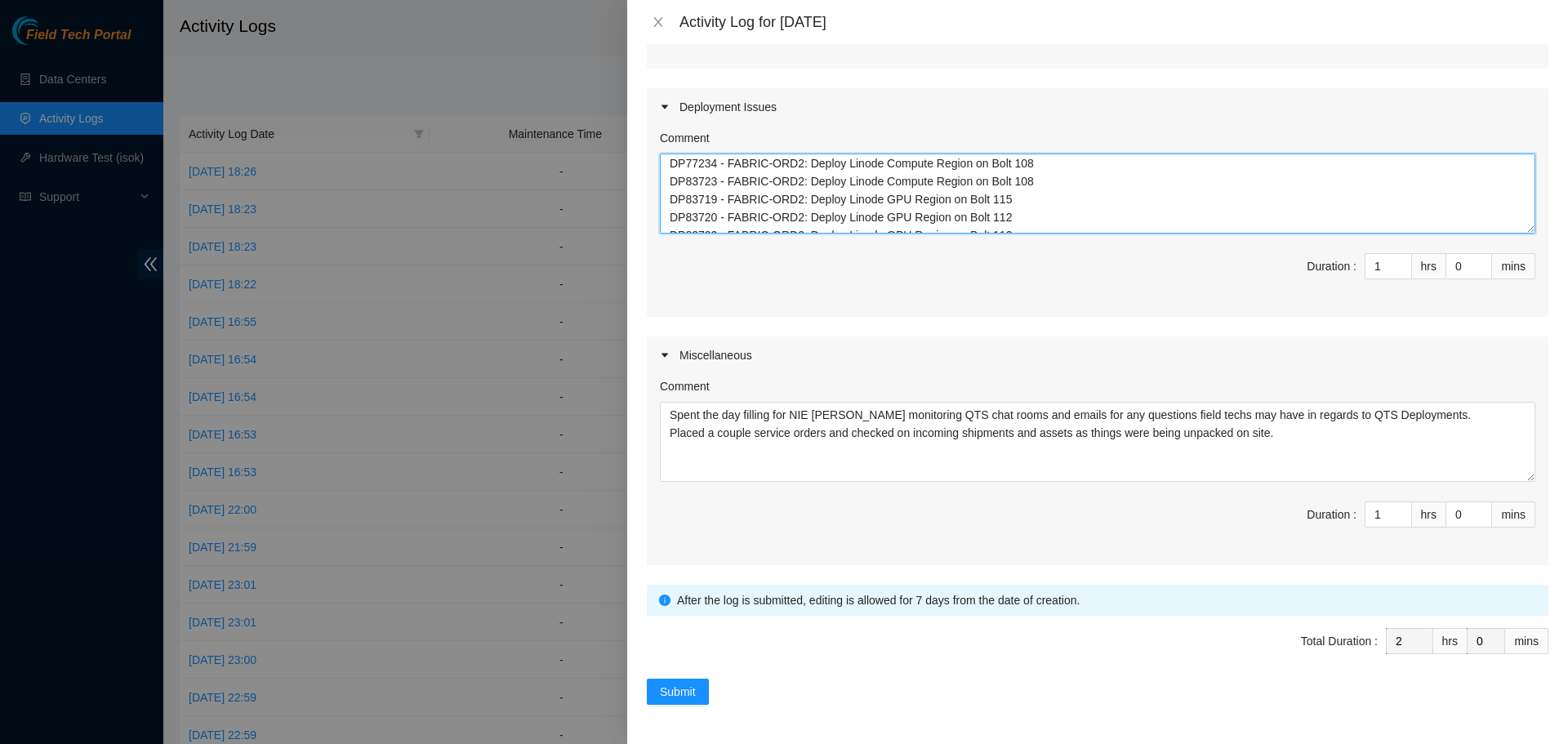
scroll to position [0, 0]
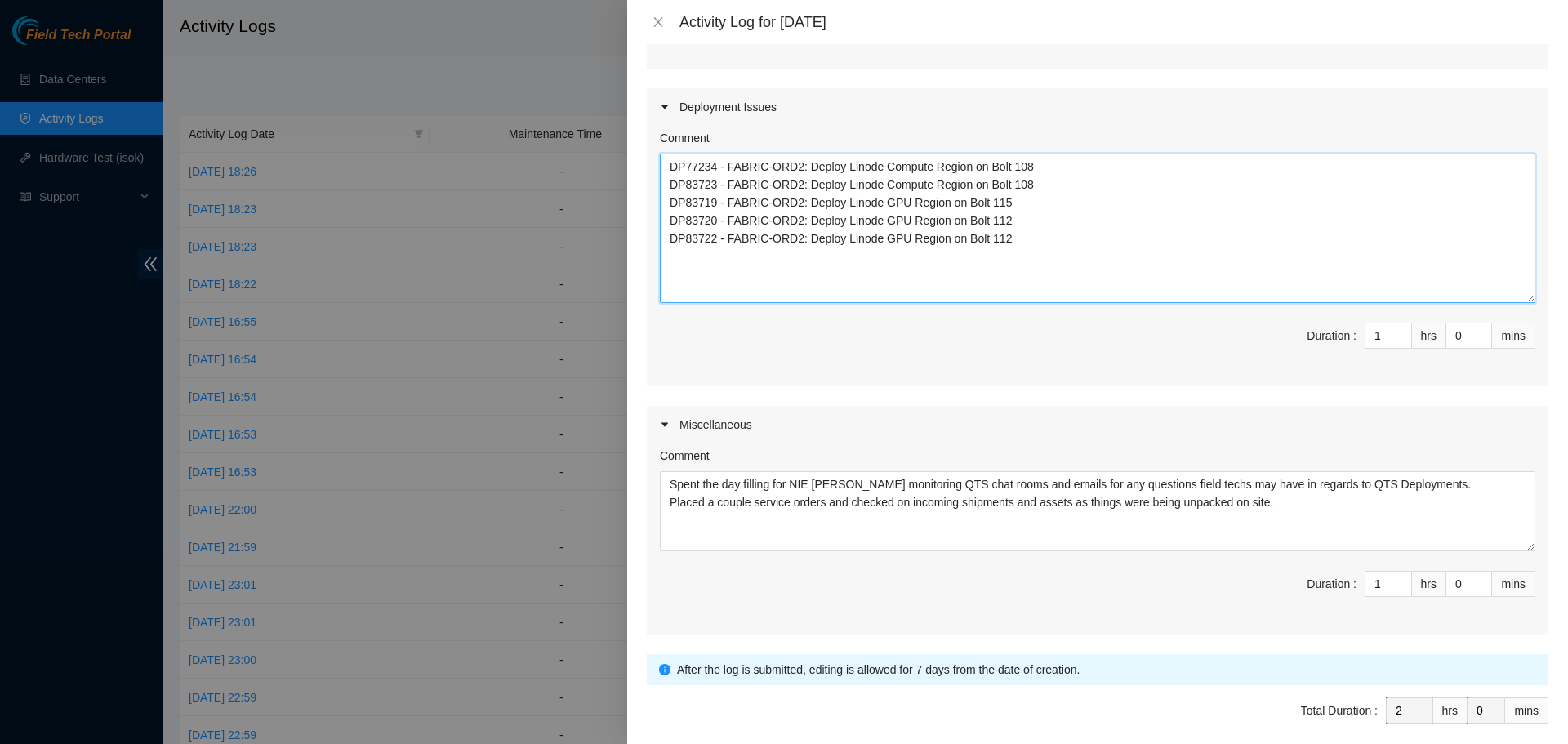
drag, startPoint x: 1519, startPoint y: 225, endPoint x: 1512, endPoint y: 304, distance: 79.3
click at [1512, 303] on textarea "DP77234 - FABRIC-ORD2: Deploy Linode Compute Region on Bolt 108 DP83723 - FABRI…" at bounding box center [1097, 228] width 876 height 149
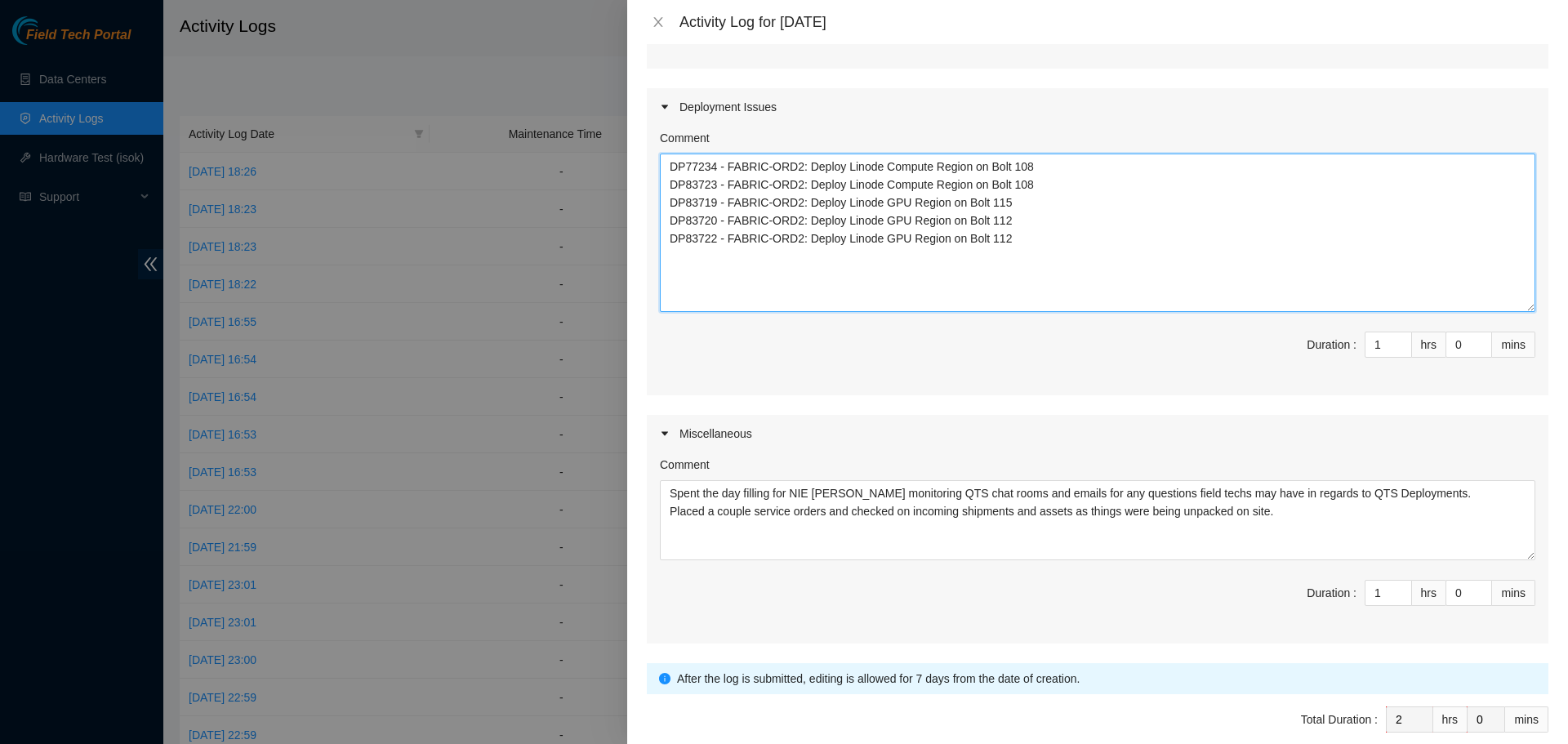
drag, startPoint x: 1071, startPoint y: 164, endPoint x: 727, endPoint y: 164, distance: 344.0
click at [727, 164] on textarea "DP77234 - FABRIC-ORD2: Deploy Linode Compute Region on Bolt 108 DP83723 - FABRI…" at bounding box center [1097, 232] width 876 height 158
drag, startPoint x: 1050, startPoint y: 186, endPoint x: 727, endPoint y: 185, distance: 323.0
click at [727, 185] on textarea "DP77234 - Helped with DP83723 - FABRIC-ORD2: Deploy Linode Compute Region on Bo…" at bounding box center [1097, 232] width 876 height 158
drag, startPoint x: 1148, startPoint y: 167, endPoint x: 726, endPoint y: 165, distance: 422.0
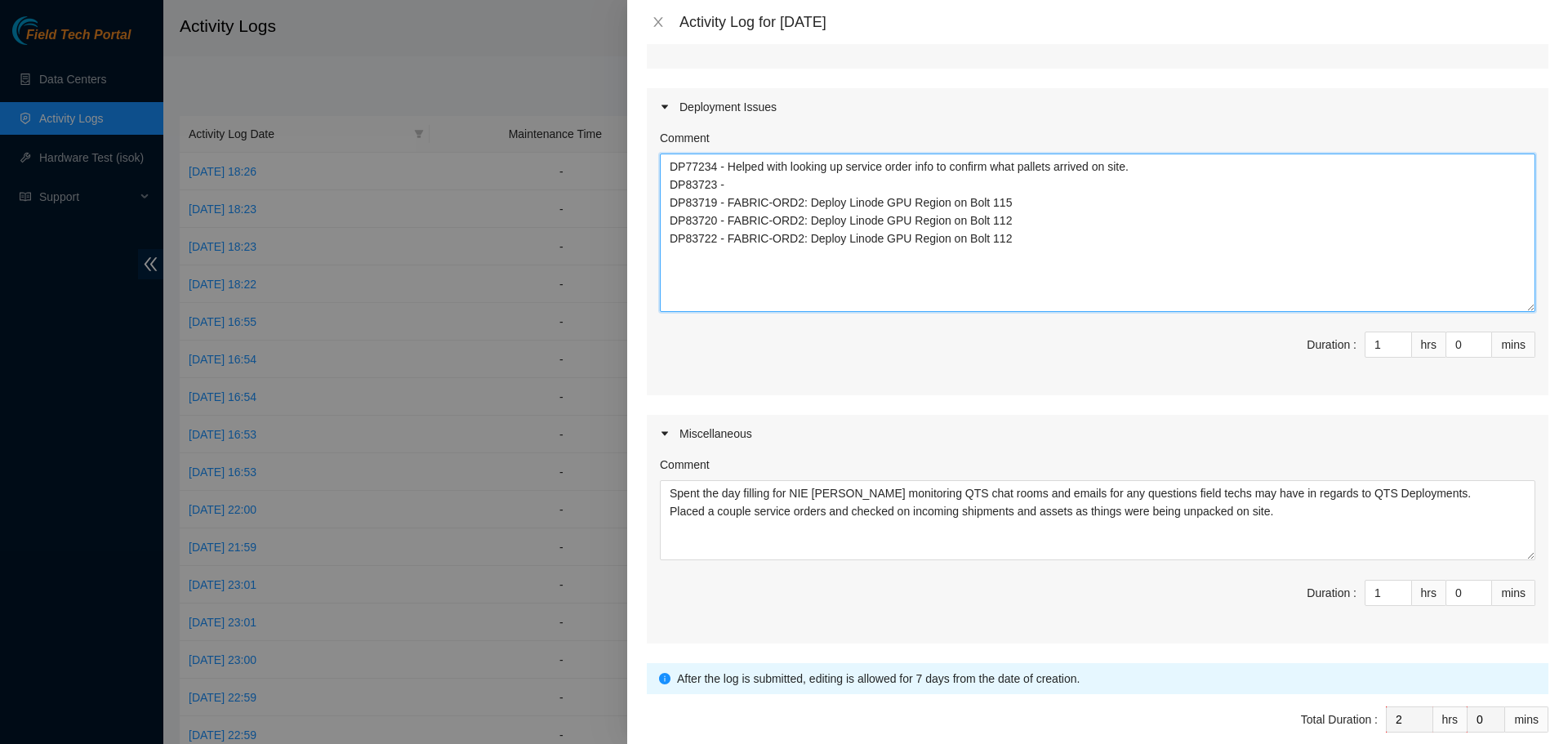
click at [726, 165] on textarea "DP77234 - Helped with looking up service order info to confirm what pallets arr…" at bounding box center [1097, 232] width 876 height 158
click at [752, 189] on textarea "DP77234 - Helped with looking up service order info to confirm what pallets arr…" at bounding box center [1097, 232] width 876 height 158
paste textarea "Helped with looking up service order info to confirm what pallets arrived on si…"
drag, startPoint x: 1009, startPoint y: 210, endPoint x: 728, endPoint y: 202, distance: 281.1
click at [728, 202] on textarea "DP77234 - Helped with looking up service order info to confirm what pallets arr…" at bounding box center [1097, 232] width 876 height 158
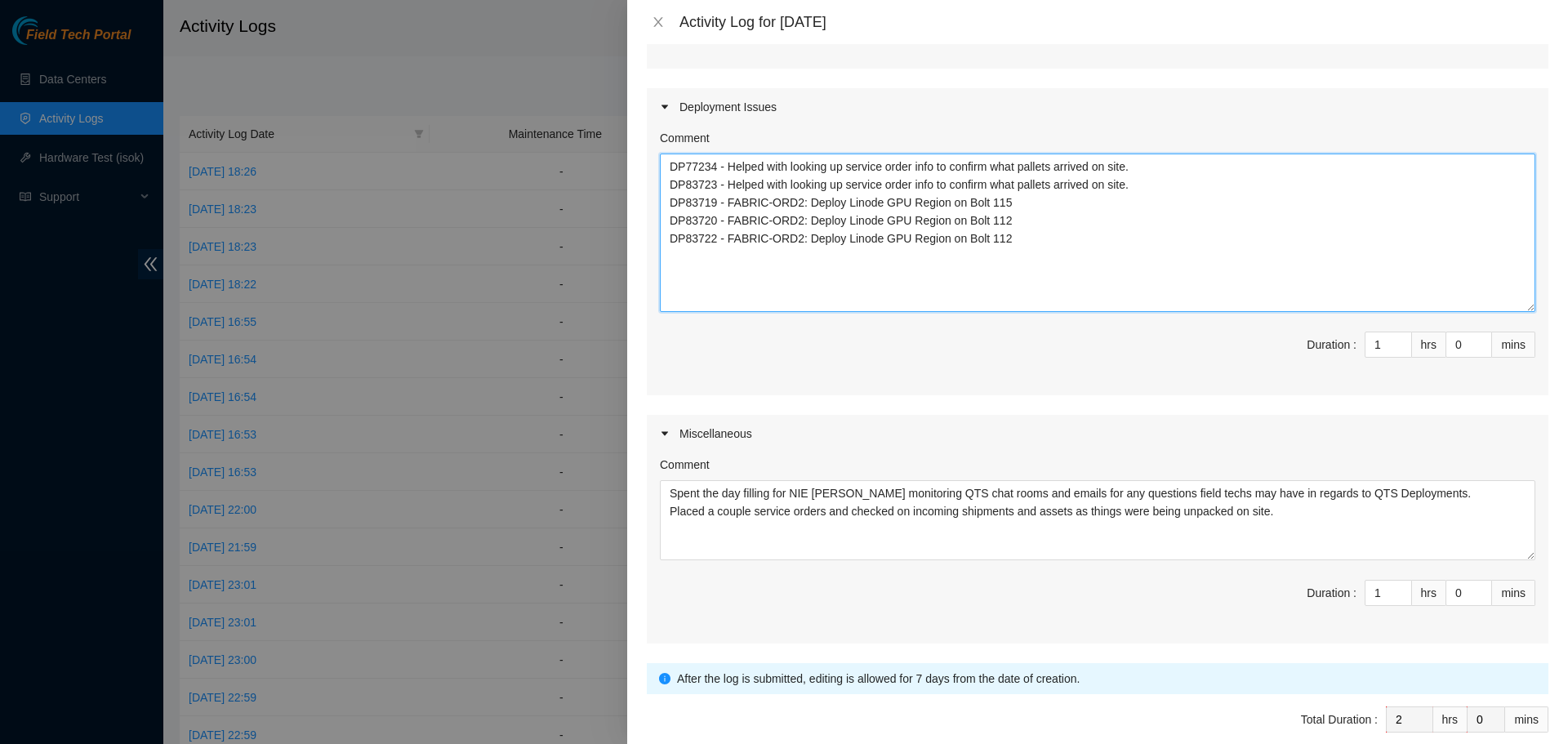
paste textarea "Helped with looking up service order info to confirm what pallets arrived on si…"
drag, startPoint x: 1023, startPoint y: 220, endPoint x: 724, endPoint y: 218, distance: 299.0
click at [724, 218] on textarea "DP77234 - Helped with looking up service order info to confirm what pallets arr…" at bounding box center [1097, 232] width 876 height 158
paste textarea "Helped with looking up service order info to confirm what pallets arrived on si…"
drag, startPoint x: 1000, startPoint y: 235, endPoint x: 730, endPoint y: 241, distance: 270.1
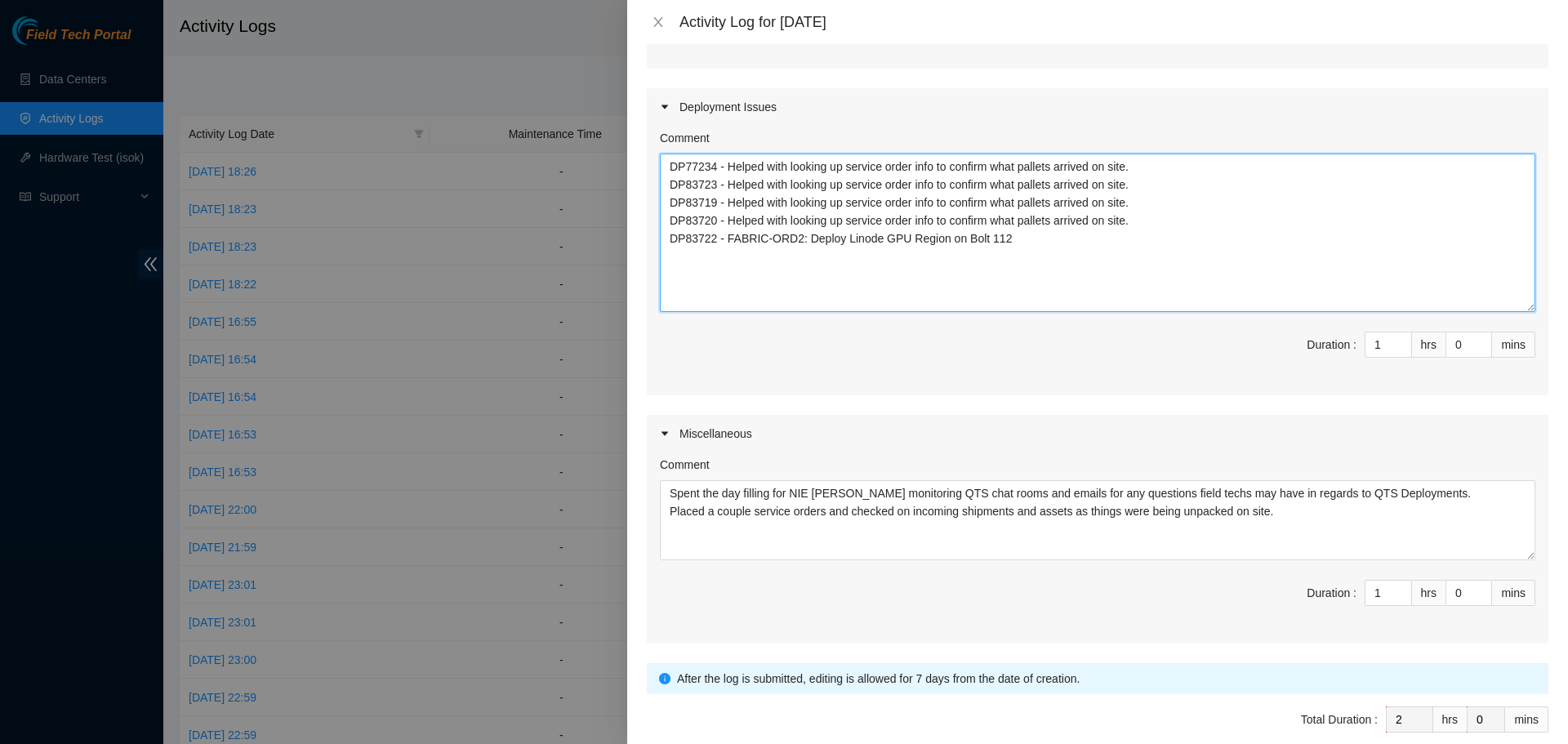
click at [725, 238] on textarea "DP77234 - Helped with looking up service order info to confirm what pallets arr…" at bounding box center [1097, 232] width 876 height 158
paste textarea "Helped with looking up service order info to confirm what pallets arrived on si…"
drag, startPoint x: 1140, startPoint y: 168, endPoint x: 728, endPoint y: 171, distance: 412.0
click at [728, 171] on textarea "DP77234 - Helped with looking up service order info to confirm what pallets arr…" at bounding box center [1097, 232] width 876 height 158
drag, startPoint x: 1137, startPoint y: 243, endPoint x: 728, endPoint y: 236, distance: 409.1
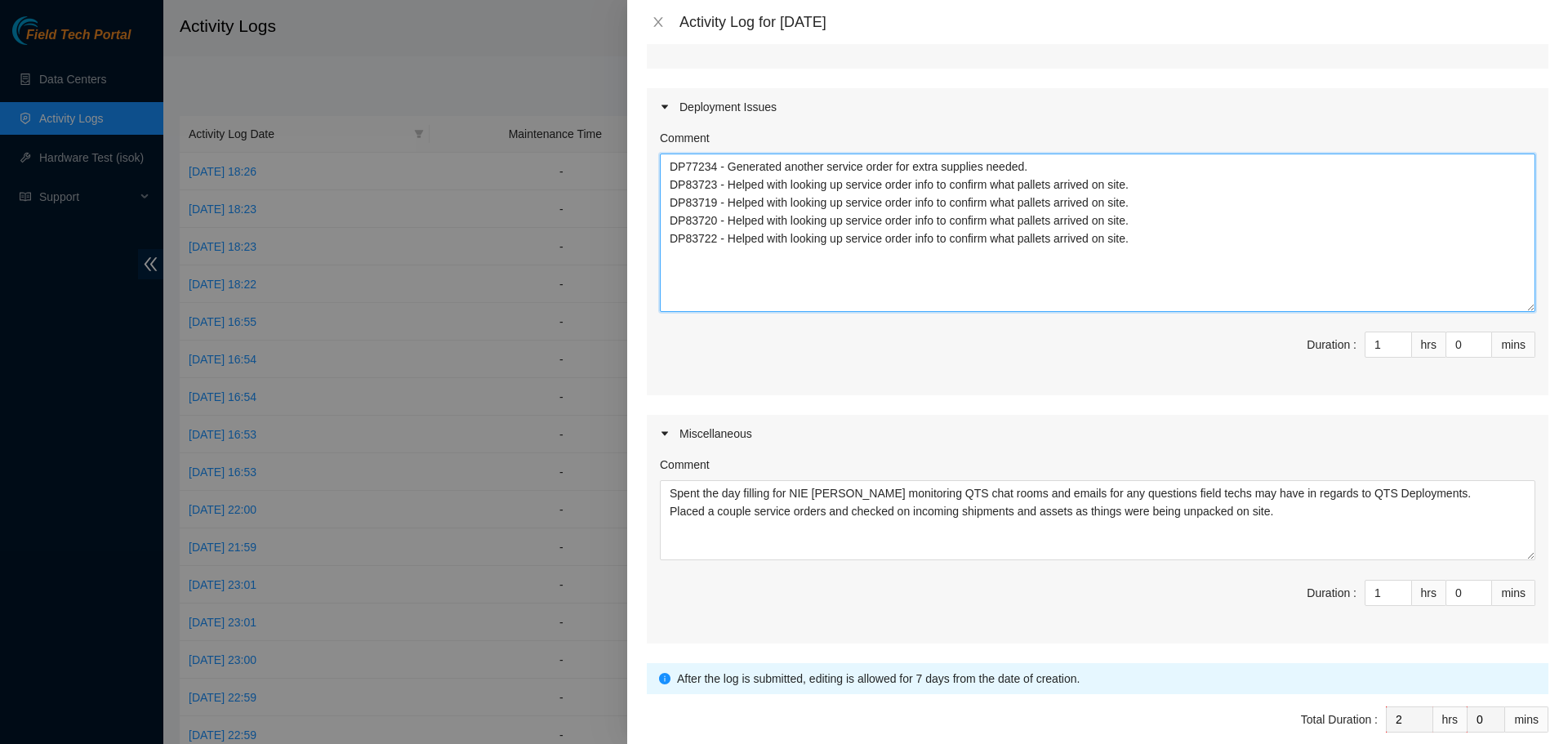
click at [728, 236] on textarea "DP77234 - Generated another service order for extra supplies needed. DP83723 - …" at bounding box center [1097, 232] width 876 height 158
click at [1034, 165] on textarea "DP77234 - Generated another service order for extra supplies needed. DP83723 - …" at bounding box center [1097, 232] width 876 height 158
drag, startPoint x: 1454, startPoint y: 177, endPoint x: 782, endPoint y: 165, distance: 672.1
click at [751, 165] on textarea "DP77234 - Generated another service order for extra supplies needed. Started fi…" at bounding box center [1097, 232] width 876 height 158
click at [814, 165] on textarea "DP77234 - Generated another service order for extra supplies needed. Started fi…" at bounding box center [1097, 232] width 876 height 158
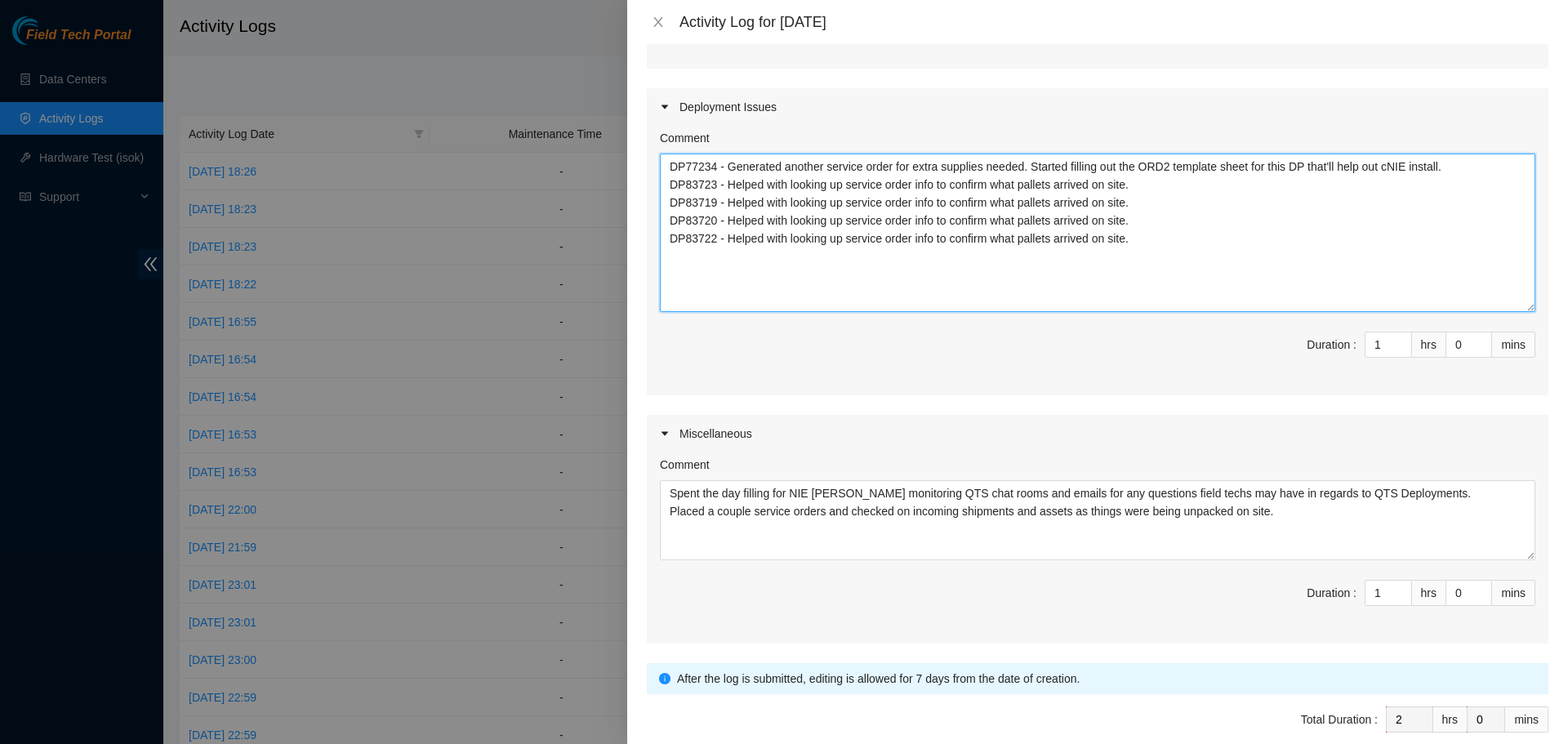
drag, startPoint x: 1390, startPoint y: 198, endPoint x: 1415, endPoint y: 211, distance: 28.2
click at [1390, 198] on textarea "DP77234 - Generated another service order for extra supplies needed. Started fi…" at bounding box center [1097, 232] width 876 height 158
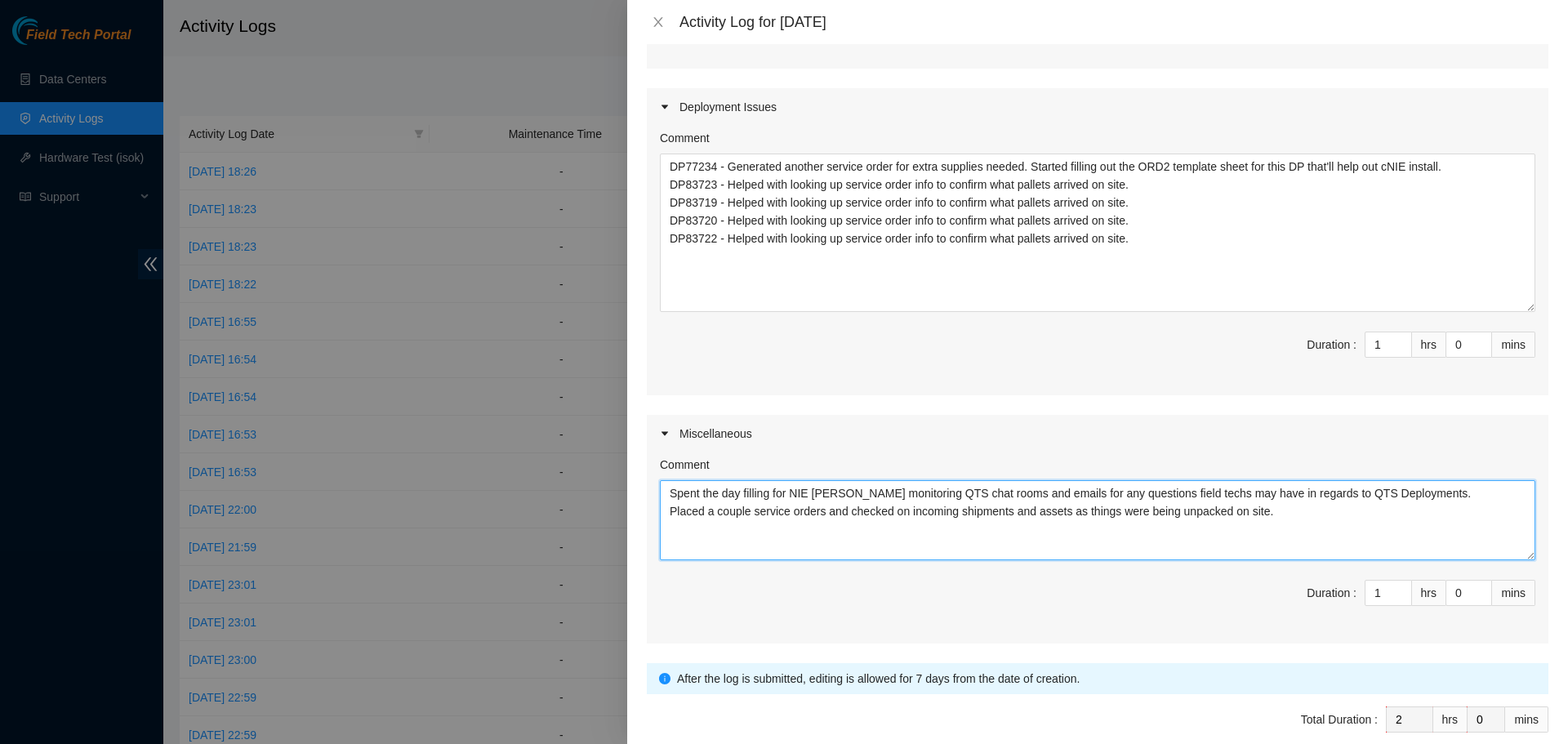
click at [1287, 515] on textarea "Spent the day filling for NIE Isaac Obando monitoring QTS chat rooms and emails…" at bounding box center [1097, 520] width 876 height 80
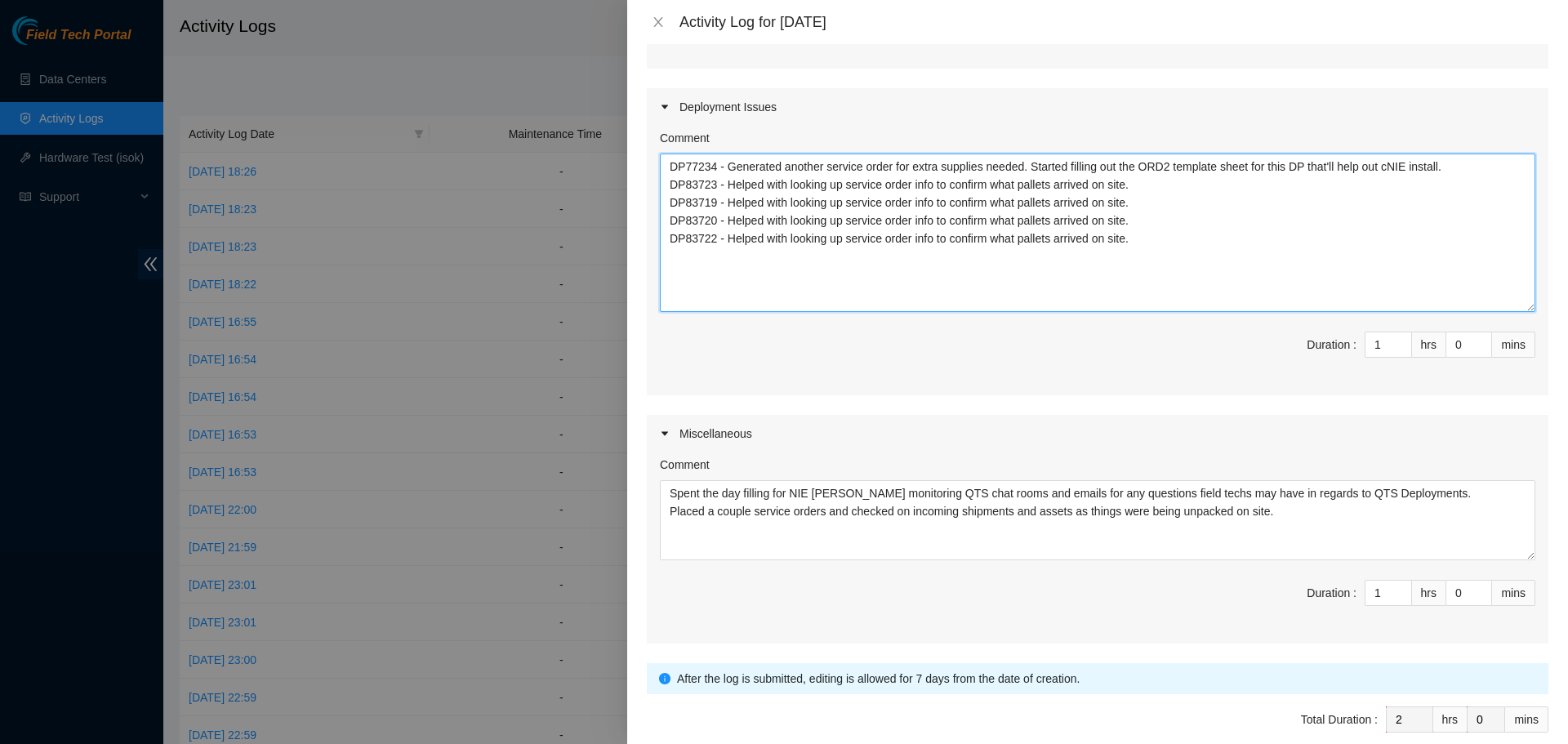
click at [1472, 169] on textarea "DP77234 - Generated another service order for extra supplies needed. Started fi…" at bounding box center [1097, 232] width 876 height 158
click at [1195, 186] on textarea "DP77234 - Generated another service order for extra supplies needed. Started fi…" at bounding box center [1097, 232] width 876 height 158
drag, startPoint x: 1195, startPoint y: 186, endPoint x: 1134, endPoint y: 187, distance: 61.0
click at [1134, 187] on textarea "DP77234 - Generated another service order for extra supplies needed. Started fi…" at bounding box center [1097, 232] width 876 height 158
click at [1141, 197] on textarea "DP77234 - Generated another service order for extra supplies needed. Started fi…" at bounding box center [1097, 232] width 876 height 158
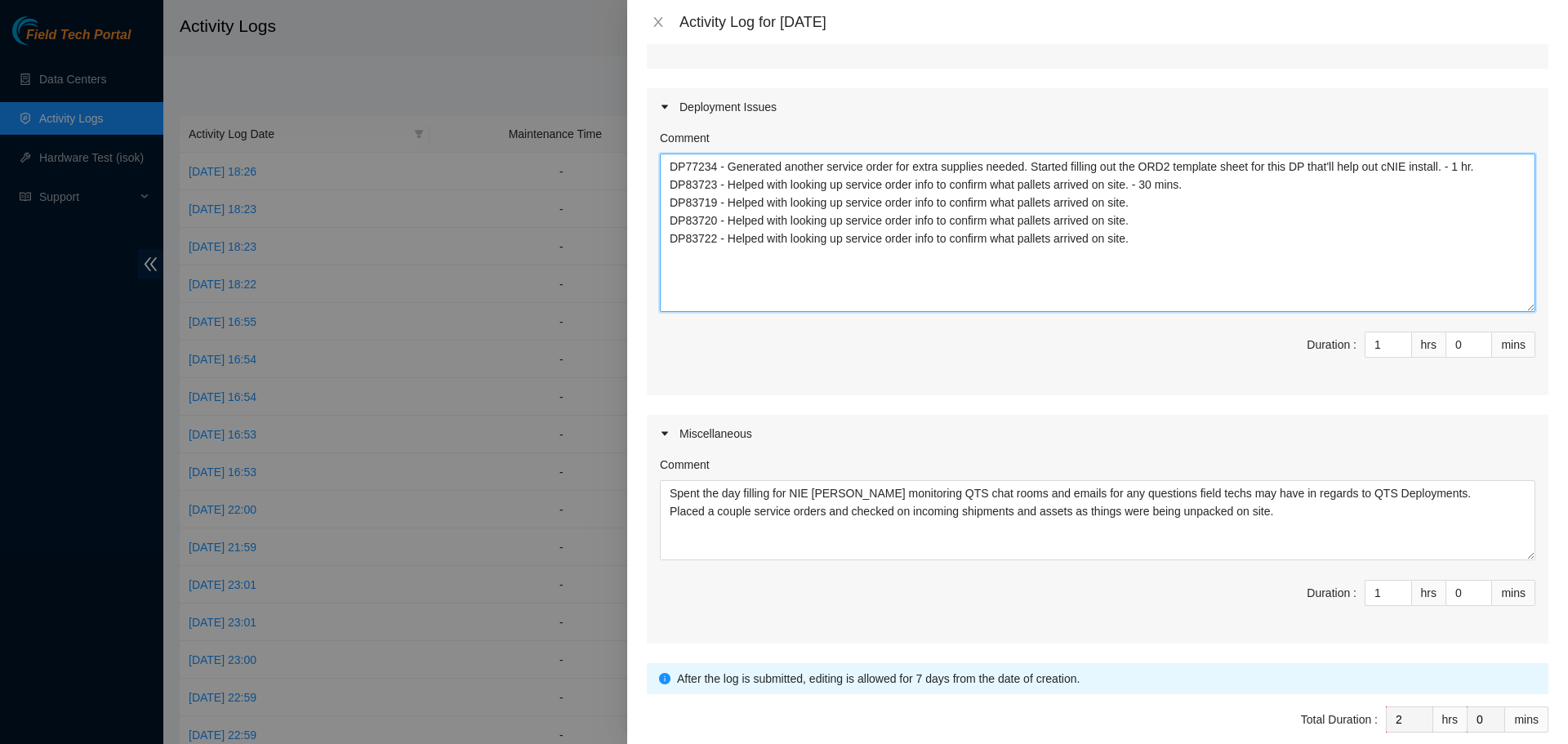
paste textarea "- 30 mins."
click at [1167, 220] on textarea "DP77234 - Generated another service order for extra supplies needed. Started fi…" at bounding box center [1097, 232] width 876 height 158
paste textarea "- 30 mins."
click at [1164, 240] on textarea "DP77234 - Generated another service order for extra supplies needed. Started fi…" at bounding box center [1097, 232] width 876 height 158
paste textarea "- 30 mins."
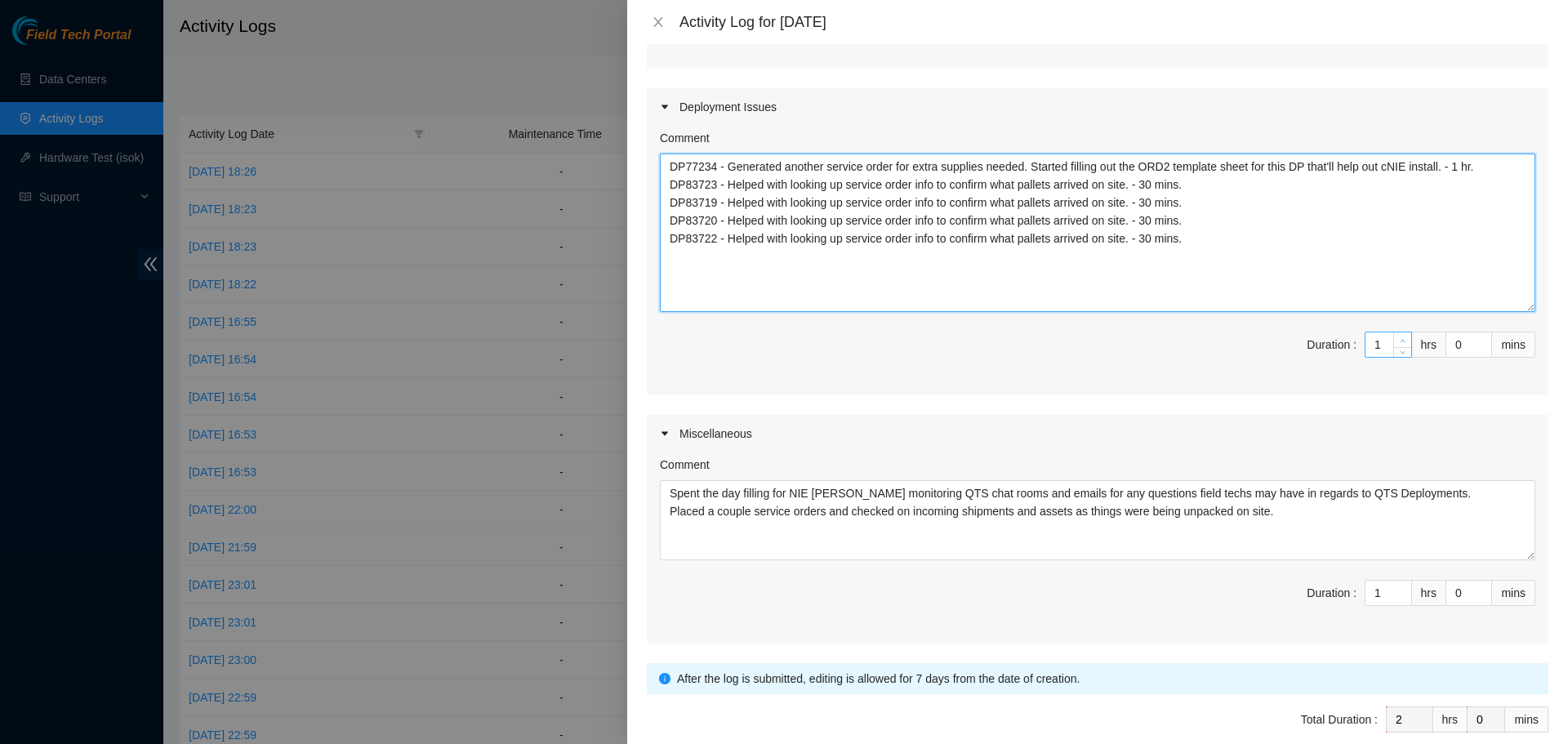
type textarea "DP77234 - Generated another service order for extra supplies needed. Started fi…"
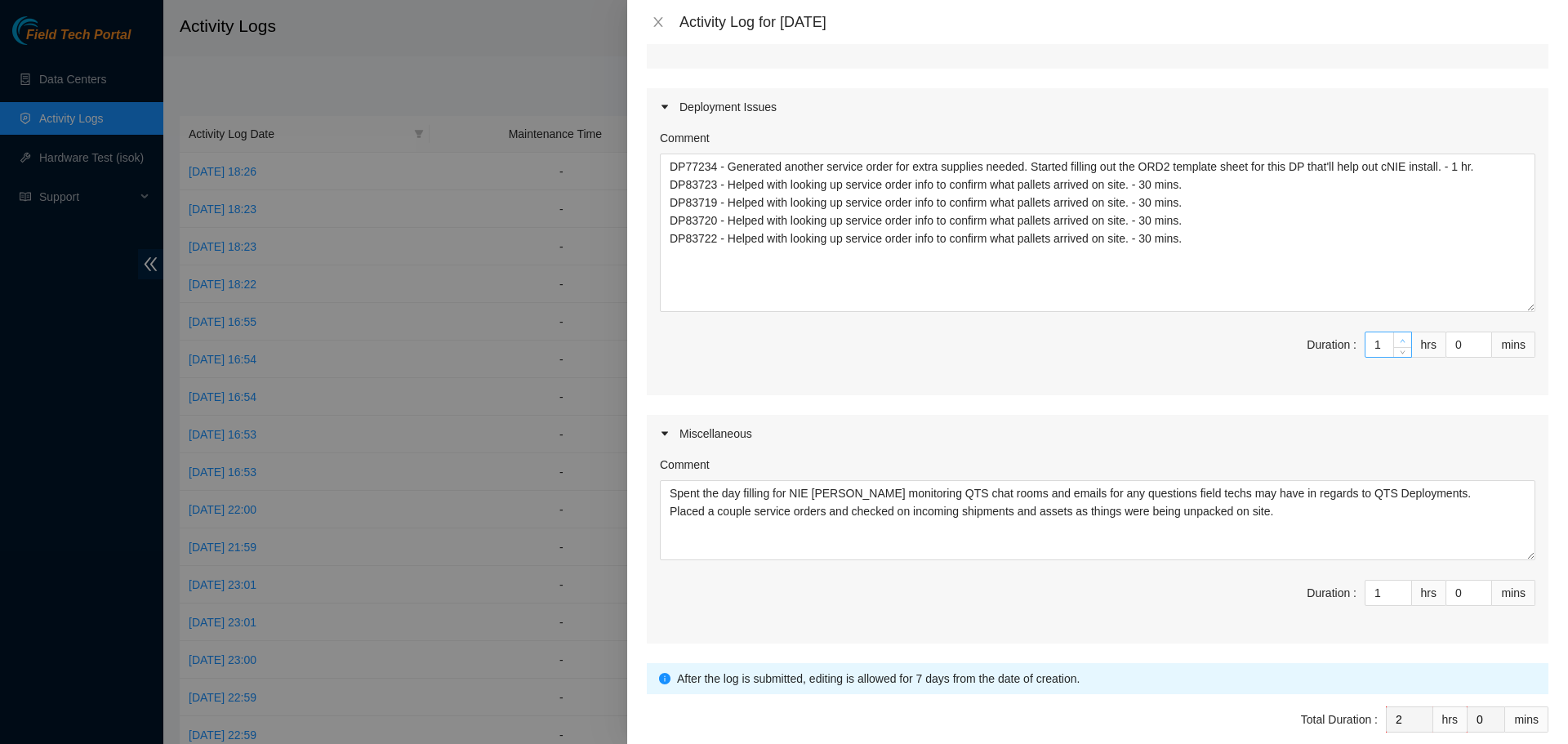
type input "2"
type input "3"
click at [1399, 337] on span "up" at bounding box center [1404, 341] width 10 height 10
type input "3"
type input "4"
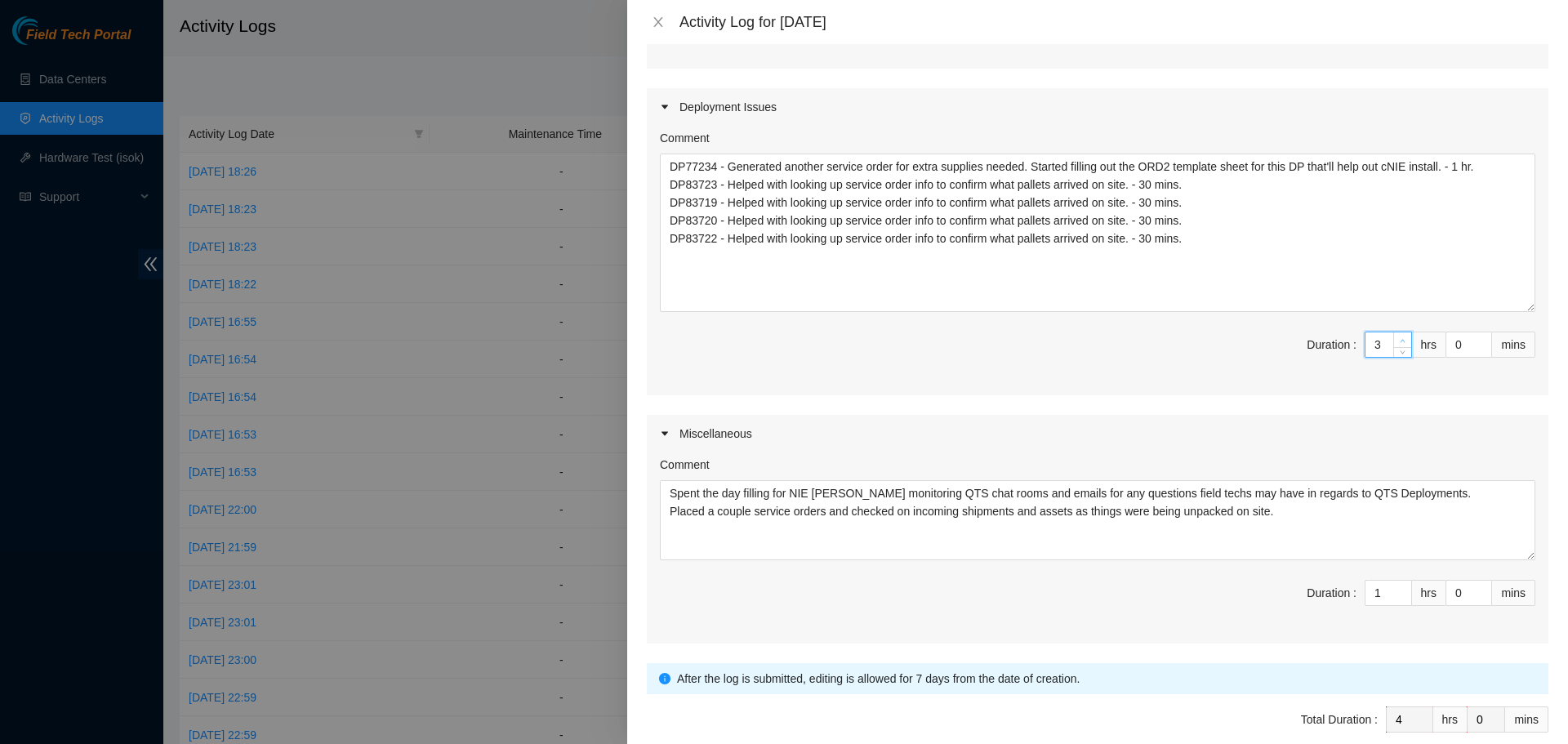
click at [1399, 337] on span "up" at bounding box center [1404, 341] width 10 height 10
type input "4"
type input "5"
click at [1399, 337] on span "up" at bounding box center [1404, 341] width 10 height 10
type input "3"
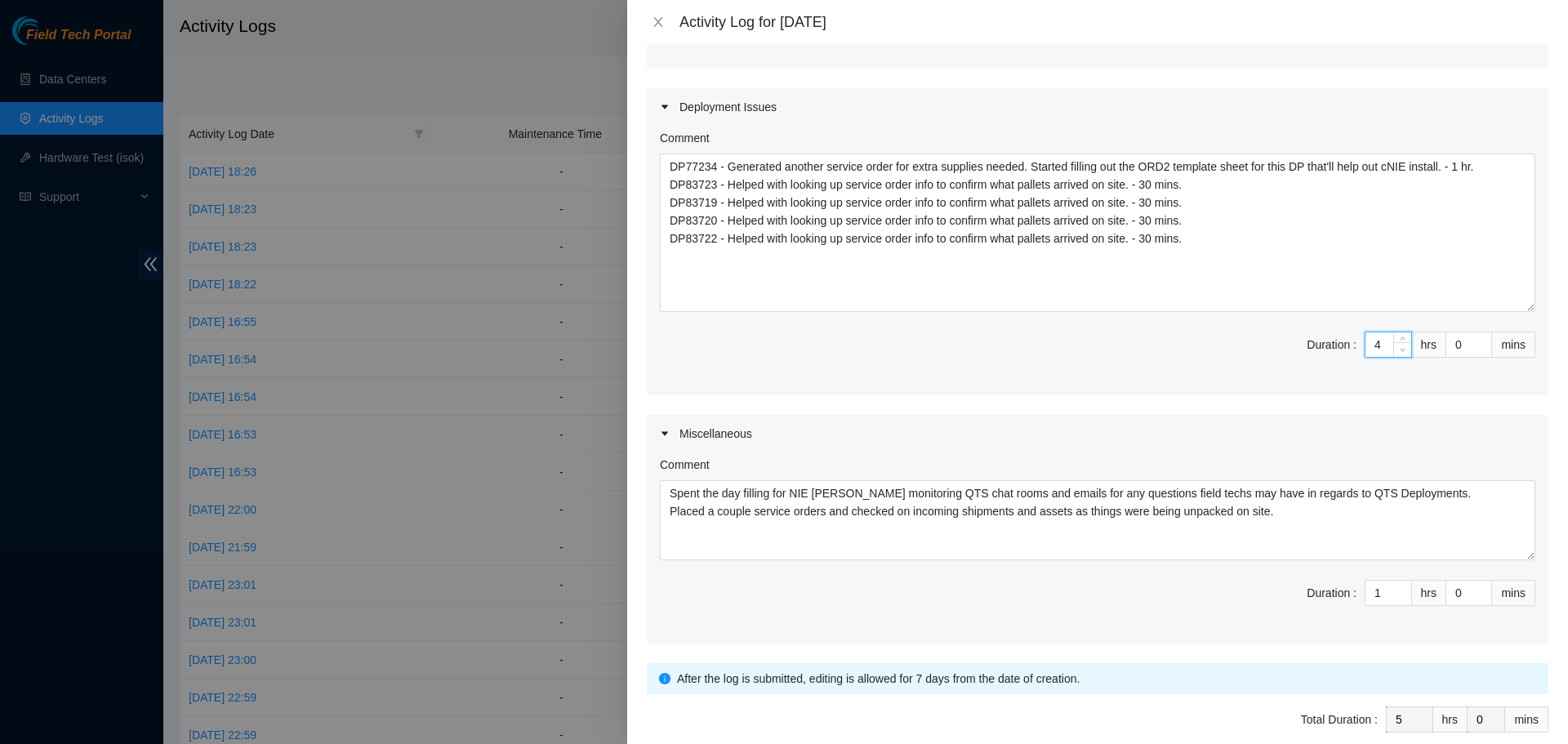
type input "4"
click at [1399, 353] on span "down" at bounding box center [1404, 351] width 10 height 10
type input "2"
type input "5"
click at [1400, 589] on icon "up" at bounding box center [1403, 590] width 6 height 6
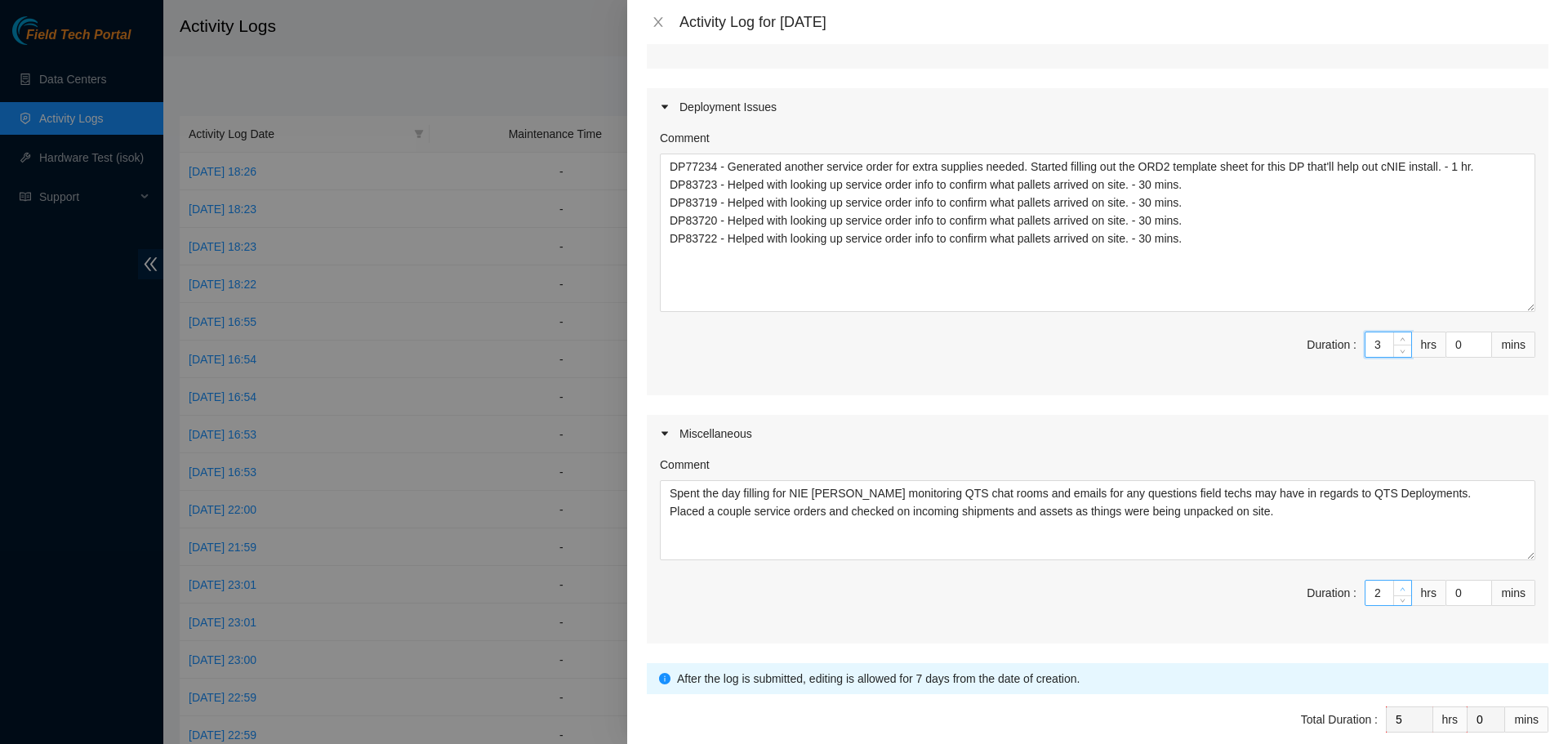
type input "3"
type input "6"
click at [1400, 589] on icon "up" at bounding box center [1403, 590] width 6 height 6
type input "4"
type input "7"
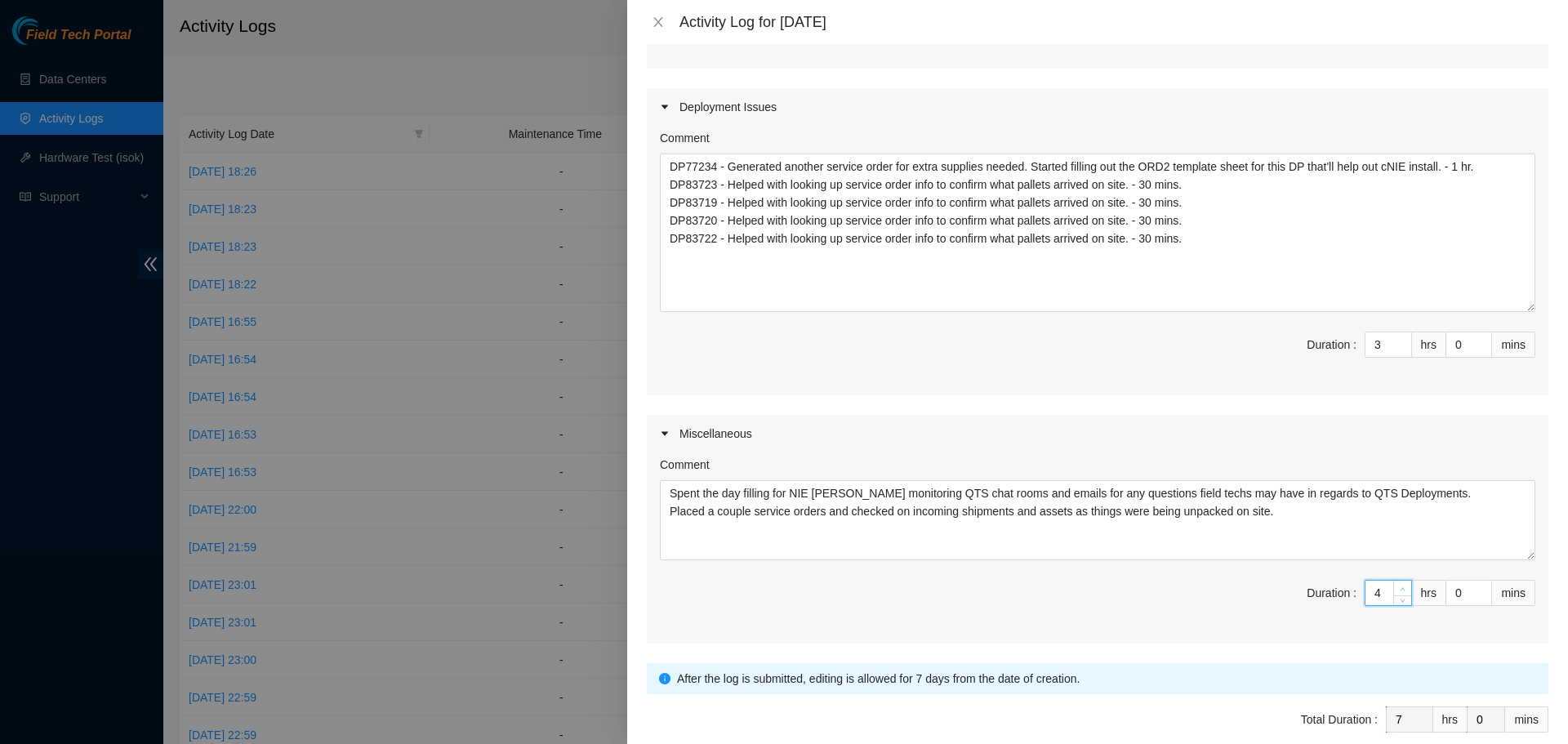
click at [1400, 589] on icon "up" at bounding box center [1403, 590] width 6 height 6
type input "5"
type input "8"
click at [1400, 589] on icon "up" at bounding box center [1403, 590] width 6 height 6
type input "6"
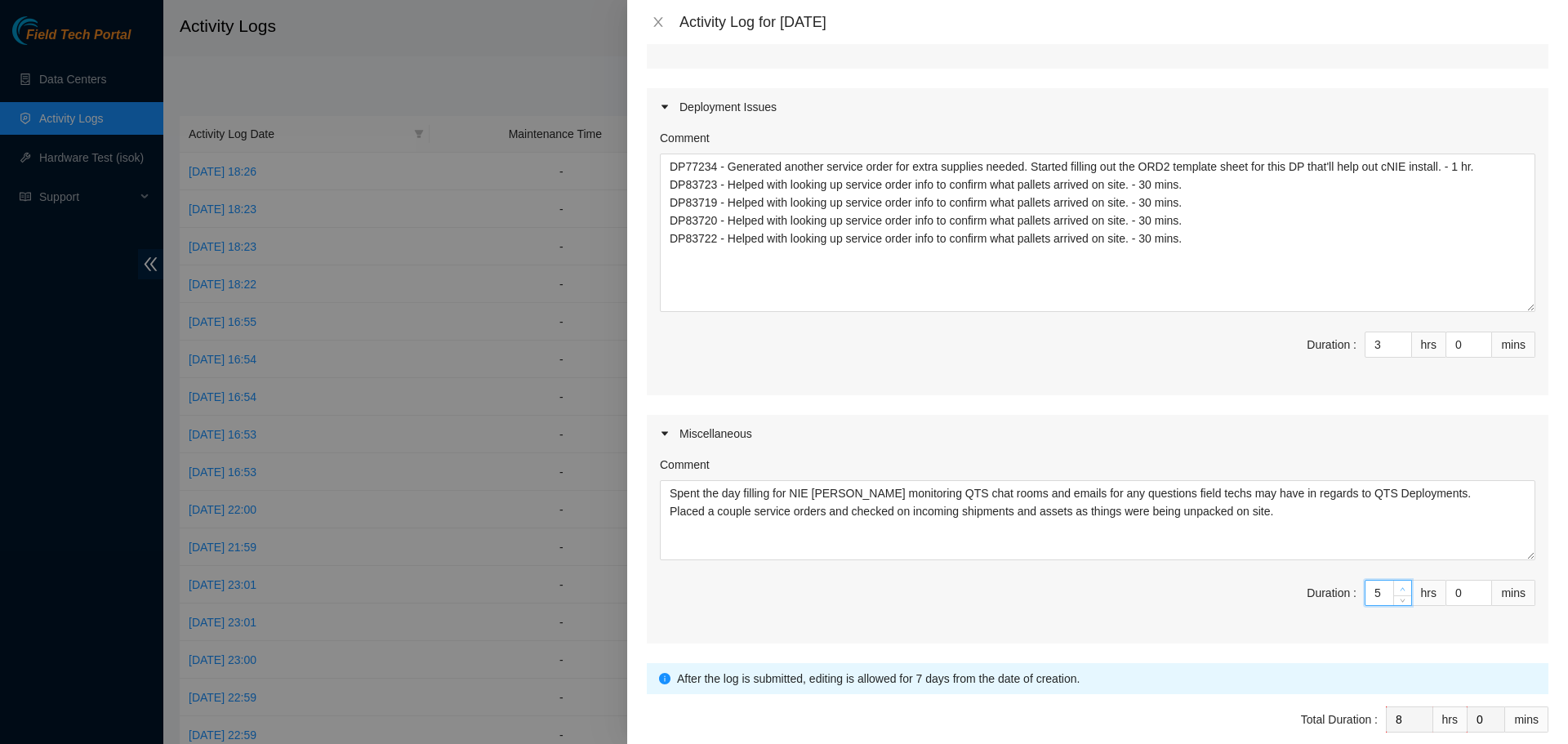
type input "9"
click at [1400, 589] on icon "up" at bounding box center [1403, 590] width 6 height 6
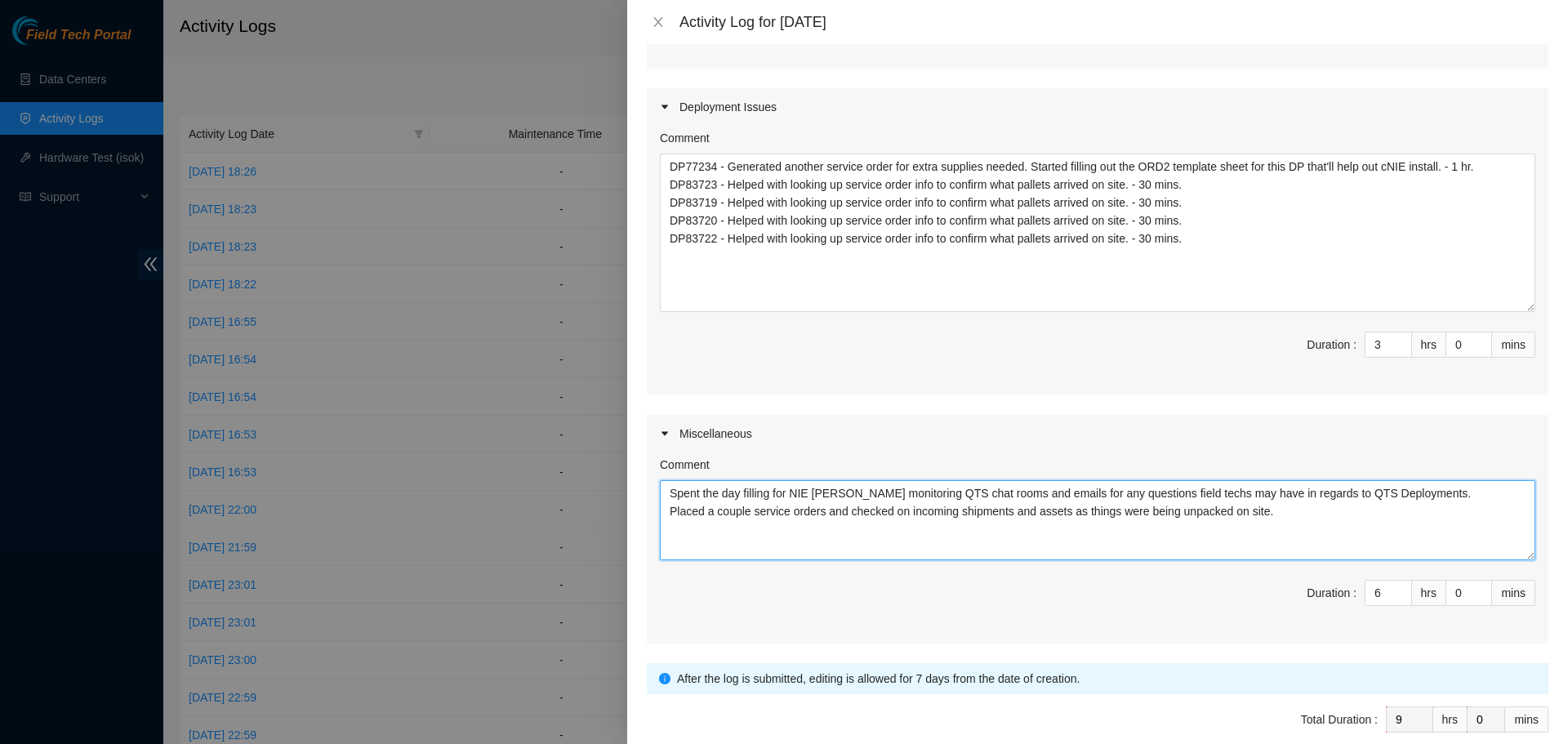
click at [719, 488] on textarea "Spent the day filling for NIE Isaac Obando monitoring QTS chat rooms and emails…" at bounding box center [1097, 520] width 876 height 80
drag, startPoint x: 815, startPoint y: 492, endPoint x: 825, endPoint y: 506, distance: 17.2
click at [818, 496] on textarea "Spent most of the day filling for NIE Isaac Obando monitoring QTS chat rooms an…" at bounding box center [1097, 520] width 876 height 80
click at [936, 489] on textarea "Spent most of the day filling in for NIE Isaac Obando monitoring QTS chat rooms…" at bounding box center [1097, 520] width 876 height 80
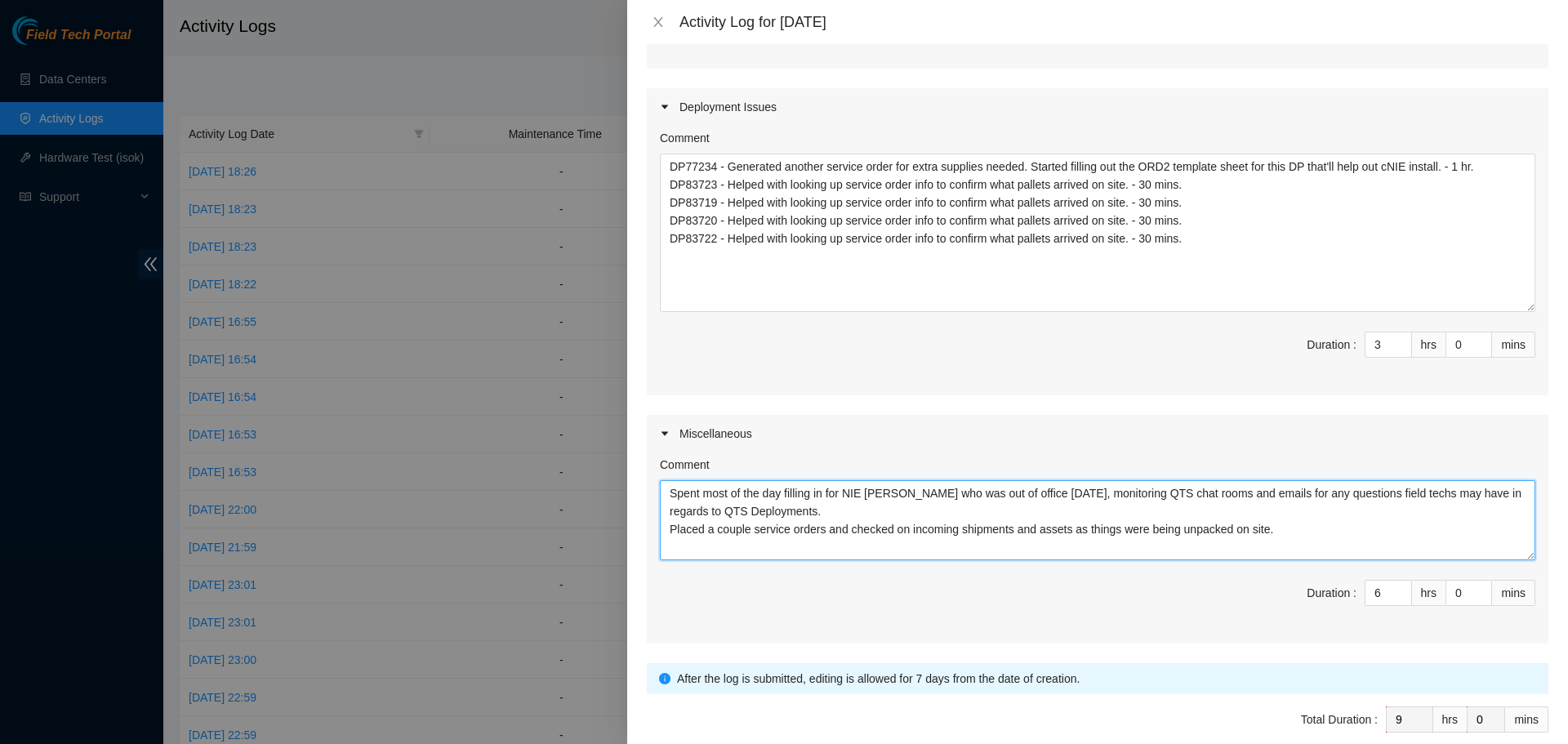
drag, startPoint x: 936, startPoint y: 492, endPoint x: 945, endPoint y: 507, distance: 17.5
click at [937, 496] on textarea "Spent most of the day filling in for NIE Isaac Obando who was out of office tod…" at bounding box center [1097, 520] width 876 height 80
click at [669, 533] on textarea "Spent most of the day filling in for NIE Isaac Obando, who was out of office to…" at bounding box center [1097, 520] width 876 height 80
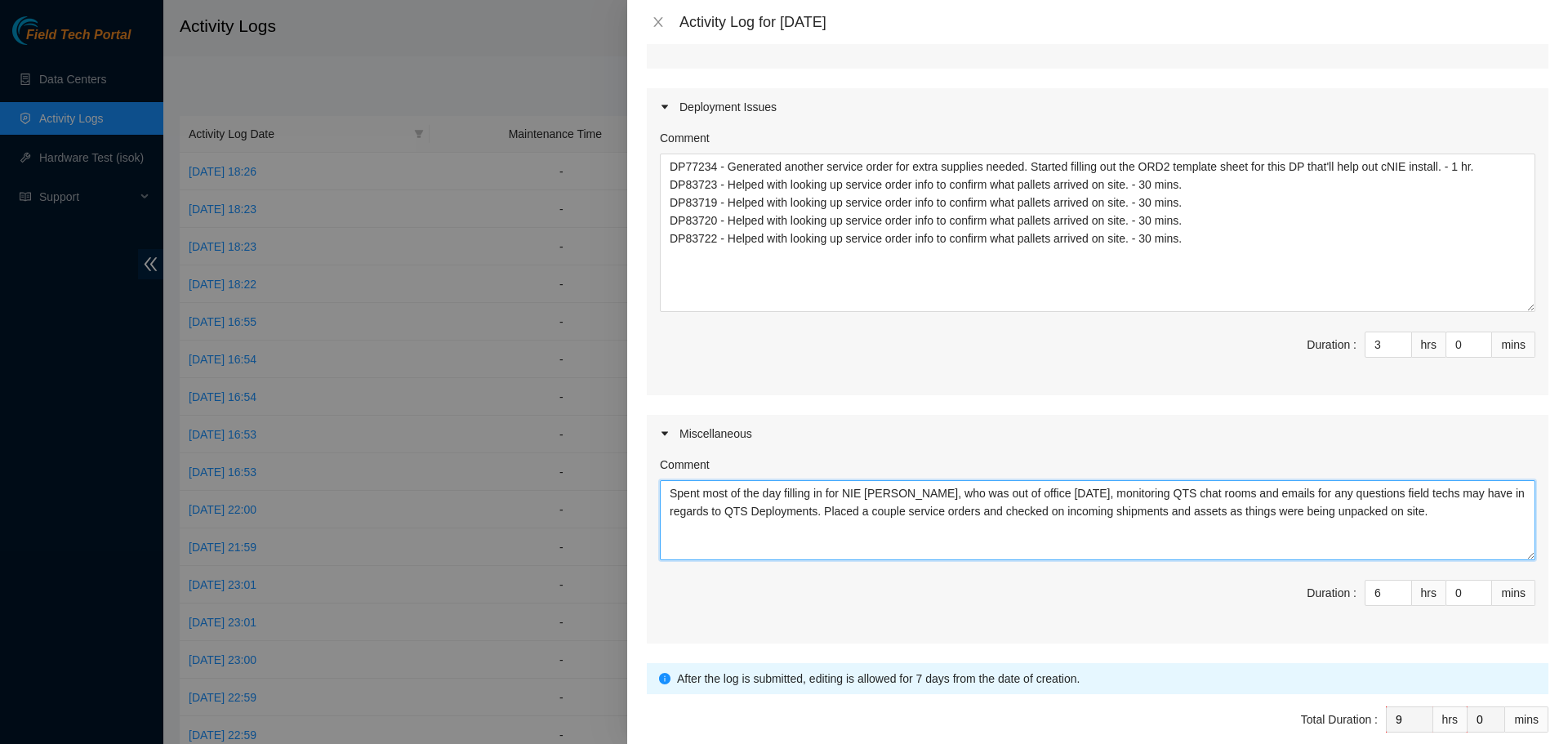
drag, startPoint x: 1440, startPoint y: 516, endPoint x: 822, endPoint y: 521, distance: 618.0
click at [822, 521] on textarea "Spent most of the day filling in for NIE Isaac Obando, who was out of office to…" at bounding box center [1097, 520] width 876 height 80
type textarea "Spent most of the day filling in for NIE Isaac Obando, who was out of office to…"
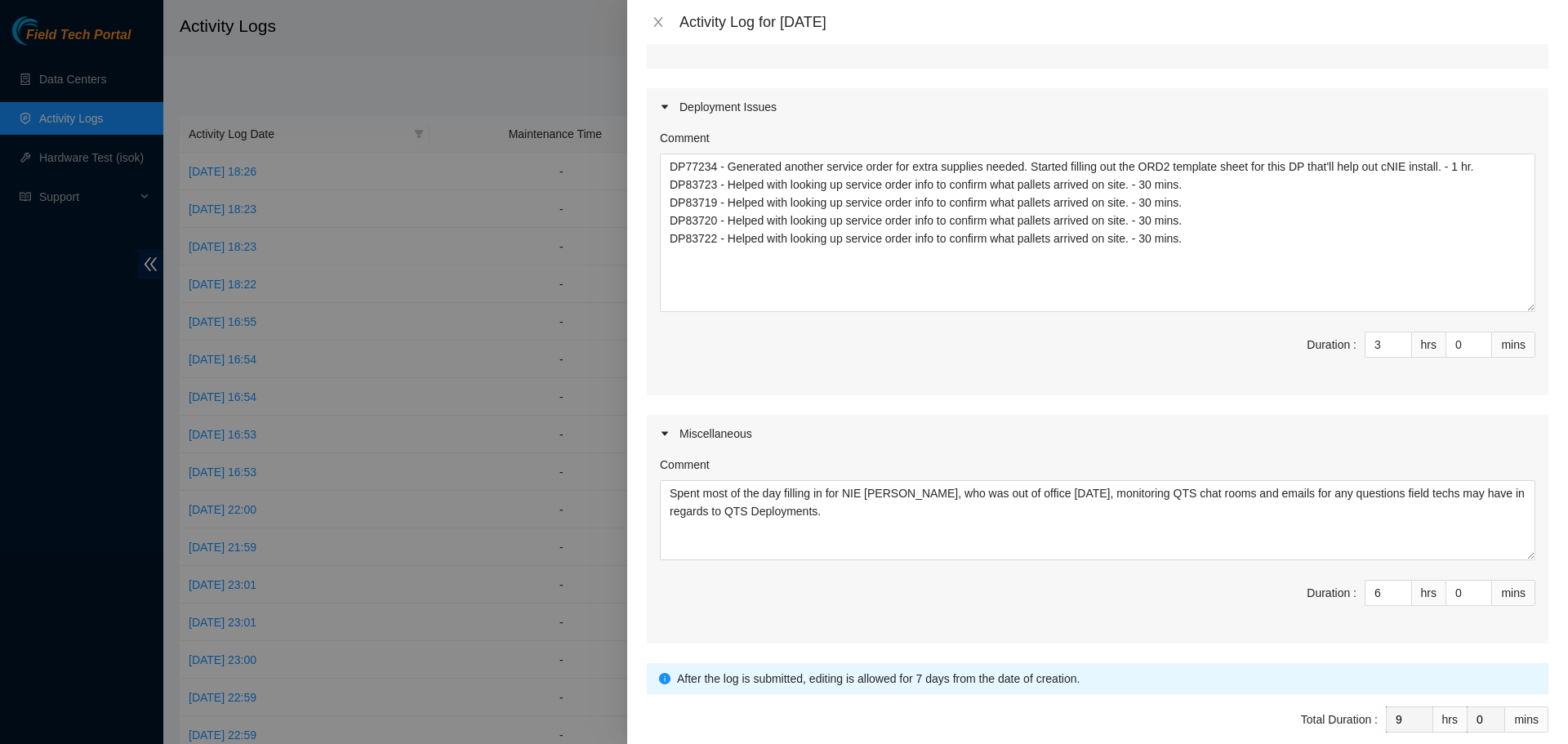
click at [1111, 407] on div "Maintenance Issues Comment Duration : 0 hrs 0 mins Deployment Issues Comment DP…" at bounding box center [1097, 237] width 902 height 812
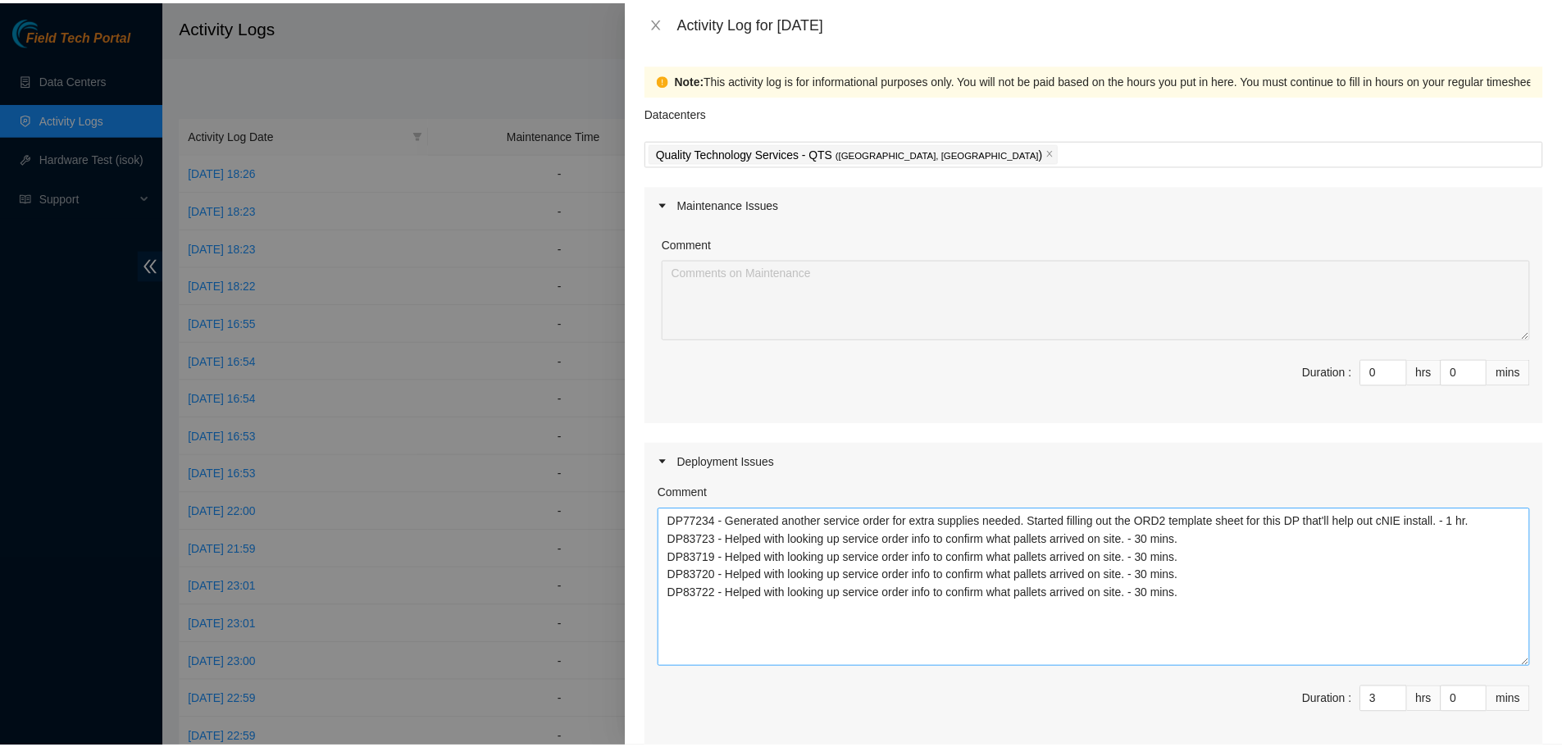
scroll to position [433, 0]
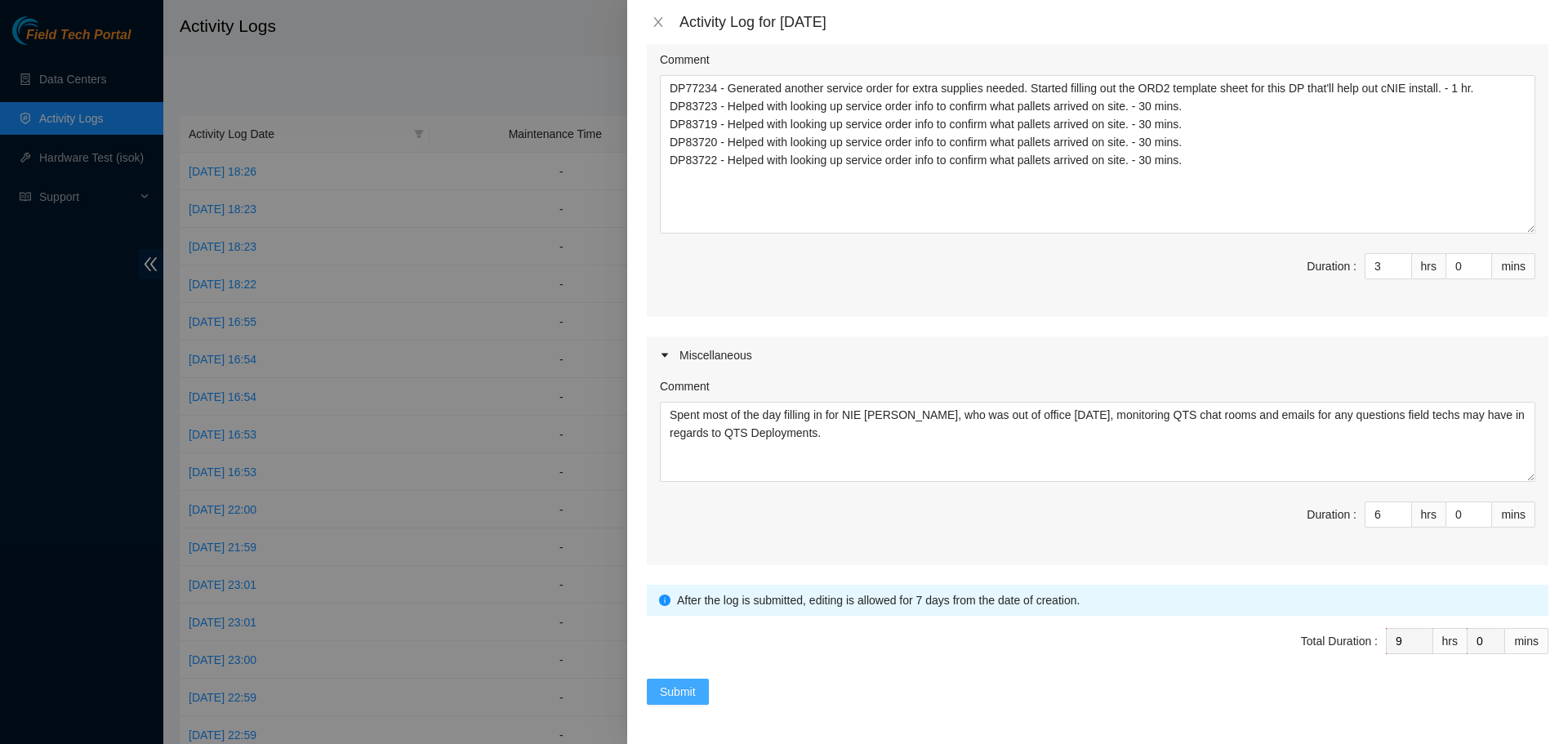
click at [684, 700] on span "Submit" at bounding box center [677, 691] width 36 height 18
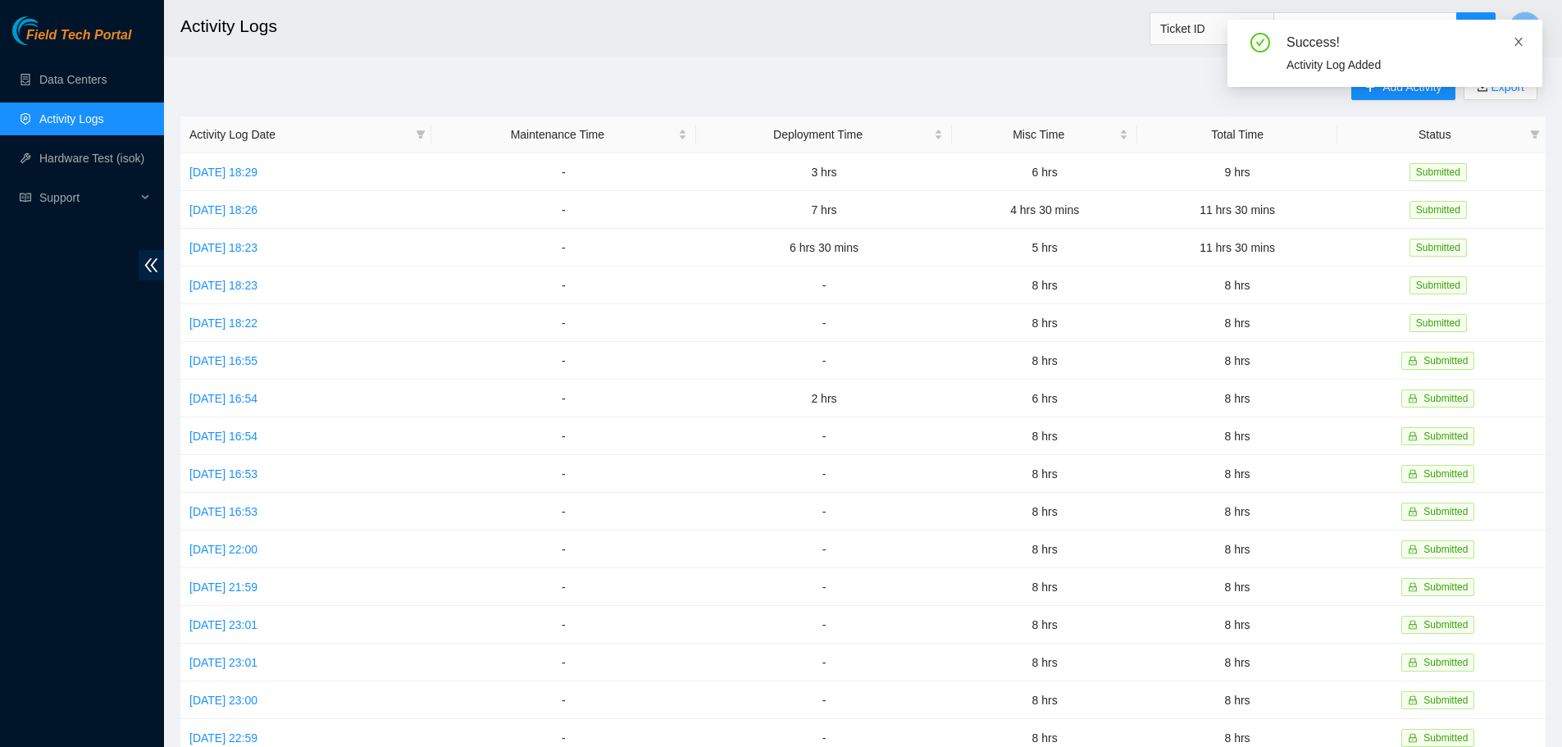
click at [1514, 41] on icon "close" at bounding box center [1518, 41] width 11 height 11
